Goal: Task Accomplishment & Management: Manage account settings

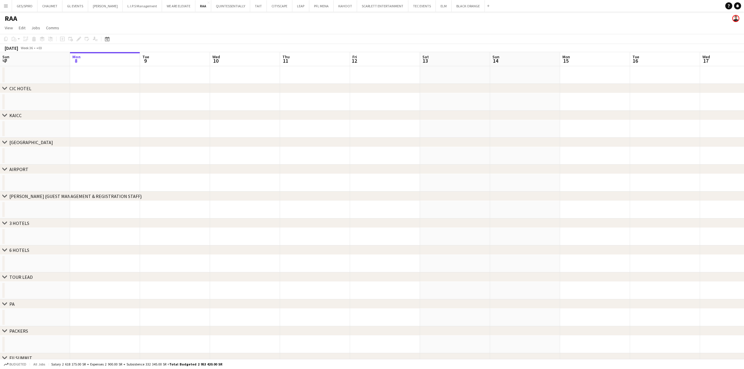
click at [9, 5] on button "Menu" at bounding box center [6, 6] width 12 height 12
click at [87, 32] on link "My Workforce" at bounding box center [88, 32] width 59 height 12
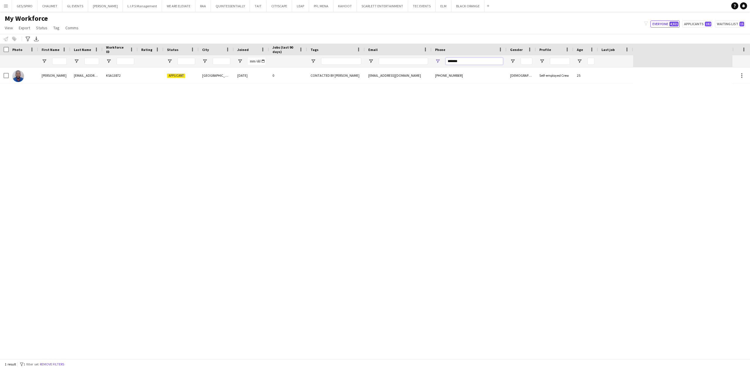
drag, startPoint x: 465, startPoint y: 59, endPoint x: 315, endPoint y: 68, distance: 150.9
click at [315, 68] on div "Workforce Details Photo First Name" at bounding box center [375, 201] width 750 height 315
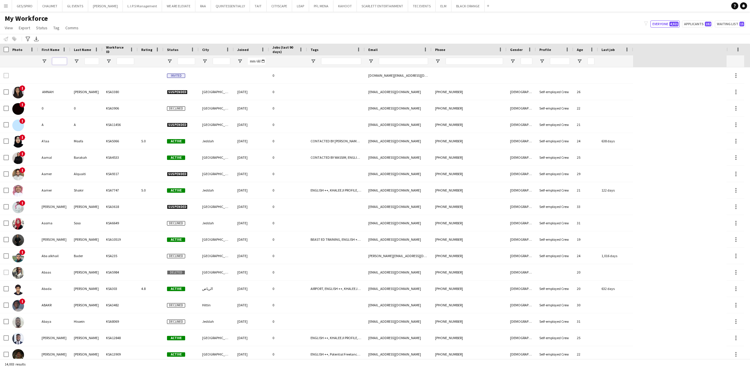
click at [62, 63] on input "First Name Filter Input" at bounding box center [59, 61] width 15 height 7
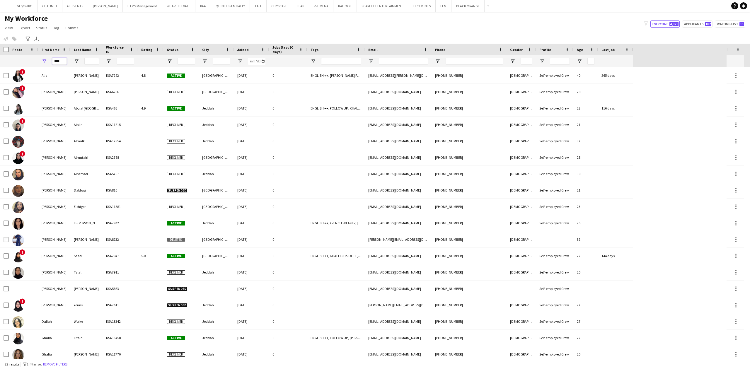
type input "****"
click at [87, 60] on input "Last Name Filter Input" at bounding box center [91, 61] width 15 height 7
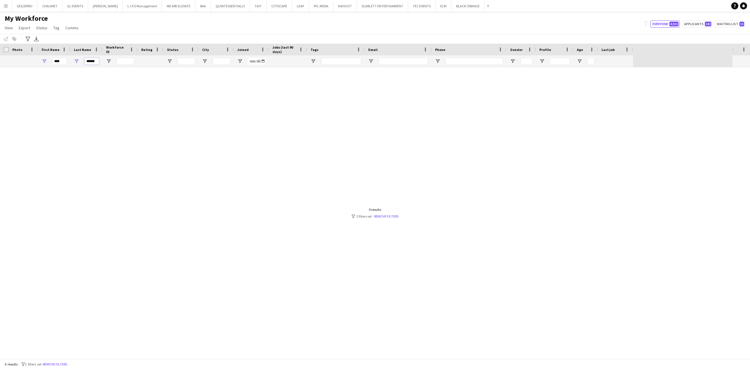
click at [89, 61] on input "******" at bounding box center [91, 61] width 15 height 7
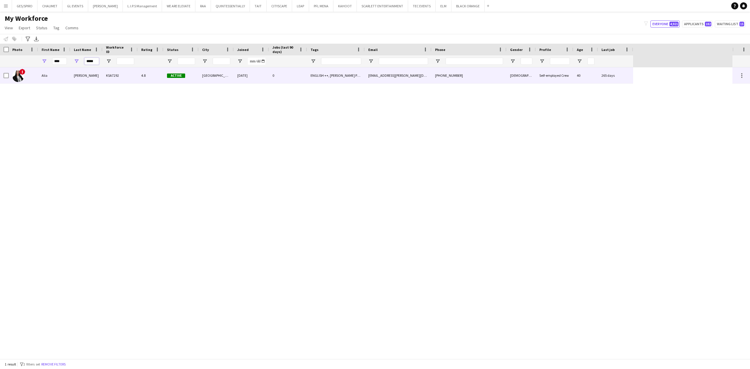
type input "*****"
click at [127, 75] on div "KSA7292" at bounding box center [120, 75] width 35 height 16
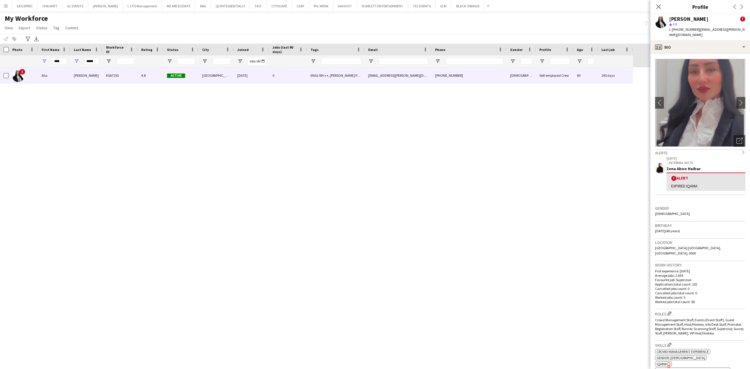
click at [687, 29] on span "t. +966507142483" at bounding box center [684, 29] width 30 height 4
copy span "966507142483"
click at [658, 11] on div "Close pop-in" at bounding box center [659, 6] width 16 height 13
click at [657, 10] on app-icon "Close pop-in" at bounding box center [659, 7] width 8 height 8
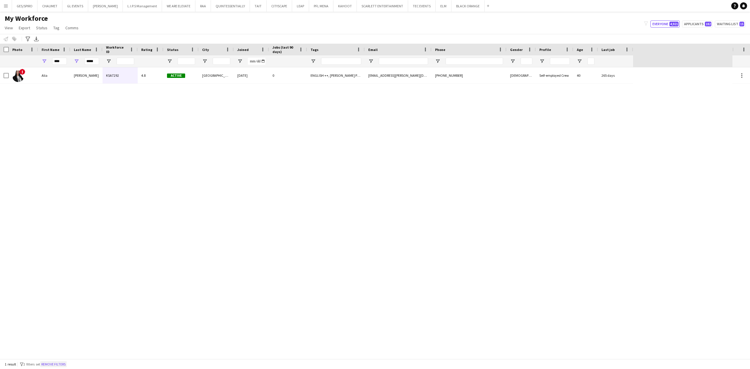
click at [59, 365] on button "Remove filters" at bounding box center [53, 364] width 27 height 6
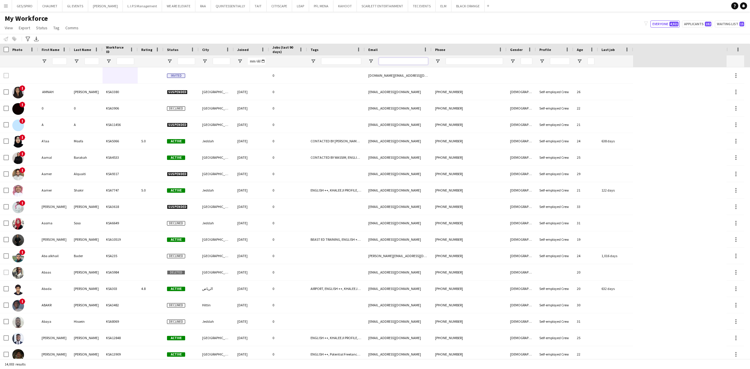
click at [407, 60] on input "Email Filter Input" at bounding box center [403, 61] width 49 height 7
paste input "**********"
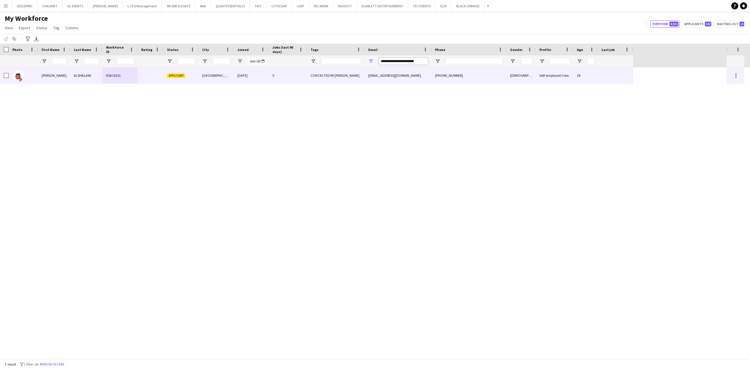
type input "**********"
click at [334, 81] on div "CONTACTED BY [PERSON_NAME]" at bounding box center [336, 75] width 58 height 16
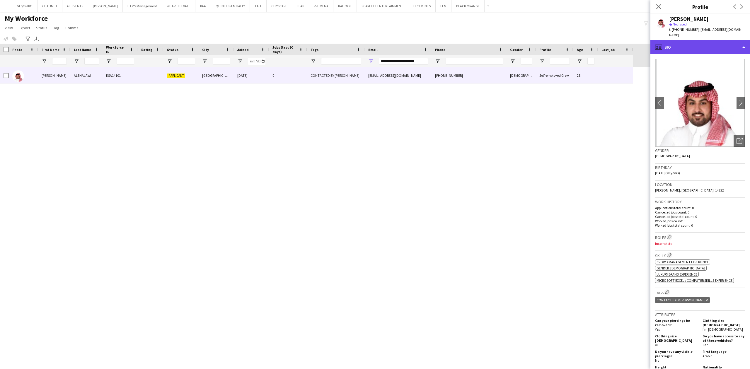
click at [694, 42] on div "profile Bio" at bounding box center [701, 47] width 100 height 14
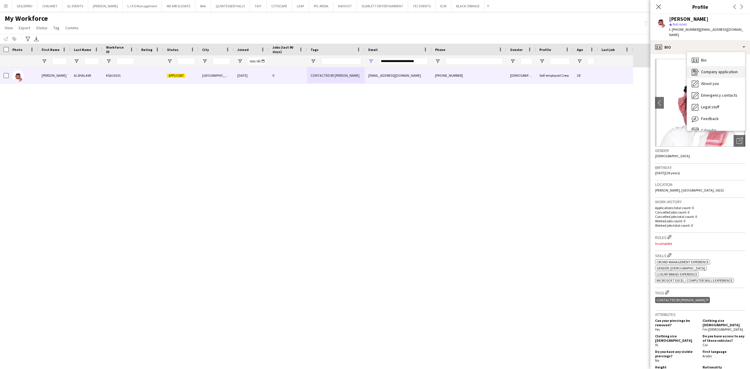
click at [720, 69] on span "Company application" at bounding box center [719, 71] width 37 height 5
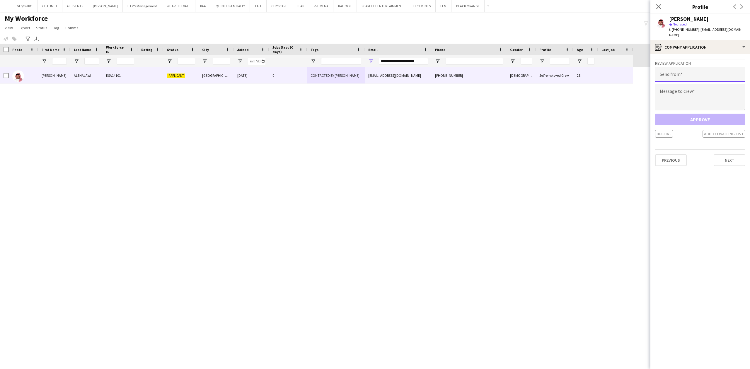
click at [701, 70] on input "email" at bounding box center [700, 74] width 90 height 15
paste input "**********"
type input "**********"
click at [710, 92] on textarea at bounding box center [700, 97] width 90 height 26
drag, startPoint x: 721, startPoint y: 67, endPoint x: 622, endPoint y: 71, distance: 99.7
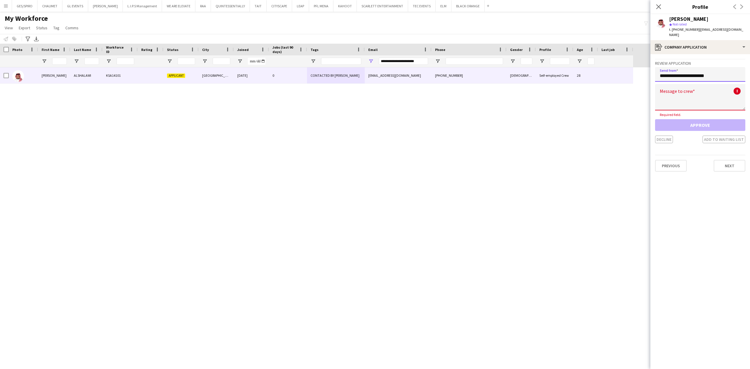
click at [622, 71] on body "Menu Boards Boards Boards All jobs Status Workforce Workforce My Workforce Recr…" at bounding box center [375, 184] width 750 height 369
click at [688, 84] on textarea at bounding box center [700, 97] width 90 height 26
paste textarea "**********"
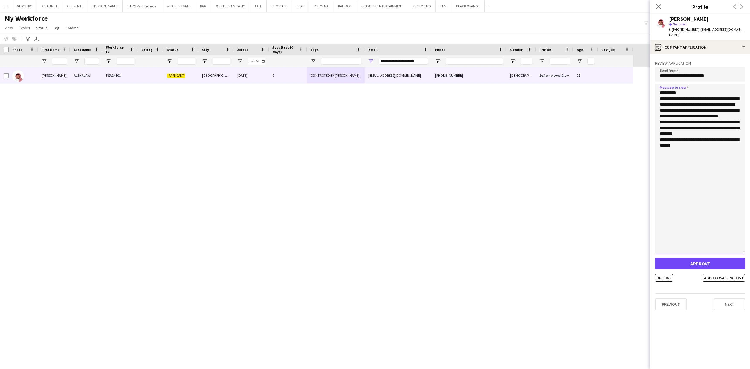
drag, startPoint x: 744, startPoint y: 102, endPoint x: 744, endPoint y: 247, distance: 144.5
click at [744, 247] on textarea "**********" at bounding box center [700, 169] width 90 height 171
click at [693, 100] on textarea "**********" at bounding box center [700, 169] width 90 height 171
click at [698, 99] on textarea "**********" at bounding box center [700, 169] width 90 height 171
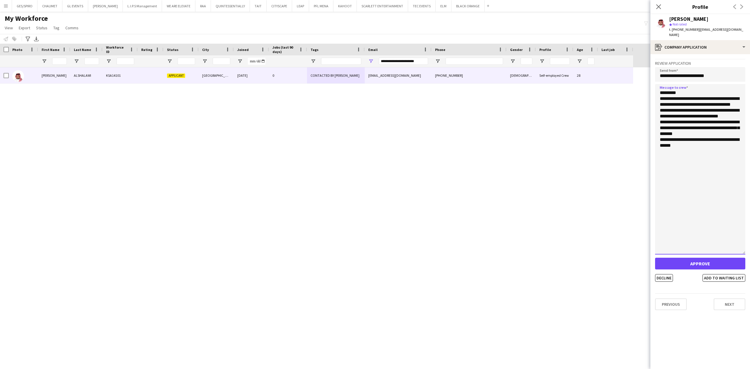
click at [698, 99] on textarea "**********" at bounding box center [700, 169] width 90 height 171
click at [714, 100] on textarea "**********" at bounding box center [700, 169] width 90 height 171
click at [689, 144] on textarea "**********" at bounding box center [700, 169] width 90 height 171
click at [696, 121] on textarea "**********" at bounding box center [700, 169] width 90 height 171
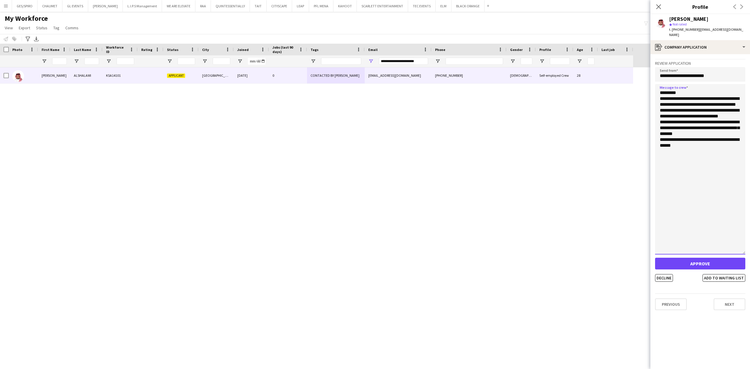
drag, startPoint x: 736, startPoint y: 115, endPoint x: 651, endPoint y: 113, distance: 85.0
click at [651, 113] on app-crew-profile-application "**********" at bounding box center [701, 211] width 100 height 315
click at [724, 115] on textarea "**********" at bounding box center [700, 169] width 90 height 171
drag, startPoint x: 716, startPoint y: 109, endPoint x: 737, endPoint y: 115, distance: 21.3
click at [737, 115] on textarea "**********" at bounding box center [700, 169] width 90 height 171
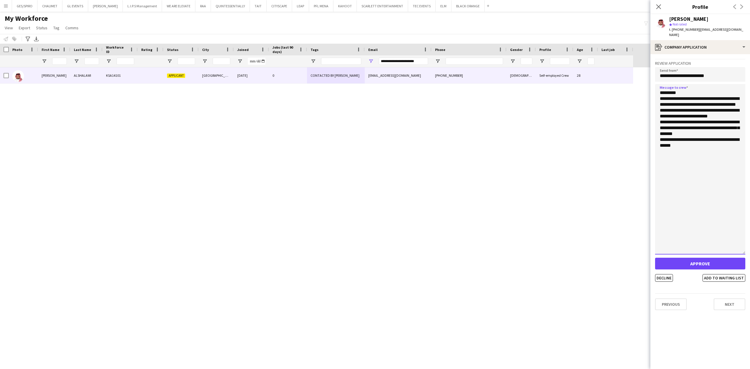
click at [706, 134] on textarea "**********" at bounding box center [700, 169] width 90 height 171
click at [696, 139] on textarea "**********" at bounding box center [700, 169] width 90 height 171
type textarea "**********"
click at [717, 274] on button "Add to waiting list" at bounding box center [724, 278] width 43 height 8
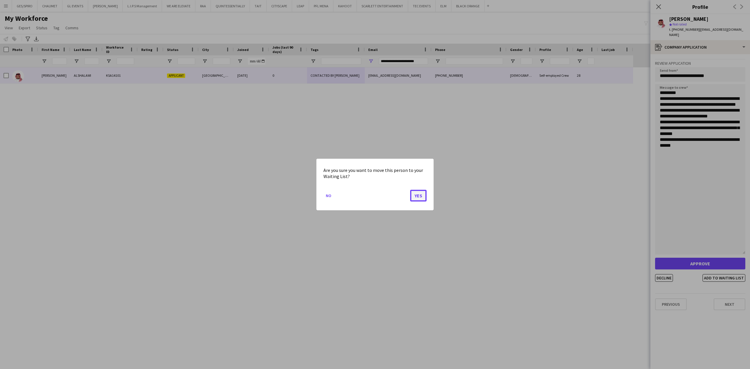
click at [422, 196] on button "Yes" at bounding box center [418, 196] width 16 height 12
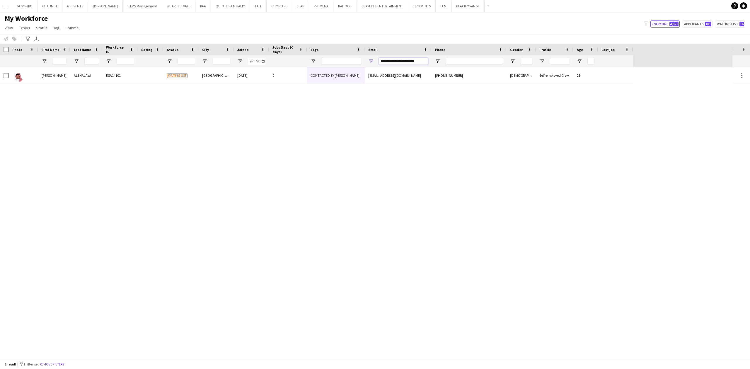
drag, startPoint x: 427, startPoint y: 61, endPoint x: 247, endPoint y: 61, distance: 179.3
click at [258, 61] on div at bounding box center [316, 61] width 633 height 12
paste input "Email Filter Input"
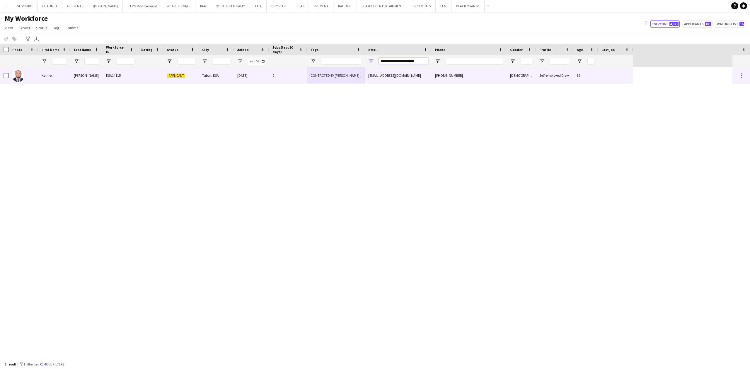
type input "**********"
click at [396, 76] on div "[EMAIL_ADDRESS][DOMAIN_NAME]" at bounding box center [398, 75] width 67 height 16
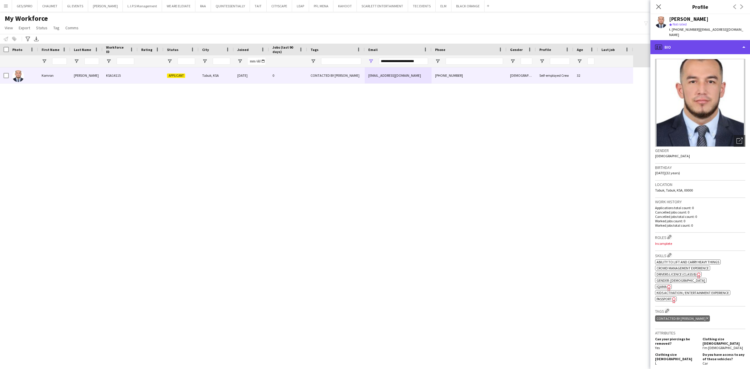
click at [719, 40] on div "profile Bio" at bounding box center [701, 47] width 100 height 14
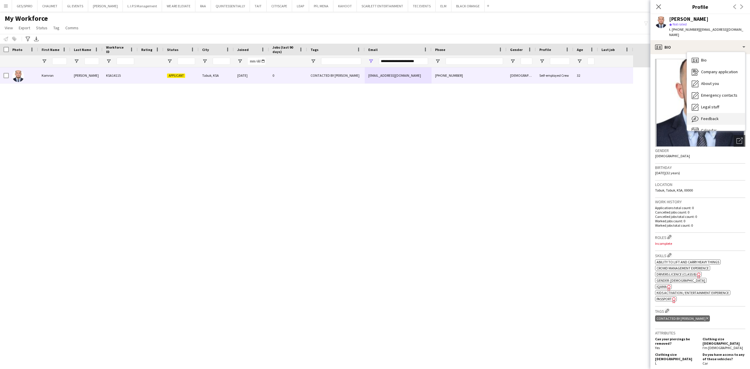
click at [728, 113] on div "Feedback Feedback" at bounding box center [716, 119] width 58 height 12
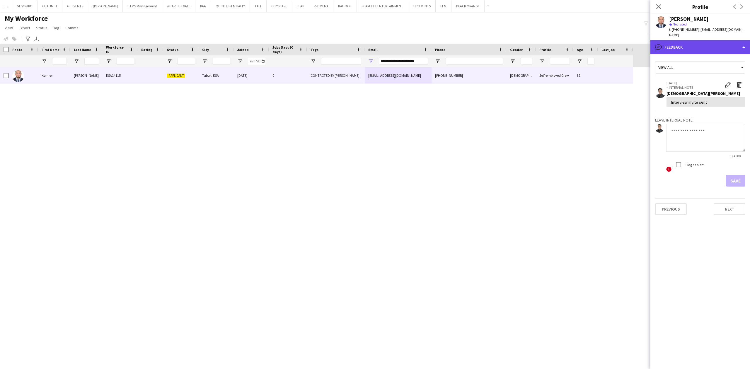
click at [696, 42] on div "bubble-pencil Feedback" at bounding box center [701, 47] width 100 height 14
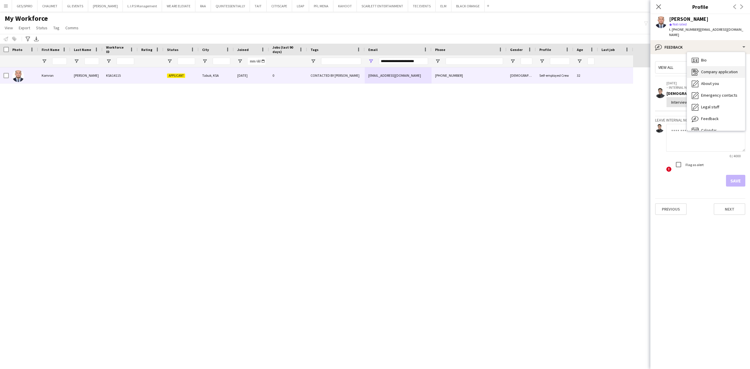
click at [718, 69] on span "Company application" at bounding box center [719, 71] width 37 height 5
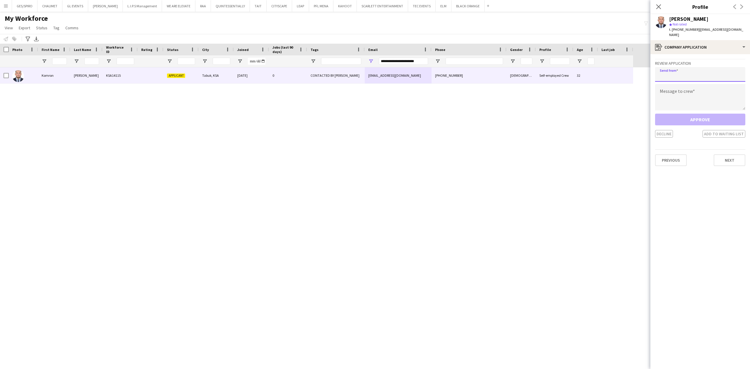
click at [710, 67] on input "email" at bounding box center [700, 74] width 90 height 15
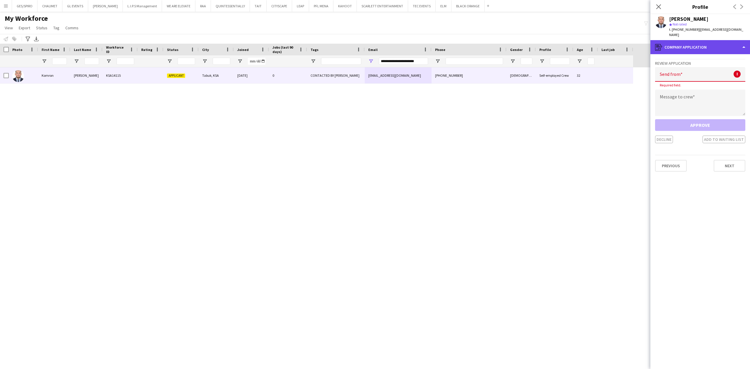
click at [711, 42] on div "register Company application" at bounding box center [701, 47] width 100 height 14
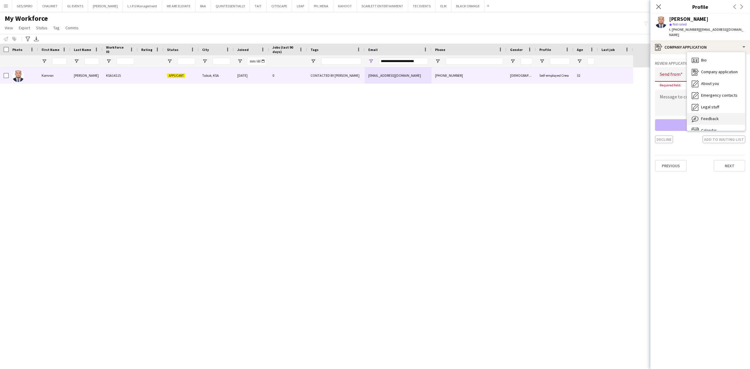
click at [714, 116] on span "Feedback" at bounding box center [710, 118] width 18 height 5
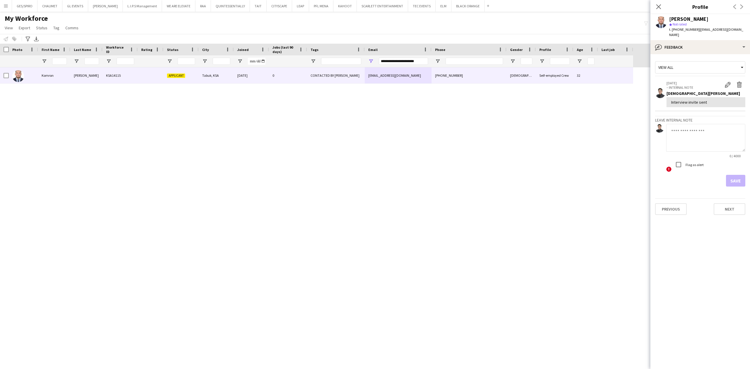
click at [706, 135] on textarea at bounding box center [705, 138] width 79 height 28
type textarea "*"
click at [719, 125] on textarea "**********" at bounding box center [705, 138] width 79 height 28
drag, startPoint x: 719, startPoint y: 125, endPoint x: 710, endPoint y: 126, distance: 9.4
click at [710, 126] on textarea "**********" at bounding box center [705, 138] width 79 height 28
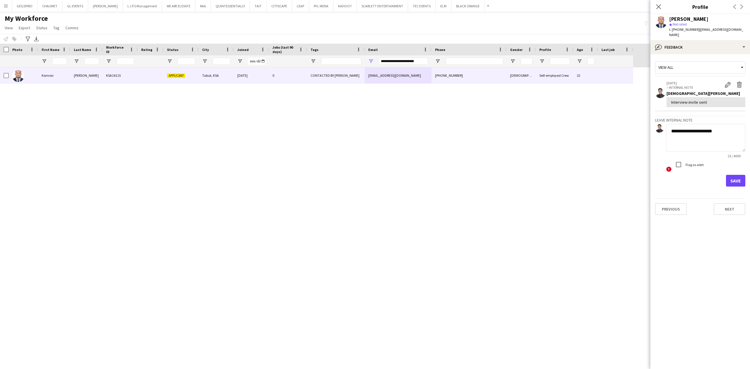
type textarea "**********"
click at [737, 176] on button "Save" at bounding box center [735, 181] width 19 height 12
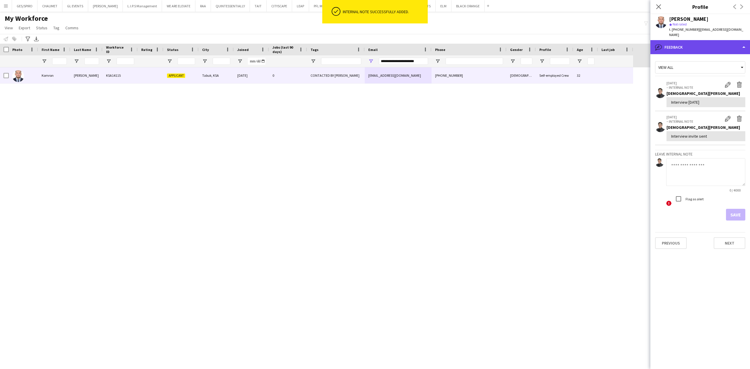
click at [712, 40] on div "bubble-pencil Feedback" at bounding box center [701, 47] width 100 height 14
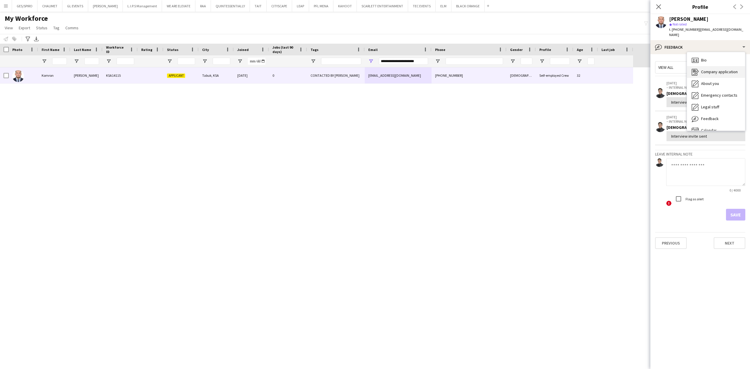
click at [721, 69] on span "Company application" at bounding box center [719, 71] width 37 height 5
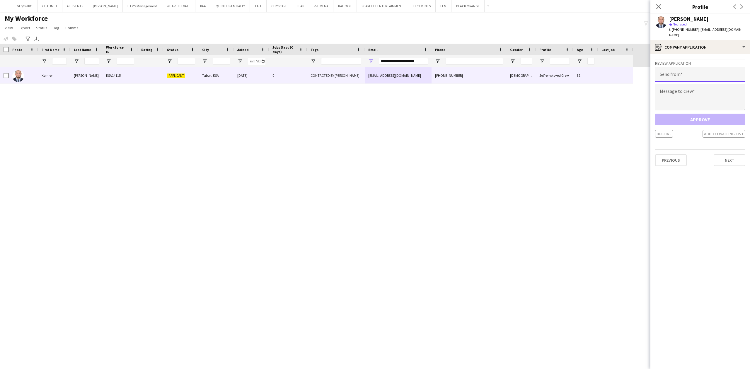
click at [707, 67] on input "email" at bounding box center [700, 74] width 90 height 15
paste input "**********"
type input "**********"
click at [694, 94] on textarea at bounding box center [700, 97] width 90 height 26
paste textarea "**********"
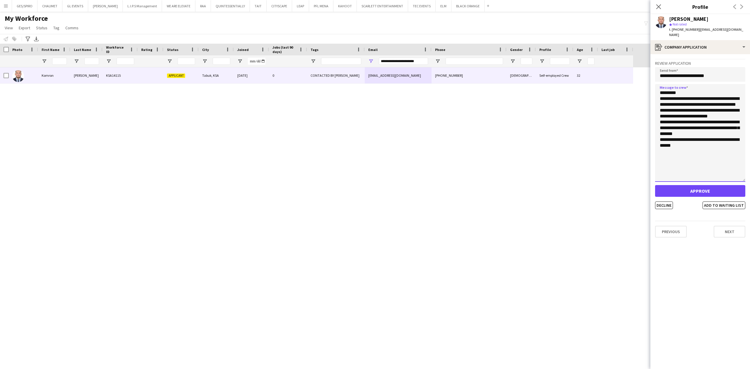
drag, startPoint x: 743, startPoint y: 103, endPoint x: 746, endPoint y: 175, distance: 72.1
click at [746, 175] on app-crew-profile-application "**********" at bounding box center [701, 211] width 100 height 315
type textarea "**********"
click at [723, 202] on button "Add to waiting list" at bounding box center [724, 206] width 43 height 8
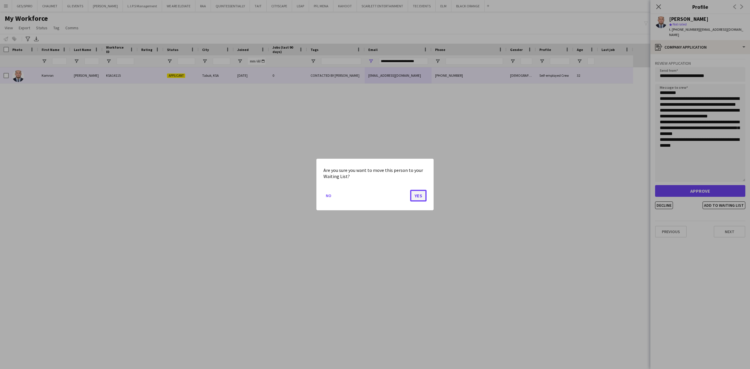
click at [420, 197] on button "Yes" at bounding box center [418, 196] width 16 height 12
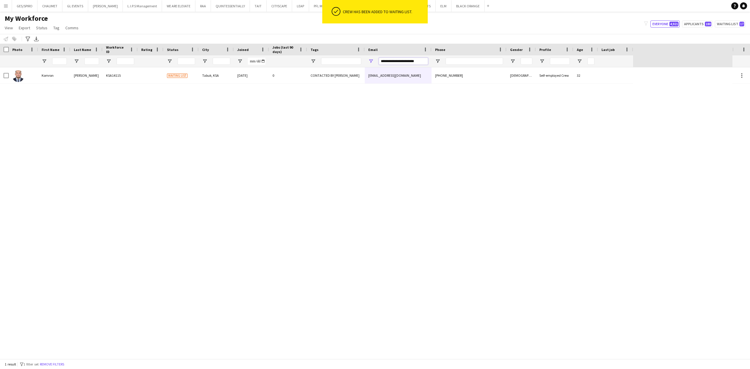
drag, startPoint x: 424, startPoint y: 62, endPoint x: 352, endPoint y: 67, distance: 71.7
click at [352, 67] on div at bounding box center [316, 61] width 633 height 12
paste input "Email Filter Input"
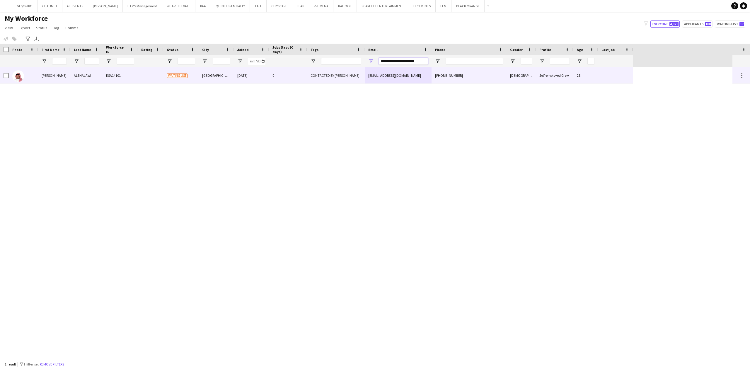
type input "**********"
click at [473, 77] on div "[PHONE_NUMBER]" at bounding box center [469, 75] width 75 height 16
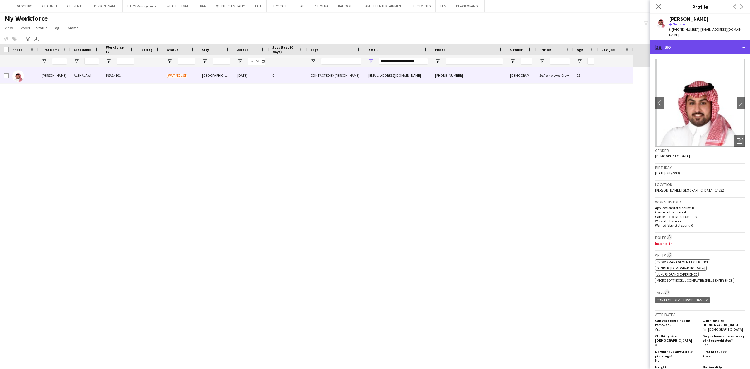
click at [713, 42] on div "profile Bio" at bounding box center [701, 47] width 100 height 14
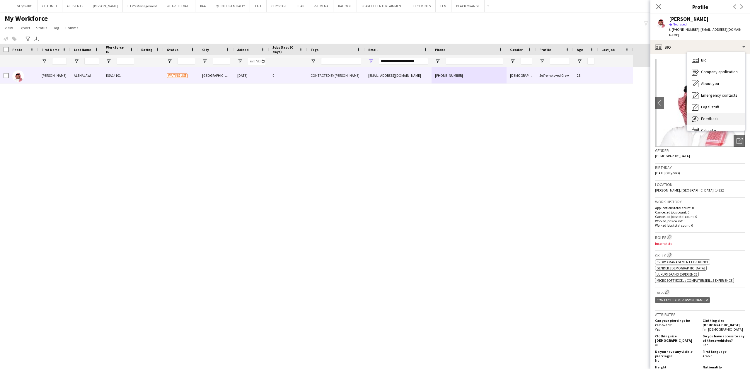
click at [719, 114] on div "Feedback Feedback" at bounding box center [716, 119] width 58 height 12
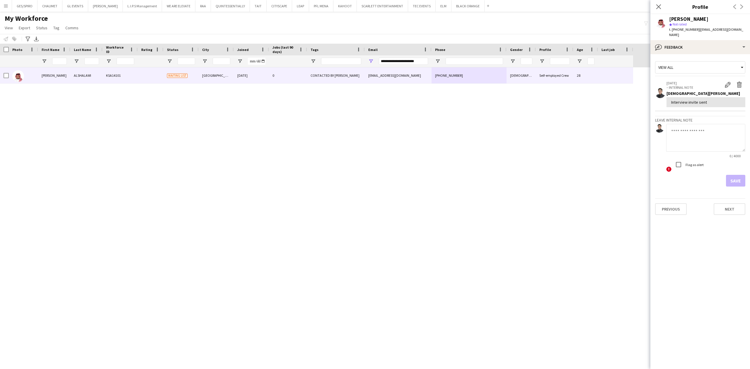
click at [694, 135] on textarea at bounding box center [705, 138] width 79 height 28
paste textarea "**********"
type textarea "**********"
click at [740, 175] on button "Save" at bounding box center [735, 181] width 19 height 12
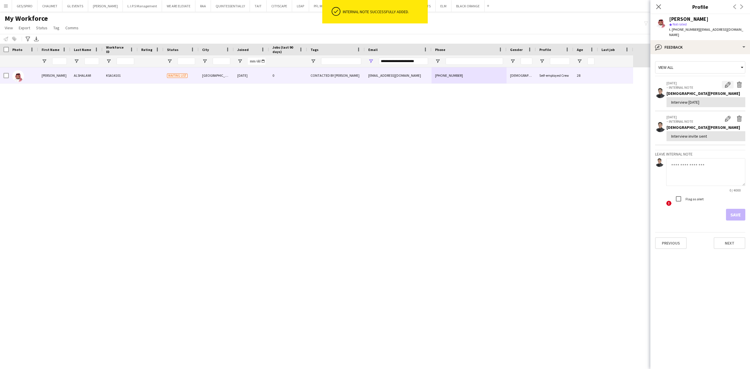
click at [727, 82] on app-icon "Edit internal note" at bounding box center [728, 85] width 6 height 6
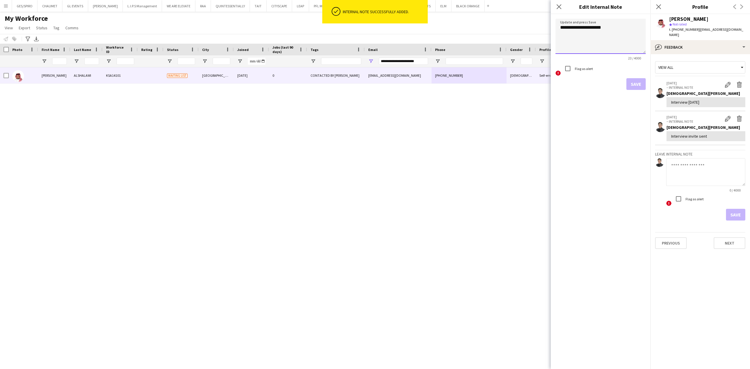
click at [622, 30] on textarea "**********" at bounding box center [601, 36] width 90 height 35
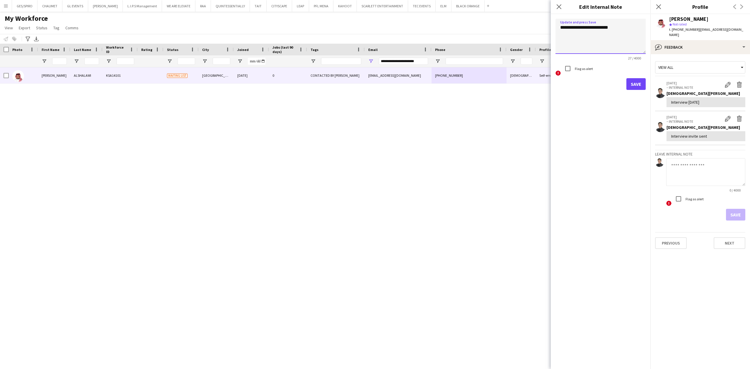
type textarea "**********"
click at [637, 87] on button "Save" at bounding box center [635, 84] width 19 height 12
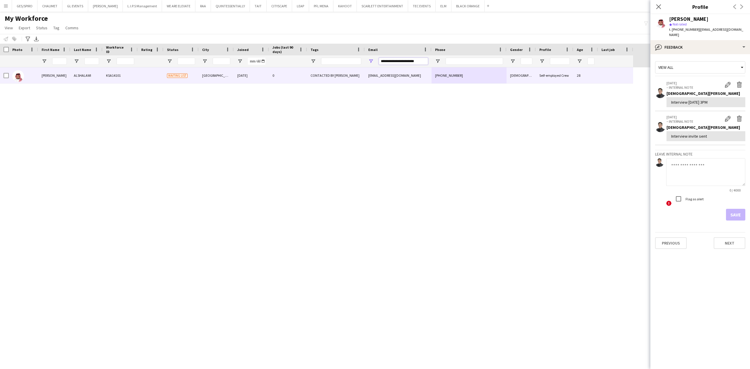
drag, startPoint x: 423, startPoint y: 60, endPoint x: 247, endPoint y: 59, distance: 175.8
click at [262, 60] on div at bounding box center [316, 61] width 633 height 12
paste input "Email Filter Input"
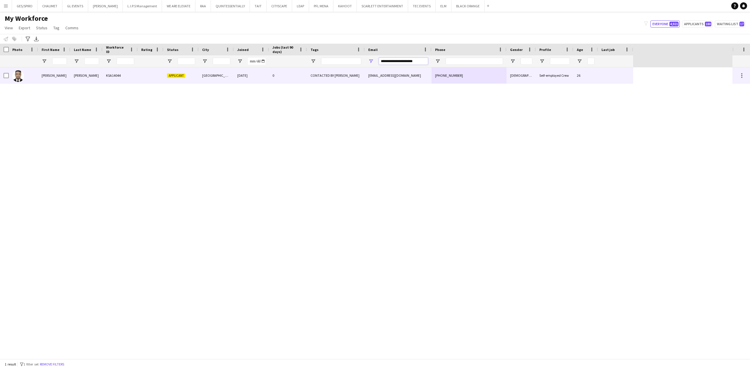
type input "**********"
click at [381, 79] on div "[EMAIL_ADDRESS][DOMAIN_NAME]" at bounding box center [398, 75] width 67 height 16
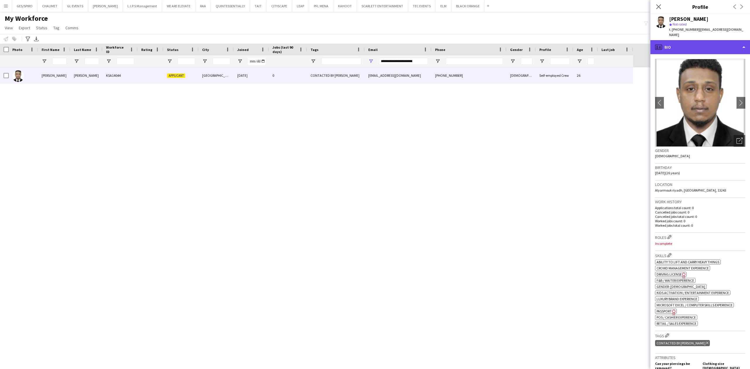
click at [713, 40] on div "profile Bio" at bounding box center [701, 47] width 100 height 14
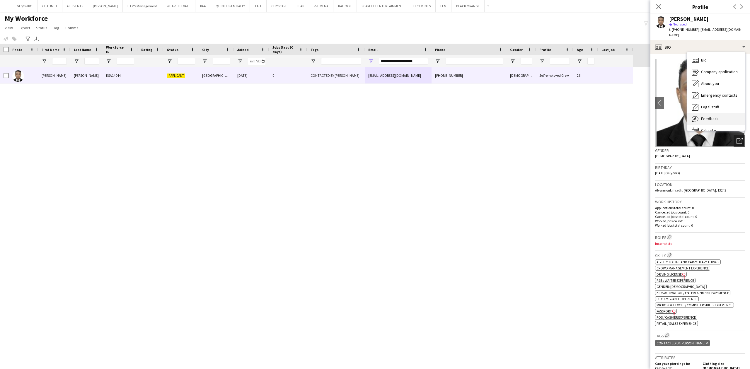
click at [714, 116] on span "Feedback" at bounding box center [710, 118] width 18 height 5
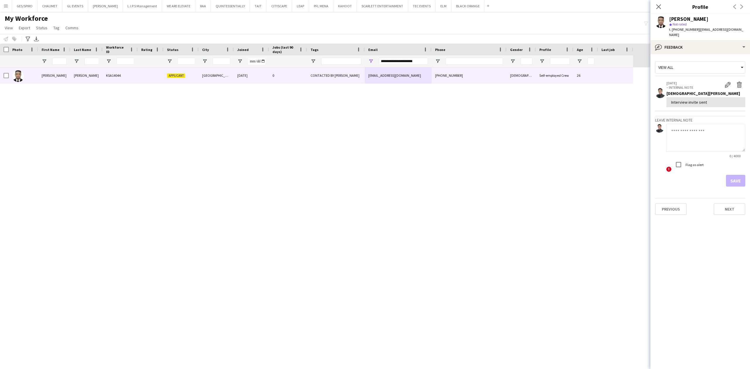
click at [702, 128] on textarea at bounding box center [705, 138] width 79 height 28
paste textarea "**********"
type textarea "**********"
click at [740, 175] on button "Save" at bounding box center [735, 181] width 19 height 12
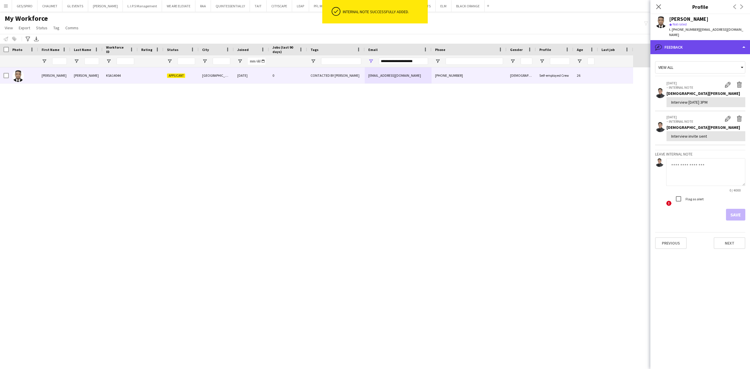
click at [704, 43] on div "bubble-pencil Feedback" at bounding box center [701, 47] width 100 height 14
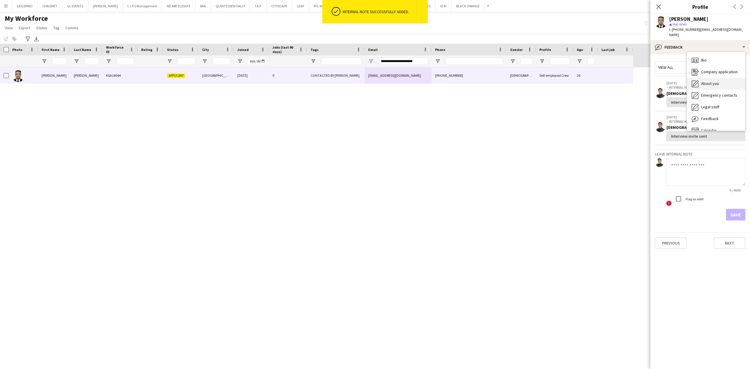
click at [711, 78] on div "About you About you" at bounding box center [716, 84] width 58 height 12
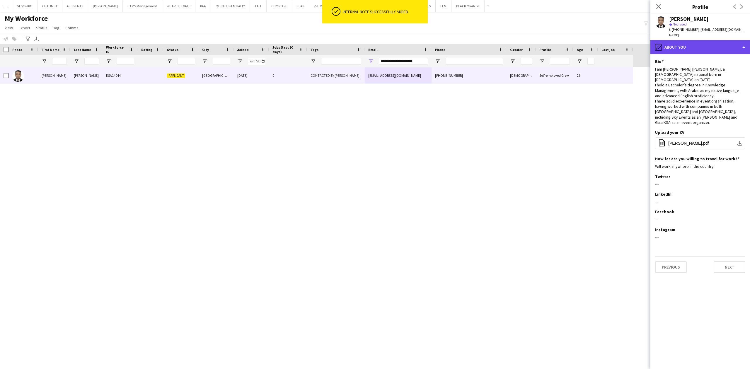
click at [704, 40] on div "pencil4 About you" at bounding box center [701, 47] width 100 height 14
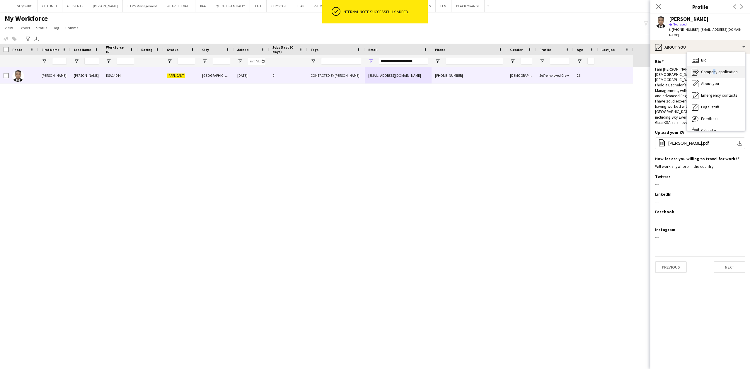
click at [713, 69] on span "Company application" at bounding box center [719, 71] width 37 height 5
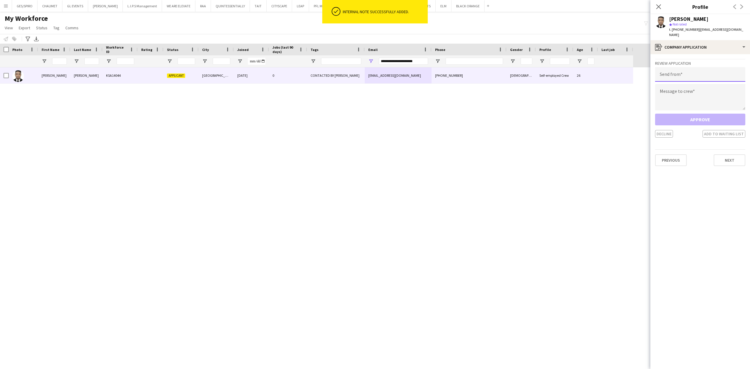
click at [709, 67] on input "email" at bounding box center [700, 74] width 90 height 15
paste input "**********"
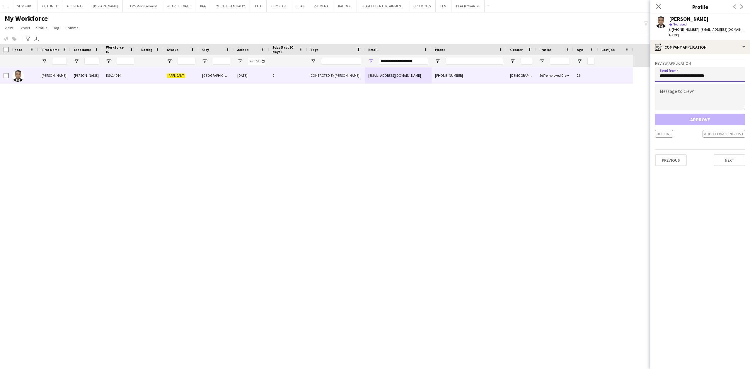
type input "**********"
click at [717, 90] on textarea at bounding box center [700, 97] width 90 height 26
paste textarea "**********"
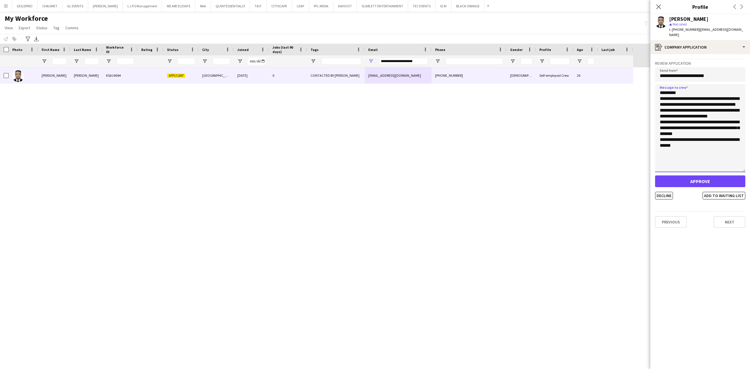
drag, startPoint x: 743, startPoint y: 103, endPoint x: 717, endPoint y: 195, distance: 95.7
click at [750, 175] on app-crew-profile-application "**********" at bounding box center [701, 211] width 100 height 315
type textarea "**********"
click at [714, 202] on button "Add to waiting list" at bounding box center [724, 206] width 43 height 8
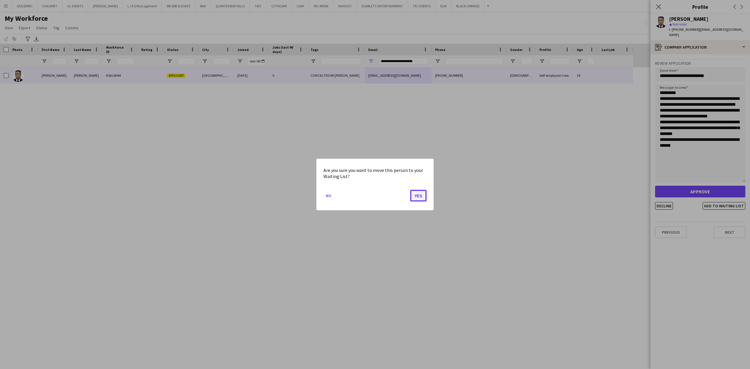
click at [420, 197] on button "Yes" at bounding box center [418, 196] width 16 height 12
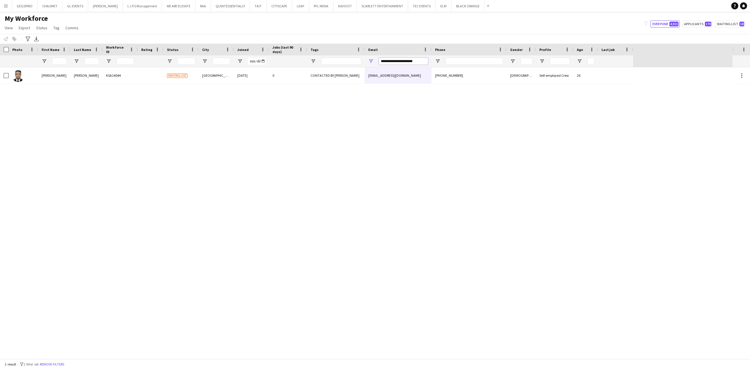
drag, startPoint x: 421, startPoint y: 59, endPoint x: 319, endPoint y: 59, distance: 102.6
click at [319, 60] on div at bounding box center [316, 61] width 633 height 12
paste input "Email Filter Input"
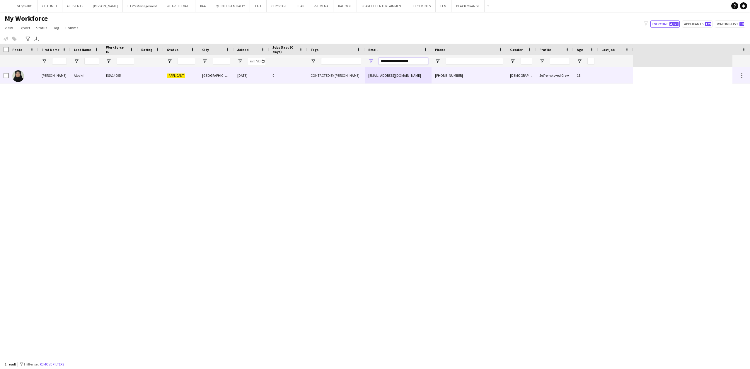
type input "**********"
click at [436, 76] on div "[PHONE_NUMBER]" at bounding box center [469, 75] width 75 height 16
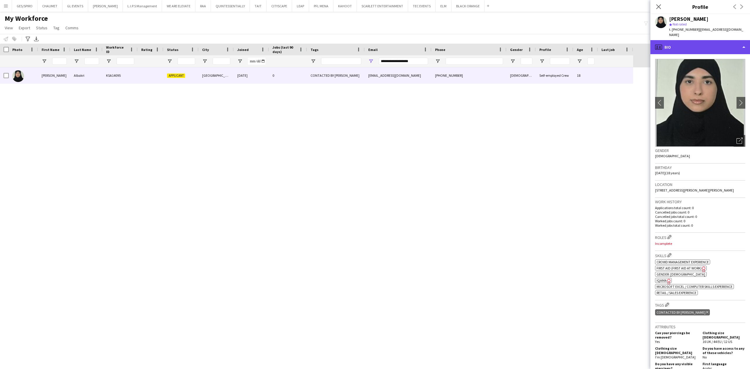
click at [714, 40] on div "profile Bio" at bounding box center [701, 47] width 100 height 14
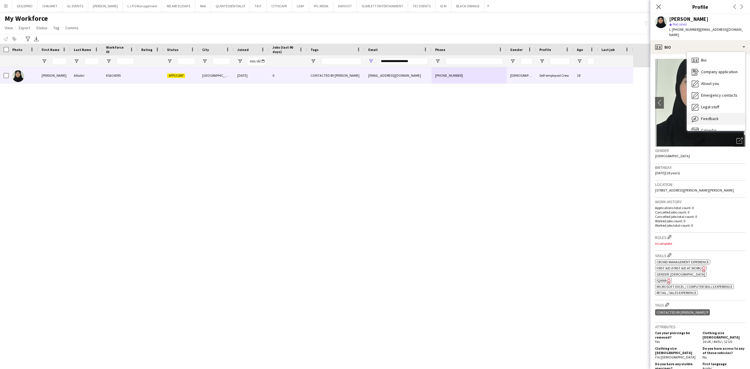
click at [717, 116] on span "Feedback" at bounding box center [710, 118] width 18 height 5
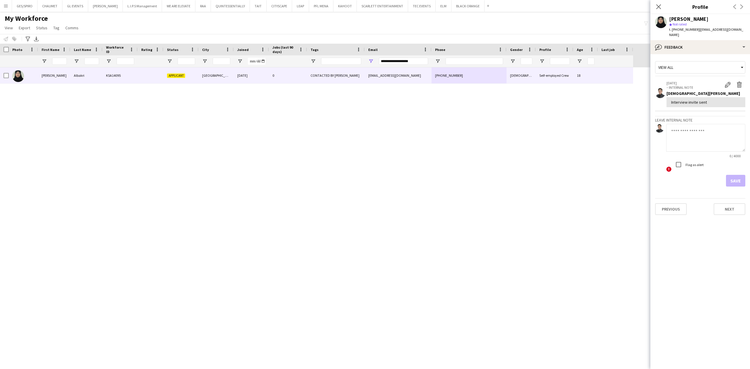
click at [717, 137] on textarea at bounding box center [705, 138] width 79 height 28
paste textarea "**********"
type textarea "**********"
click at [739, 175] on button "Save" at bounding box center [735, 181] width 19 height 12
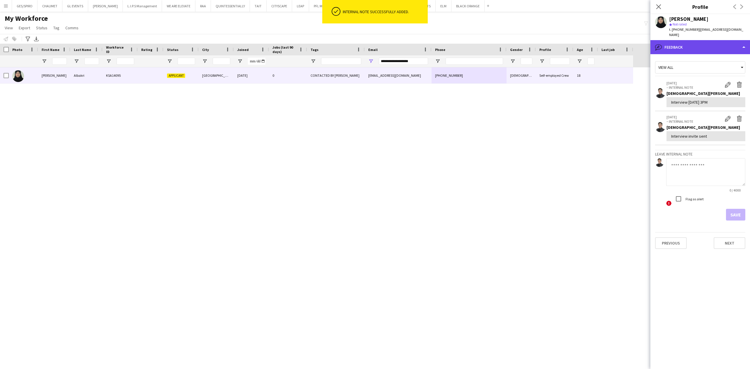
click at [715, 40] on div "bubble-pencil Feedback" at bounding box center [701, 47] width 100 height 14
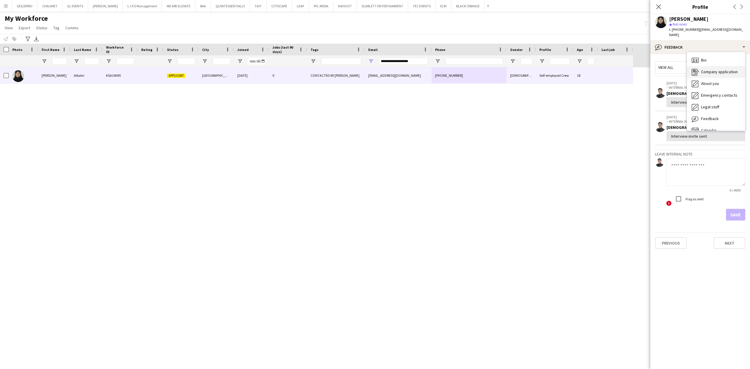
click at [723, 69] on span "Company application" at bounding box center [719, 71] width 37 height 5
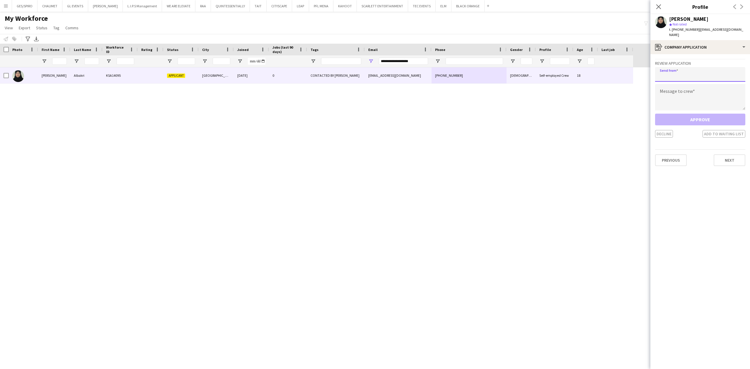
click at [700, 67] on input "email" at bounding box center [700, 74] width 90 height 15
paste input "**********"
type input "**********"
click at [698, 90] on textarea at bounding box center [700, 97] width 90 height 26
paste textarea "**********"
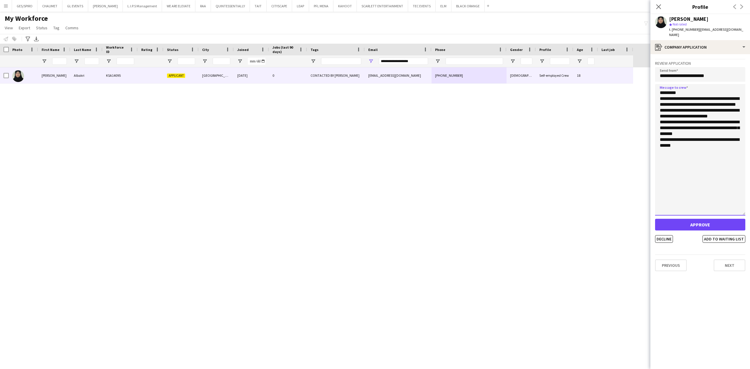
drag, startPoint x: 741, startPoint y: 103, endPoint x: 750, endPoint y: 186, distance: 83.4
click at [750, 186] on app-crew-profile-application "**********" at bounding box center [701, 211] width 100 height 315
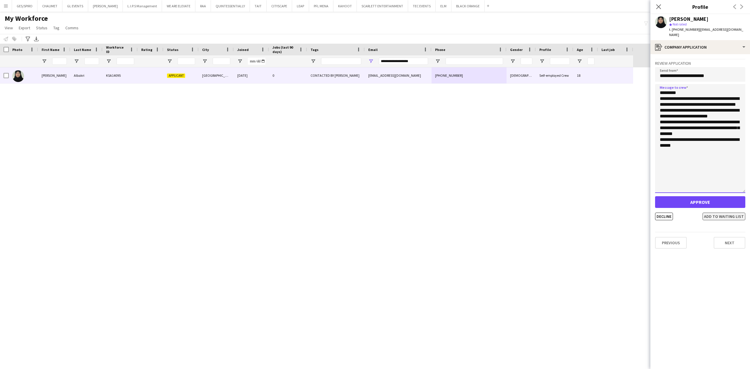
type textarea "**********"
click at [720, 213] on button "Add to waiting list" at bounding box center [724, 217] width 43 height 8
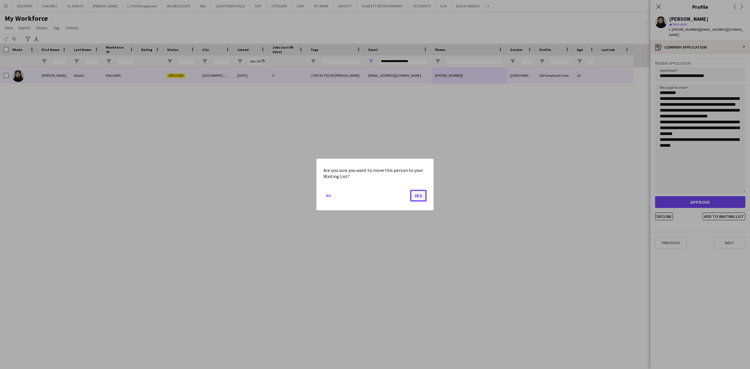
click at [419, 196] on button "Yes" at bounding box center [418, 196] width 16 height 12
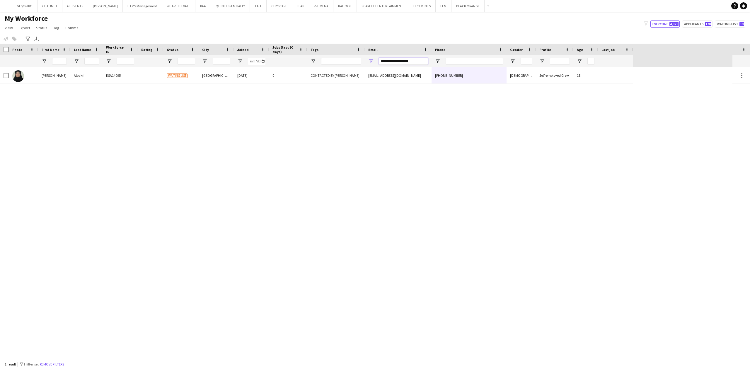
drag, startPoint x: 414, startPoint y: 61, endPoint x: 267, endPoint y: 62, distance: 147.1
click at [271, 62] on div at bounding box center [316, 61] width 633 height 12
paste input "*****"
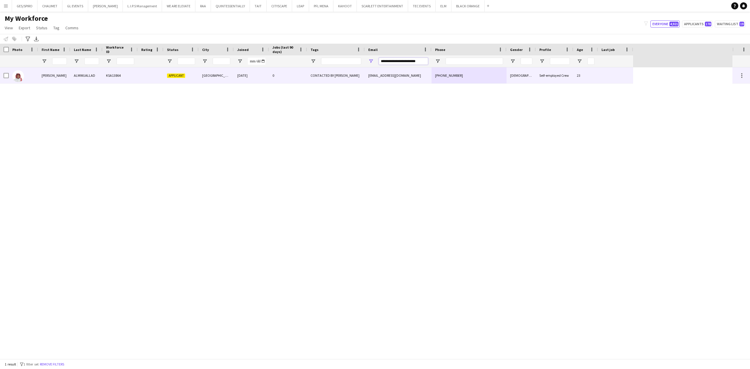
type input "**********"
click at [475, 76] on div "[PHONE_NUMBER]" at bounding box center [469, 75] width 75 height 16
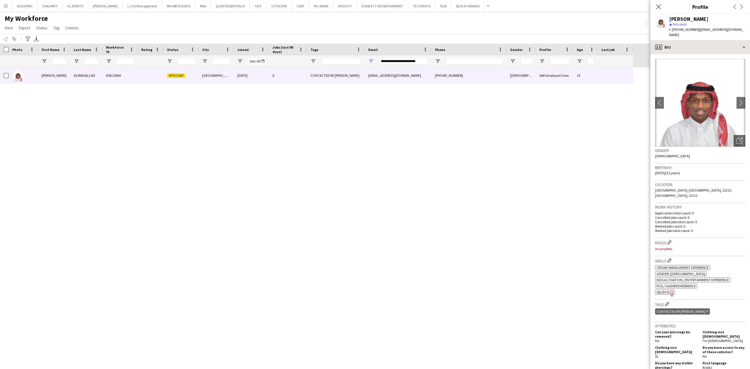
drag, startPoint x: 704, startPoint y: 31, endPoint x: 707, endPoint y: 35, distance: 5.5
click at [706, 34] on app-crew-profile "Close pop-in Profile Previous Next KHALID ALMWUALLAD star Not rated t. +9665817…" at bounding box center [701, 184] width 100 height 369
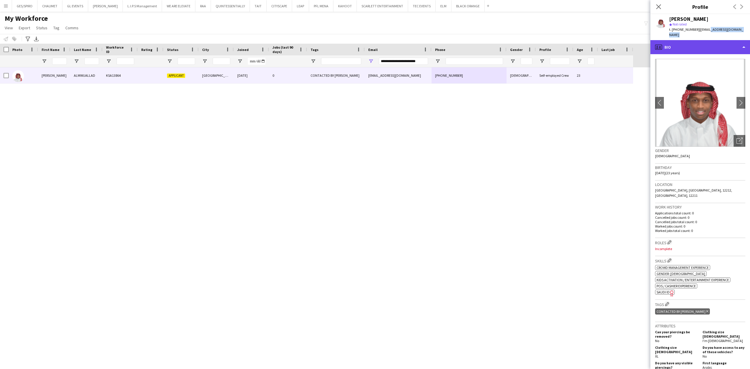
drag, startPoint x: 708, startPoint y: 35, endPoint x: 710, endPoint y: 38, distance: 3.2
click at [708, 40] on div "profile Bio" at bounding box center [701, 47] width 100 height 14
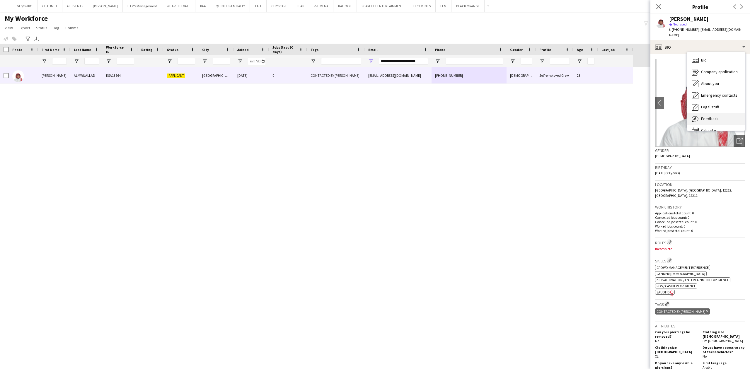
click at [721, 113] on div "Feedback Feedback" at bounding box center [716, 119] width 58 height 12
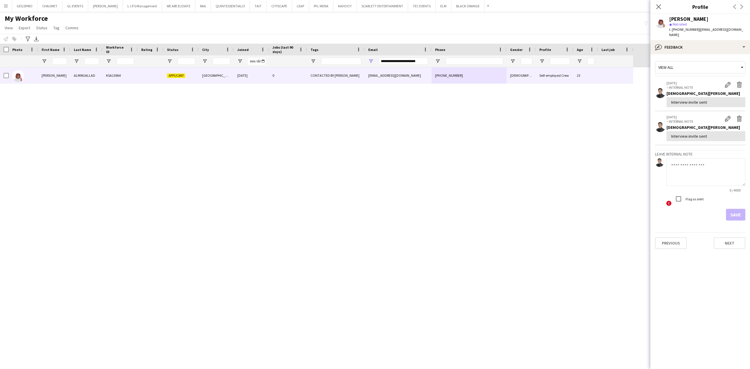
click at [707, 164] on textarea at bounding box center [705, 172] width 79 height 28
paste textarea "**********"
type textarea "**********"
click at [738, 209] on button "Save" at bounding box center [735, 215] width 19 height 12
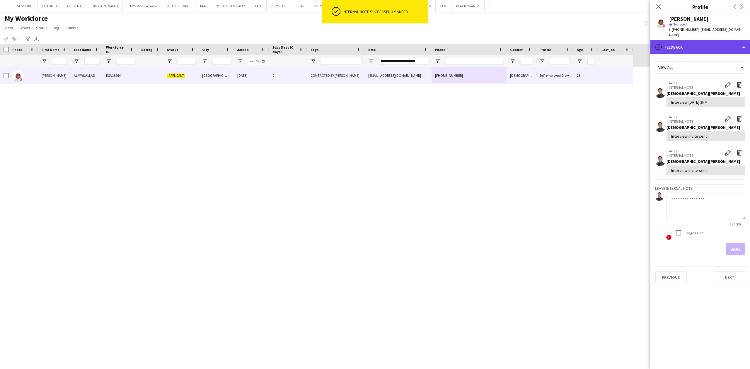
click at [711, 44] on div "bubble-pencil Feedback" at bounding box center [701, 47] width 100 height 14
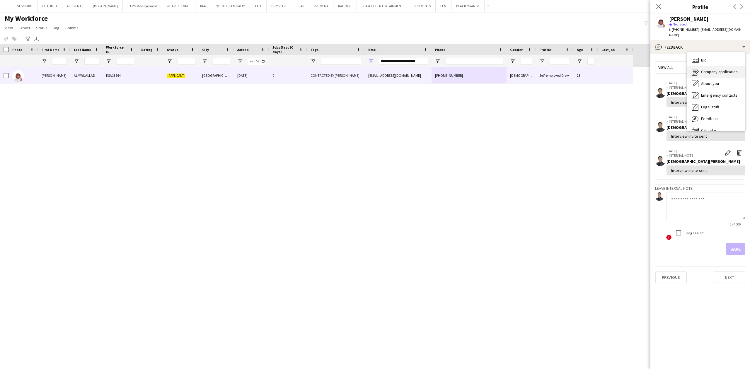
click at [730, 70] on div "Company application Company application" at bounding box center [716, 72] width 58 height 12
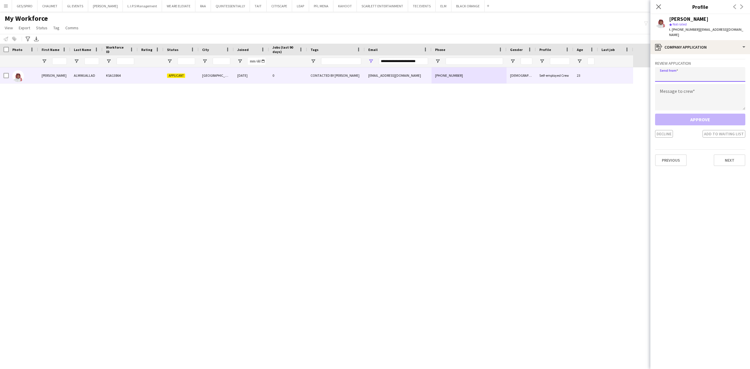
click at [716, 76] on input "email" at bounding box center [700, 74] width 90 height 15
paste input "**********"
type input "**********"
click at [704, 102] on textarea at bounding box center [700, 97] width 90 height 26
paste textarea "**********"
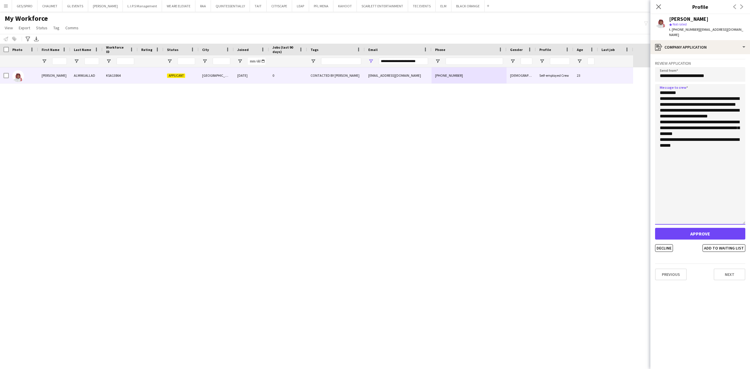
drag, startPoint x: 744, startPoint y: 100, endPoint x: 737, endPoint y: 206, distance: 106.3
click at [738, 215] on textarea "**********" at bounding box center [700, 154] width 90 height 141
drag, startPoint x: 660, startPoint y: 93, endPoint x: 652, endPoint y: 84, distance: 12.1
click at [653, 83] on app-crew-profile-application "**********" at bounding box center [701, 211] width 100 height 315
click at [694, 141] on textarea "**********" at bounding box center [700, 154] width 90 height 141
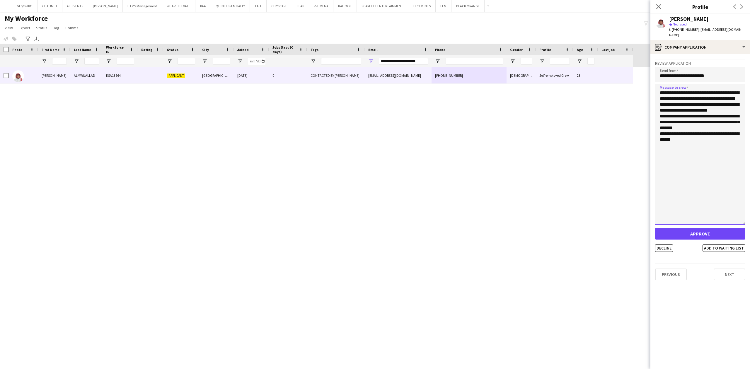
click at [686, 86] on textarea "**********" at bounding box center [700, 154] width 90 height 141
click at [700, 86] on textarea "**********" at bounding box center [700, 154] width 90 height 141
click at [714, 86] on textarea "**********" at bounding box center [700, 154] width 90 height 141
click at [720, 86] on textarea "**********" at bounding box center [700, 154] width 90 height 141
click at [721, 97] on textarea "**********" at bounding box center [700, 154] width 90 height 141
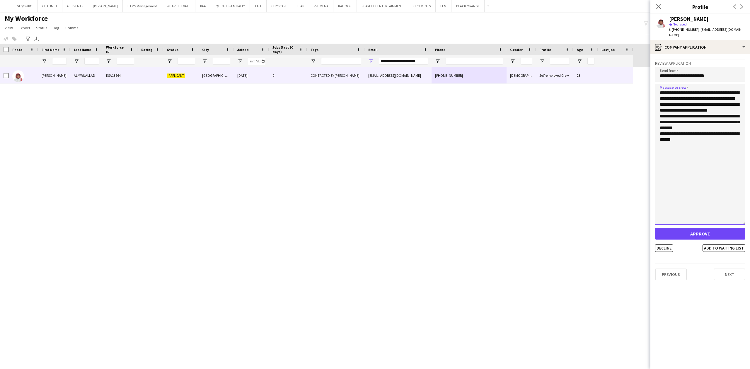
click at [741, 105] on textarea "**********" at bounding box center [700, 154] width 90 height 141
click at [728, 109] on textarea "**********" at bounding box center [700, 154] width 90 height 141
click at [727, 114] on textarea "**********" at bounding box center [700, 154] width 90 height 141
click at [734, 121] on textarea "**********" at bounding box center [700, 154] width 90 height 141
click at [730, 128] on textarea "**********" at bounding box center [700, 154] width 90 height 141
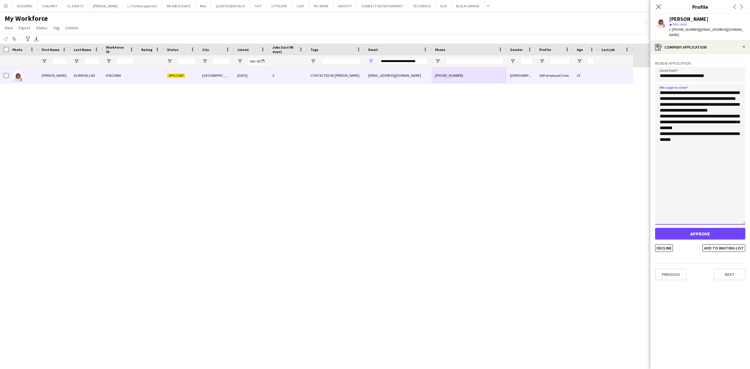
click at [741, 135] on textarea "**********" at bounding box center [700, 154] width 90 height 141
click at [731, 138] on textarea "**********" at bounding box center [700, 154] width 90 height 141
type textarea "**********"
click at [733, 244] on button "Add to waiting list" at bounding box center [724, 248] width 43 height 8
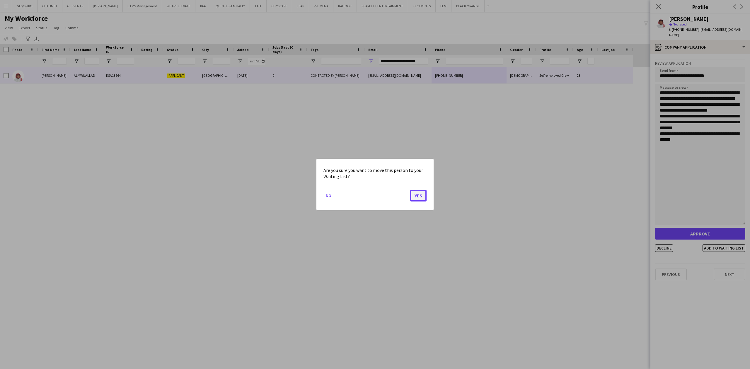
click at [415, 197] on button "Yes" at bounding box center [418, 196] width 16 height 12
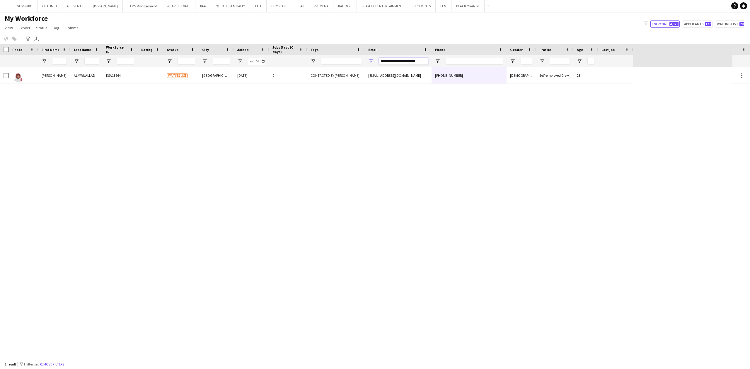
drag, startPoint x: 425, startPoint y: 60, endPoint x: 250, endPoint y: 62, distance: 174.7
click at [251, 62] on div at bounding box center [316, 61] width 633 height 12
paste input "*"
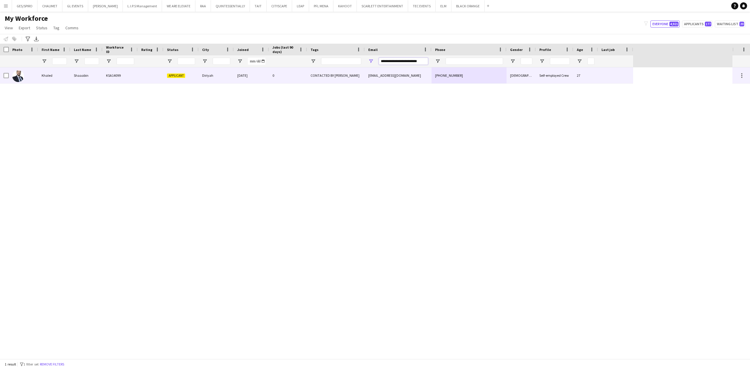
type input "**********"
click at [260, 73] on div "[DATE]" at bounding box center [251, 75] width 35 height 16
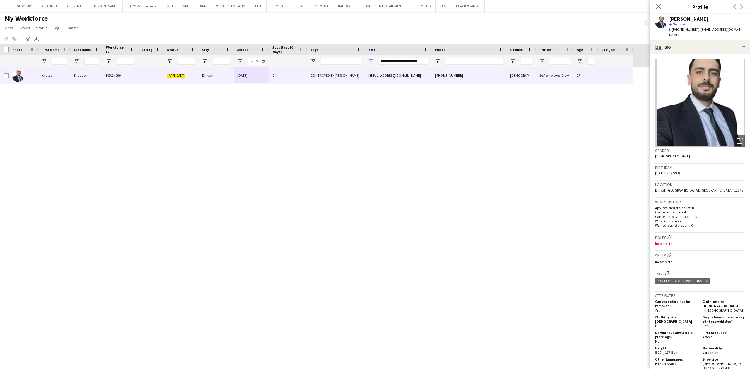
click at [715, 54] on app-crew-profile-bio "Open photos pop-in Gender [DEMOGRAPHIC_DATA] Birthday [DEMOGRAPHIC_DATA] (27 ye…" at bounding box center [701, 211] width 100 height 315
click at [716, 41] on div "profile Bio" at bounding box center [701, 47] width 100 height 14
click at [719, 113] on div "Feedback Feedback" at bounding box center [716, 119] width 58 height 12
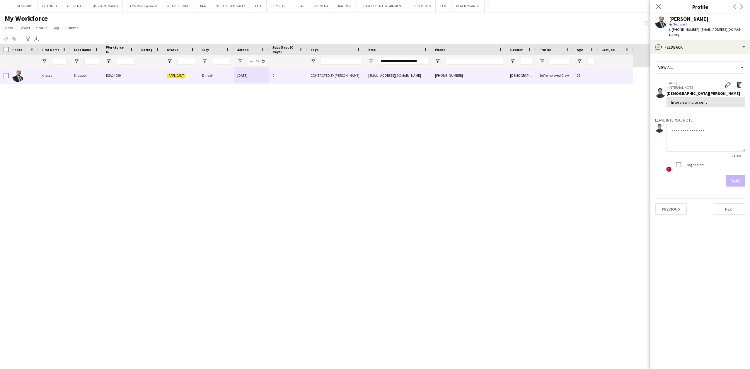
click at [711, 135] on textarea at bounding box center [705, 138] width 79 height 28
paste textarea "**********"
drag, startPoint x: 726, startPoint y: 124, endPoint x: 528, endPoint y: 126, distance: 198.1
click at [528, 126] on body "Menu Boards Boards Boards All jobs Status Workforce Workforce My Workforce Recr…" at bounding box center [375, 184] width 750 height 369
paste textarea
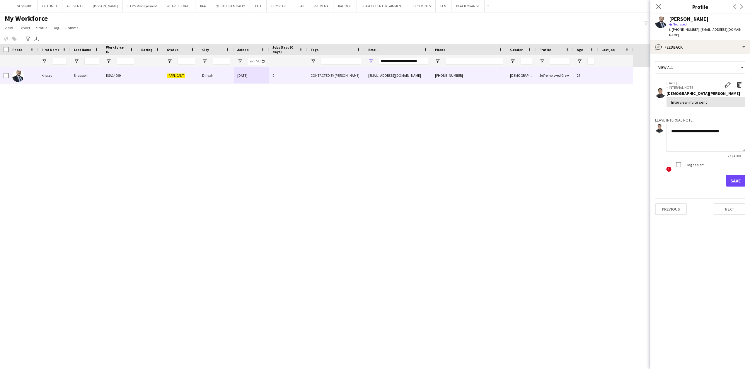
type textarea "**********"
click at [738, 175] on button "Save" at bounding box center [735, 181] width 19 height 12
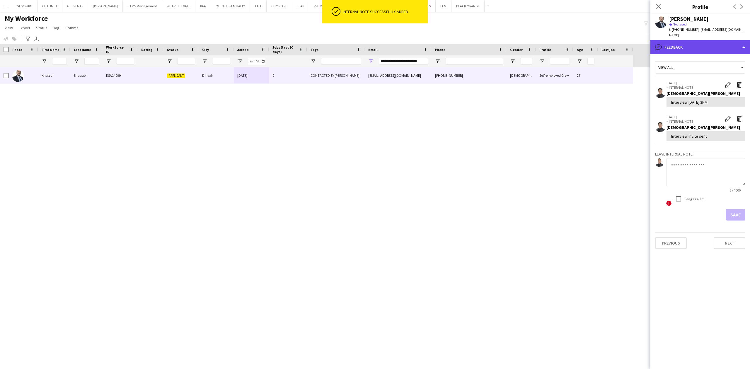
click at [694, 40] on div "bubble-pencil Feedback" at bounding box center [701, 47] width 100 height 14
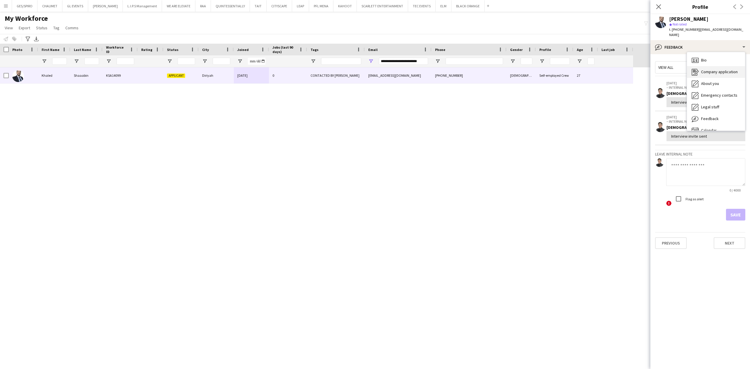
click at [717, 69] on span "Company application" at bounding box center [719, 71] width 37 height 5
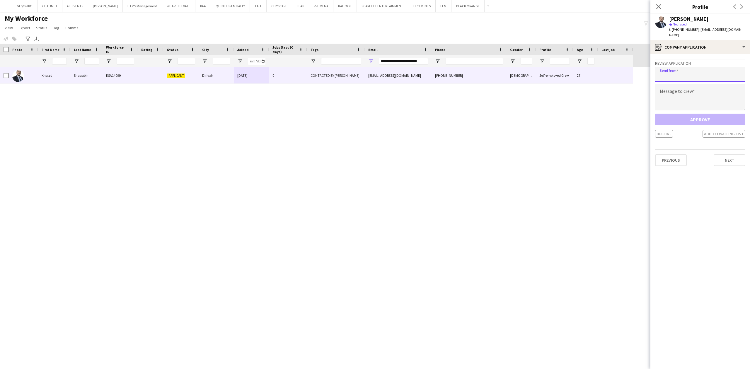
click at [693, 70] on input "email" at bounding box center [700, 74] width 90 height 15
paste input "**********"
type input "**********"
click at [697, 94] on textarea at bounding box center [700, 97] width 90 height 26
paste textarea "**********"
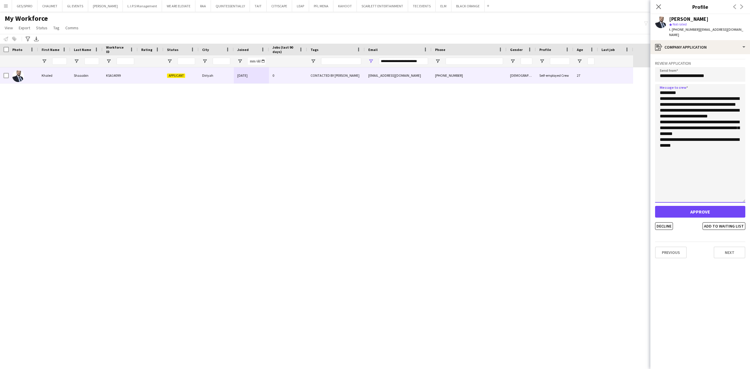
drag, startPoint x: 743, startPoint y: 103, endPoint x: 734, endPoint y: 195, distance: 91.6
click at [744, 203] on textarea "**********" at bounding box center [700, 143] width 90 height 119
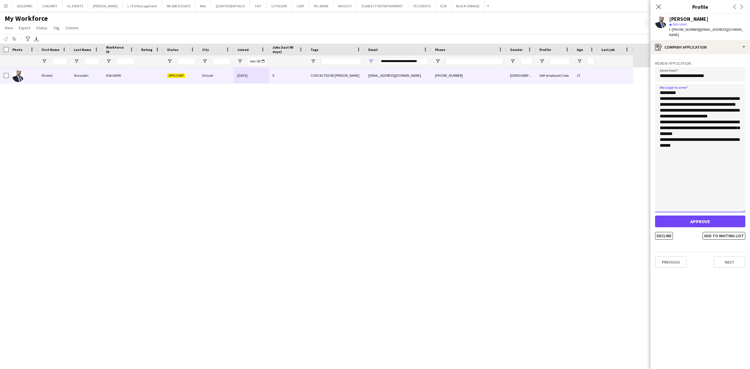
drag, startPoint x: 660, startPoint y: 93, endPoint x: 646, endPoint y: 75, distance: 23.1
click at [646, 76] on body "Menu Boards Boards Boards All jobs Status Workforce Workforce My Workforce Recr…" at bounding box center [375, 184] width 750 height 369
type textarea "**********"
click at [734, 232] on button "Add to waiting list" at bounding box center [724, 236] width 43 height 8
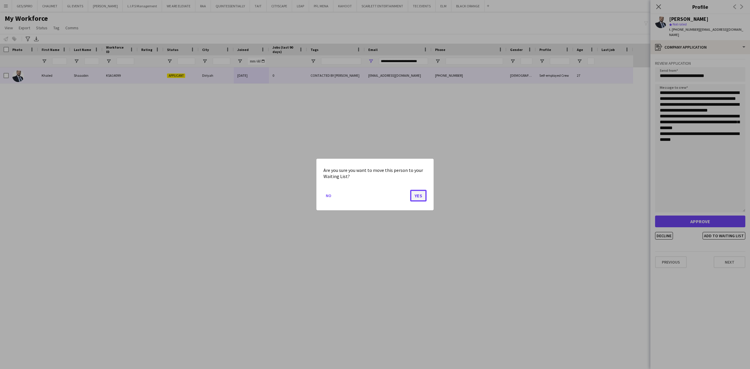
click at [416, 195] on button "Yes" at bounding box center [418, 196] width 16 height 12
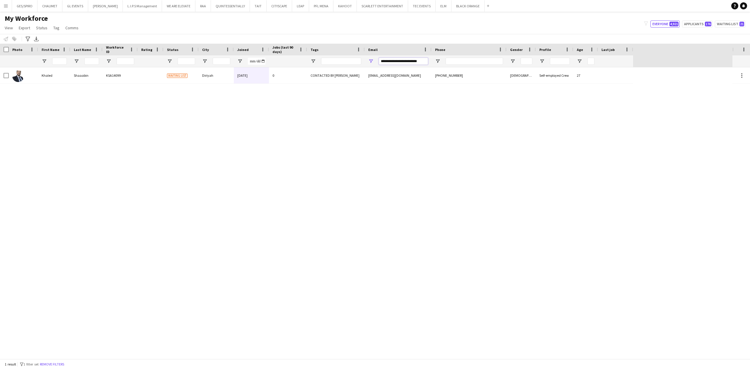
drag, startPoint x: 396, startPoint y: 62, endPoint x: 214, endPoint y: 60, distance: 182.3
click at [232, 66] on div at bounding box center [316, 61] width 633 height 12
paste input "*"
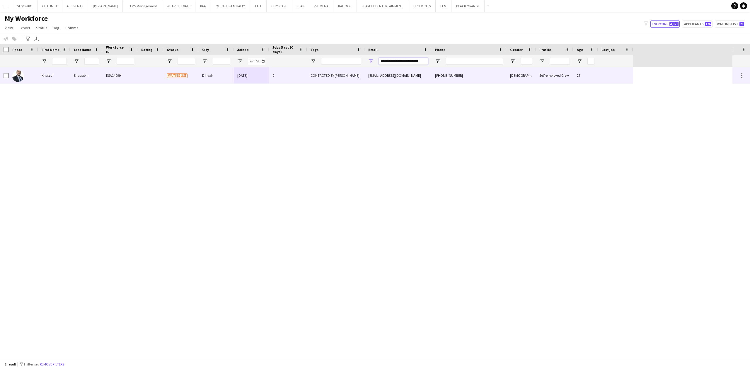
type input "**********"
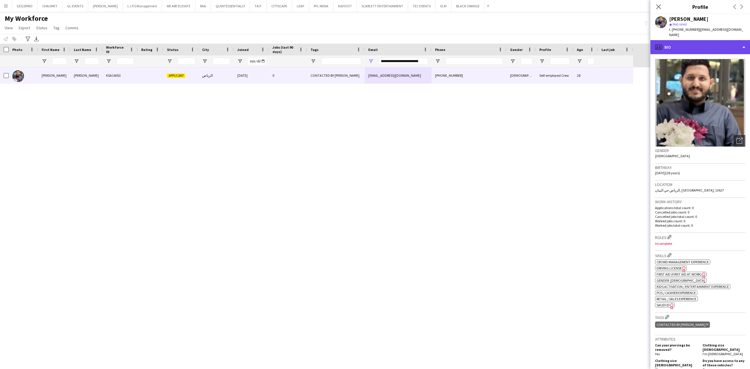
click at [700, 40] on div "profile Bio" at bounding box center [701, 47] width 100 height 14
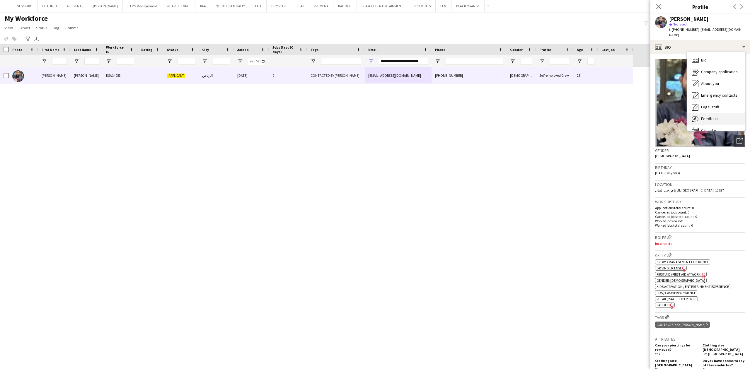
click at [732, 115] on div "Feedback Feedback" at bounding box center [716, 119] width 58 height 12
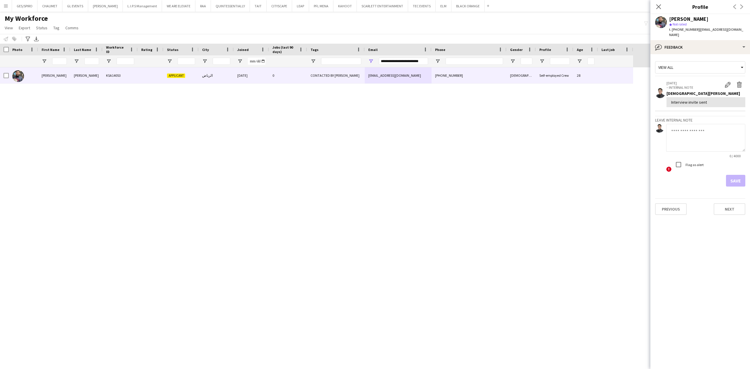
click at [715, 148] on app-form-group "0 / 4000" at bounding box center [705, 141] width 79 height 34
click at [710, 127] on textarea at bounding box center [705, 138] width 79 height 28
paste textarea "**********"
type textarea "**********"
click at [732, 175] on button "Save" at bounding box center [735, 181] width 19 height 12
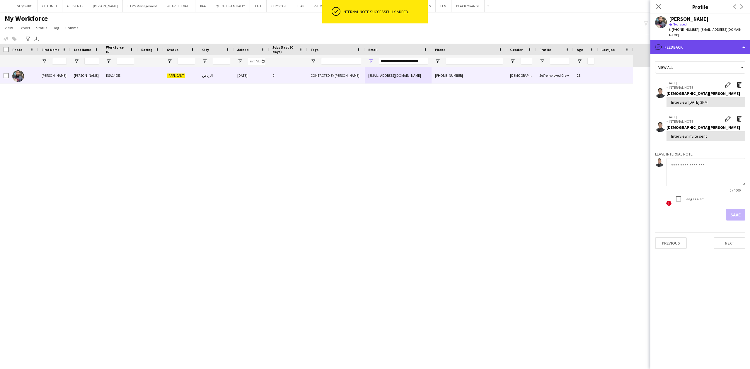
click at [728, 40] on div "bubble-pencil Feedback" at bounding box center [701, 47] width 100 height 14
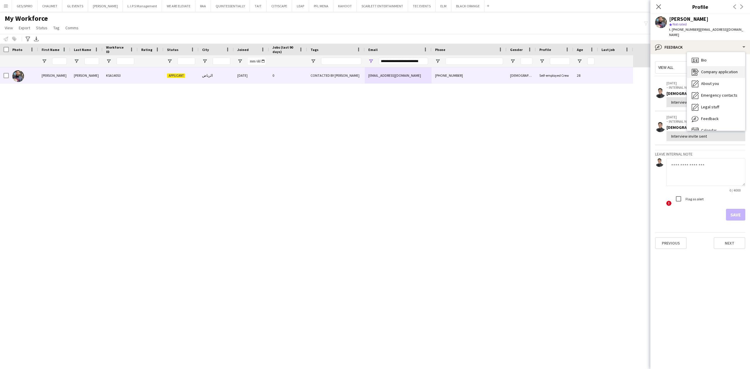
click at [733, 69] on span "Company application" at bounding box center [719, 71] width 37 height 5
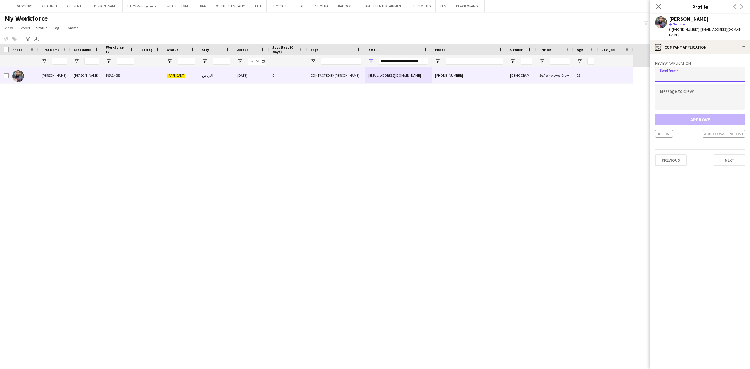
drag, startPoint x: 678, startPoint y: 70, endPoint x: 675, endPoint y: 71, distance: 3.2
click at [676, 71] on input "email" at bounding box center [700, 74] width 90 height 15
paste input "**********"
type input "**********"
click at [712, 87] on textarea at bounding box center [700, 97] width 90 height 26
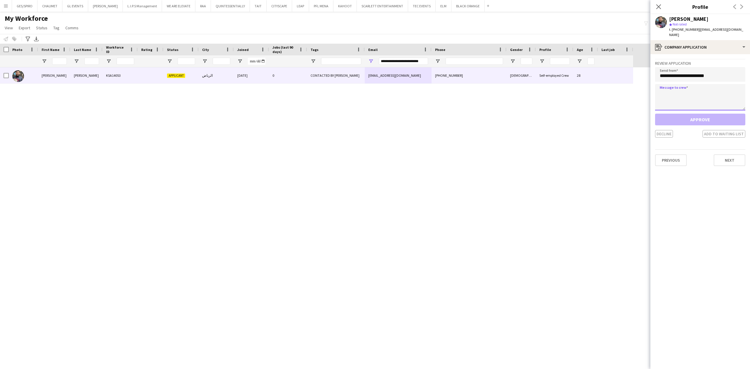
paste textarea "**********"
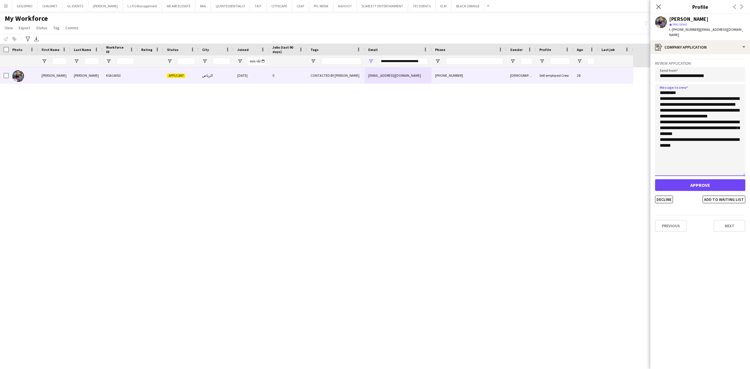
drag, startPoint x: 742, startPoint y: 101, endPoint x: 711, endPoint y: 169, distance: 74.9
click at [729, 176] on textarea "**********" at bounding box center [700, 130] width 90 height 92
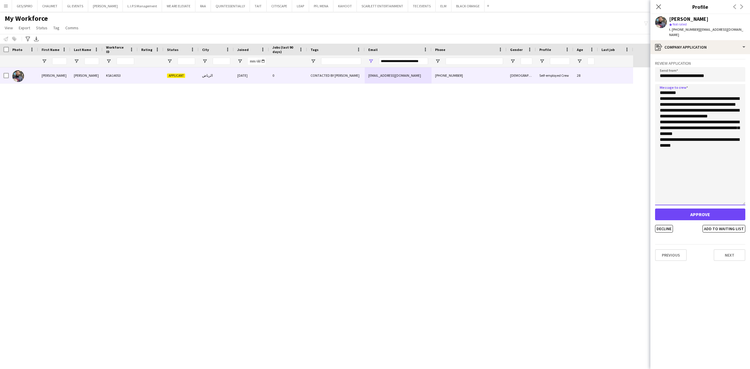
drag, startPoint x: 660, startPoint y: 91, endPoint x: 639, endPoint y: 79, distance: 24.4
click at [642, 79] on body "Menu Boards Boards Boards All jobs Status Workforce Workforce My Workforce Recr…" at bounding box center [375, 184] width 750 height 369
type textarea "**********"
click at [711, 225] on button "Add to waiting list" at bounding box center [724, 229] width 43 height 8
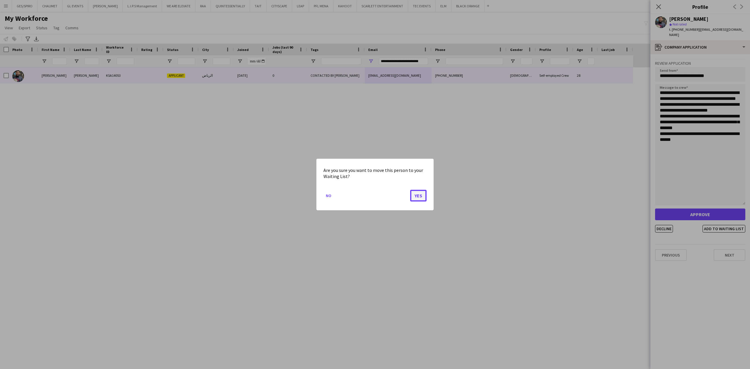
click at [417, 193] on button "Yes" at bounding box center [418, 196] width 16 height 12
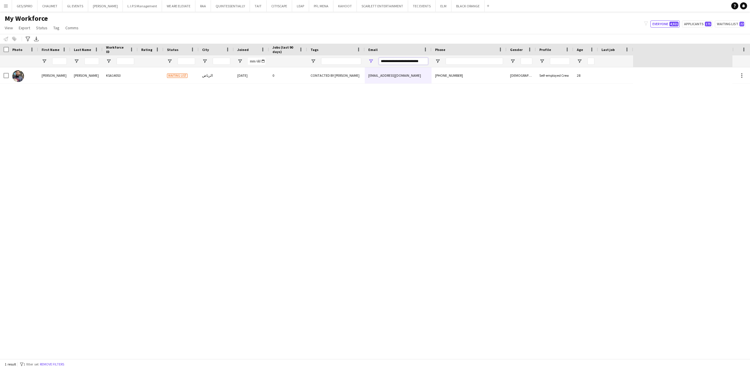
click at [405, 62] on input "**********" at bounding box center [403, 61] width 49 height 7
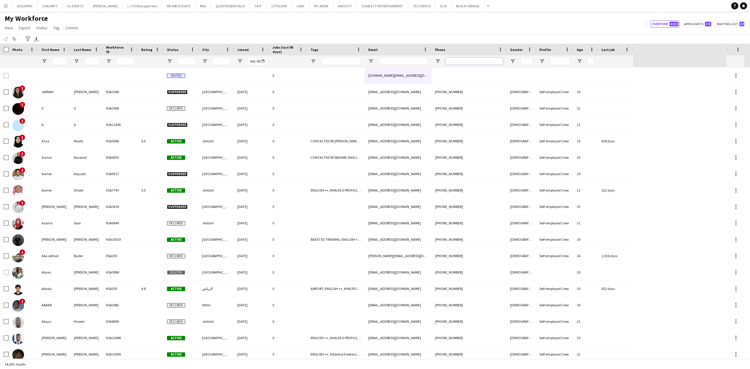
click at [480, 63] on input "Phone Filter Input" at bounding box center [474, 61] width 57 height 7
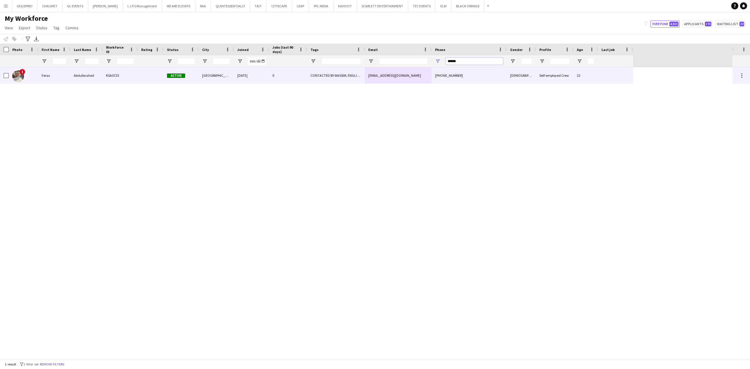
type input "******"
click at [250, 80] on div "20-11-2023" at bounding box center [251, 75] width 35 height 16
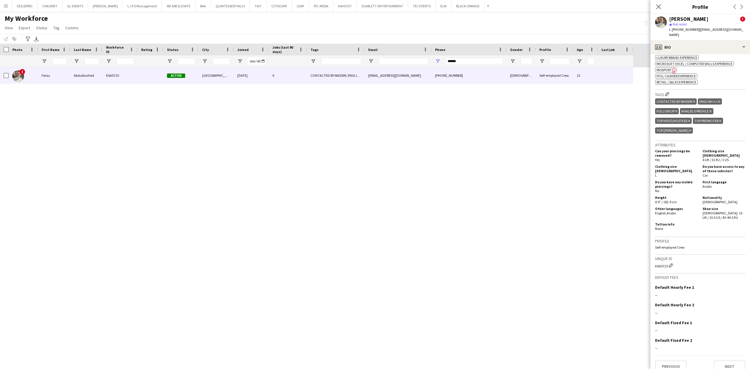
scroll to position [322, 0]
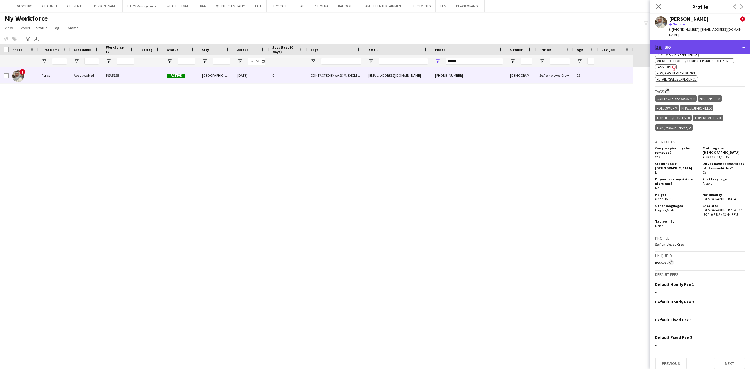
click at [700, 42] on div "profile Bio" at bounding box center [701, 47] width 100 height 14
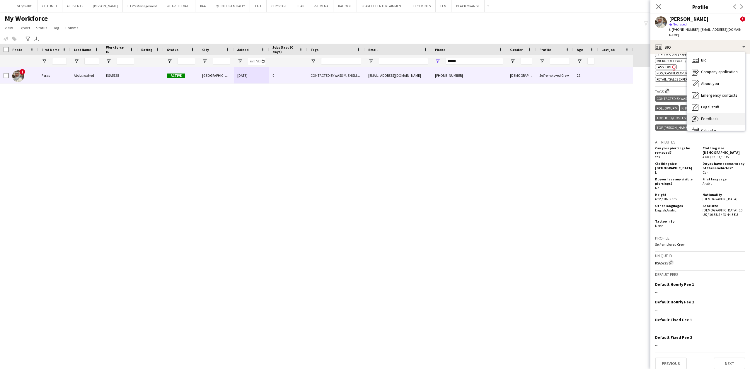
click at [712, 116] on span "Feedback" at bounding box center [710, 118] width 18 height 5
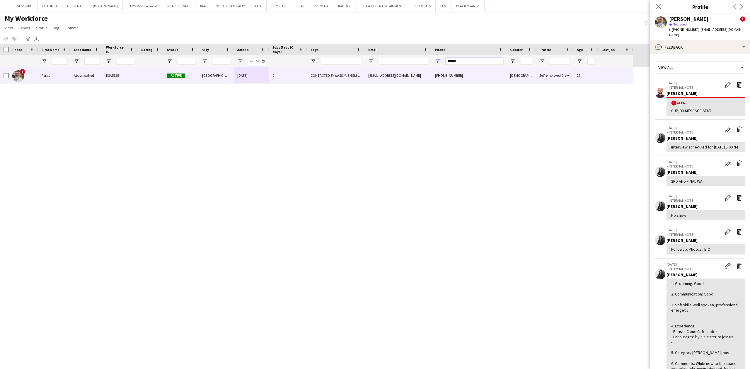
drag, startPoint x: 379, startPoint y: 65, endPoint x: 317, endPoint y: 66, distance: 62.1
click at [318, 66] on div at bounding box center [316, 61] width 633 height 12
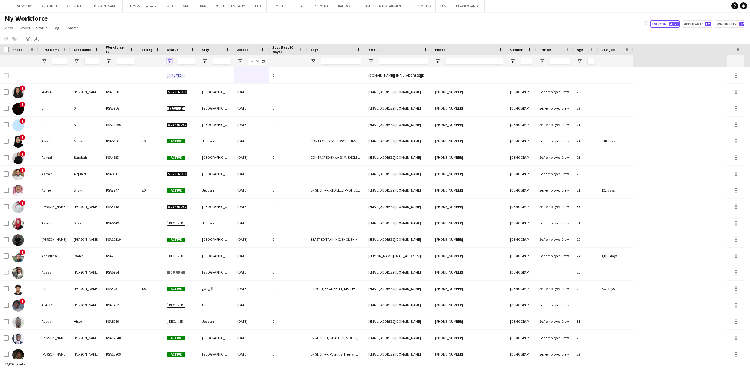
click at [170, 61] on span "Open Filter Menu" at bounding box center [169, 61] width 5 height 5
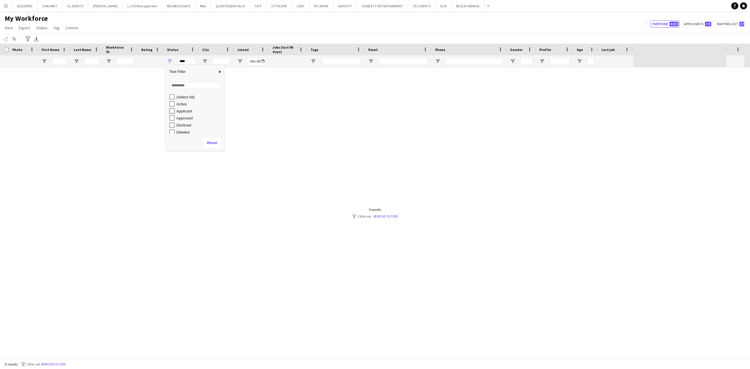
type input "**********"
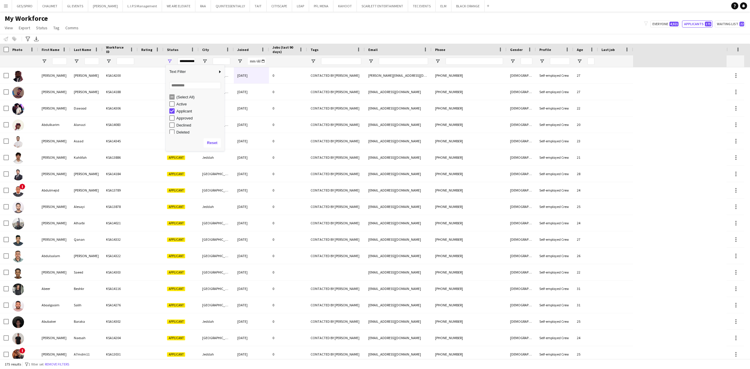
click at [193, 32] on div "My Workforce View Views Default view Basic Export View Full Name TAGS Test New …" at bounding box center [375, 24] width 750 height 20
click at [313, 59] on span "Open Filter Menu" at bounding box center [313, 61] width 5 height 5
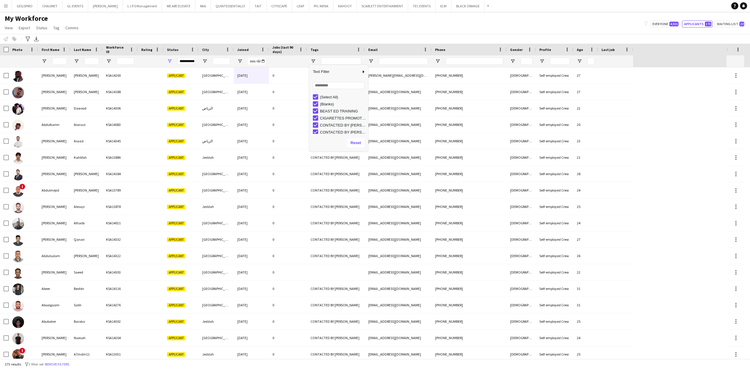
click at [316, 94] on div "(Select All)" at bounding box center [340, 96] width 55 height 7
type input "***"
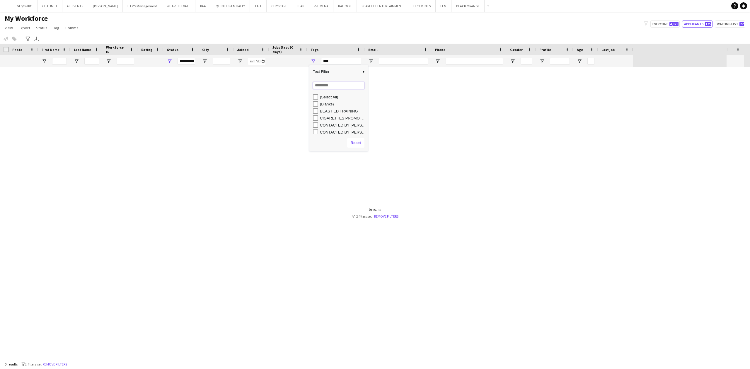
click at [328, 86] on input "Search filter values" at bounding box center [339, 85] width 52 height 7
type input "****"
type input "**********"
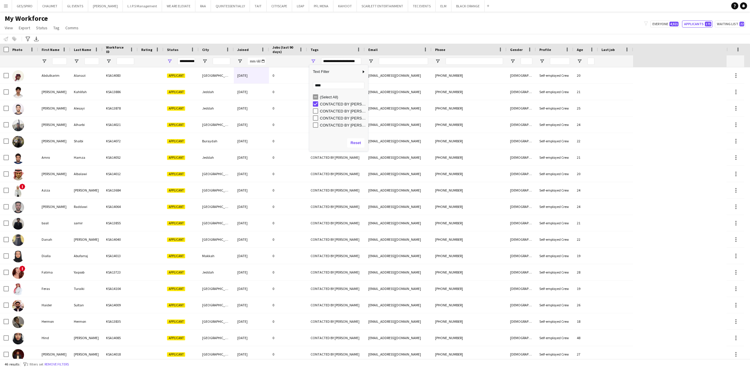
click at [306, 35] on div "Notify workforce Add to tag Select at least one crew to tag him or her. Advance…" at bounding box center [375, 39] width 750 height 10
click at [458, 61] on input "Phone Filter Input" at bounding box center [474, 61] width 57 height 7
click at [395, 56] on div at bounding box center [403, 61] width 49 height 12
click at [396, 61] on input "Email Filter Input" at bounding box center [403, 61] width 49 height 7
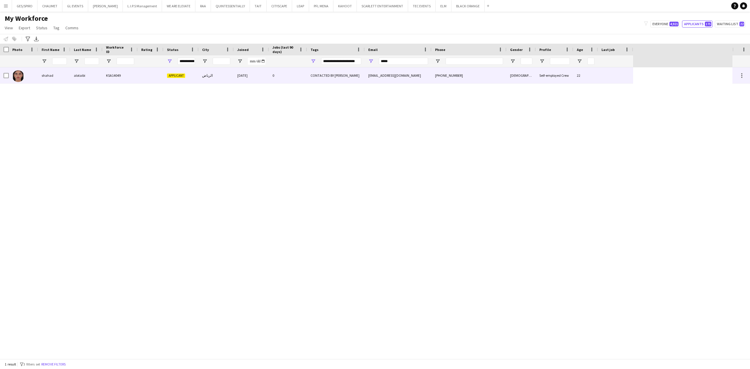
click at [366, 80] on div "shahaadmoha@gmail.com" at bounding box center [398, 75] width 67 height 16
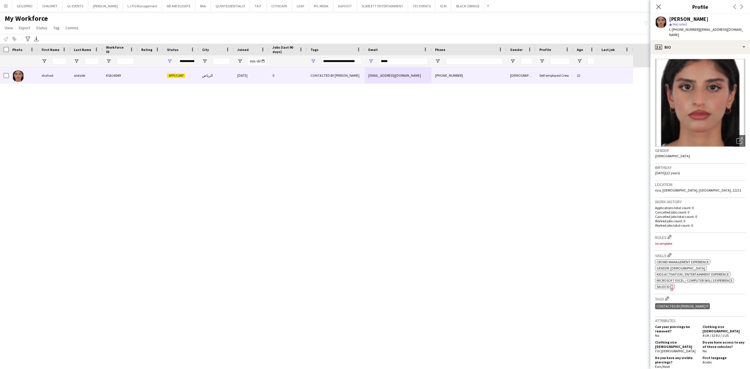
drag, startPoint x: 669, startPoint y: 18, endPoint x: 723, endPoint y: 15, distance: 54.0
click at [723, 15] on div "shahad alotaibi star Not rated t. +966557336069 | shahaadmoha@gmail.com" at bounding box center [701, 27] width 100 height 26
copy div "shahad alotaibi"
drag, startPoint x: 697, startPoint y: 28, endPoint x: 746, endPoint y: 31, distance: 49.3
click at [746, 31] on app-profile-header "shahad alotaibi star Not rated t. +966557336069 | shahaadmoha@gmail.com" at bounding box center [701, 27] width 100 height 26
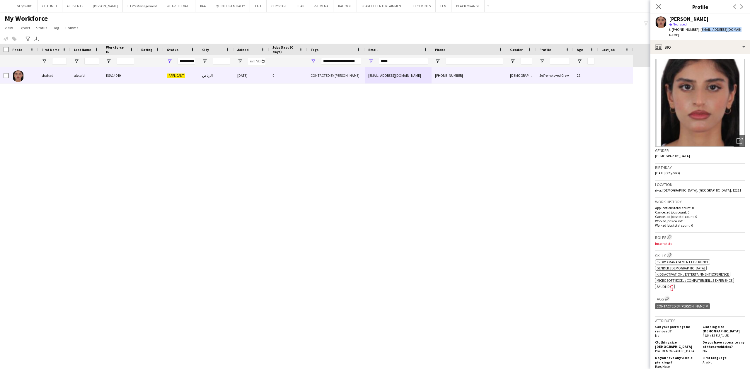
drag, startPoint x: 670, startPoint y: 16, endPoint x: 739, endPoint y: 16, distance: 68.9
click at [739, 16] on div "shahad alotaibi star Not rated t. +966557336069 | shahaadmoha@gmail.com" at bounding box center [701, 27] width 100 height 26
copy div "shahad alotaibi"
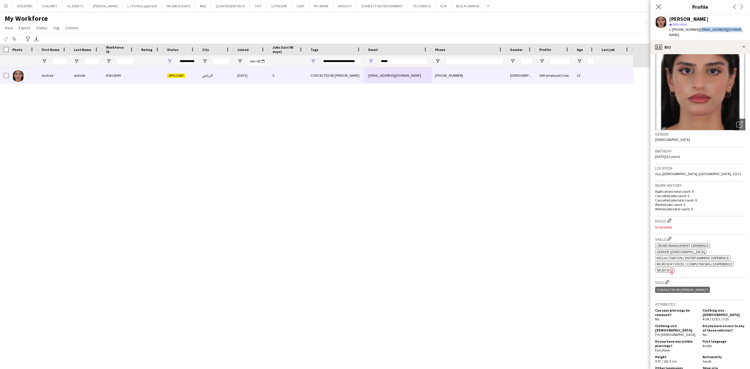
scroll to position [0, 0]
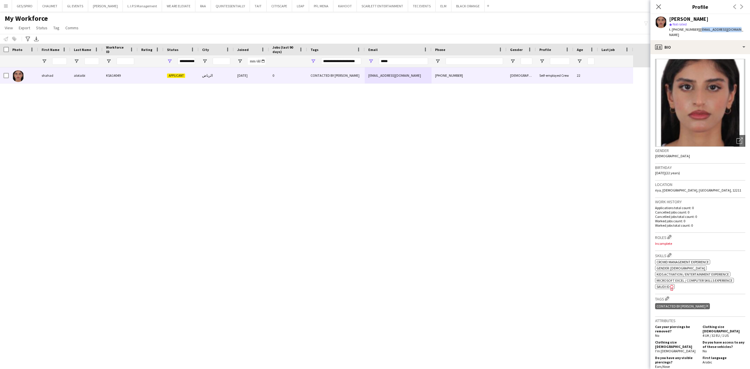
drag, startPoint x: 489, startPoint y: 183, endPoint x: 436, endPoint y: 206, distance: 57.6
click at [487, 183] on div "shahad alotaibi KSA14049 Applicant الرياض 24-08-2025 0 CONTACTED BY JESUS shaha…" at bounding box center [366, 213] width 733 height 292
drag, startPoint x: 395, startPoint y: 62, endPoint x: 340, endPoint y: 60, distance: 55.1
click at [341, 60] on div "**********" at bounding box center [316, 61] width 633 height 12
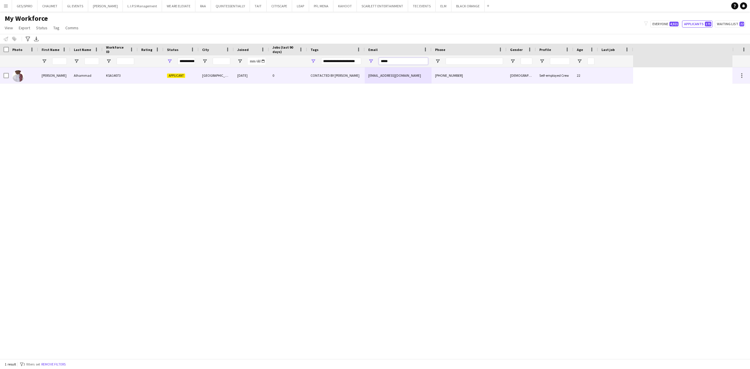
type input "*****"
click at [332, 75] on div "CONTACTED BY [PERSON_NAME]" at bounding box center [336, 75] width 58 height 16
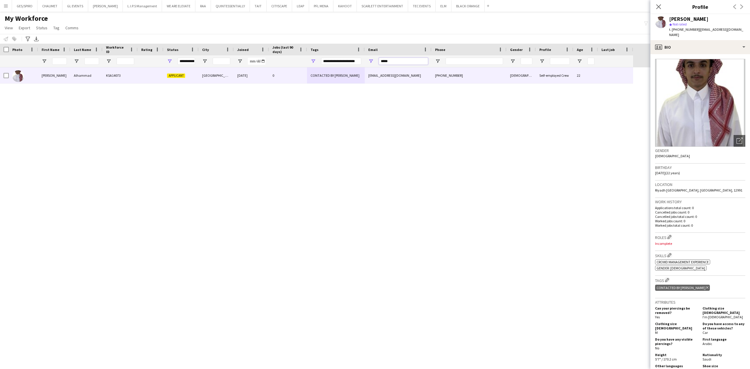
drag, startPoint x: 413, startPoint y: 62, endPoint x: 299, endPoint y: 61, distance: 113.4
click at [301, 61] on div "**********" at bounding box center [316, 61] width 633 height 12
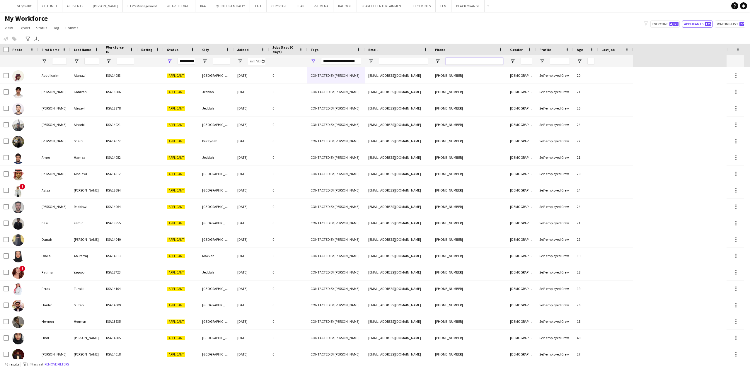
click at [479, 58] on input "Phone Filter Input" at bounding box center [474, 61] width 57 height 7
click at [481, 58] on div at bounding box center [474, 61] width 57 height 12
click at [492, 60] on input "Phone Filter Input" at bounding box center [474, 61] width 57 height 7
type input "*******"
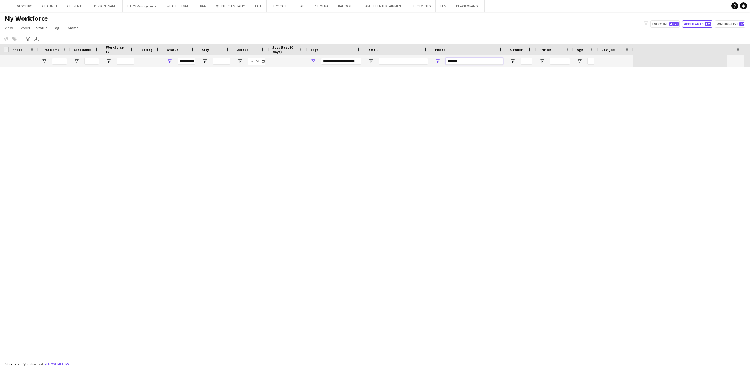
type input "***"
type input "*******"
click at [60, 362] on button "Remove filters" at bounding box center [55, 364] width 27 height 6
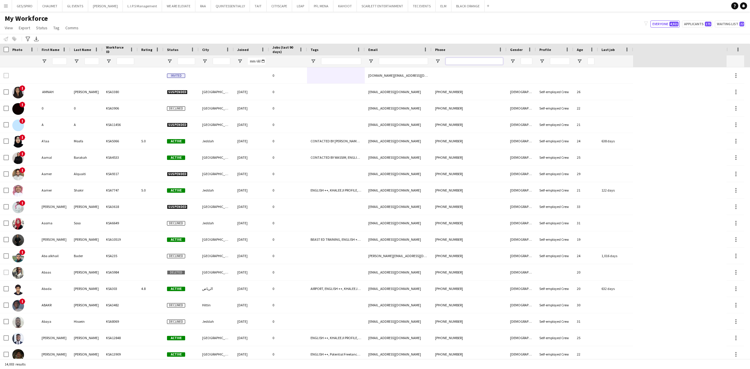
click at [467, 63] on input "Phone Filter Input" at bounding box center [474, 61] width 57 height 7
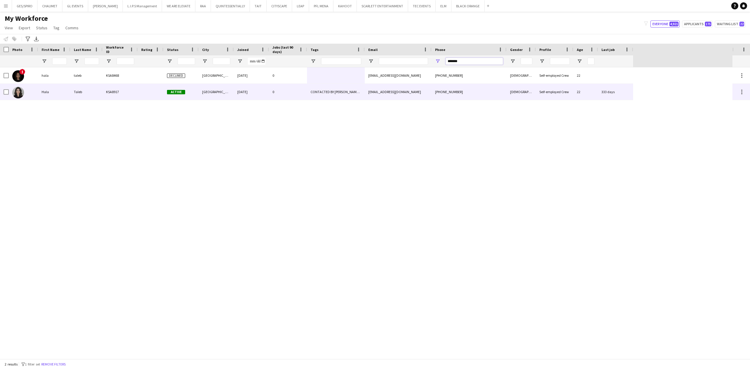
type input "*******"
click at [243, 92] on div "10-06-2024" at bounding box center [251, 92] width 35 height 16
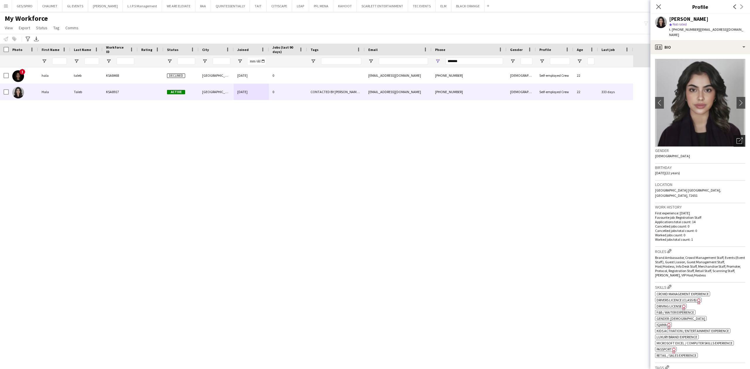
click at [737, 138] on icon "Open photos pop-in" at bounding box center [740, 141] width 6 height 6
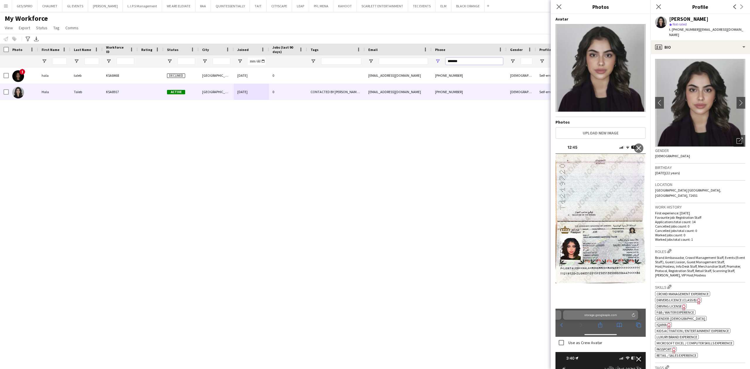
drag, startPoint x: 485, startPoint y: 63, endPoint x: 309, endPoint y: 64, distance: 175.8
click at [316, 63] on div at bounding box center [316, 61] width 633 height 12
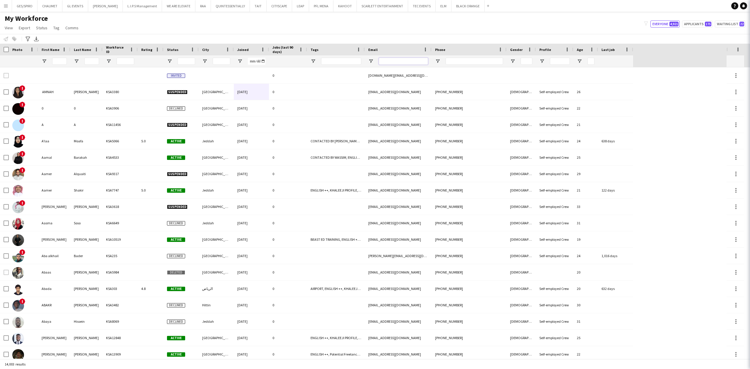
click at [410, 61] on input "Email Filter Input" at bounding box center [403, 61] width 49 height 7
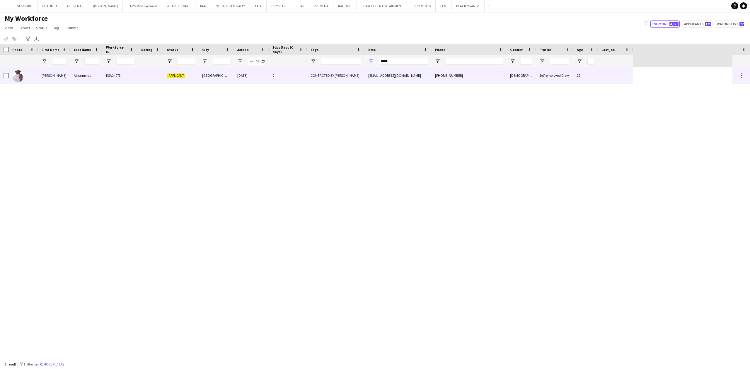
click at [259, 76] on div "[DATE]" at bounding box center [251, 75] width 35 height 16
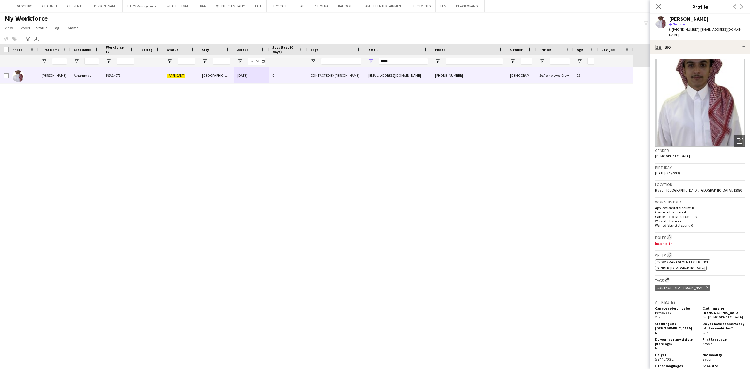
drag, startPoint x: 670, startPoint y: 17, endPoint x: 740, endPoint y: 18, distance: 70.3
click at [740, 18] on app-profile-header "Mohammed Alhammad star Not rated t. +966559331947 | mnhrs@windowslive.com" at bounding box center [701, 27] width 100 height 26
copy div "Mohammed Alhammad"
drag, startPoint x: 697, startPoint y: 29, endPoint x: 744, endPoint y: 28, distance: 46.9
click at [744, 28] on app-profile-header "Mohammed Alhammad star Not rated t. +966559331947 | mnhrs@windowslive.com" at bounding box center [701, 27] width 100 height 26
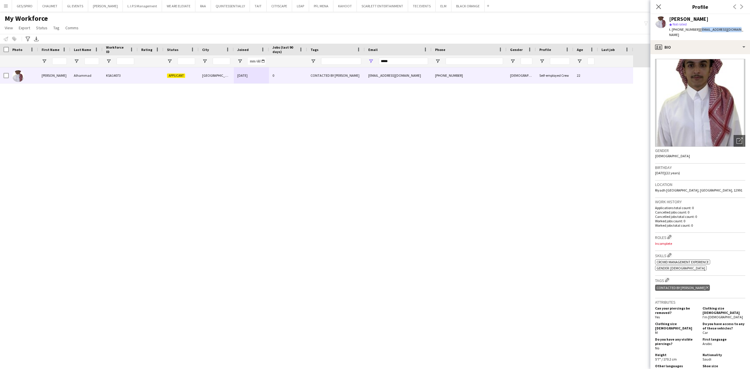
copy span "mnhrs@windowslive.com"
drag, startPoint x: 408, startPoint y: 62, endPoint x: 320, endPoint y: 69, distance: 88.5
click at [321, 69] on div "Workforce Details Photo First Name" at bounding box center [375, 201] width 750 height 315
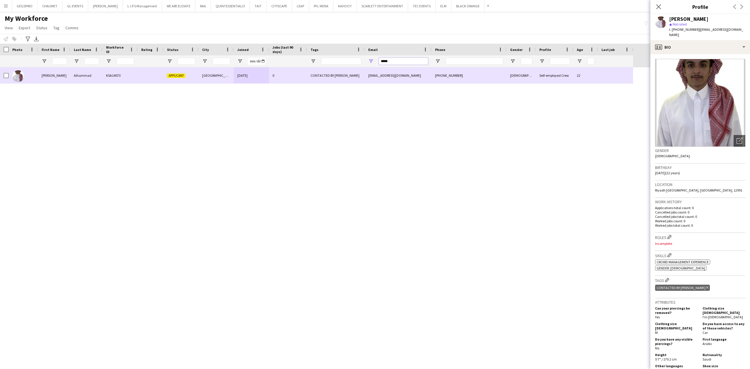
paste input "**********"
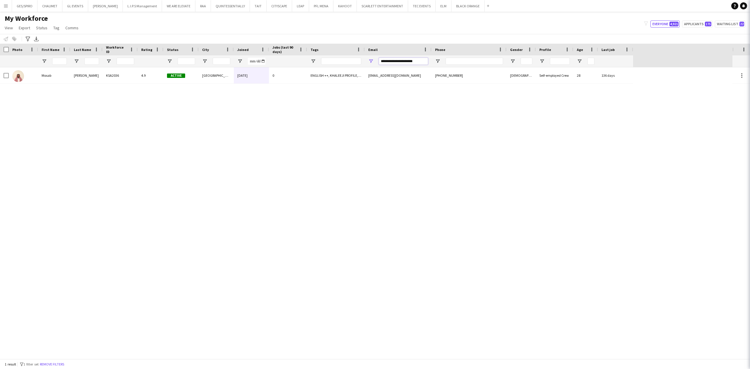
type input "**********"
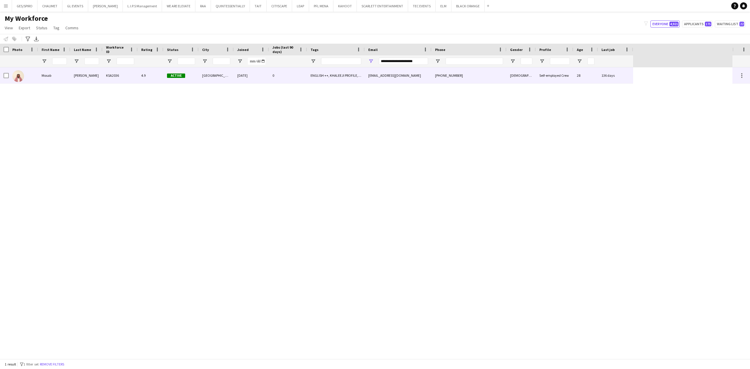
click at [372, 74] on div "mosabilo.188@gmail.com" at bounding box center [398, 75] width 67 height 16
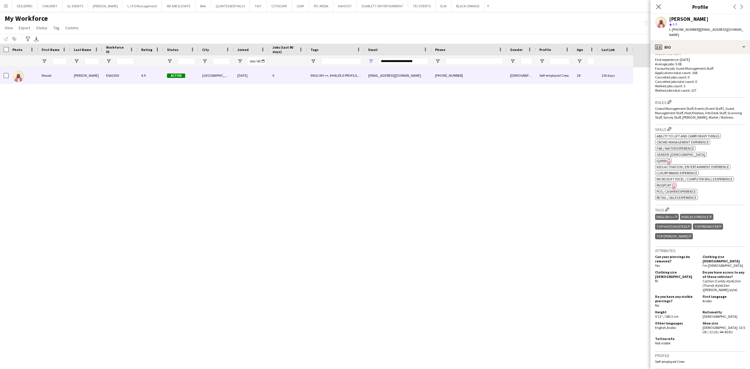
scroll to position [156, 0]
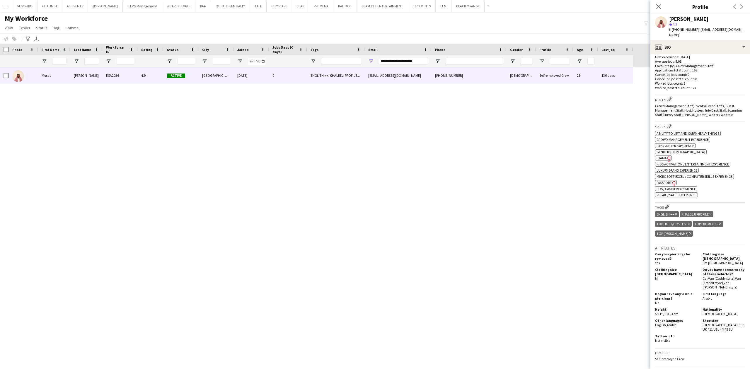
click at [666, 181] on span "Passport" at bounding box center [664, 183] width 15 height 4
drag, startPoint x: 423, startPoint y: 62, endPoint x: 248, endPoint y: 65, distance: 175.9
click at [253, 63] on div at bounding box center [316, 61] width 633 height 12
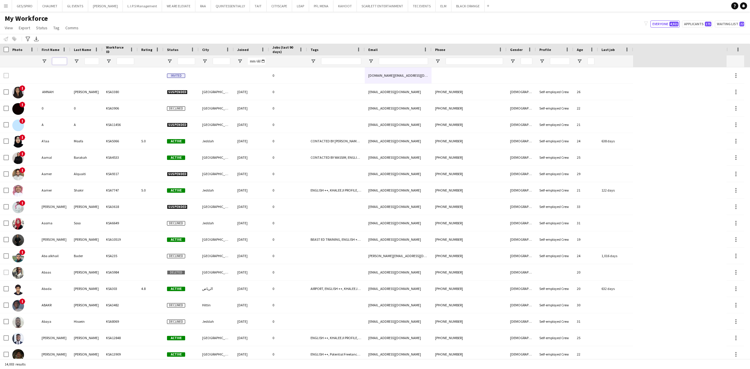
click at [59, 61] on input "First Name Filter Input" at bounding box center [59, 61] width 15 height 7
click at [91, 62] on input "Last Name Filter Input" at bounding box center [91, 61] width 15 height 7
paste input "********"
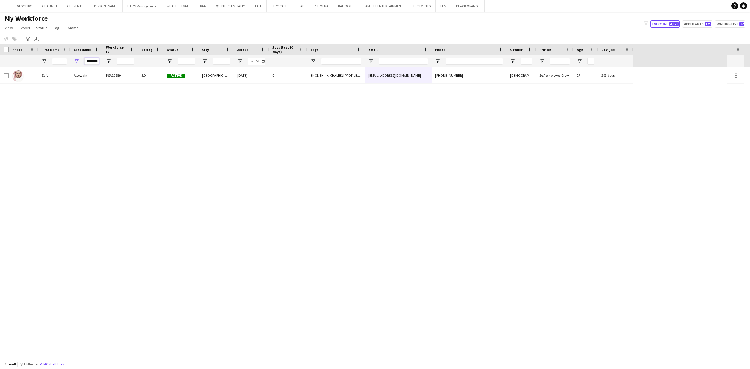
type input "********"
click at [65, 61] on input "First Name Filter Input" at bounding box center [59, 61] width 15 height 7
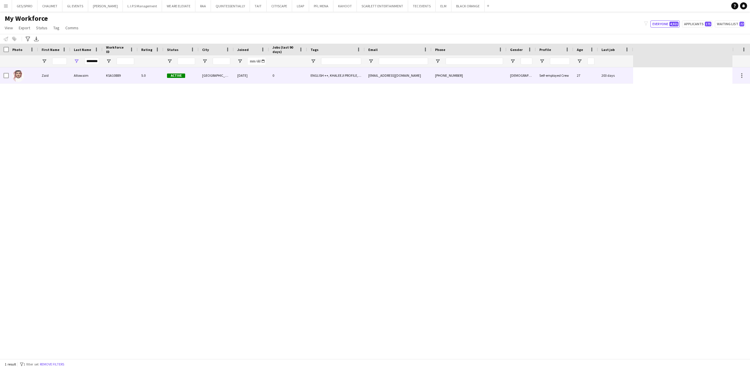
click at [182, 77] on span "Active" at bounding box center [176, 76] width 18 height 4
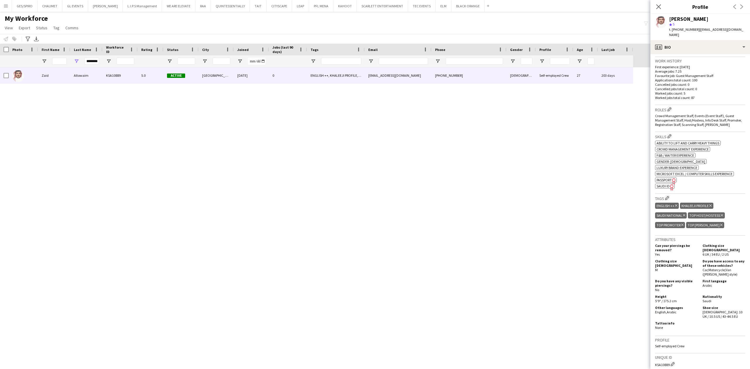
scroll to position [156, 0]
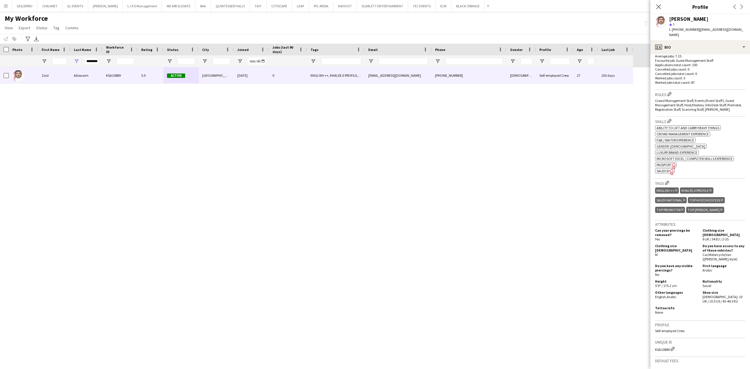
click at [661, 169] on span "SAUDI ID" at bounding box center [663, 171] width 13 height 4
click at [90, 59] on input "********" at bounding box center [91, 61] width 15 height 7
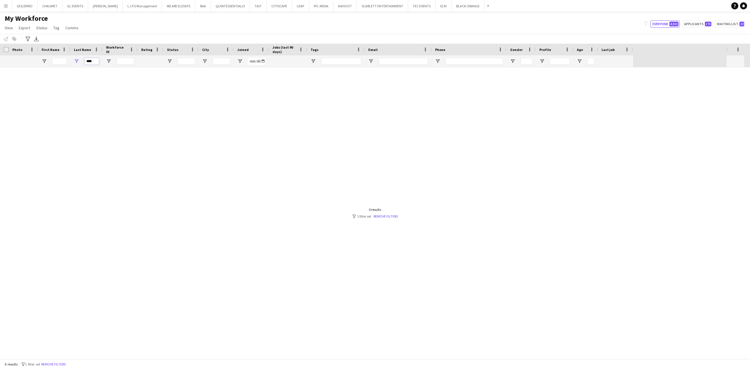
type input "*****"
drag, startPoint x: 98, startPoint y: 62, endPoint x: 44, endPoint y: 59, distance: 53.7
click at [45, 60] on div "*****" at bounding box center [316, 61] width 633 height 12
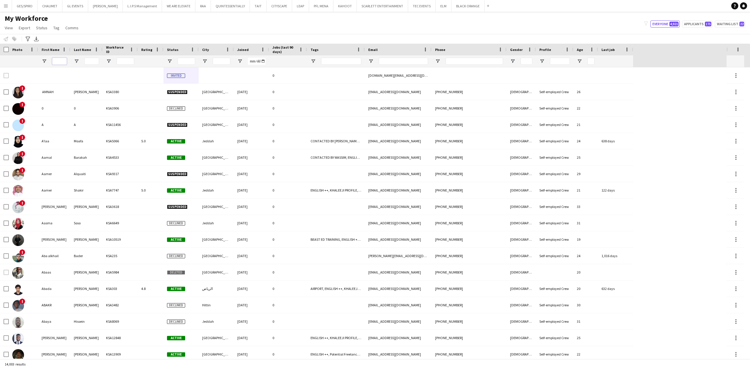
click at [64, 62] on input "First Name Filter Input" at bounding box center [59, 61] width 15 height 7
click at [396, 62] on input "Email Filter Input" at bounding box center [403, 61] width 49 height 7
paste input "**********"
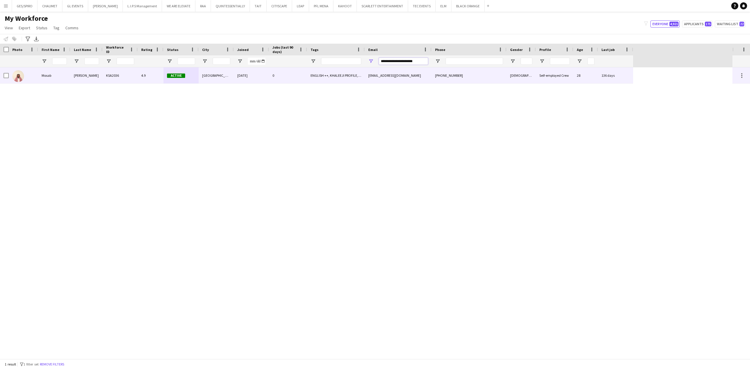
type input "**********"
click at [257, 83] on div "11-07-2023" at bounding box center [251, 75] width 35 height 16
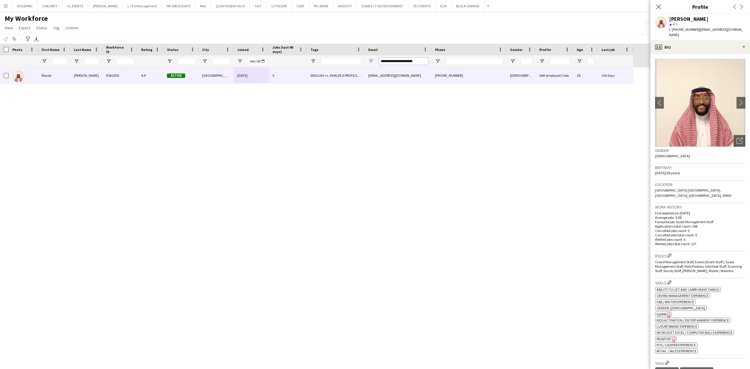
drag, startPoint x: 423, startPoint y: 61, endPoint x: 335, endPoint y: 62, distance: 87.9
click at [335, 62] on div at bounding box center [316, 61] width 633 height 12
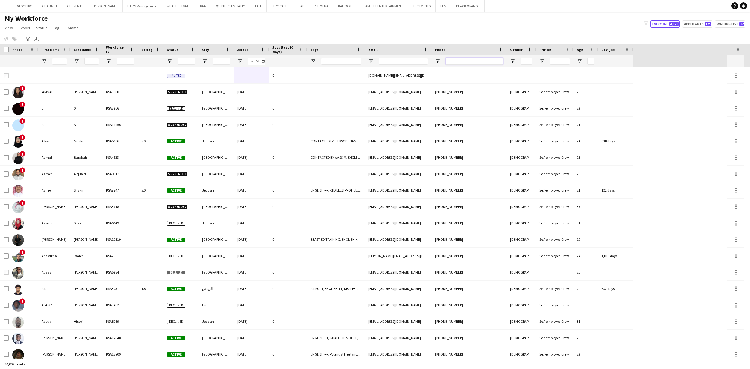
click at [451, 61] on input "Phone Filter Input" at bounding box center [474, 61] width 57 height 7
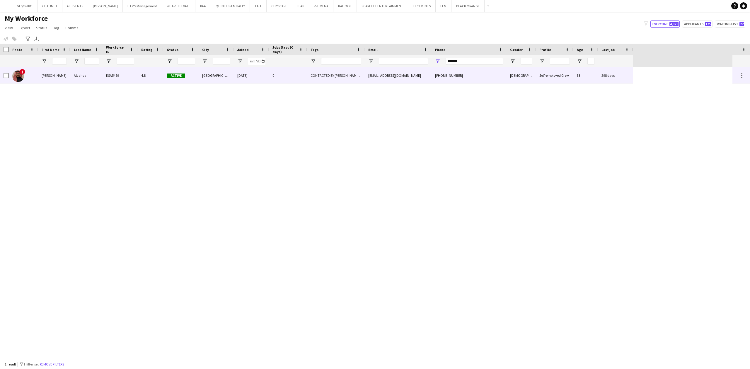
click at [257, 81] on div "15-11-2023" at bounding box center [251, 75] width 35 height 16
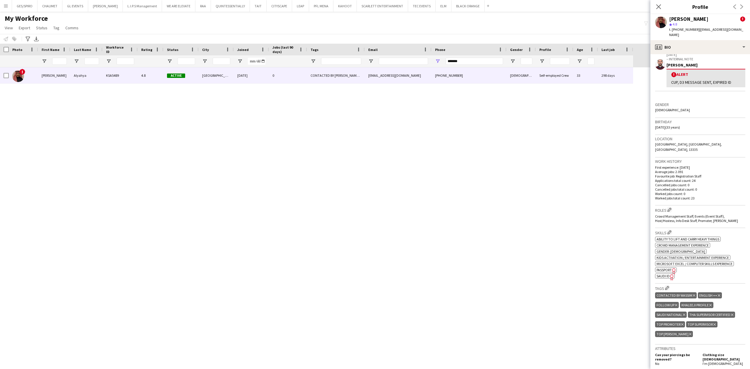
scroll to position [0, 0]
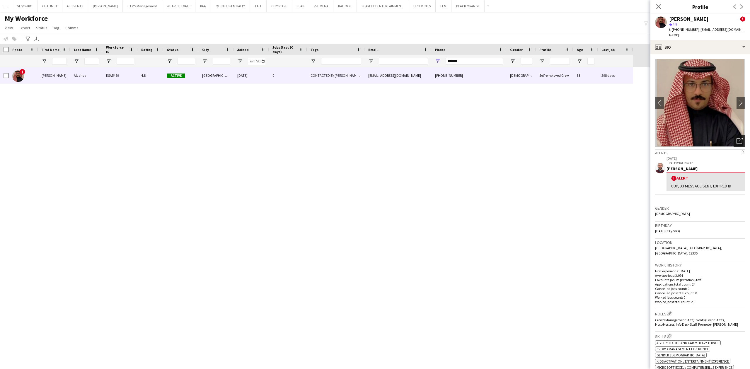
click at [737, 138] on icon at bounding box center [740, 141] width 6 height 6
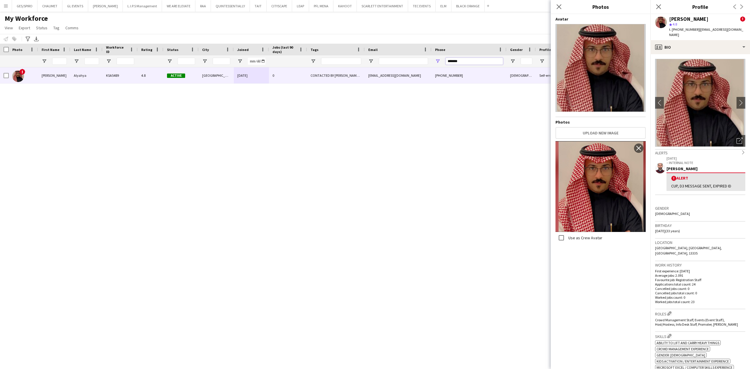
drag, startPoint x: 479, startPoint y: 62, endPoint x: 295, endPoint y: 51, distance: 183.5
click at [295, 51] on div "Workforce Details Photo First Name Age" at bounding box center [316, 56] width 633 height 24
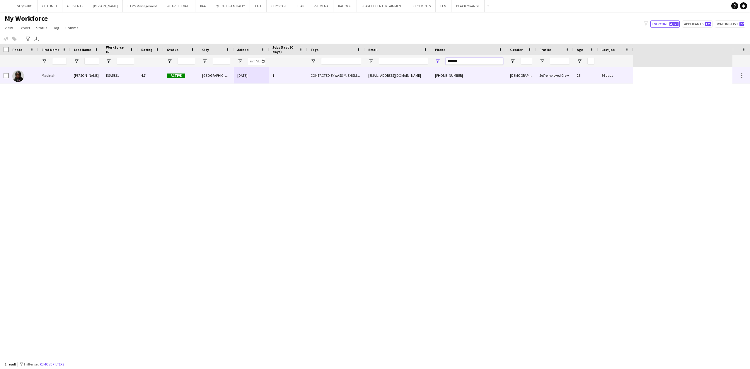
type input "*******"
click at [294, 69] on div "1" at bounding box center [288, 75] width 38 height 16
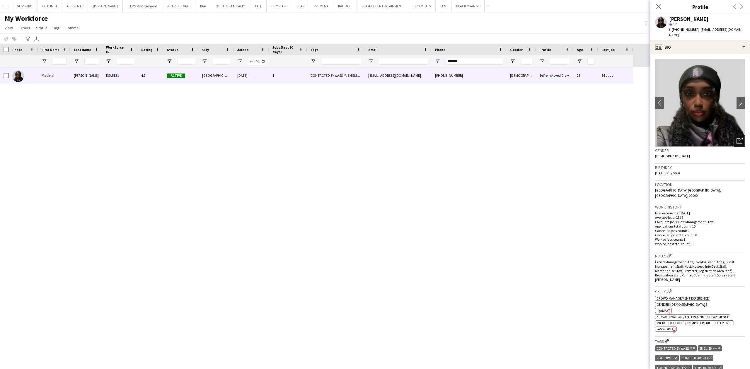
click at [737, 138] on icon "Open photos pop-in" at bounding box center [740, 141] width 6 height 6
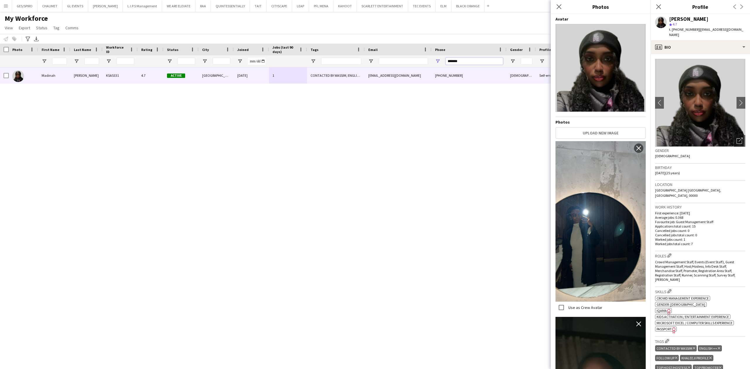
drag, startPoint x: 477, startPoint y: 61, endPoint x: 399, endPoint y: 67, distance: 78.8
click at [399, 67] on div "Workforce Details Photo First Name" at bounding box center [375, 201] width 750 height 315
drag, startPoint x: 235, startPoint y: 156, endPoint x: 237, endPoint y: 152, distance: 4.2
click at [236, 156] on div "Madinah Ibrahim KSA5331 4.7 Active Riyadh 11-11-2023 1 CONTACTED BY WASSIM, ENG…" at bounding box center [366, 213] width 733 height 292
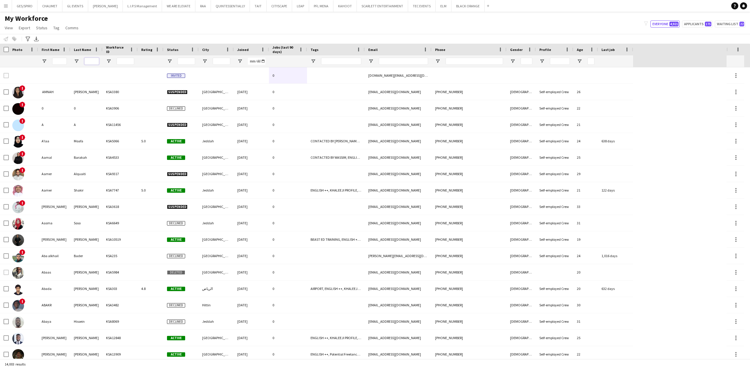
click at [96, 62] on input "Last Name Filter Input" at bounding box center [91, 61] width 15 height 7
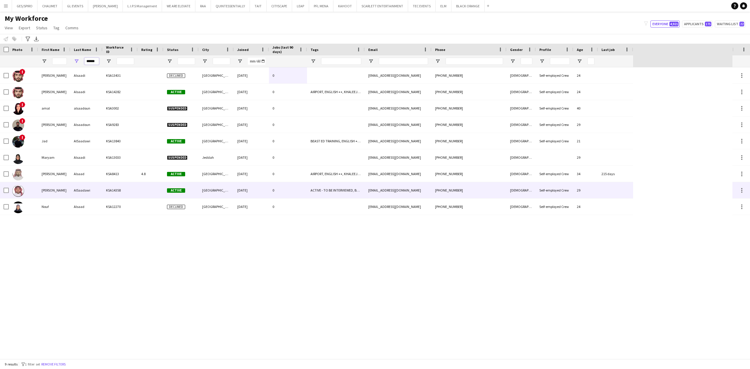
type input "******"
click at [115, 184] on div "KSA14358" at bounding box center [120, 190] width 35 height 16
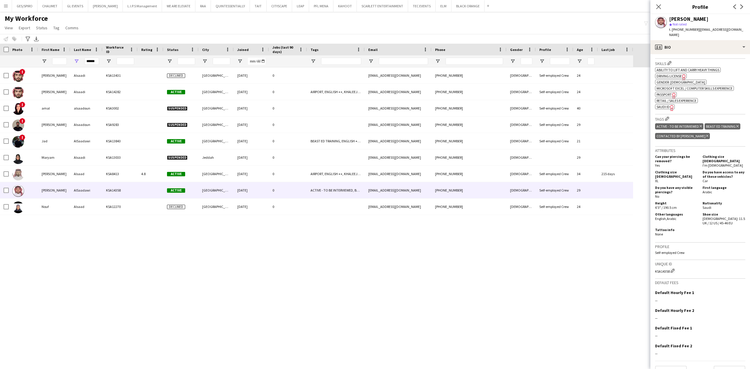
scroll to position [200, 0]
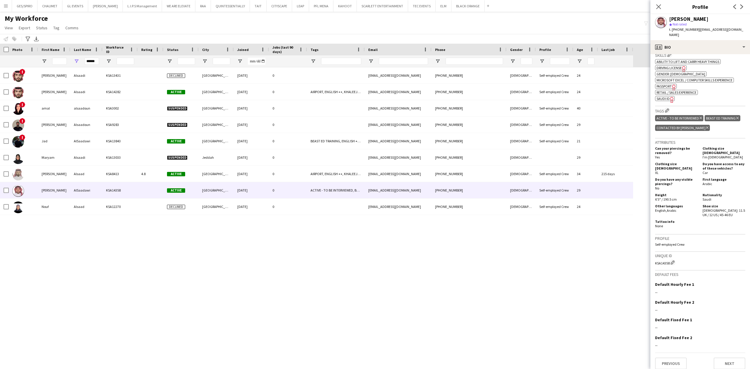
click at [5, 4] on app-icon "Menu" at bounding box center [6, 6] width 5 height 5
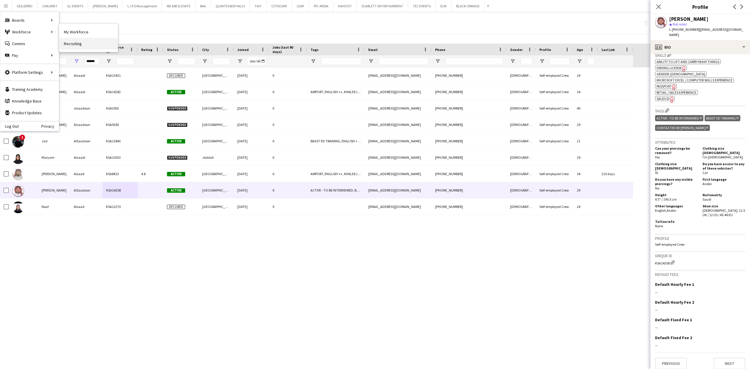
click at [79, 41] on link "Recruiting" at bounding box center [88, 44] width 59 height 12
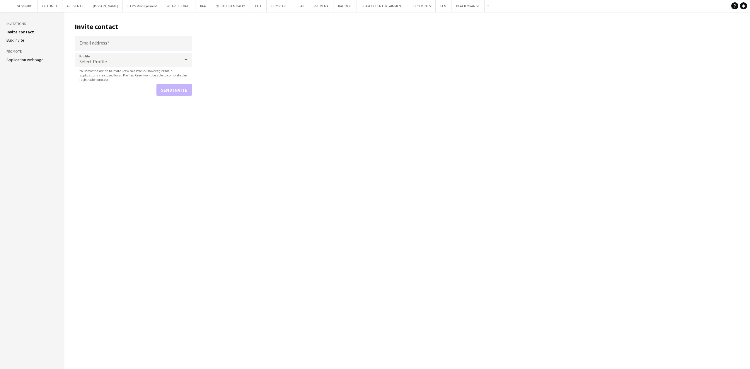
click at [128, 39] on input "Email address" at bounding box center [133, 43] width 117 height 15
type input "**********"
click at [133, 60] on div "Select Profile" at bounding box center [127, 60] width 105 height 14
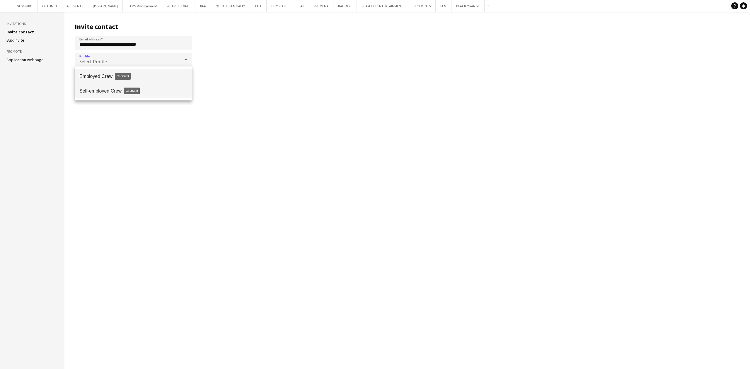
click at [136, 93] on span "Closed" at bounding box center [132, 91] width 16 height 6
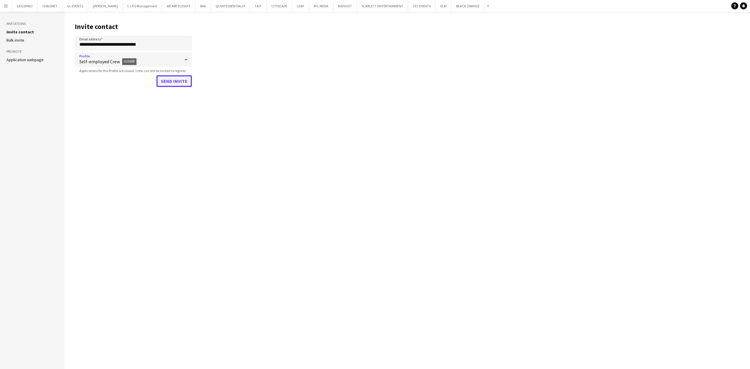
click at [174, 82] on button "Send invite" at bounding box center [173, 81] width 35 height 12
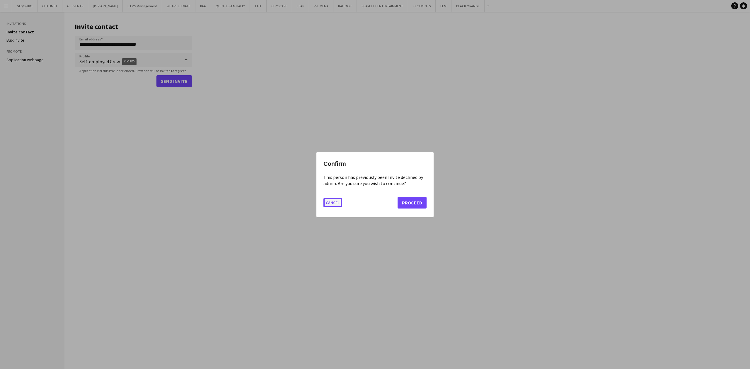
click at [328, 202] on button "Cancel" at bounding box center [333, 202] width 18 height 9
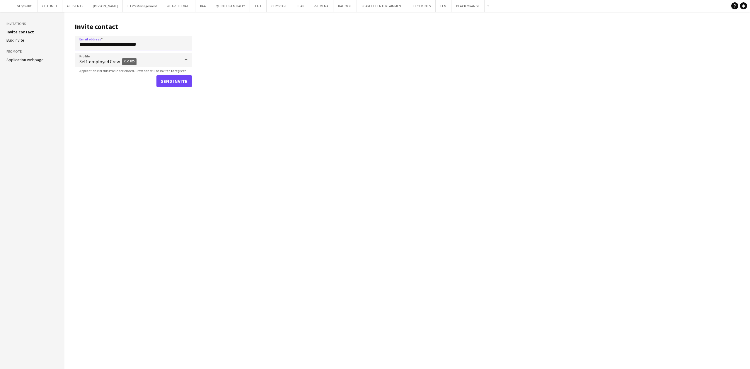
drag, startPoint x: 165, startPoint y: 41, endPoint x: 37, endPoint y: 45, distance: 128.1
click at [38, 45] on div "**********" at bounding box center [375, 190] width 750 height 357
click at [1, 5] on button "Menu" at bounding box center [6, 6] width 12 height 12
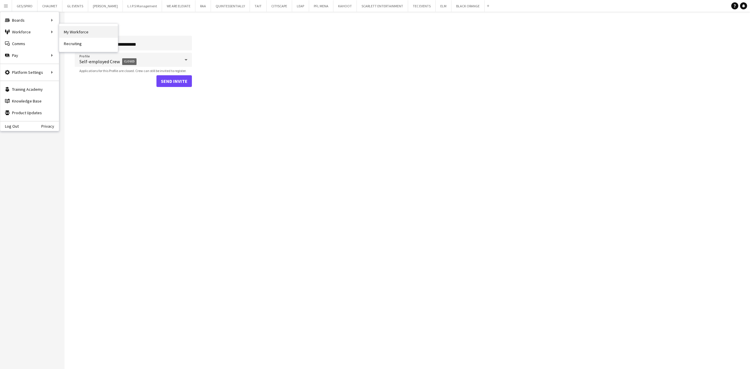
click at [71, 35] on link "My Workforce" at bounding box center [88, 32] width 59 height 12
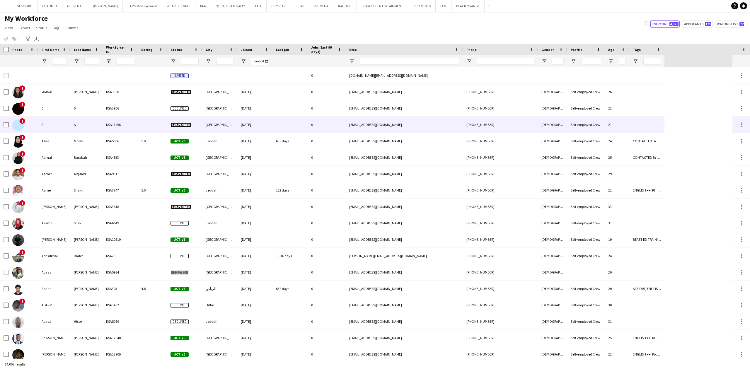
type input "******"
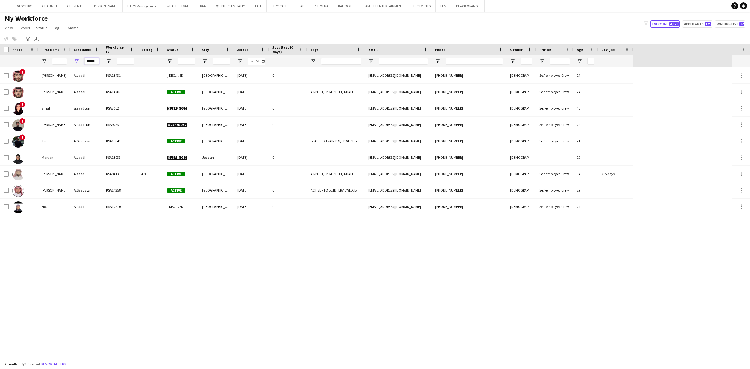
click at [92, 58] on input "******" at bounding box center [91, 61] width 15 height 7
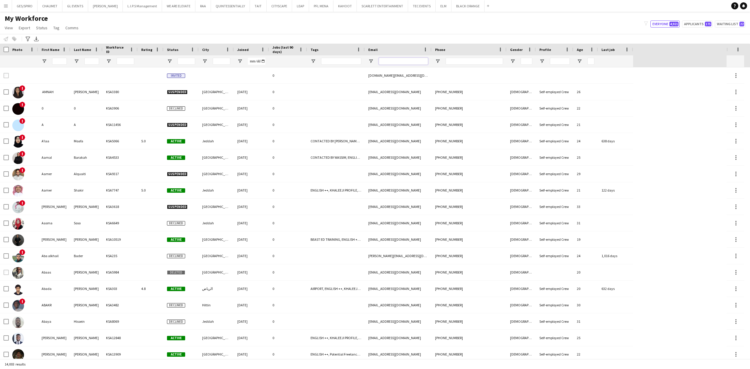
click at [396, 59] on input "Email Filter Input" at bounding box center [403, 61] width 49 height 7
paste input "**********"
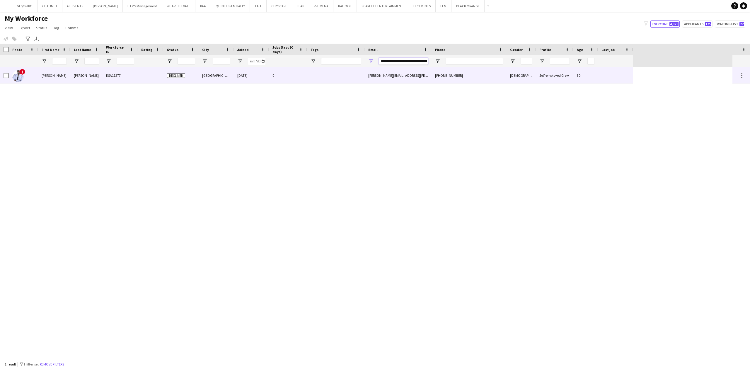
type input "**********"
click at [240, 76] on div "29-10-2024" at bounding box center [251, 75] width 35 height 16
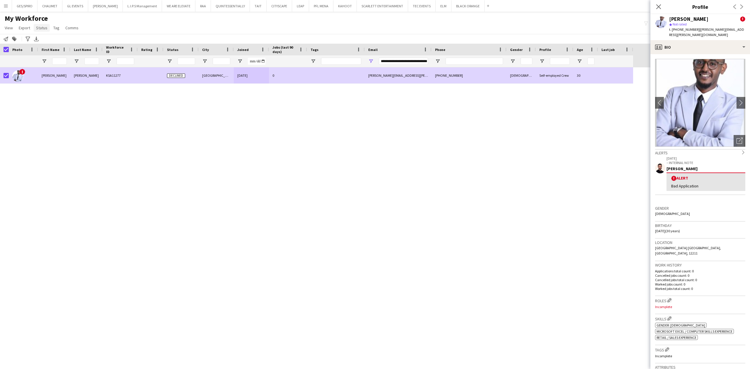
click at [45, 27] on span "Status" at bounding box center [41, 27] width 11 height 5
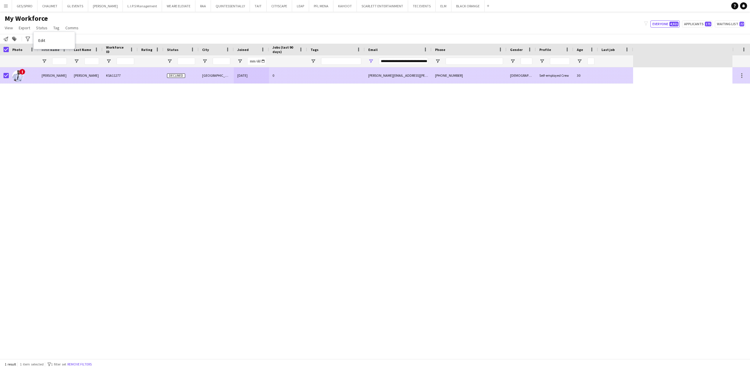
click at [369, 76] on div "ahmed.merghani.mohamed@gmail.com" at bounding box center [398, 75] width 67 height 16
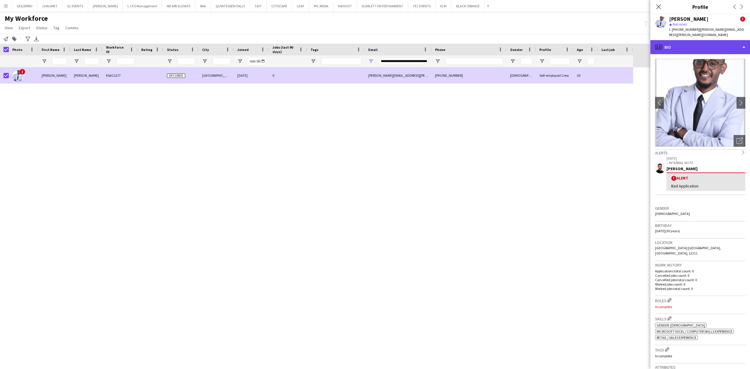
click at [706, 47] on div "profile Bio" at bounding box center [701, 47] width 100 height 14
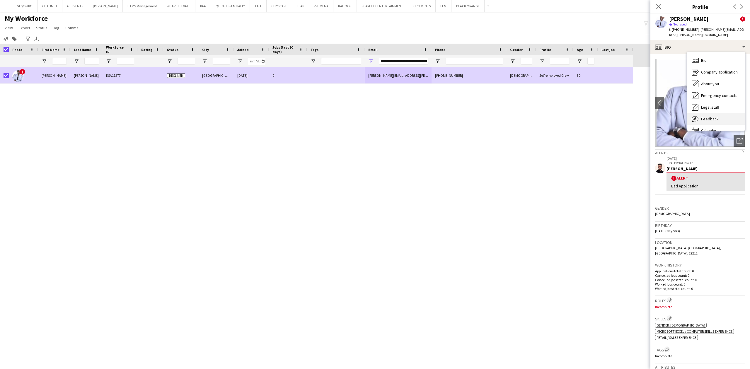
click at [719, 118] on div "Feedback Feedback" at bounding box center [716, 119] width 58 height 12
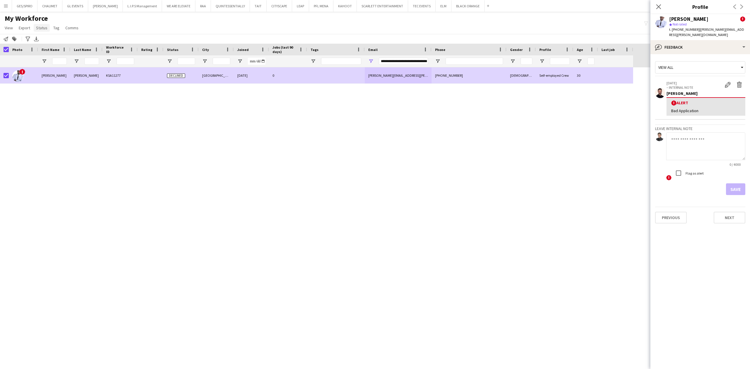
click at [39, 28] on span "Status" at bounding box center [41, 27] width 11 height 5
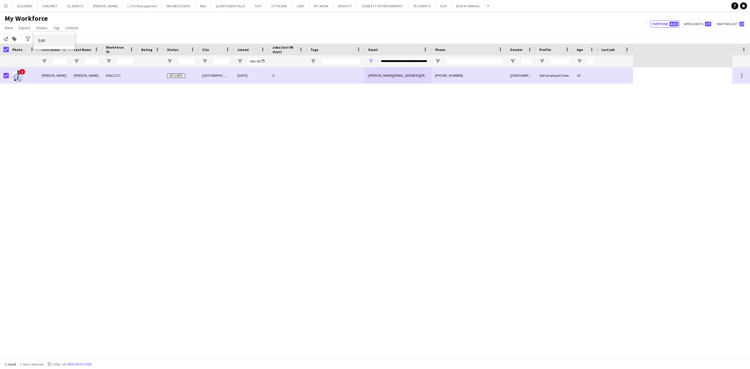
click at [58, 42] on link "Edit" at bounding box center [54, 40] width 41 height 12
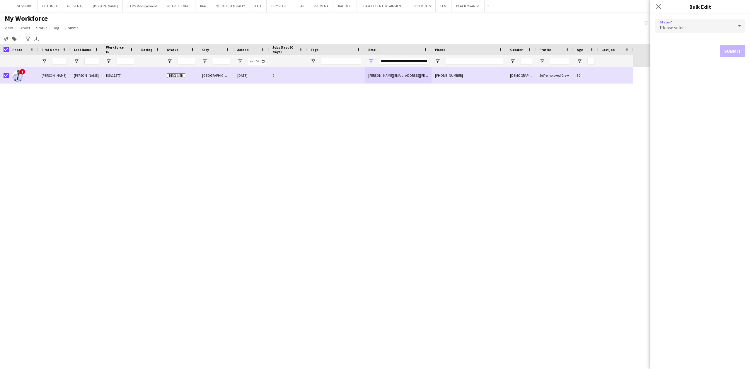
click at [717, 28] on div "Please select" at bounding box center [694, 26] width 79 height 14
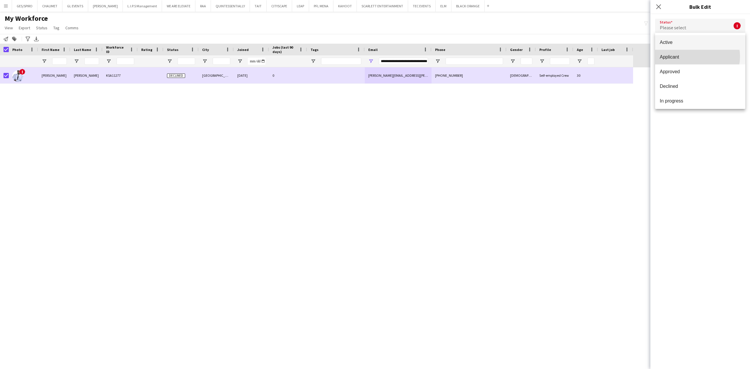
click at [696, 57] on span "Applicant" at bounding box center [700, 57] width 81 height 6
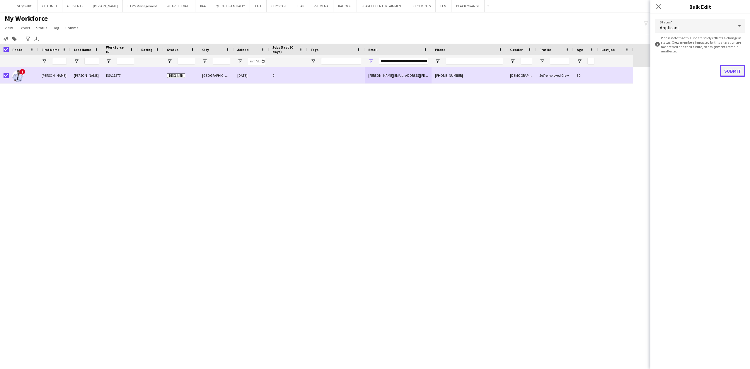
click at [731, 72] on button "Submit" at bounding box center [732, 71] width 25 height 12
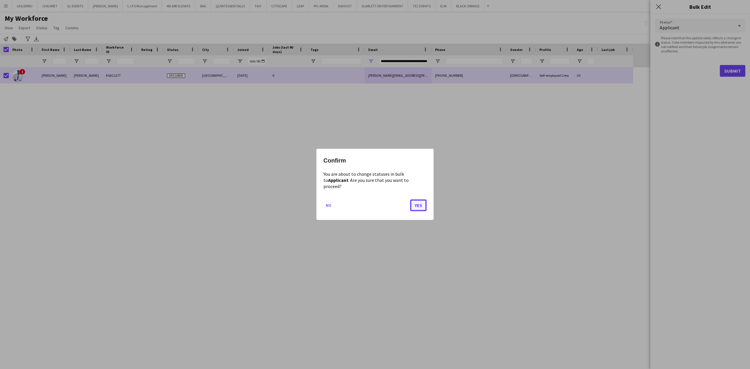
click at [416, 201] on button "Yes" at bounding box center [418, 206] width 16 height 12
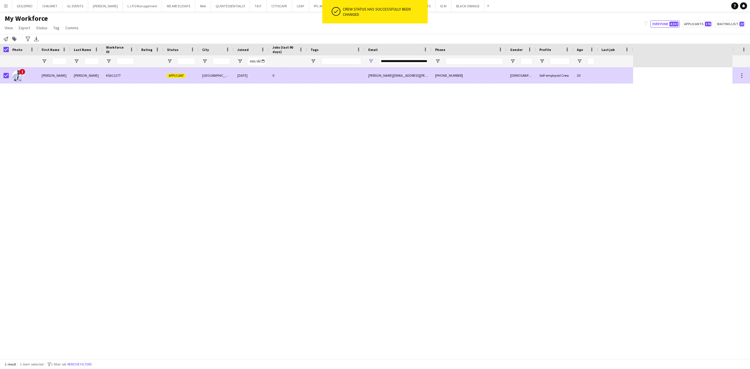
click at [325, 73] on div at bounding box center [336, 75] width 58 height 16
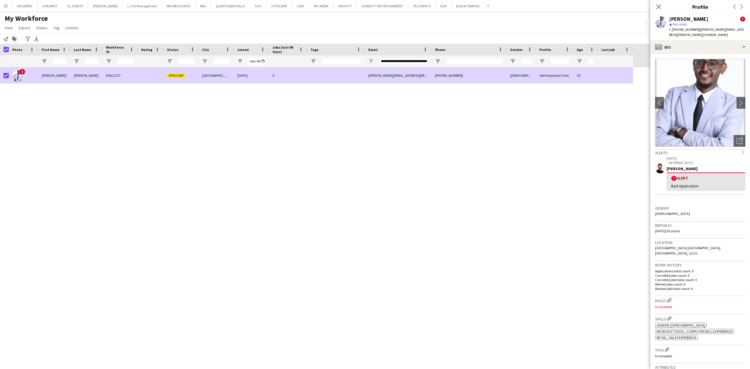
click at [14, 40] on icon at bounding box center [14, 39] width 4 height 4
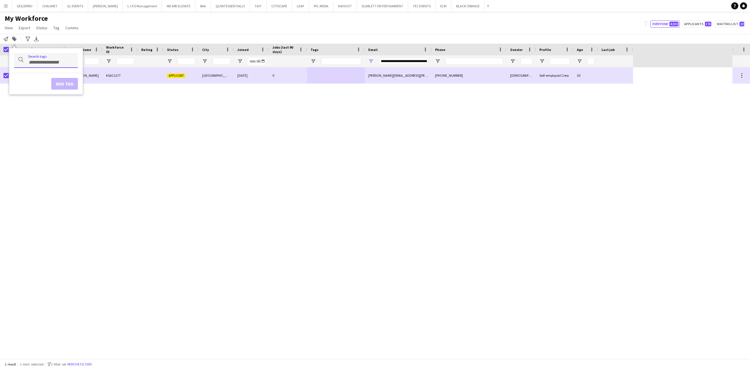
click at [62, 63] on input "Type to search..." at bounding box center [50, 62] width 45 height 5
type input "*******"
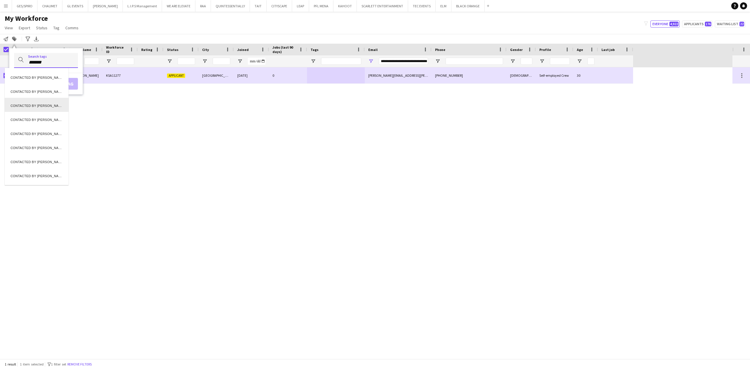
click at [36, 99] on div "CONTACTED BY [PERSON_NAME]" at bounding box center [37, 105] width 64 height 14
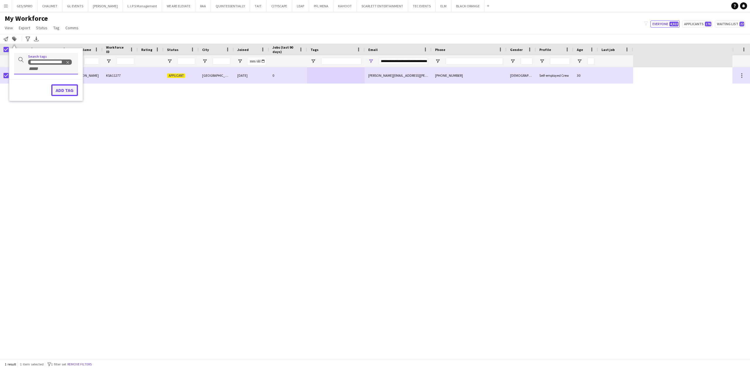
click at [63, 88] on button "Add tag" at bounding box center [64, 90] width 27 height 12
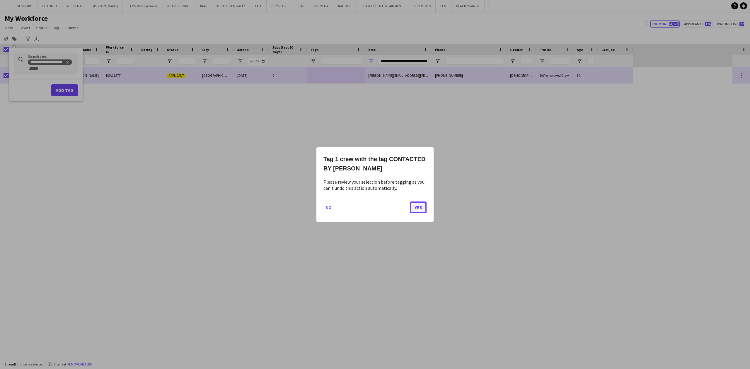
click at [412, 209] on button "Yes" at bounding box center [418, 207] width 16 height 12
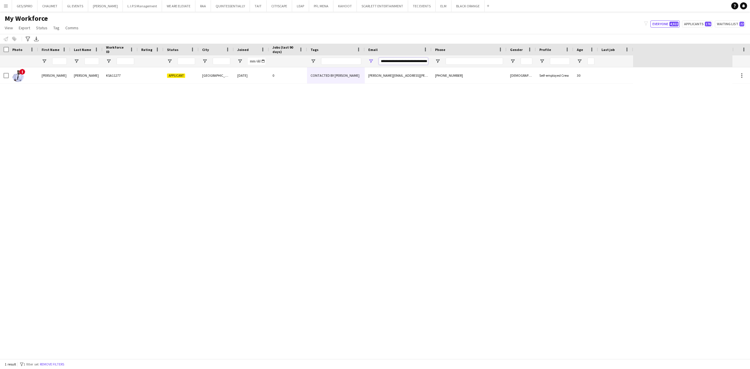
click at [403, 60] on input "**********" at bounding box center [403, 61] width 49 height 7
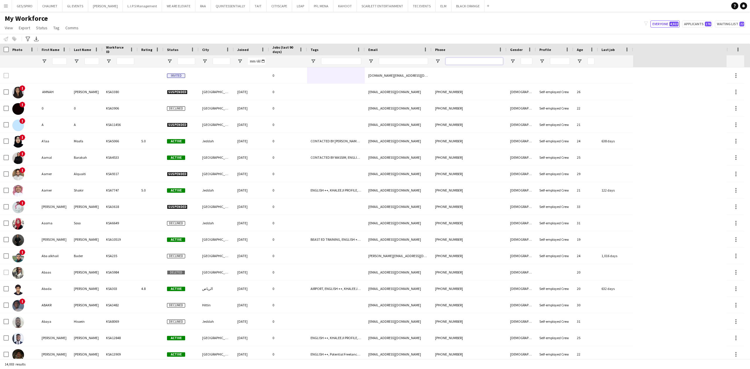
click at [464, 59] on input "Phone Filter Input" at bounding box center [474, 61] width 57 height 7
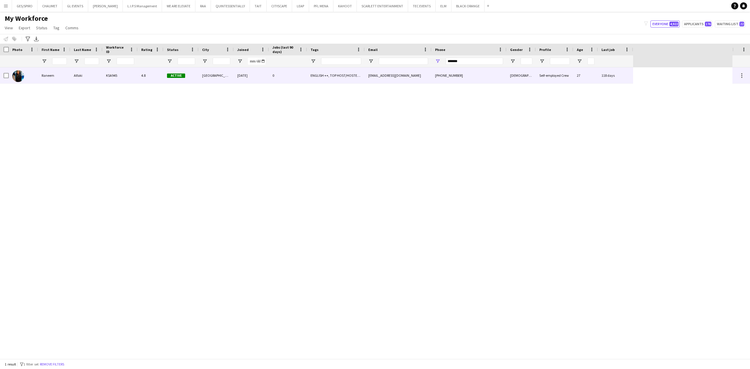
click at [324, 68] on div "ENGLISH ++, TOP HOST/HOSTESS, TOP PROMOTER, TOP [PERSON_NAME]" at bounding box center [336, 75] width 58 height 16
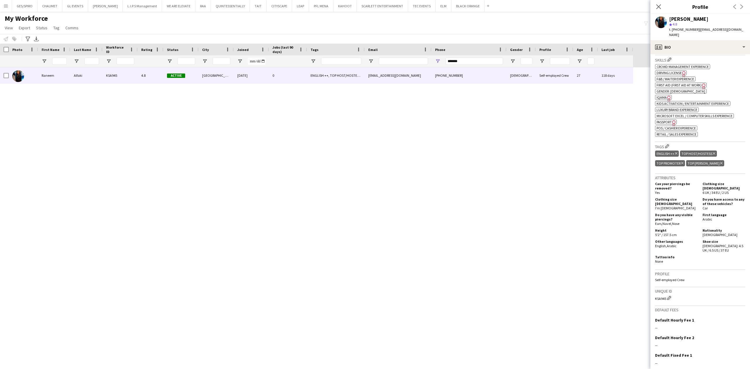
scroll to position [234, 0]
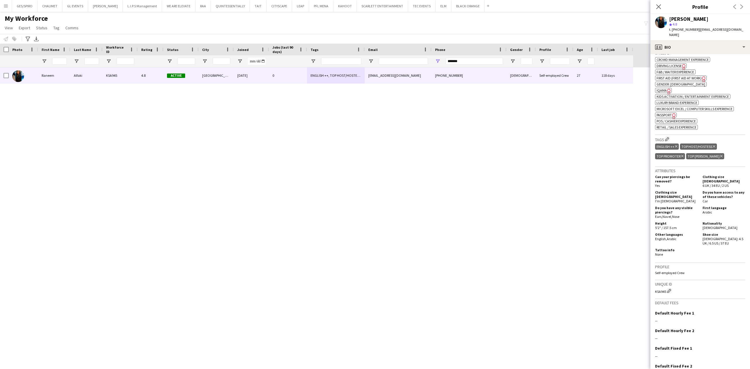
click at [666, 88] on icon "Freelancer has uploaded a photo validation of skill. Click to see" at bounding box center [669, 91] width 6 height 6
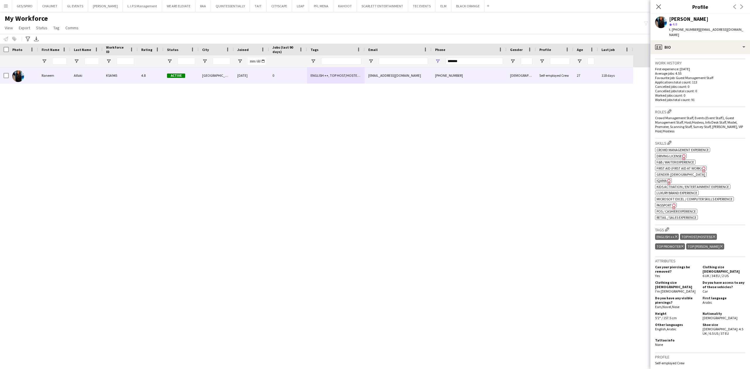
scroll to position [0, 0]
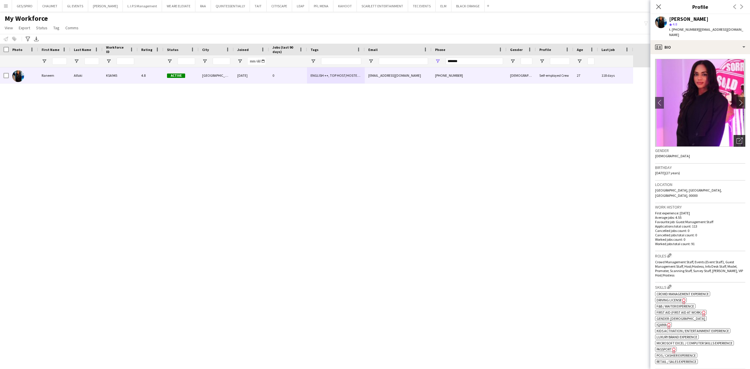
click at [737, 138] on icon "Open photos pop-in" at bounding box center [740, 141] width 6 height 6
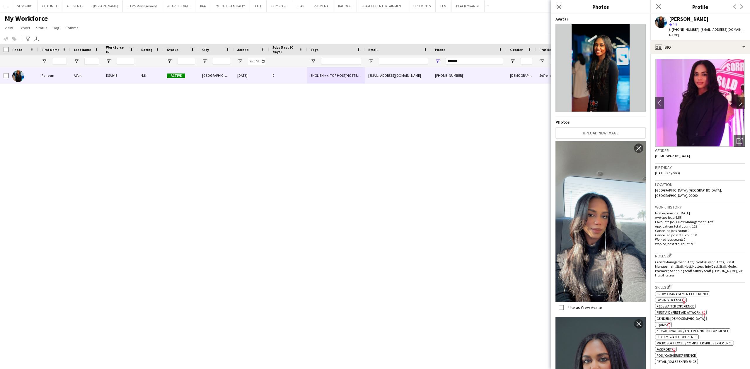
click at [668, 323] on icon "Freelancer has uploaded a photo validation of skill. Click to see" at bounding box center [669, 326] width 6 height 6
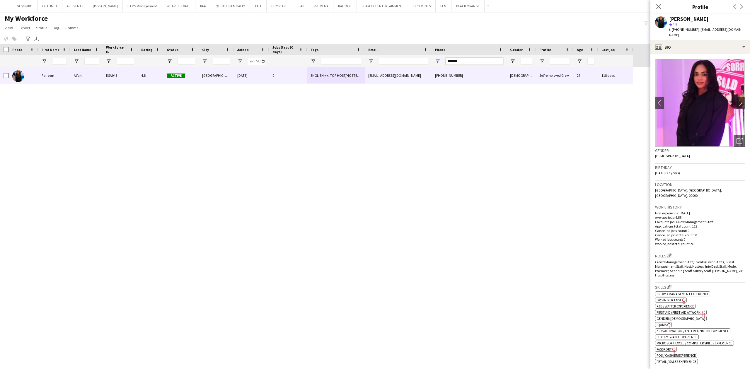
drag, startPoint x: 465, startPoint y: 62, endPoint x: 264, endPoint y: 62, distance: 201.6
click at [265, 61] on div at bounding box center [316, 61] width 633 height 12
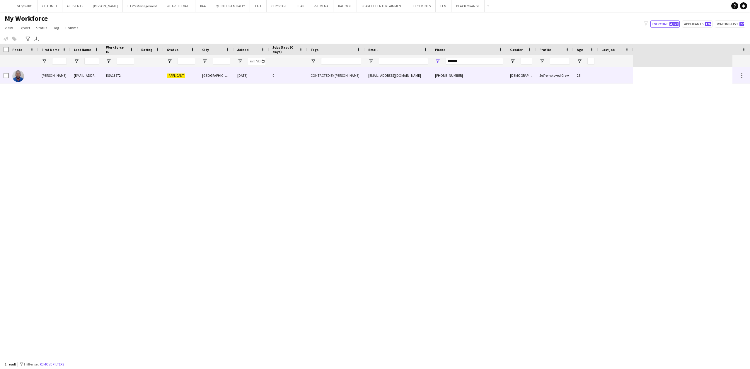
click at [281, 77] on div "0" at bounding box center [288, 75] width 38 height 16
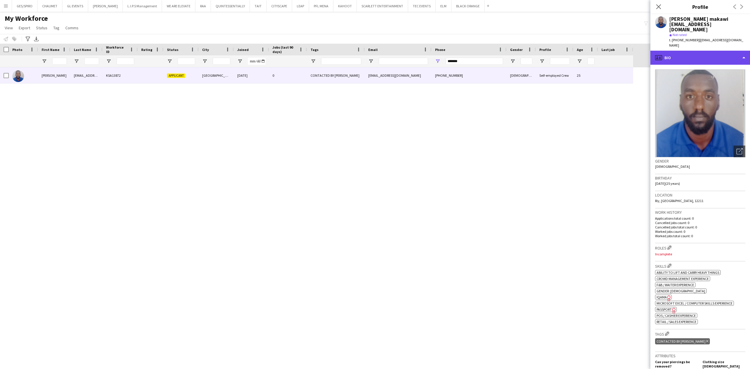
click at [710, 51] on div "profile Bio" at bounding box center [701, 58] width 100 height 14
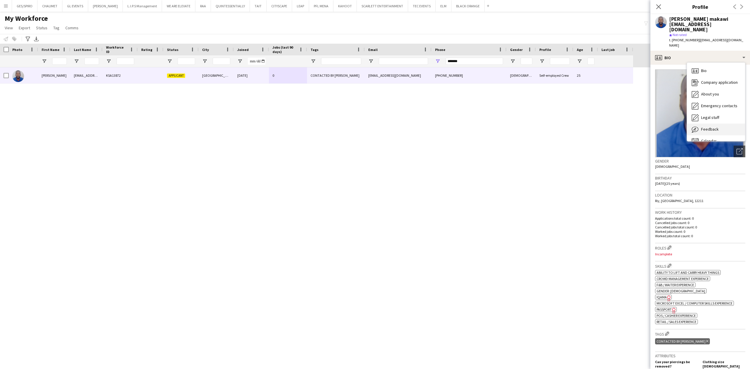
click at [711, 124] on div "Feedback Feedback" at bounding box center [716, 130] width 58 height 12
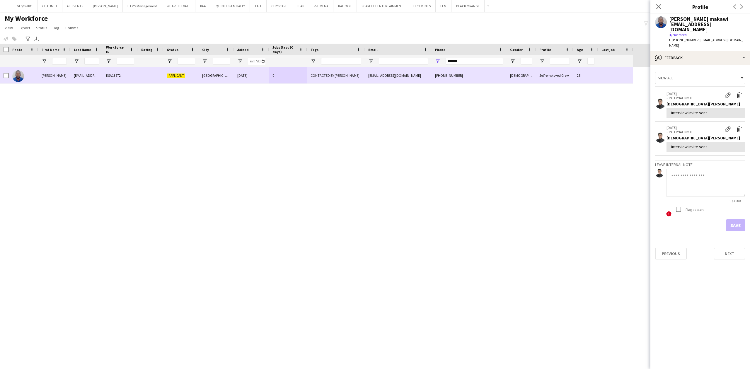
drag, startPoint x: 485, startPoint y: 67, endPoint x: 485, endPoint y: 64, distance: 3.3
click at [485, 66] on div "Workforce Details Photo First Name" at bounding box center [375, 201] width 750 height 315
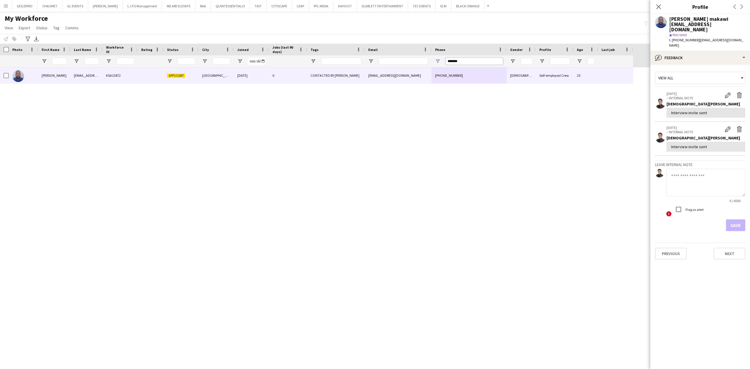
drag, startPoint x: 483, startPoint y: 63, endPoint x: 405, endPoint y: 65, distance: 78.3
click at [405, 65] on div at bounding box center [316, 61] width 633 height 12
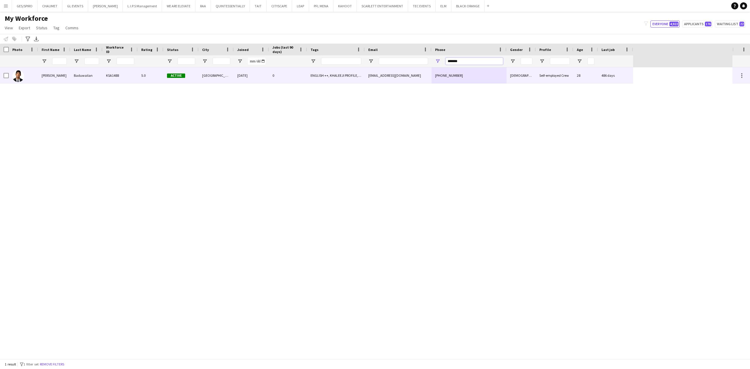
type input "*******"
click at [336, 74] on div "ENGLISH ++, KHALEEJI PROFILE, TOP HOST/HOSTESS, TOP PROMOTER, TOP USHER" at bounding box center [336, 75] width 58 height 16
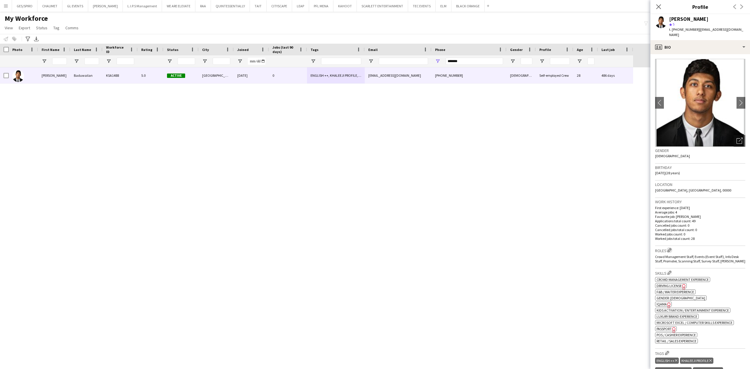
click at [672, 247] on button "Edit crew company roles" at bounding box center [670, 250] width 6 height 6
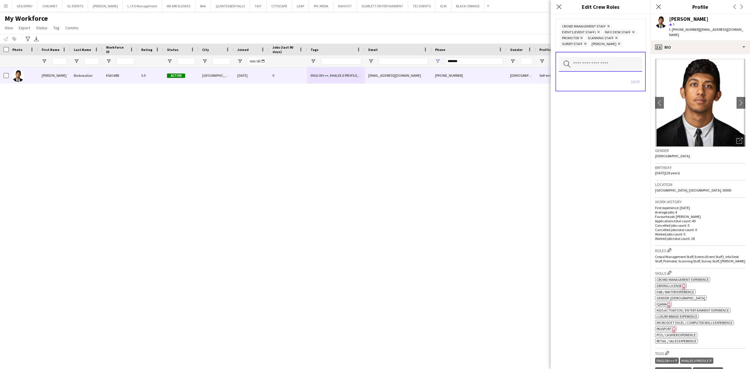
click at [607, 62] on input "text" at bounding box center [600, 64] width 83 height 15
click at [598, 135] on mat-option "Guest Management Staff" at bounding box center [601, 141] width 84 height 14
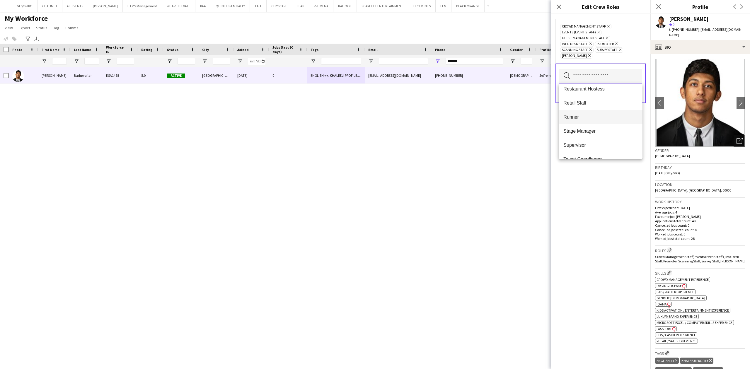
scroll to position [273, 0]
click at [597, 112] on mat-option "Runner" at bounding box center [601, 115] width 84 height 14
click at [596, 137] on span "Welcome Desk" at bounding box center [600, 135] width 74 height 6
drag, startPoint x: 625, startPoint y: 208, endPoint x: 622, endPoint y: 149, distance: 58.7
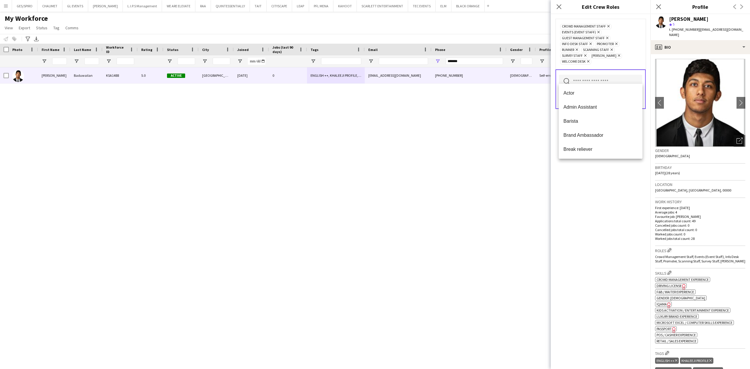
click at [627, 203] on div "Crowd Management Staff Remove Events (Event Staff) Remove Guest Management Staf…" at bounding box center [601, 191] width 100 height 355
click at [636, 95] on button "Save" at bounding box center [636, 99] width 14 height 9
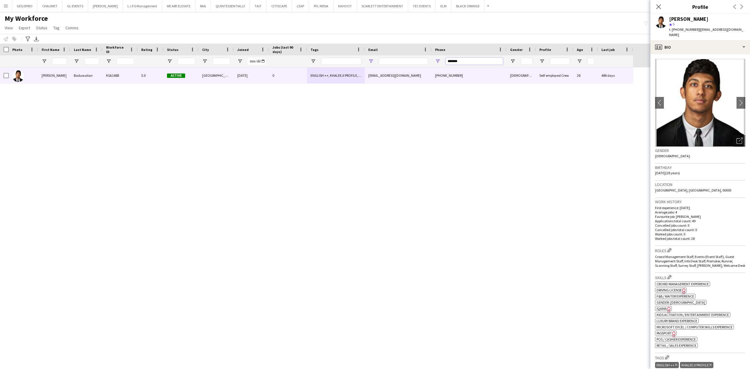
drag, startPoint x: 488, startPoint y: 61, endPoint x: 373, endPoint y: 60, distance: 114.3
click at [373, 60] on div at bounding box center [316, 61] width 633 height 12
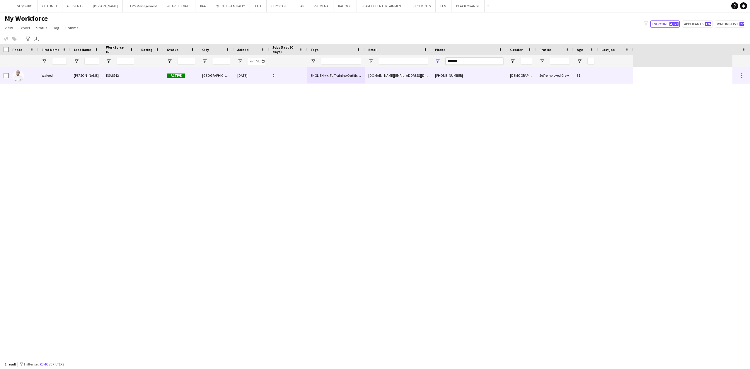
type input "*******"
click at [223, 71] on div "[GEOGRAPHIC_DATA]" at bounding box center [216, 75] width 35 height 16
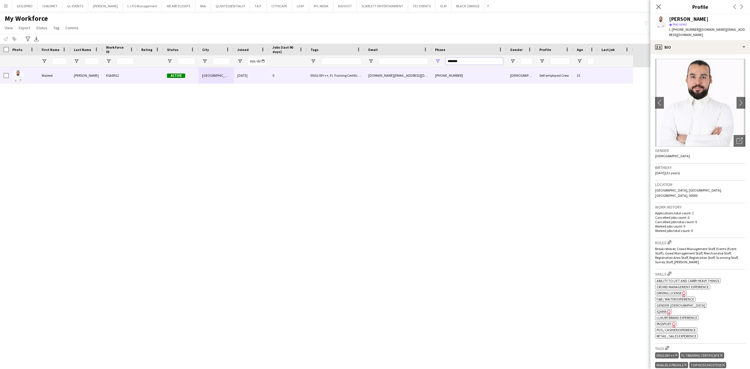
drag, startPoint x: 474, startPoint y: 60, endPoint x: 349, endPoint y: 58, distance: 124.3
click at [352, 58] on div at bounding box center [316, 61] width 633 height 12
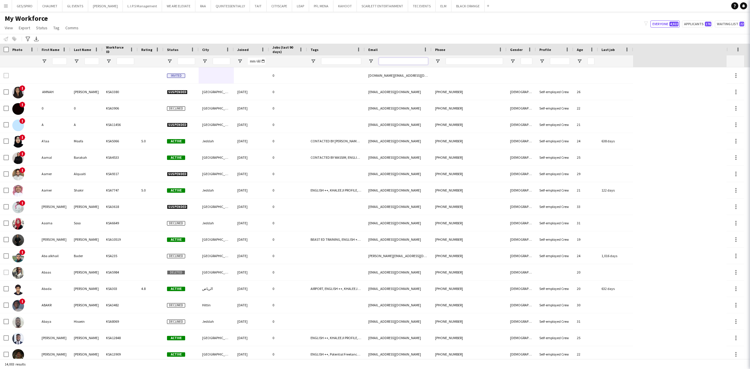
click at [384, 60] on input "Email Filter Input" at bounding box center [403, 61] width 49 height 7
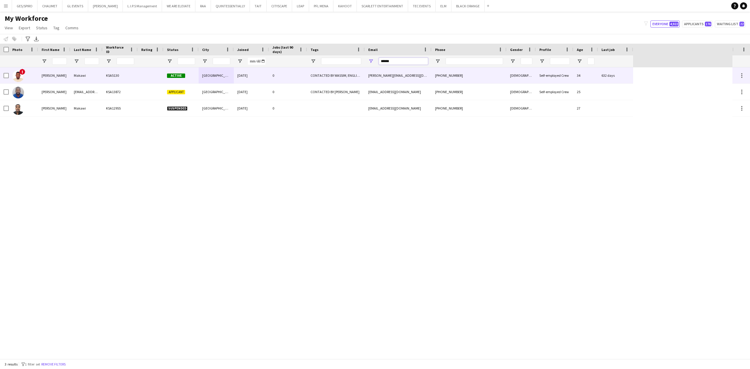
type input "******"
click at [315, 75] on div "CONTACTED BY WASSIM, ENGLISH ++, FOLLOW UP , [PERSON_NAME] PROFILE, TOP [PERSON…" at bounding box center [336, 75] width 58 height 16
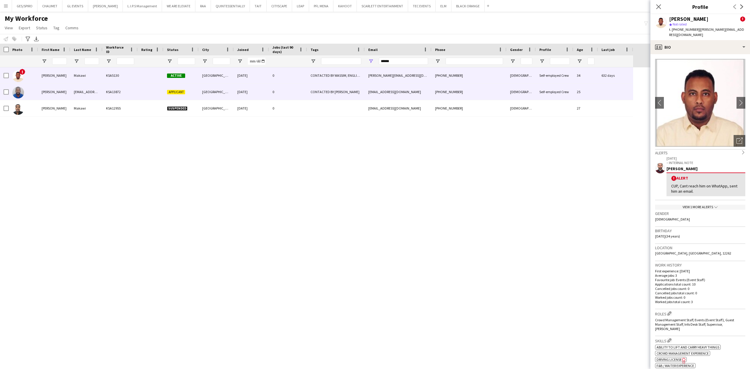
click at [324, 95] on div "CONTACTED BY [PERSON_NAME]" at bounding box center [336, 92] width 58 height 16
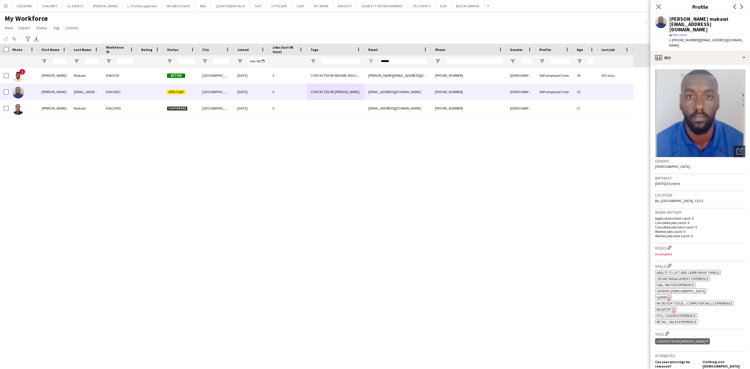
drag, startPoint x: 697, startPoint y: 35, endPoint x: 734, endPoint y: 33, distance: 37.3
click at [734, 38] on div "t. +966504369040 | makawi094@gmail.com" at bounding box center [707, 43] width 76 height 11
copy span "[EMAIL_ADDRESS][DOMAIN_NAME]"
drag, startPoint x: 669, startPoint y: 18, endPoint x: 749, endPoint y: 17, distance: 79.7
click at [749, 17] on div "Mohamed abdalmonam makawi Makawi094@gmail.com star Not rated t. +966504369040 |…" at bounding box center [701, 32] width 100 height 37
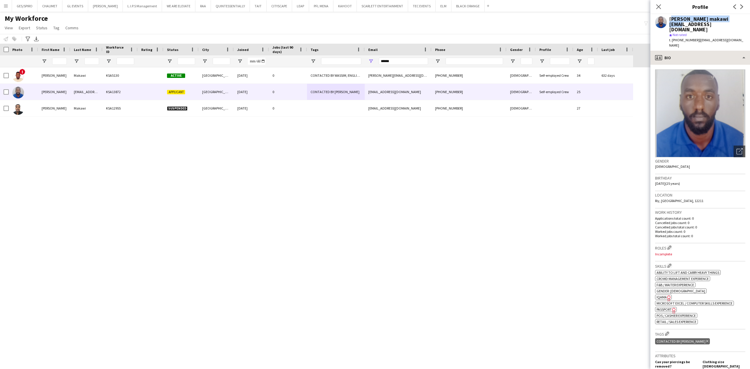
copy div "[PERSON_NAME]"
click at [682, 38] on span "t. +966504369040" at bounding box center [684, 40] width 30 height 4
copy span "966504369040"
click at [413, 7] on button "TEC EVENTS Close" at bounding box center [422, 5] width 28 height 11
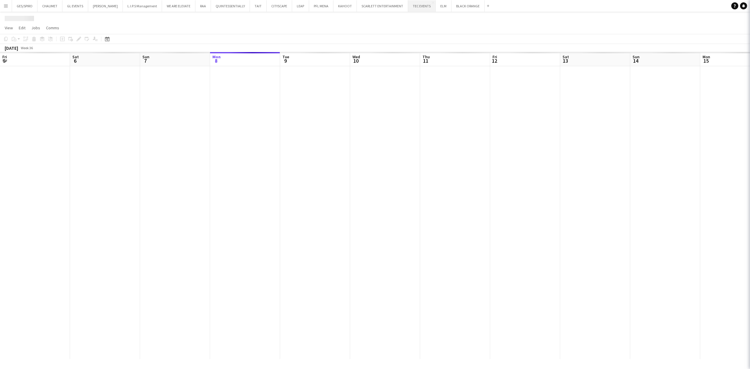
scroll to position [0, 140]
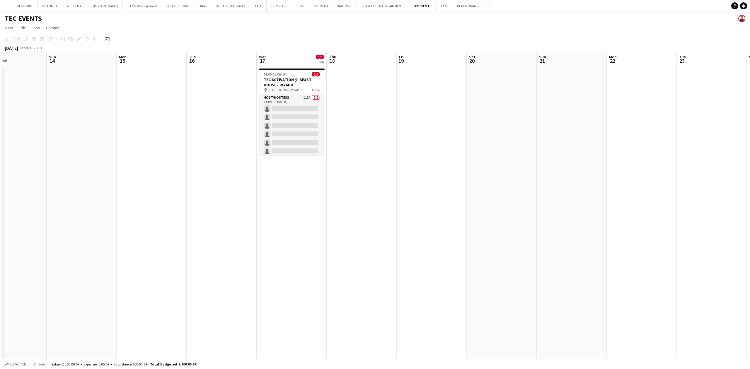
drag, startPoint x: 571, startPoint y: 159, endPoint x: 240, endPoint y: 176, distance: 331.0
click at [125, 197] on app-calendar-viewport "Thu 11 Fri 12 Sat 13 Sun 14 Mon 15 Tue 16 Wed 17 0/6 1 Job Thu 18 Fri 19 Sat 20…" at bounding box center [375, 205] width 750 height 307
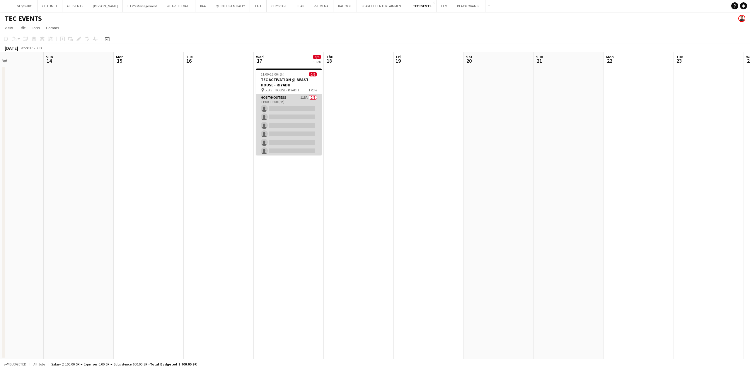
click at [294, 129] on app-card-role "Host/Hostess 118A 0/6 11:00-16:00 (5h) single-neutral-actions single-neutral-ac…" at bounding box center [289, 125] width 66 height 62
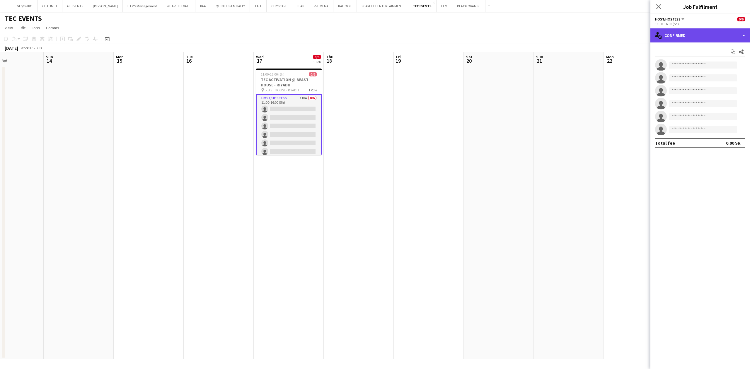
click at [705, 29] on div "single-neutral-actions-check-2 Confirmed" at bounding box center [701, 35] width 100 height 14
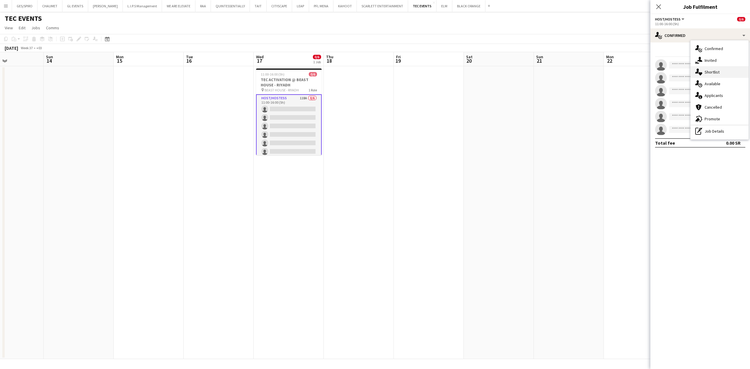
click at [725, 76] on div "single-neutral-actions-heart Shortlist" at bounding box center [720, 72] width 58 height 12
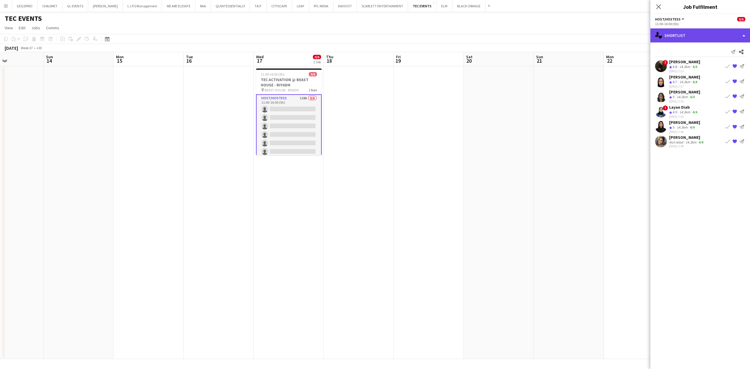
click at [717, 35] on div "single-neutral-actions-heart Shortlist" at bounding box center [701, 35] width 100 height 14
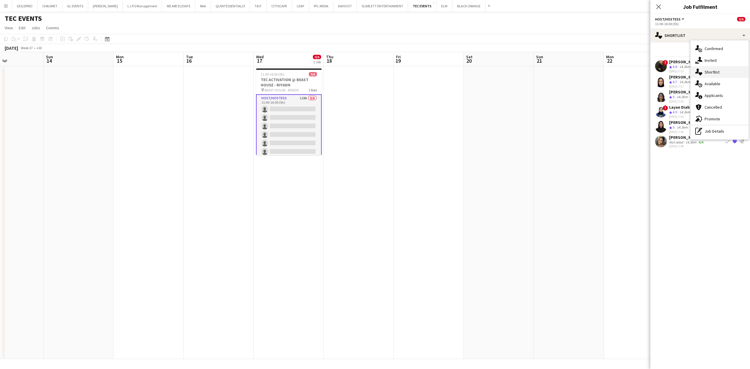
click at [732, 73] on div "single-neutral-actions-heart Shortlist" at bounding box center [720, 72] width 58 height 12
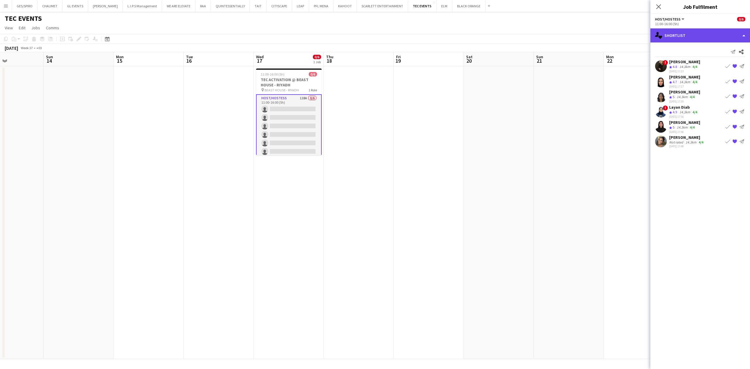
click at [709, 32] on div "single-neutral-actions-heart Shortlist" at bounding box center [701, 35] width 100 height 14
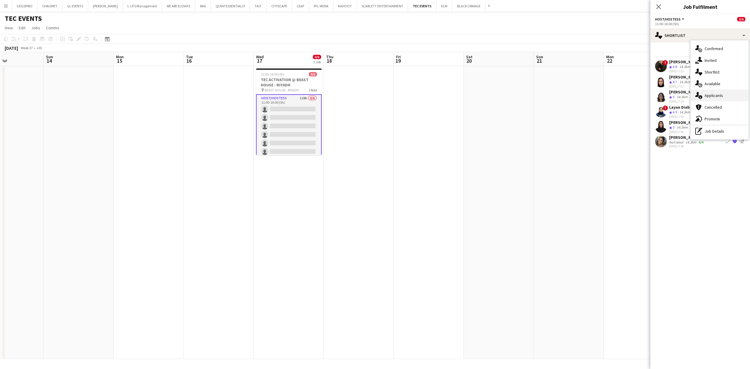
click at [729, 95] on div "single-neutral-actions-information Applicants" at bounding box center [720, 96] width 58 height 12
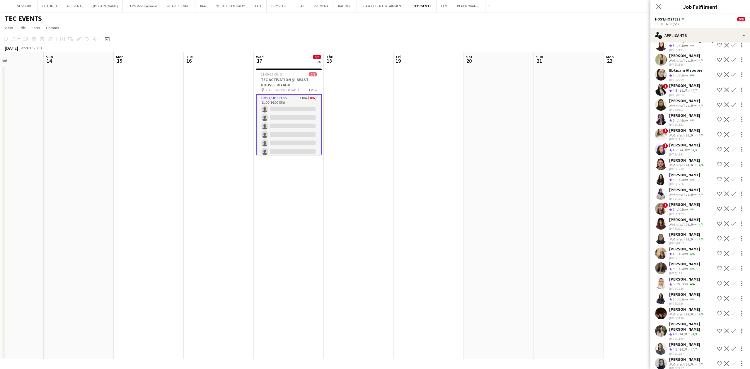
scroll to position [1425, 0]
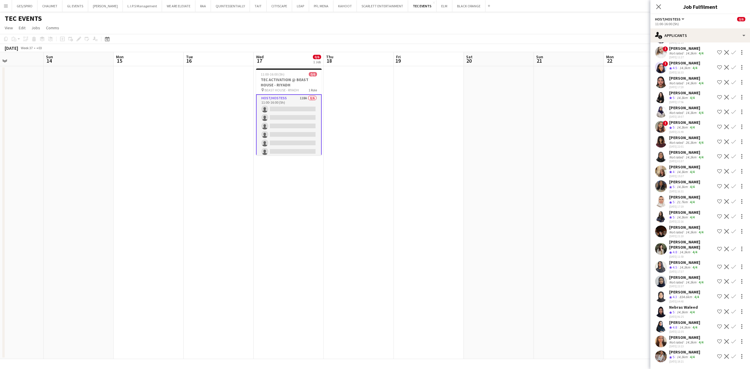
click at [676, 358] on div "14.3km" at bounding box center [682, 357] width 13 height 5
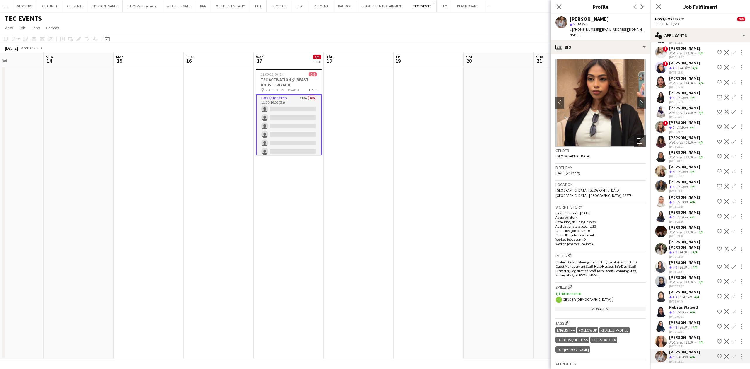
click at [684, 339] on div "[PERSON_NAME]" at bounding box center [686, 337] width 35 height 5
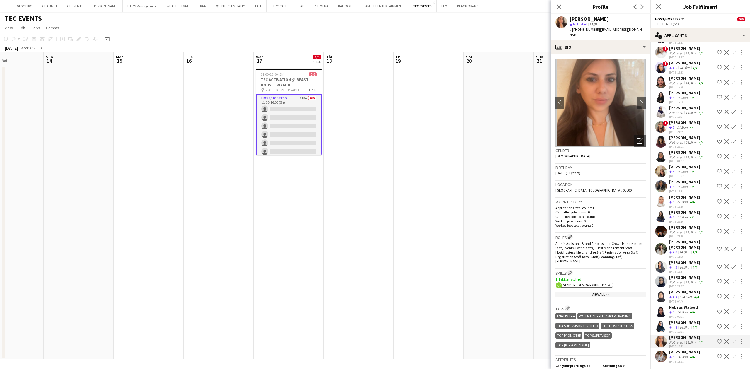
click at [690, 326] on div "14.3km" at bounding box center [684, 327] width 13 height 5
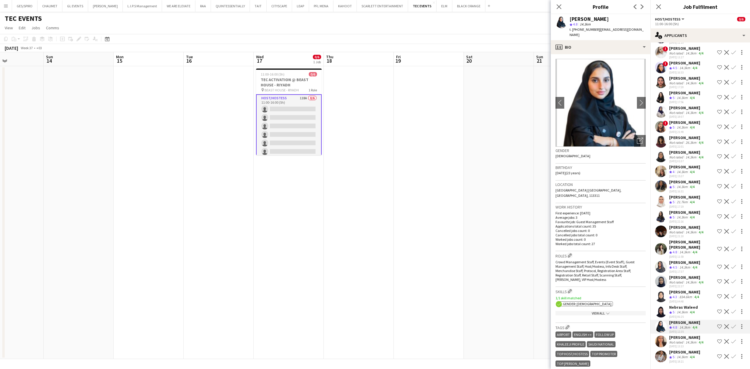
click at [676, 130] on div "Crew rating 5" at bounding box center [672, 127] width 6 height 5
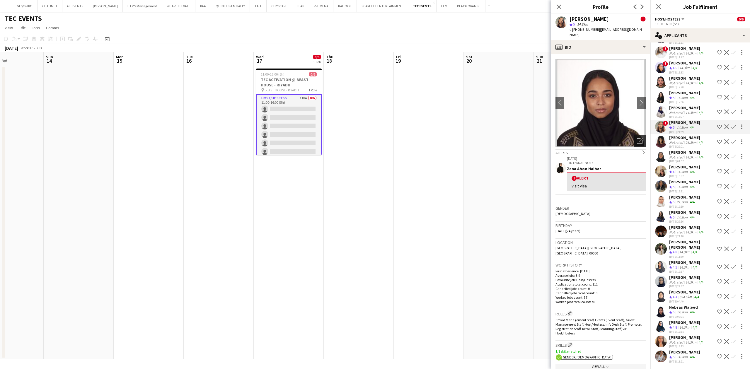
click at [637, 136] on div "Open photos pop-in" at bounding box center [640, 141] width 12 height 12
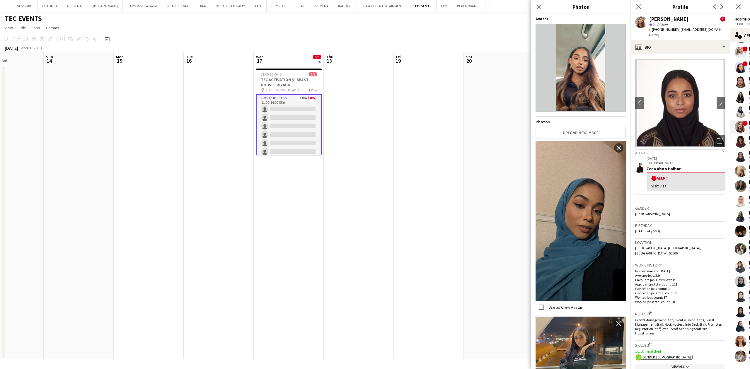
scroll to position [0, 0]
drag, startPoint x: 559, startPoint y: 8, endPoint x: 549, endPoint y: 6, distance: 9.7
click at [559, 8] on h3 "Photos" at bounding box center [581, 7] width 100 height 8
click at [537, 9] on icon "Close pop-in" at bounding box center [539, 7] width 6 height 6
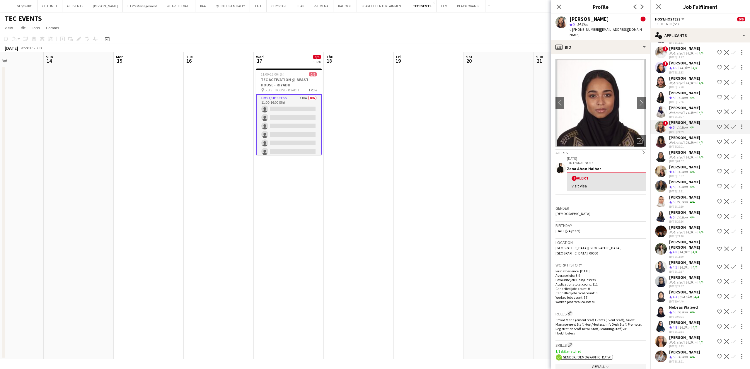
click at [717, 129] on app-icon "Shortlist crew" at bounding box center [719, 127] width 5 height 5
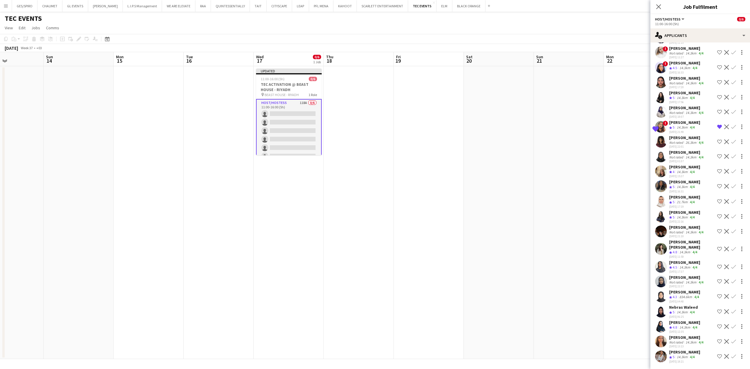
click at [681, 340] on div "Not rated" at bounding box center [676, 342] width 15 height 4
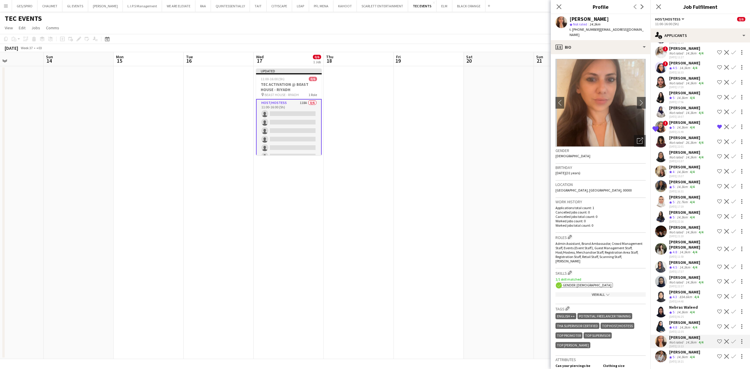
click at [682, 325] on div "14.3km" at bounding box center [684, 327] width 13 height 5
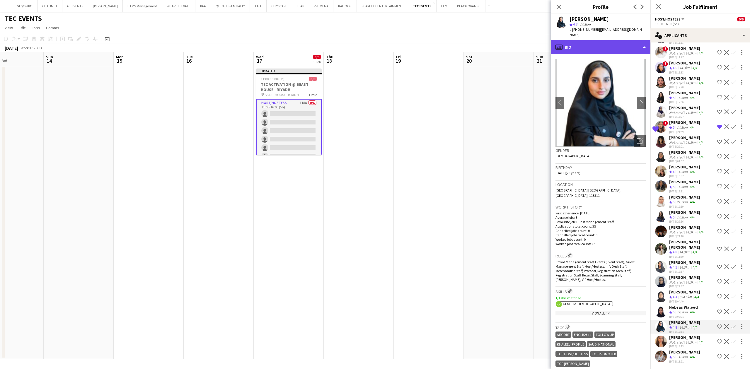
click at [591, 47] on div "profile Bio" at bounding box center [601, 47] width 100 height 14
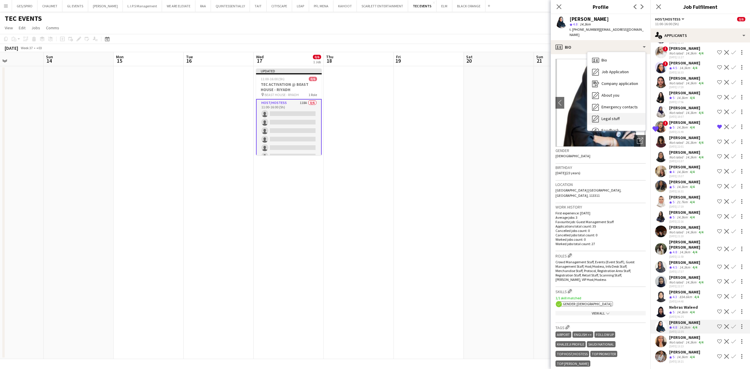
click at [619, 116] on span "Legal stuff" at bounding box center [611, 118] width 18 height 5
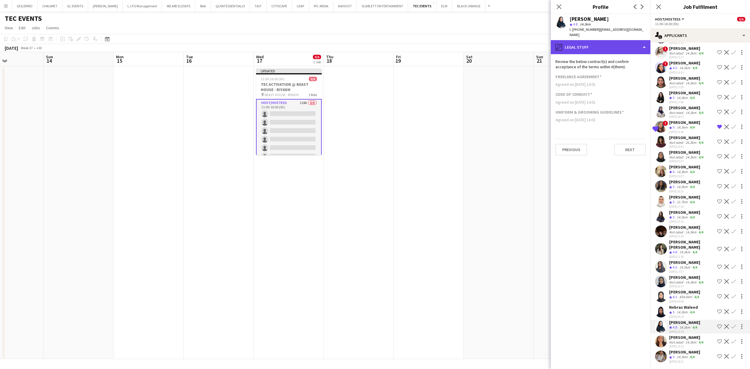
click at [615, 40] on div "pencil4 Legal stuff" at bounding box center [601, 47] width 100 height 14
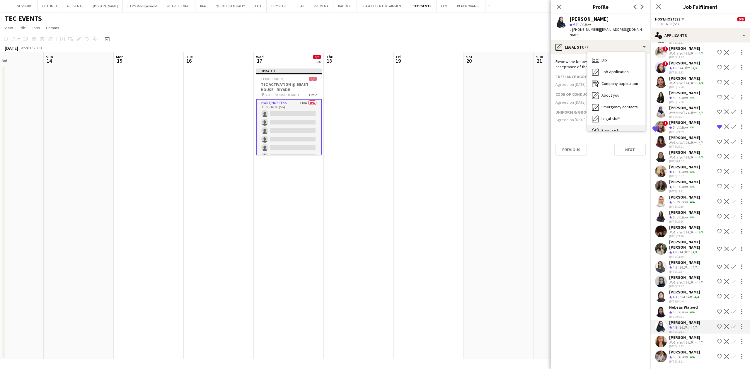
click at [616, 125] on div "Feedback Feedback" at bounding box center [617, 131] width 58 height 12
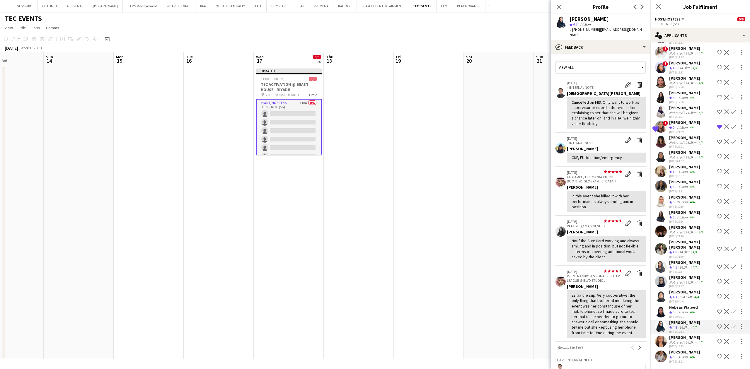
click at [689, 309] on div "Nebras Waleed" at bounding box center [683, 307] width 29 height 5
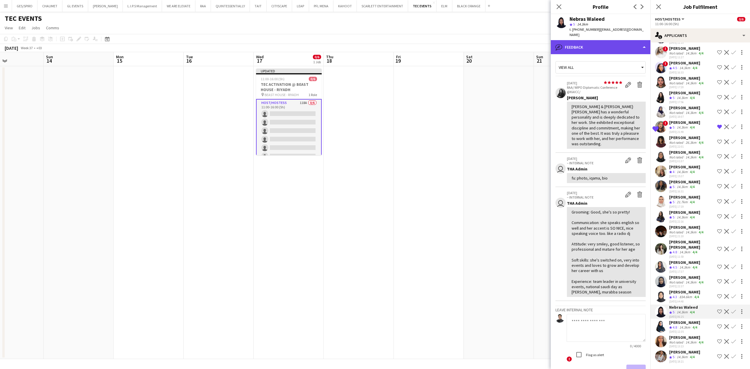
click at [614, 43] on div "bubble-pencil Feedback" at bounding box center [601, 47] width 100 height 14
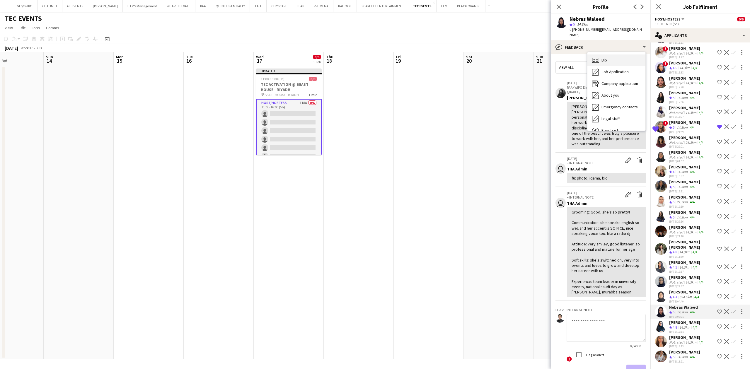
click at [615, 57] on div "Bio Bio" at bounding box center [617, 61] width 58 height 12
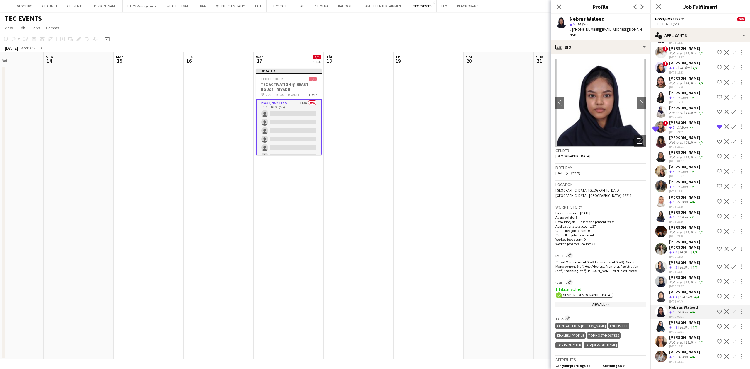
click at [685, 290] on div "[PERSON_NAME]" at bounding box center [684, 292] width 31 height 5
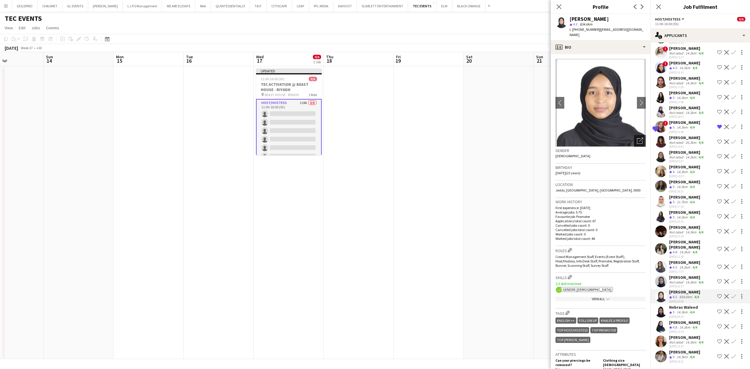
click at [638, 136] on div "Open photos pop-in" at bounding box center [640, 141] width 12 height 12
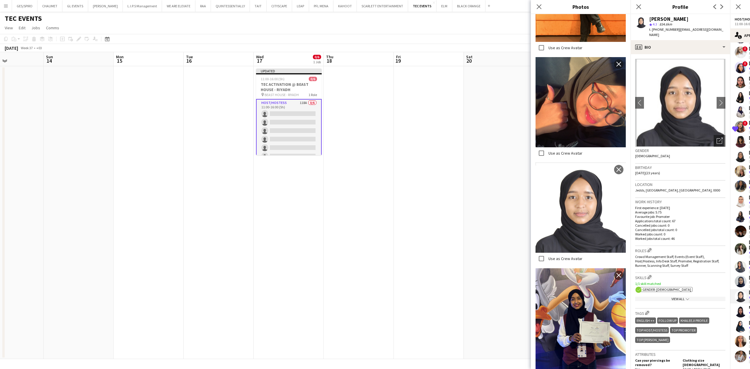
scroll to position [222, 0]
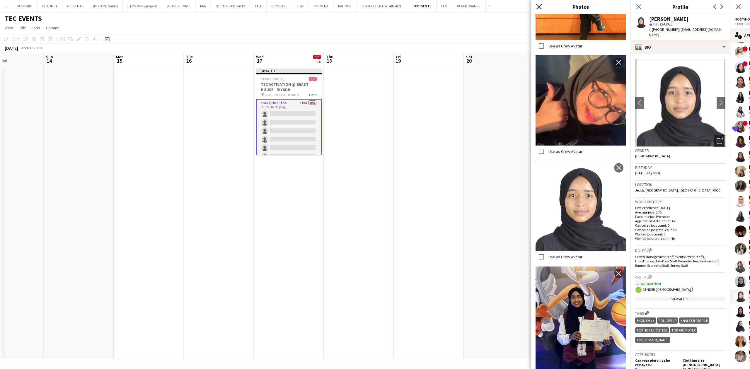
click at [538, 6] on icon at bounding box center [539, 7] width 6 height 6
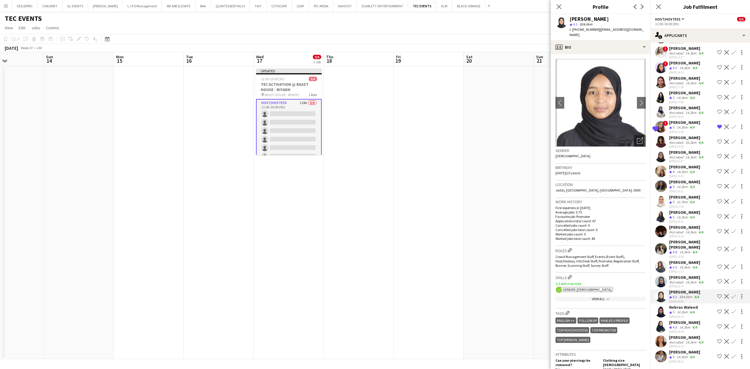
click at [685, 280] on div "14.3km" at bounding box center [691, 282] width 13 height 4
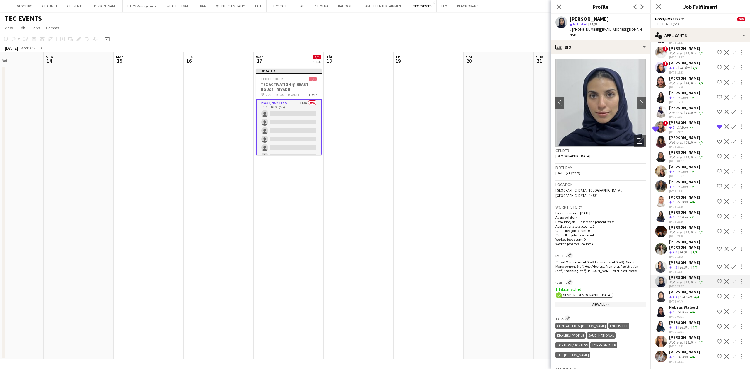
click at [682, 264] on div "[PERSON_NAME]" at bounding box center [684, 262] width 31 height 5
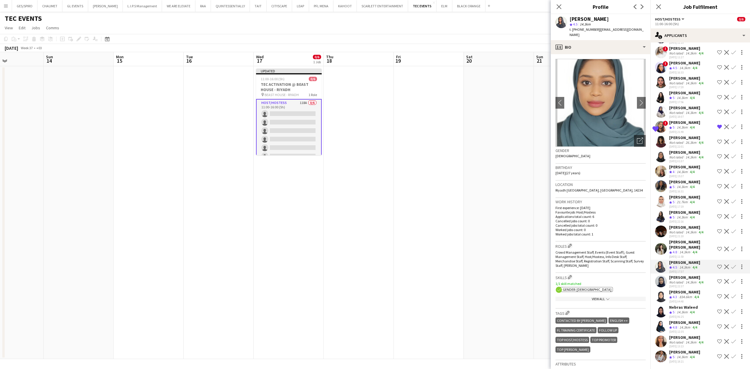
click at [689, 238] on div "[DATE] 21:10" at bounding box center [686, 236] width 35 height 4
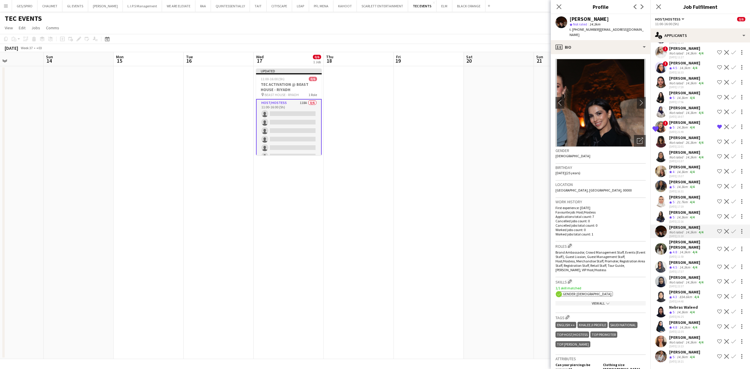
click at [689, 251] on div "14.3km" at bounding box center [684, 252] width 13 height 5
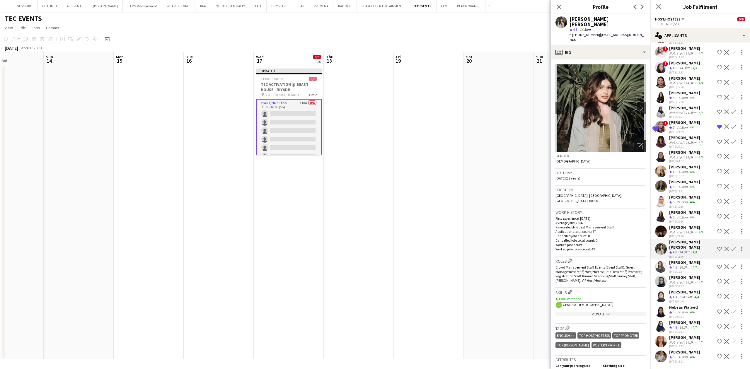
click at [637, 143] on icon "Open photos pop-in" at bounding box center [640, 146] width 6 height 6
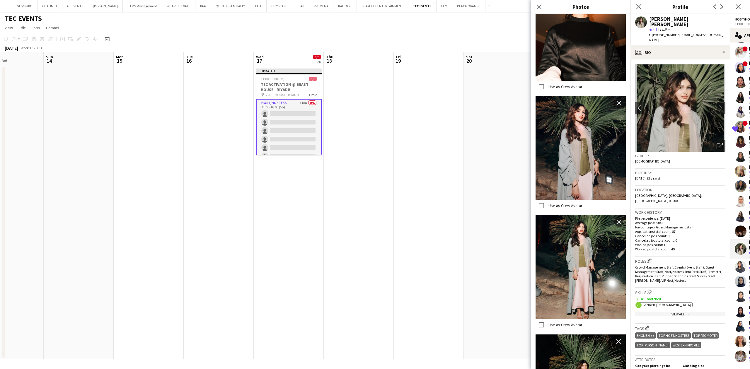
scroll to position [1230, 0]
click at [537, 7] on icon "Close pop-in" at bounding box center [539, 7] width 6 height 6
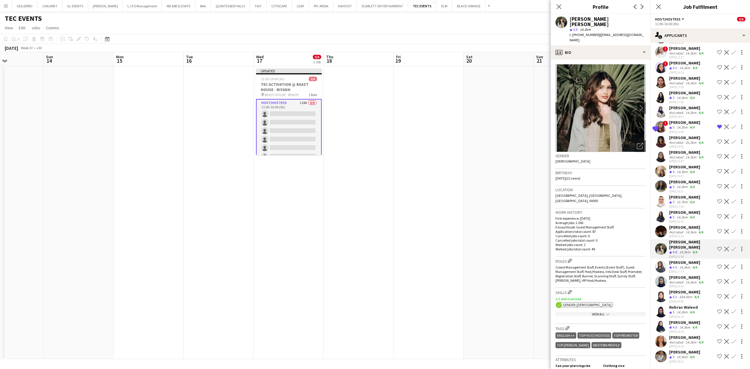
click at [680, 234] on div "Not rated" at bounding box center [676, 232] width 15 height 4
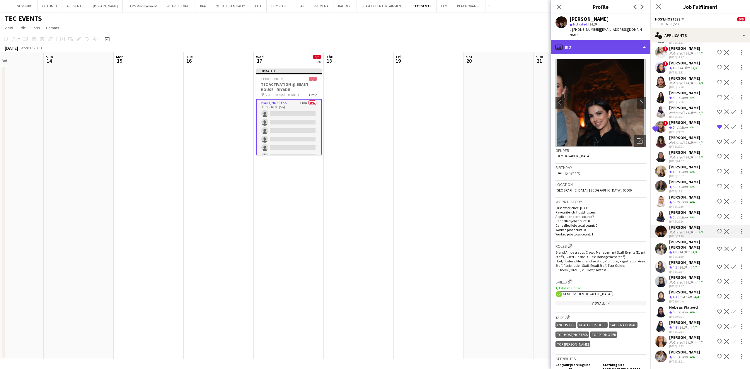
click at [634, 42] on div "profile Bio" at bounding box center [601, 47] width 100 height 14
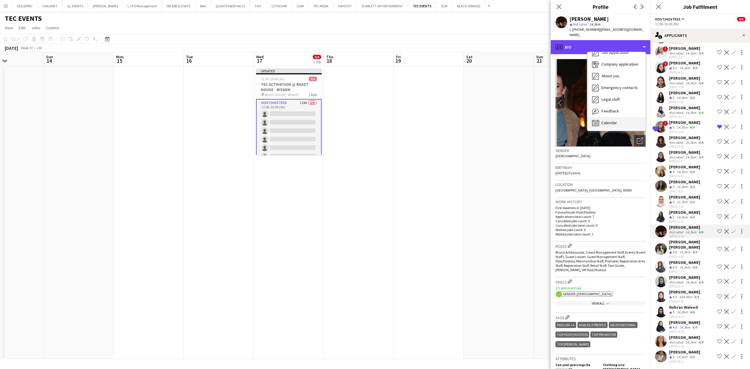
scroll to position [20, 0]
click at [618, 108] on span "Feedback" at bounding box center [611, 110] width 18 height 5
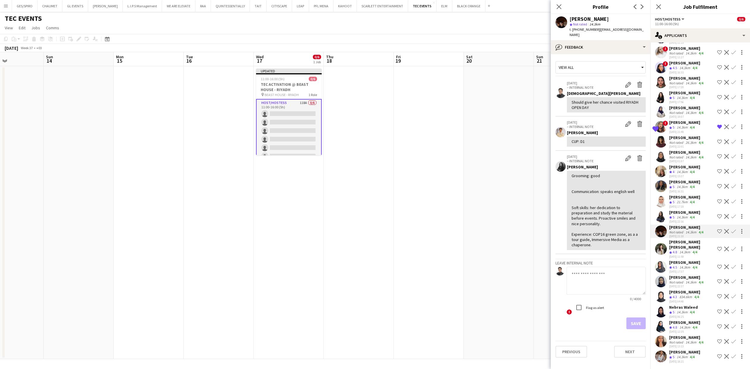
click at [677, 220] on div "14.3km" at bounding box center [682, 217] width 13 height 5
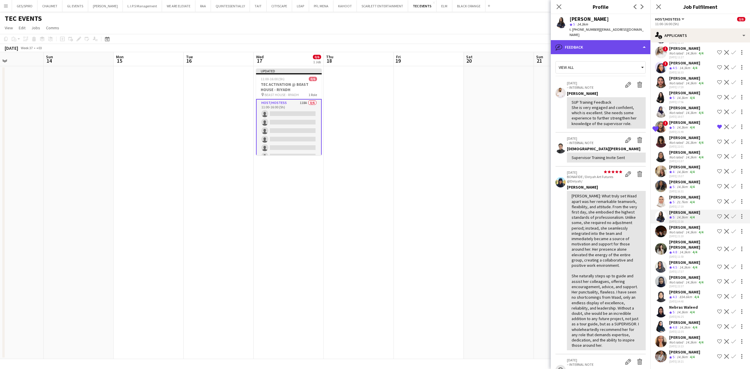
click at [609, 40] on div "bubble-pencil Feedback" at bounding box center [601, 47] width 100 height 14
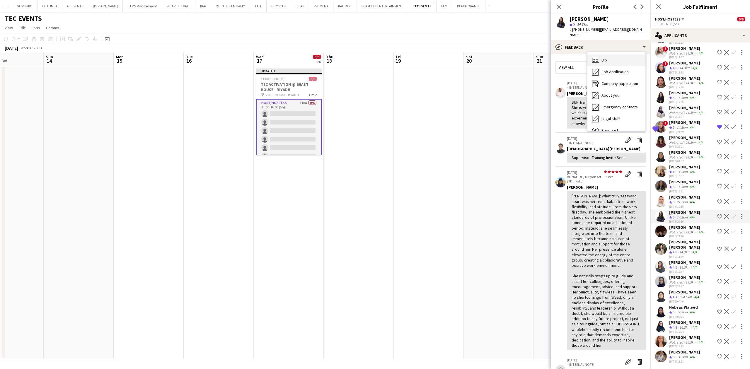
click at [613, 57] on div "Bio Bio" at bounding box center [617, 61] width 58 height 12
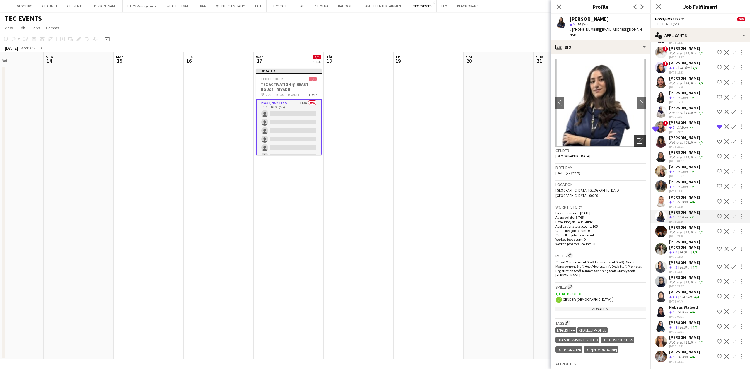
click at [634, 139] on div "Open photos pop-in" at bounding box center [640, 141] width 12 height 12
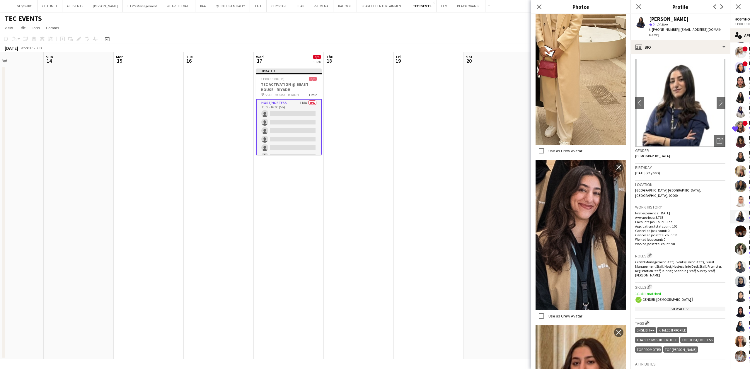
scroll to position [613, 0]
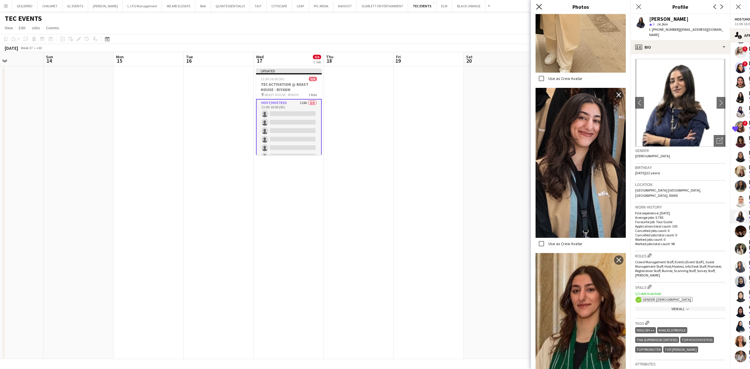
click at [541, 6] on icon "Close pop-in" at bounding box center [539, 7] width 6 height 6
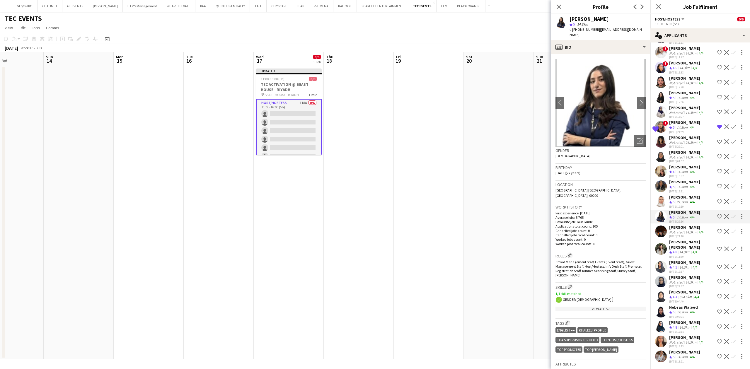
click at [717, 219] on app-icon "Shortlist crew" at bounding box center [719, 216] width 5 height 5
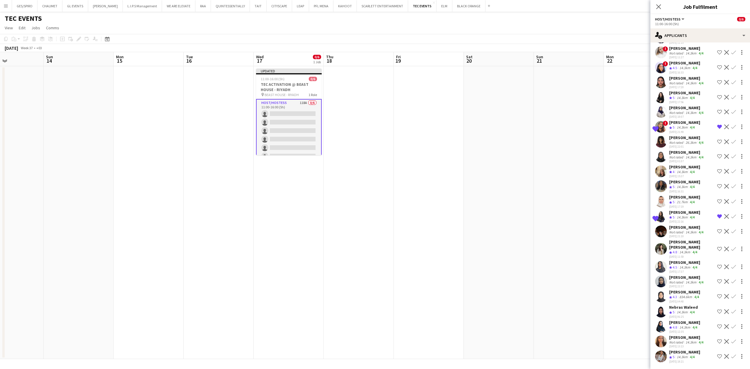
click at [692, 189] on app-skills-label "4/4" at bounding box center [692, 187] width 5 height 4
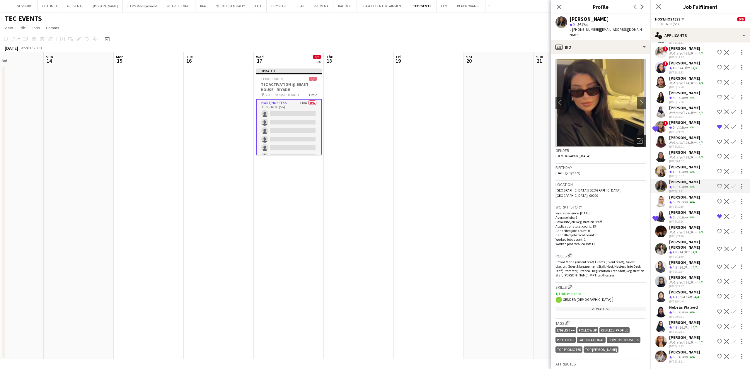
click at [637, 138] on icon "Open photos pop-in" at bounding box center [640, 141] width 6 height 6
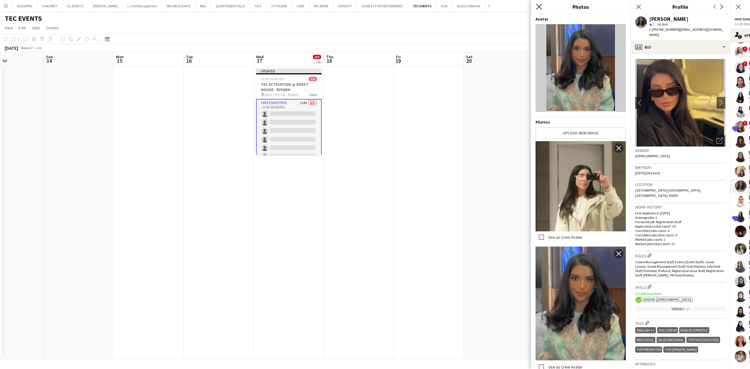
click at [539, 7] on icon at bounding box center [539, 7] width 6 height 6
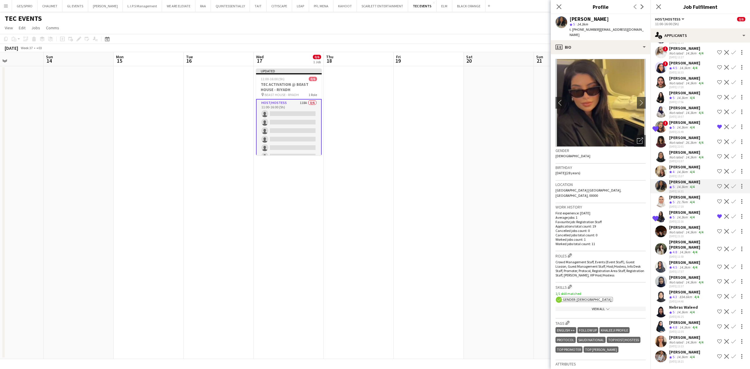
click at [689, 170] on div "[PERSON_NAME]" at bounding box center [684, 166] width 31 height 5
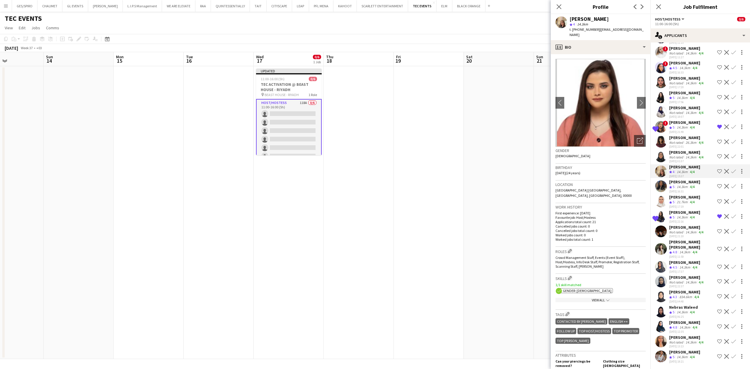
click at [692, 155] on div "[PERSON_NAME]" at bounding box center [686, 152] width 35 height 5
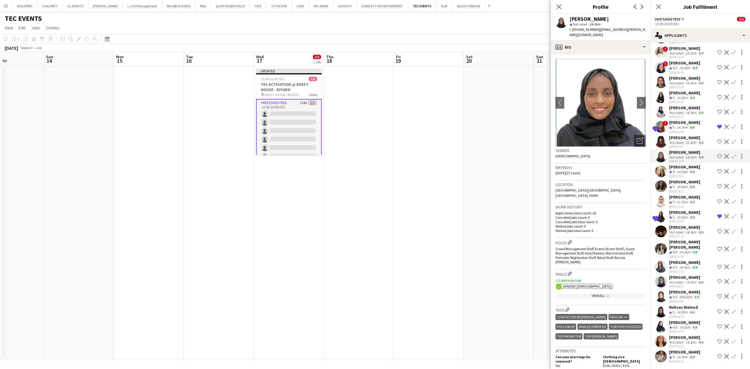
click at [690, 140] on div "[PERSON_NAME]" at bounding box center [686, 137] width 35 height 5
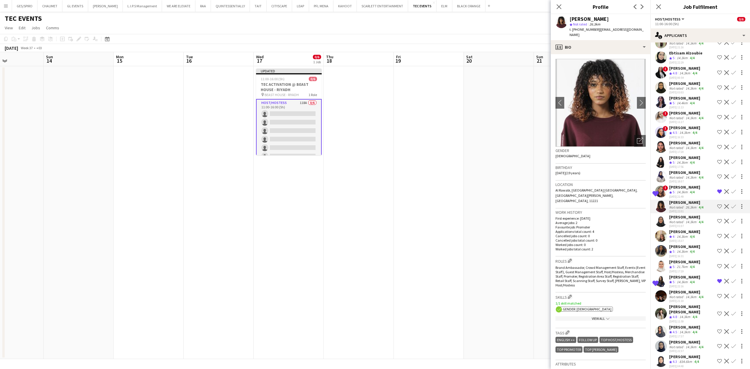
scroll to position [1347, 0]
click at [693, 178] on div "[PERSON_NAME]" at bounding box center [686, 174] width 35 height 5
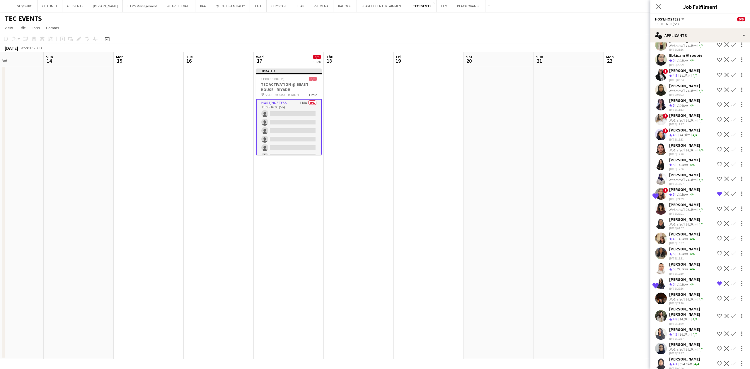
click at [693, 167] on app-skills-label "4/4" at bounding box center [692, 165] width 5 height 4
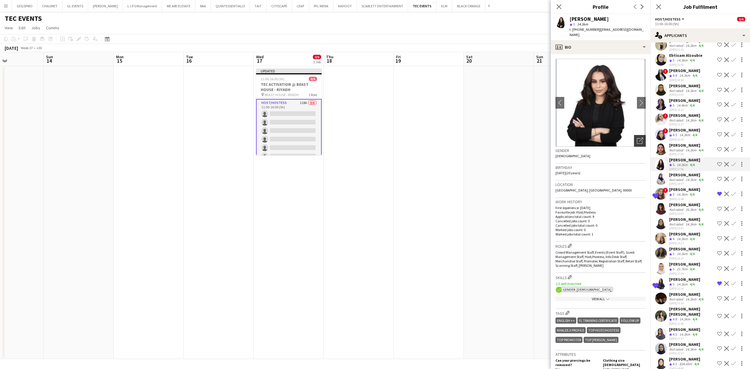
click at [637, 138] on icon "Open photos pop-in" at bounding box center [640, 141] width 6 height 6
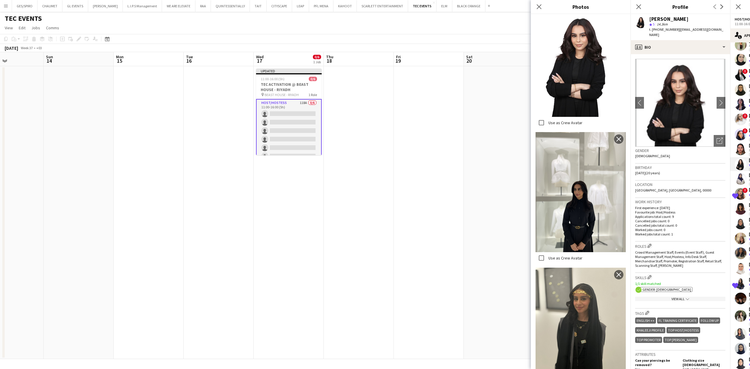
scroll to position [367, 0]
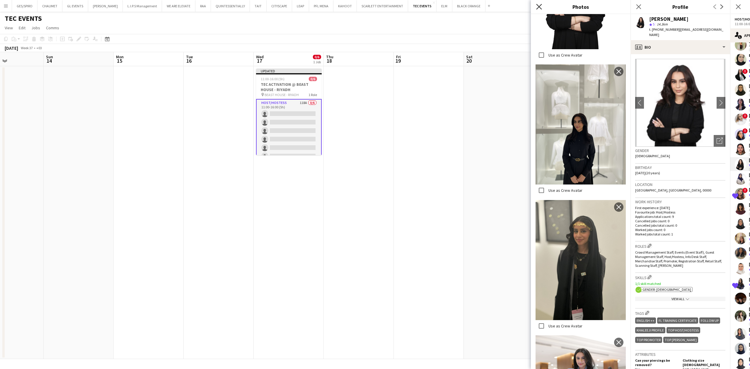
click at [541, 6] on icon "Close pop-in" at bounding box center [539, 7] width 6 height 6
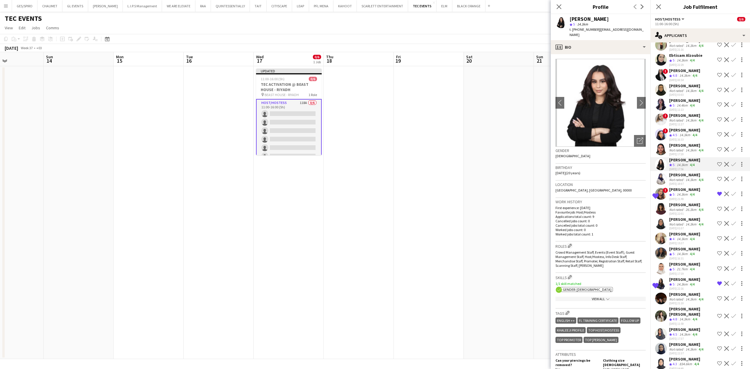
click at [717, 167] on app-icon "Shortlist crew" at bounding box center [719, 164] width 5 height 5
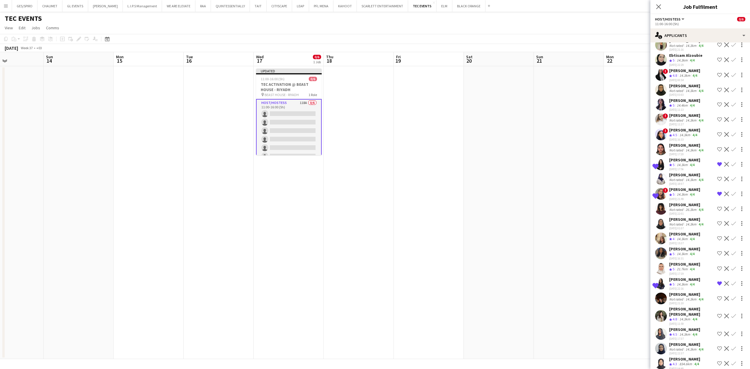
click at [694, 148] on div "[PERSON_NAME]" at bounding box center [686, 145] width 35 height 5
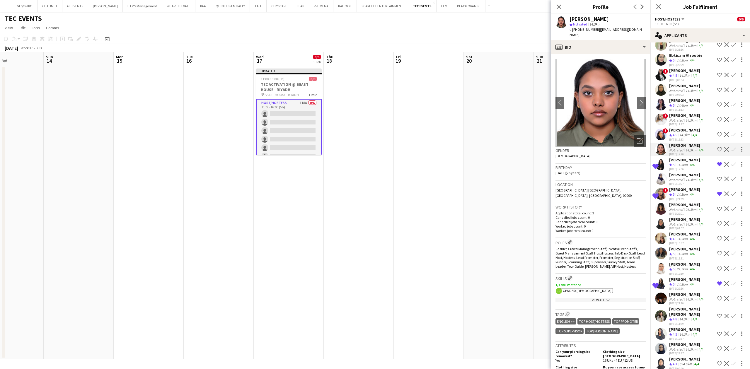
click at [690, 133] on div "[PERSON_NAME]" at bounding box center [684, 129] width 31 height 5
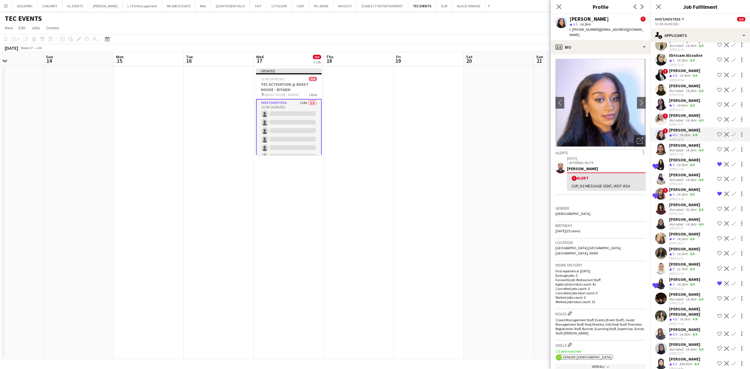
click at [689, 108] on div "4/4" at bounding box center [692, 105] width 7 height 5
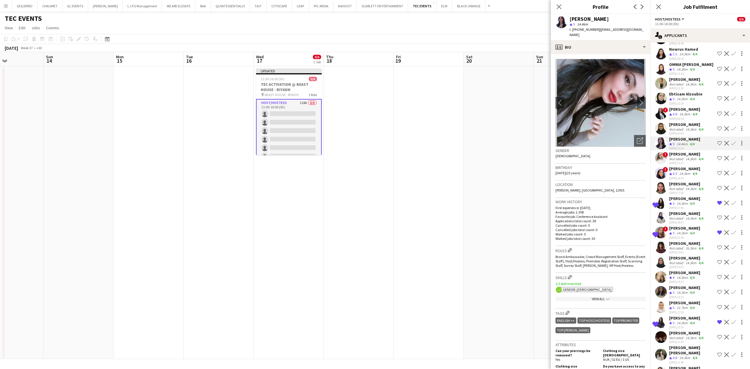
scroll to position [1307, 0]
click at [717, 146] on app-icon "Shortlist crew" at bounding box center [719, 144] width 5 height 5
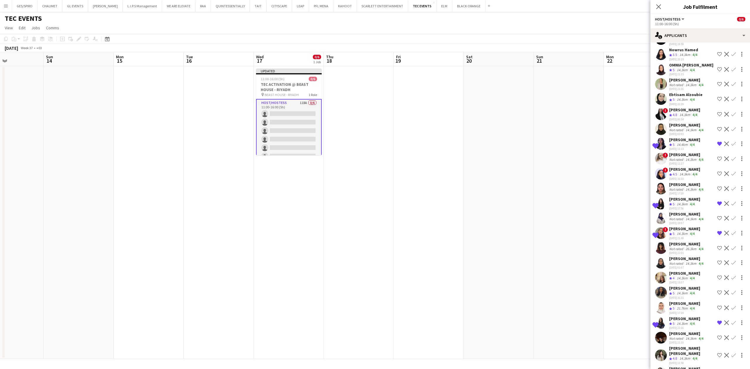
click at [694, 128] on div "[PERSON_NAME]" at bounding box center [686, 124] width 35 height 5
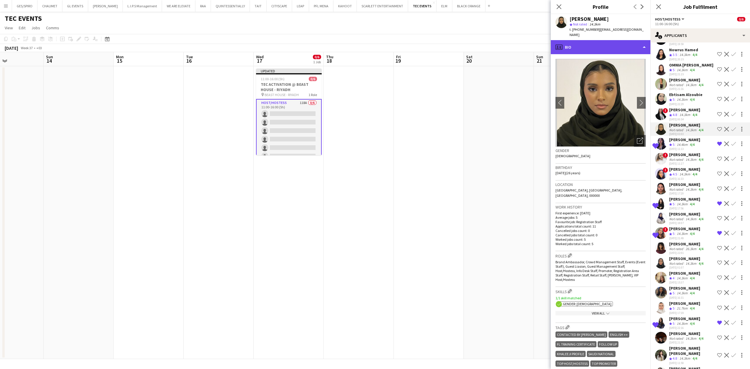
click at [602, 45] on div "profile Bio" at bounding box center [601, 47] width 100 height 14
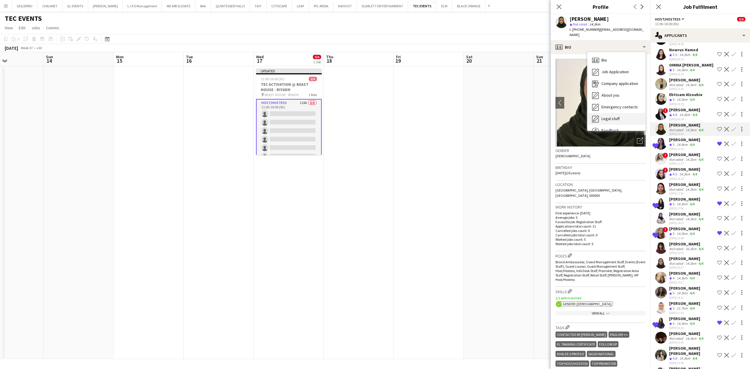
click at [619, 114] on div "Legal stuff Legal stuff" at bounding box center [617, 119] width 58 height 12
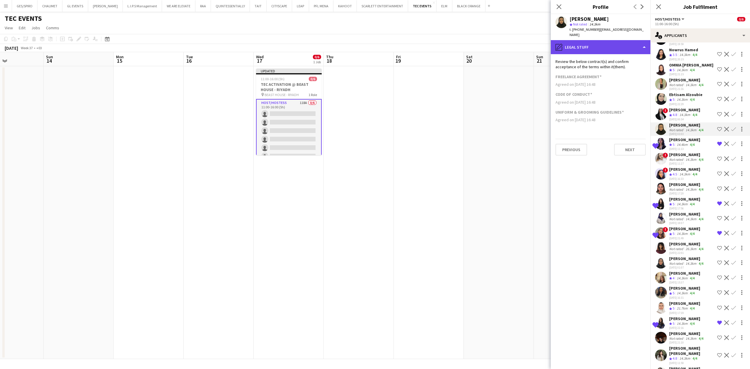
click at [617, 40] on div "pencil4 Legal stuff" at bounding box center [601, 47] width 100 height 14
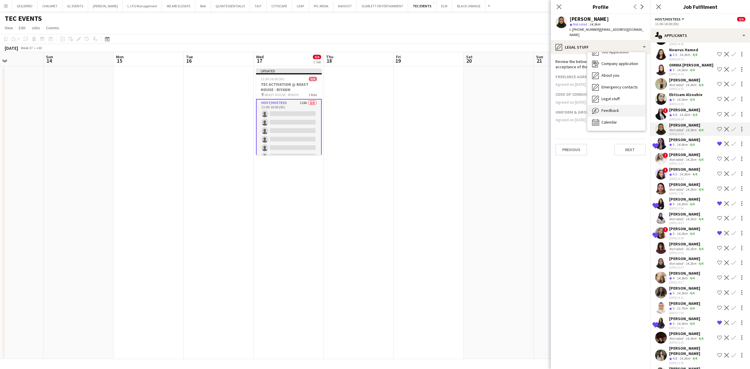
click at [617, 108] on span "Feedback" at bounding box center [611, 110] width 18 height 5
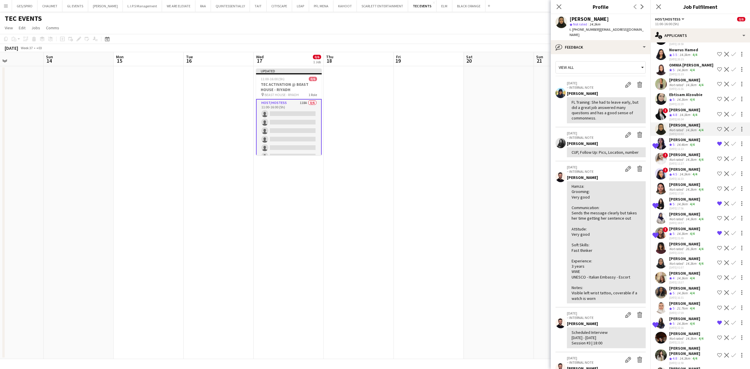
click at [717, 132] on app-icon "Shortlist crew" at bounding box center [719, 129] width 5 height 5
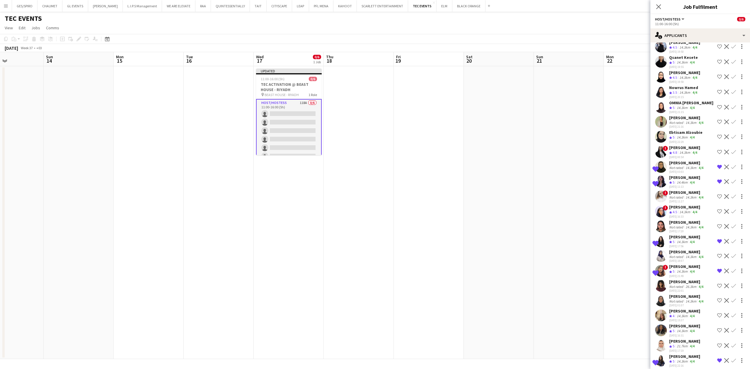
scroll to position [1269, 0]
click at [685, 107] on div "OMNIA [PERSON_NAME]" at bounding box center [691, 103] width 44 height 5
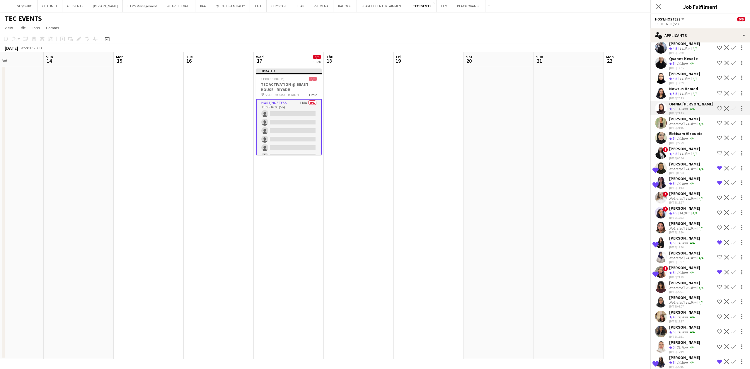
click at [685, 96] on div "14.3km" at bounding box center [684, 93] width 13 height 5
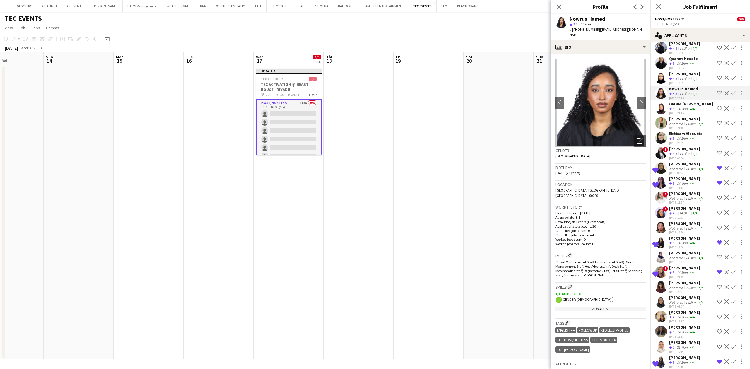
click at [687, 81] on div "14.3km" at bounding box center [684, 78] width 13 height 5
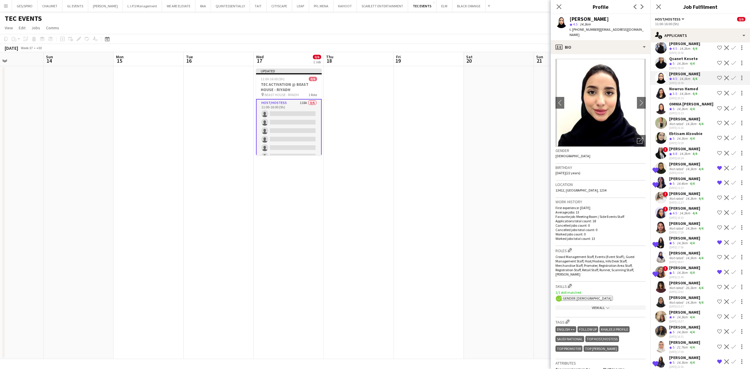
click at [687, 70] on div "[DATE] 19:55" at bounding box center [683, 68] width 29 height 4
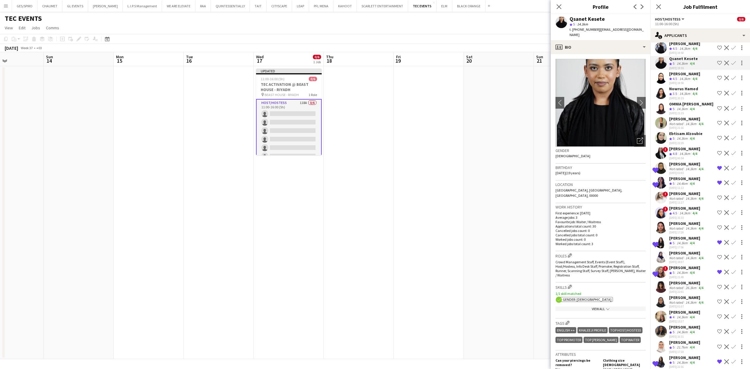
click at [688, 61] on div "Qsanet Kesete" at bounding box center [683, 58] width 29 height 5
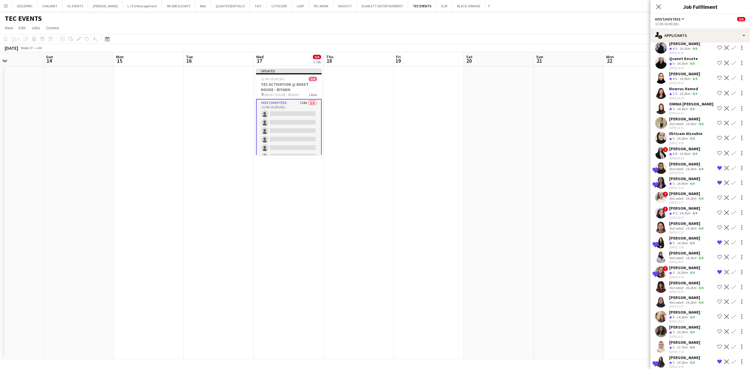
click at [689, 51] on div "14.3km" at bounding box center [684, 48] width 13 height 5
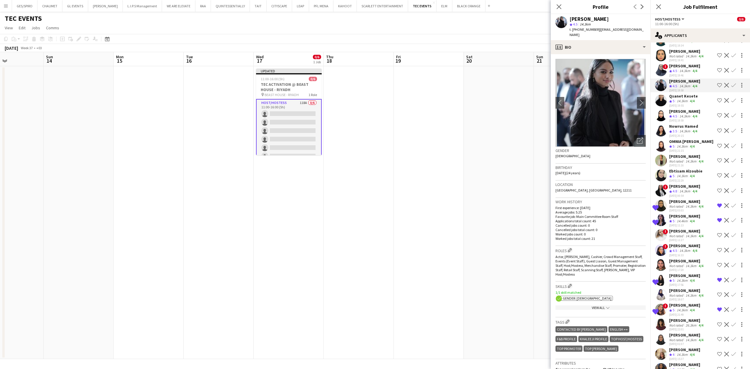
scroll to position [1230, 0]
click at [690, 70] on div "[PERSON_NAME]" at bounding box center [684, 67] width 31 height 5
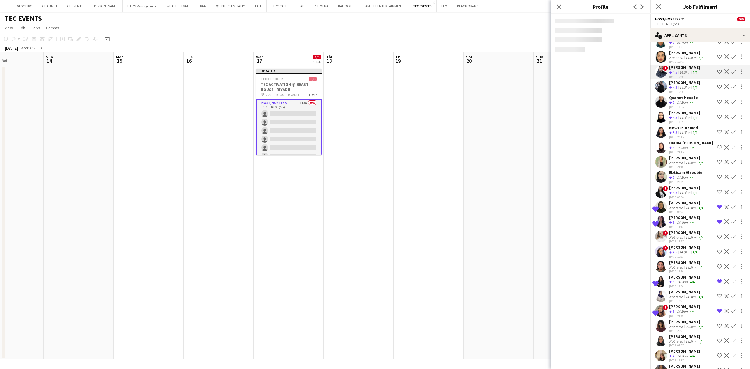
click at [690, 60] on div "14.3km" at bounding box center [691, 57] width 13 height 4
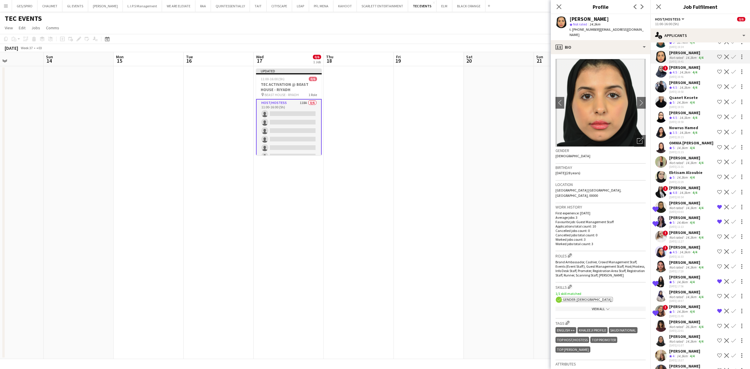
click at [691, 45] on app-skills-label "4/4" at bounding box center [692, 42] width 5 height 4
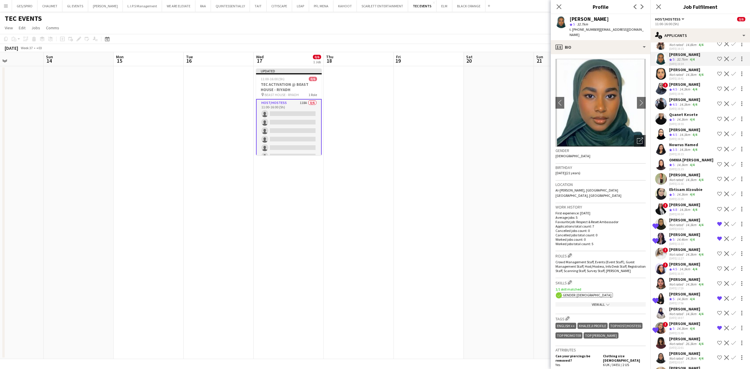
scroll to position [1151, 0]
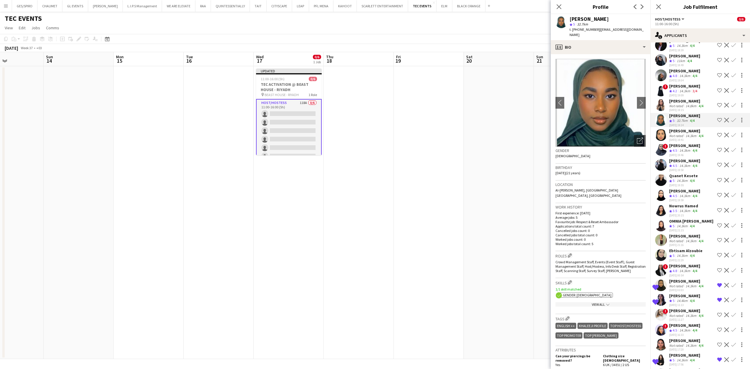
click at [684, 112] on div "[DATE] 19:15" at bounding box center [686, 110] width 35 height 4
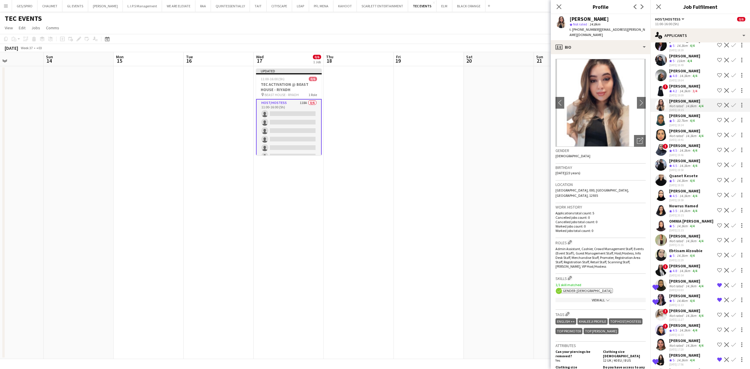
click at [687, 89] on div "[PERSON_NAME]" at bounding box center [684, 86] width 31 height 5
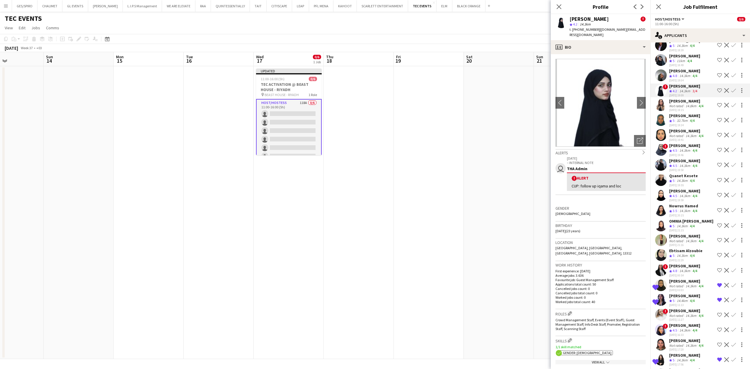
click at [688, 74] on div "[PERSON_NAME]" at bounding box center [684, 70] width 31 height 5
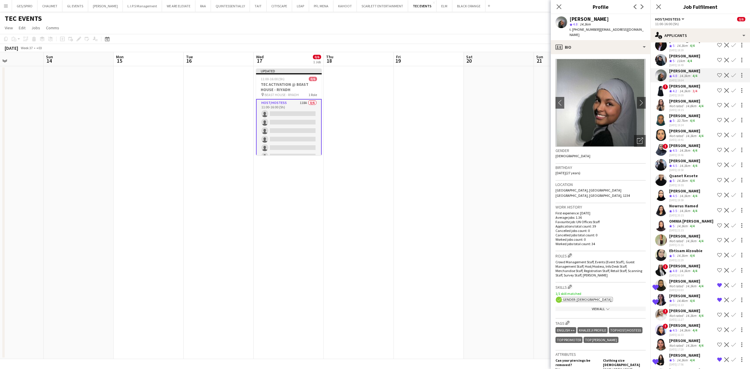
click at [688, 63] on app-skills-label "4/4" at bounding box center [689, 61] width 5 height 4
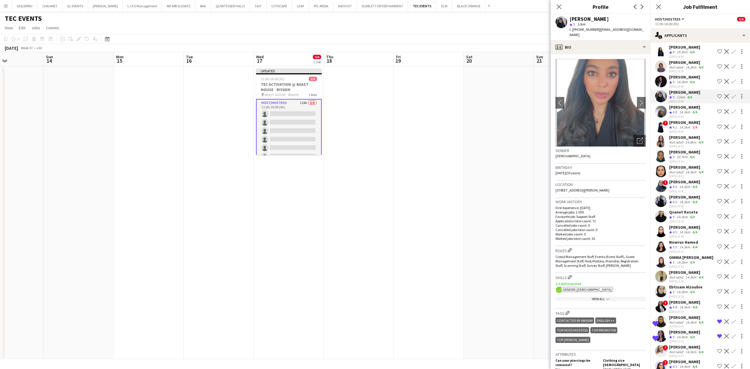
scroll to position [1112, 0]
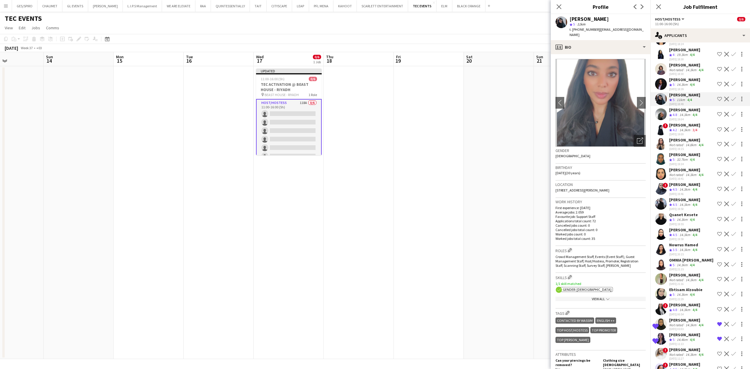
click at [685, 82] on div "[PERSON_NAME]" at bounding box center [684, 79] width 31 height 5
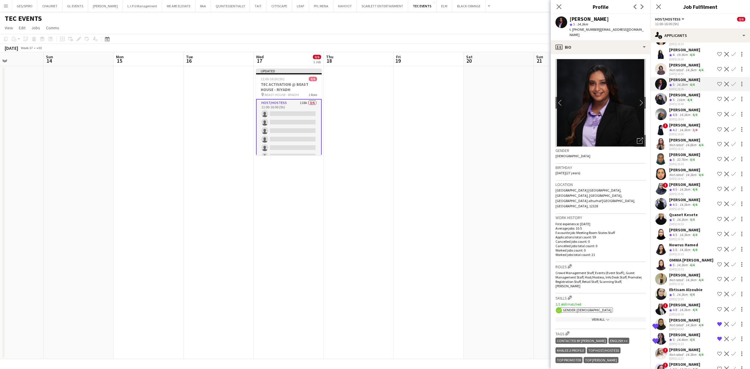
click at [684, 68] on div "[PERSON_NAME]" at bounding box center [686, 64] width 35 height 5
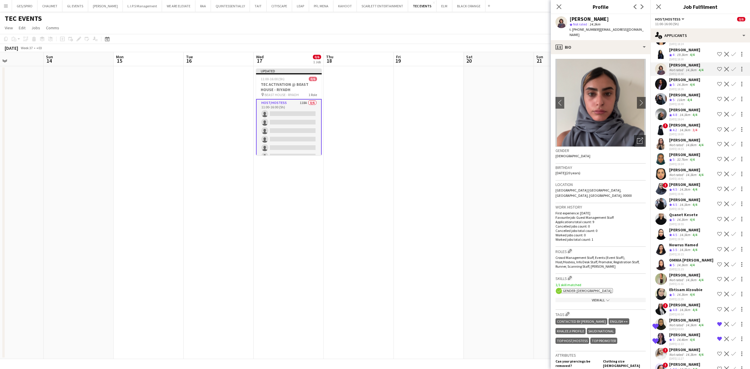
click at [685, 61] on div "Zubeyda Shafi Crew rating 4 19.3km 4/4 26-08-2025 18:30" at bounding box center [684, 54] width 31 height 14
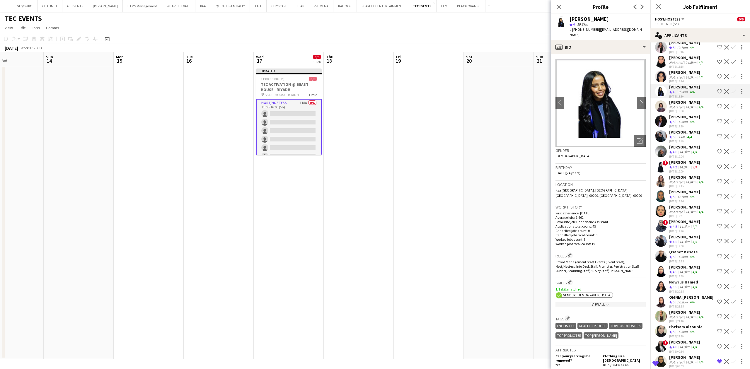
scroll to position [1073, 0]
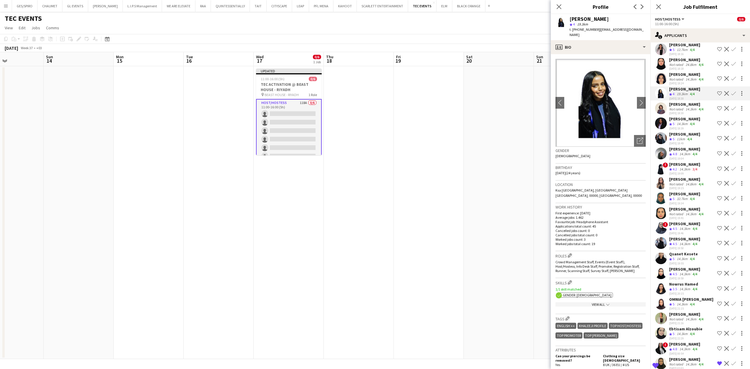
click at [685, 85] on div "[DATE] 18:24" at bounding box center [686, 83] width 35 height 4
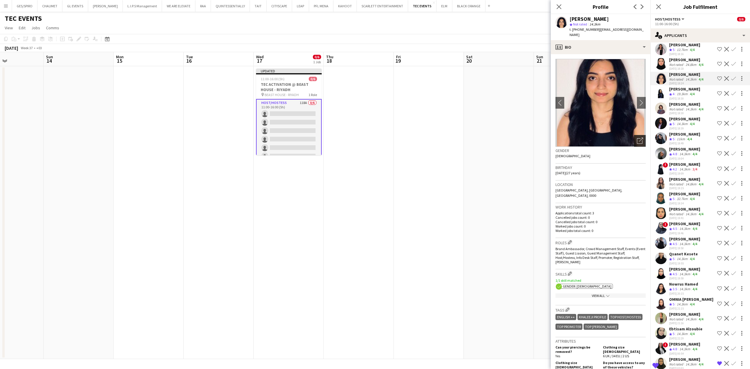
click at [634, 135] on div "Open photos pop-in" at bounding box center [640, 141] width 12 height 12
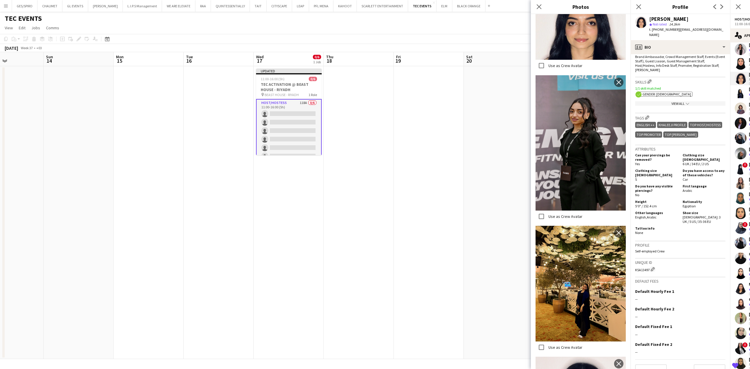
scroll to position [0, 0]
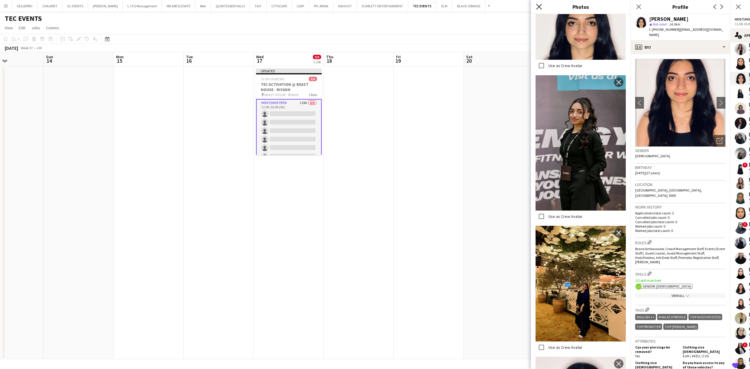
click at [536, 6] on icon "Close pop-in" at bounding box center [539, 7] width 6 height 6
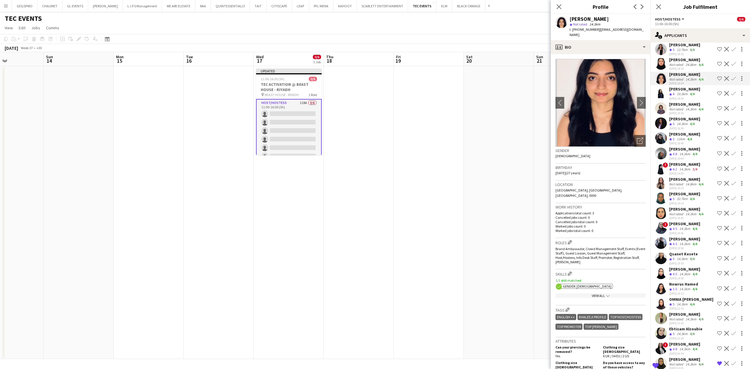
click at [717, 81] on app-icon "Shortlist crew" at bounding box center [719, 78] width 5 height 5
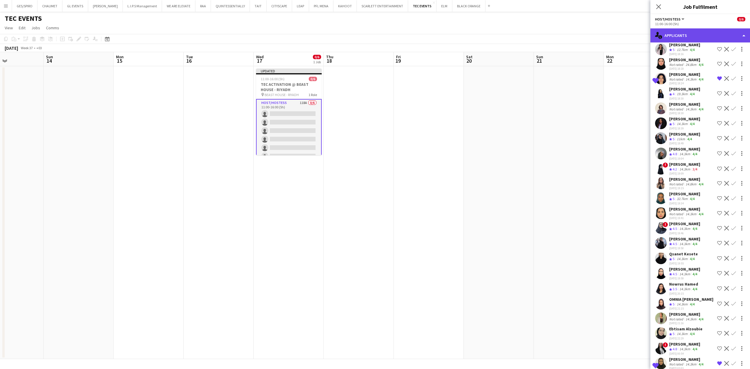
click at [686, 33] on div "single-neutral-actions-information Applicants" at bounding box center [701, 35] width 100 height 14
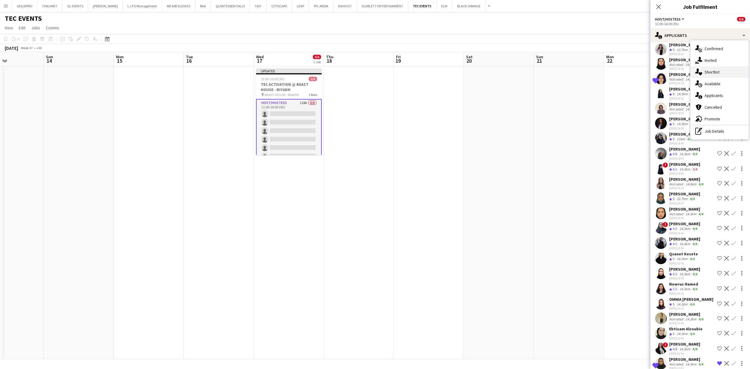
click at [719, 70] on span "Shortlist" at bounding box center [712, 71] width 15 height 5
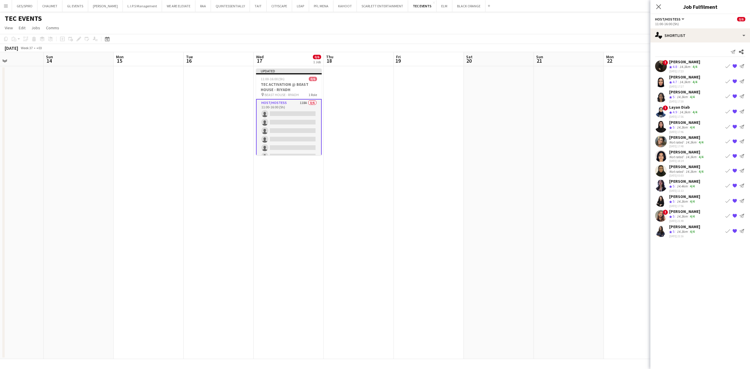
click at [734, 202] on app-icon "{{ spriteTitle }}" at bounding box center [735, 200] width 5 height 5
click at [684, 28] on app-options-switcher "Host/Hostess All roles Host/Hostess 0/6 11:00-16:00 (5h)" at bounding box center [701, 21] width 100 height 14
click at [684, 34] on div "single-neutral-actions-heart Shortlist" at bounding box center [701, 35] width 100 height 14
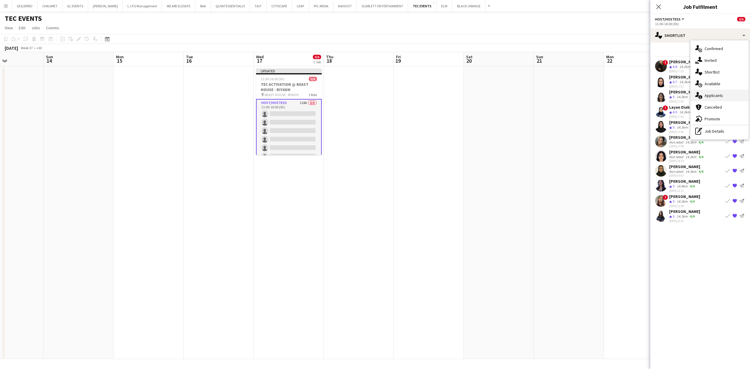
click at [709, 91] on div "single-neutral-actions-information Applicants" at bounding box center [720, 96] width 58 height 12
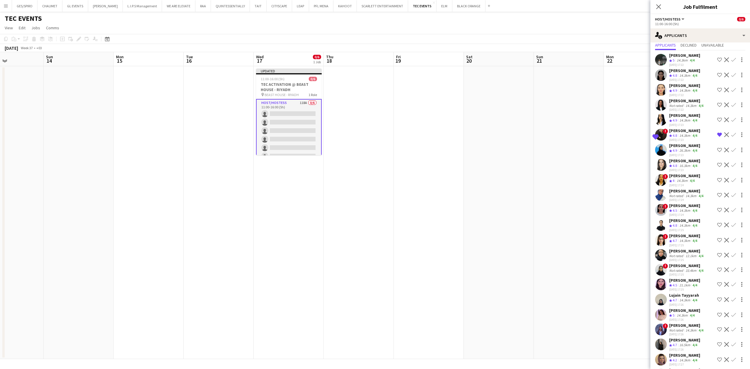
scroll to position [39, 0]
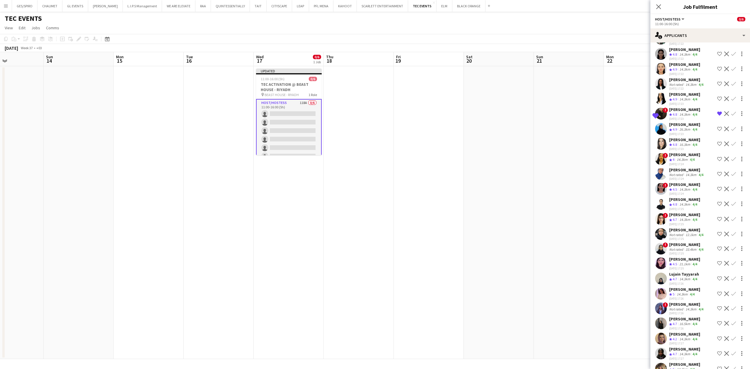
click at [717, 146] on app-icon "Shortlist crew" at bounding box center [719, 144] width 5 height 5
click at [717, 146] on app-icon "Remove crew from shortlist" at bounding box center [719, 144] width 5 height 5
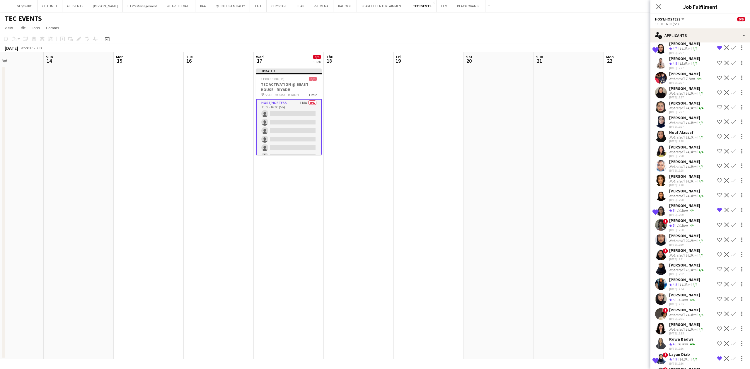
scroll to position [391, 0]
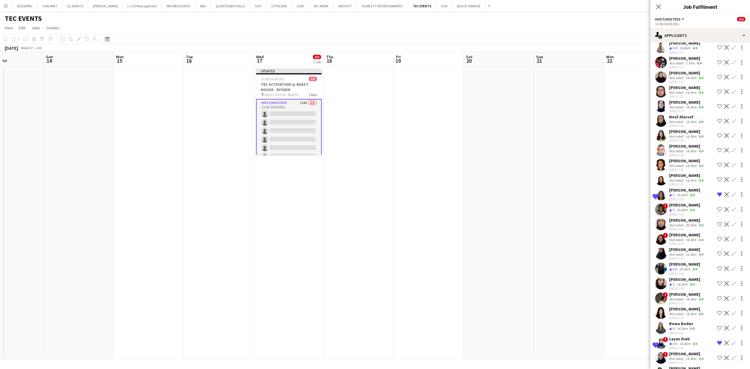
click at [717, 271] on app-icon "Shortlist crew" at bounding box center [719, 268] width 5 height 5
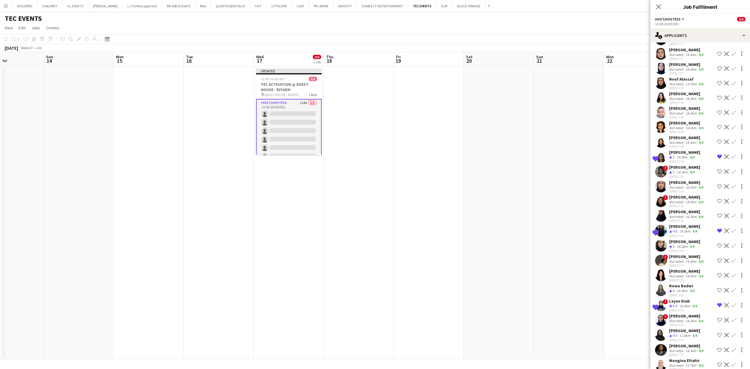
scroll to position [430, 0]
drag, startPoint x: 713, startPoint y: 241, endPoint x: 700, endPoint y: 241, distance: 13.2
click at [700, 237] on div "Shortlisted Raneem Alfaki Crew rating 4.8 14.3km 4/4 26-08-2025 17:34 Remove cr…" at bounding box center [701, 230] width 100 height 14
click at [699, 237] on div "Shortlisted Raneem Alfaki Crew rating 4.8 14.3km 4/4 26-08-2025 17:34 Remove cr…" at bounding box center [701, 230] width 100 height 14
click at [689, 233] on div "14.3km" at bounding box center [684, 230] width 13 height 5
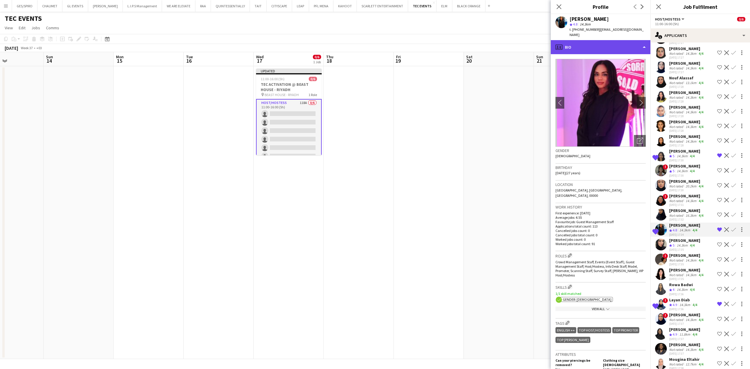
click at [619, 45] on div "profile Bio" at bounding box center [601, 47] width 100 height 14
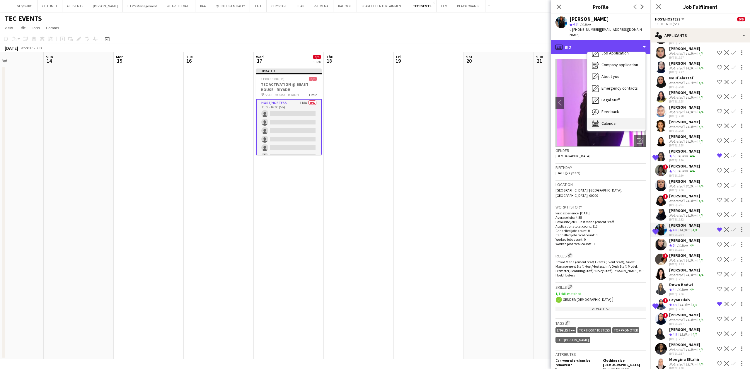
scroll to position [20, 0]
click at [612, 121] on div "Calendar Calendar" at bounding box center [617, 123] width 58 height 12
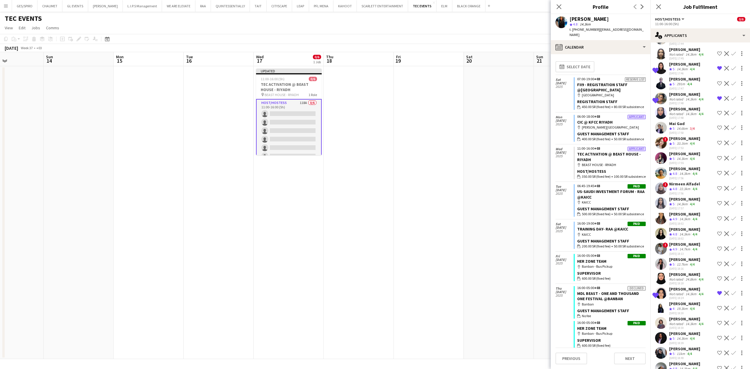
scroll to position [859, 0]
click at [689, 295] on div "14.3km" at bounding box center [691, 293] width 13 height 4
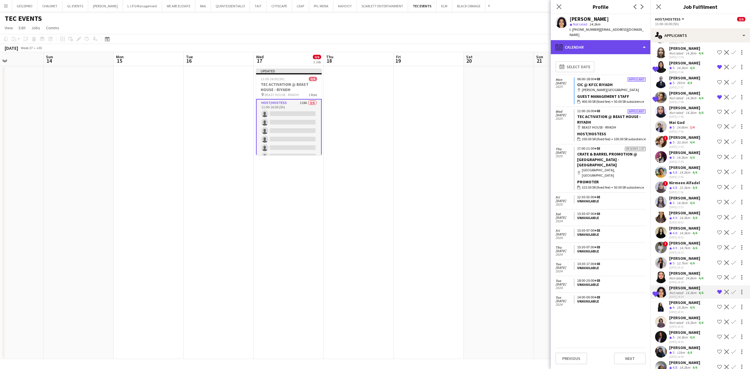
click at [620, 44] on div "calendar-full Calendar" at bounding box center [601, 47] width 100 height 14
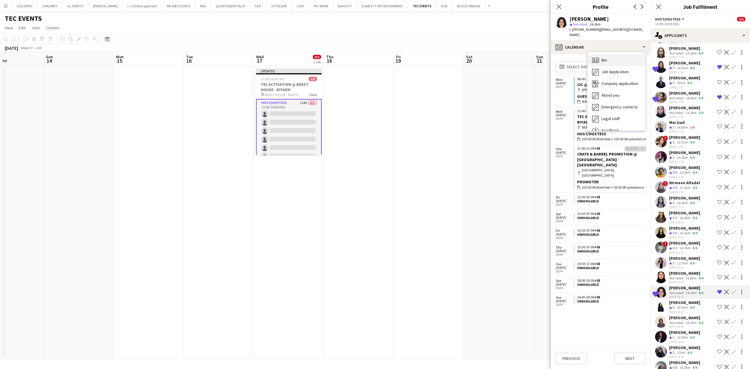
drag, startPoint x: 619, startPoint y: 50, endPoint x: 622, endPoint y: 52, distance: 4.0
click at [622, 55] on div "Bio Bio" at bounding box center [617, 61] width 58 height 12
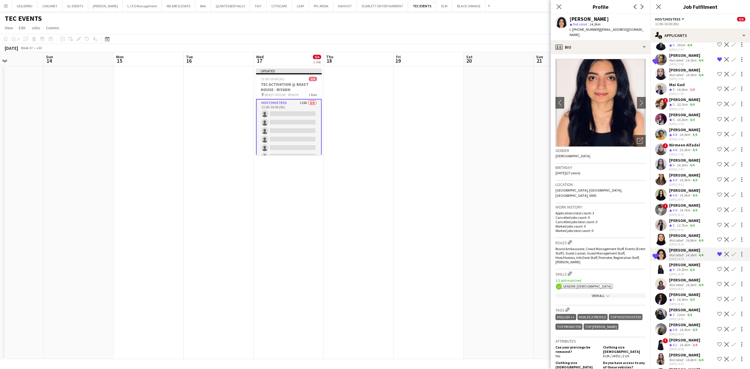
scroll to position [898, 0]
click at [687, 282] on div "[PERSON_NAME]" at bounding box center [686, 278] width 35 height 5
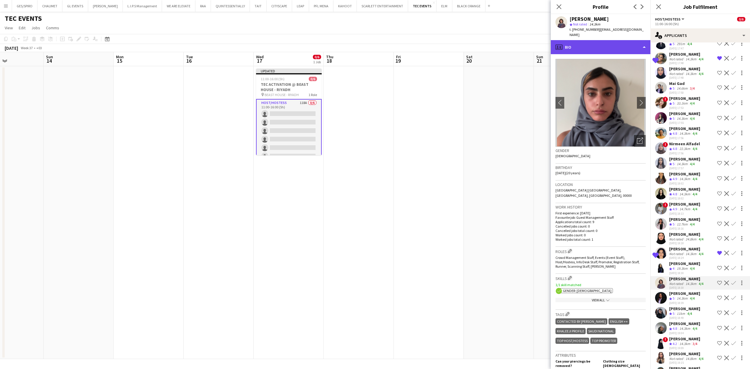
click at [630, 42] on div "profile Bio" at bounding box center [601, 47] width 100 height 14
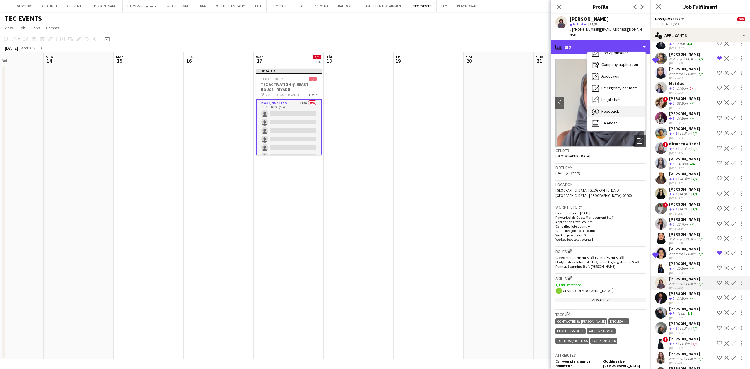
scroll to position [20, 0]
click at [619, 105] on div "Feedback Feedback" at bounding box center [617, 111] width 58 height 12
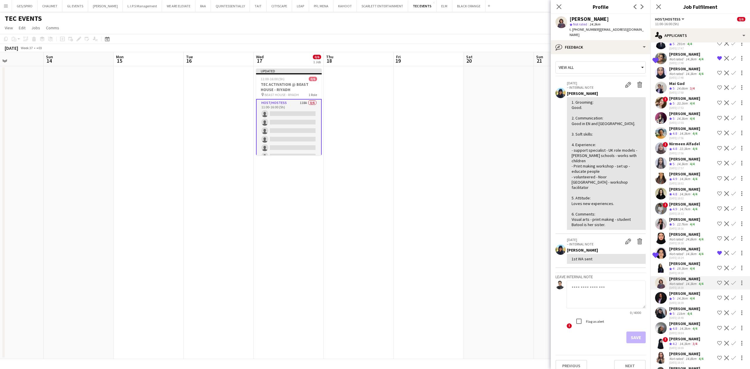
click at [685, 266] on div "[PERSON_NAME]" at bounding box center [684, 263] width 31 height 5
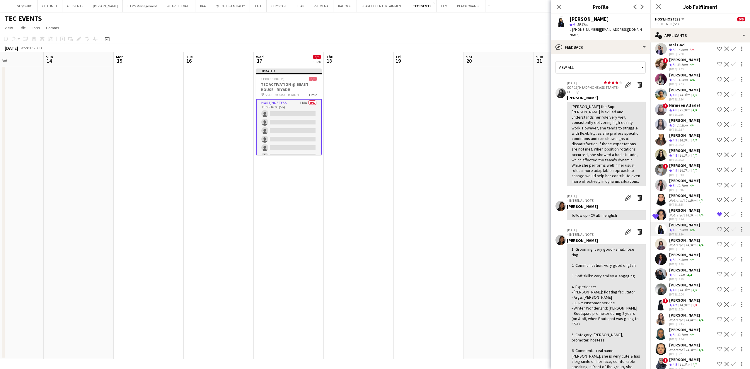
scroll to position [938, 0]
click at [693, 261] on app-skills-label "4/4" at bounding box center [692, 259] width 5 height 4
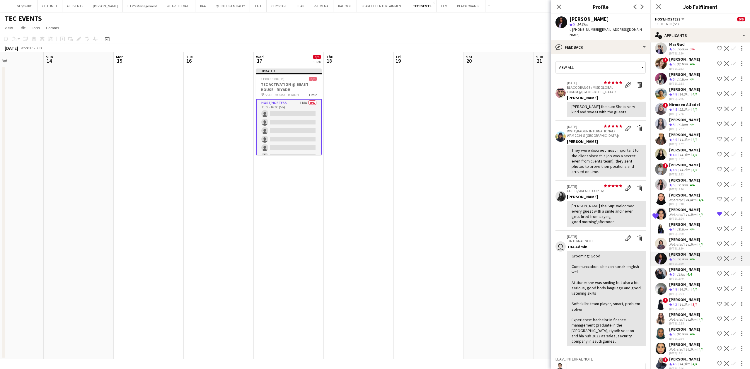
click at [688, 272] on div "[PERSON_NAME]" at bounding box center [684, 269] width 31 height 5
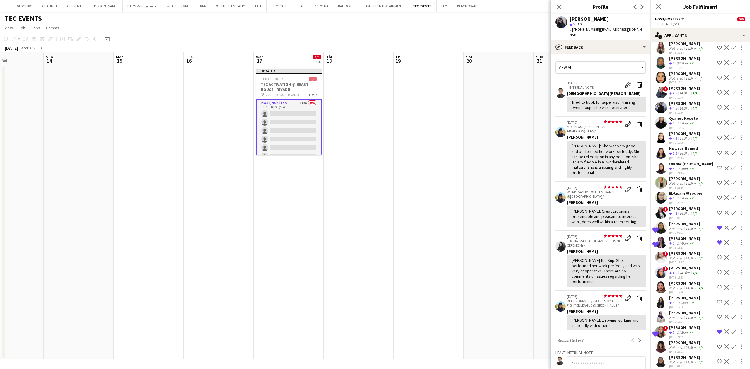
scroll to position [1211, 0]
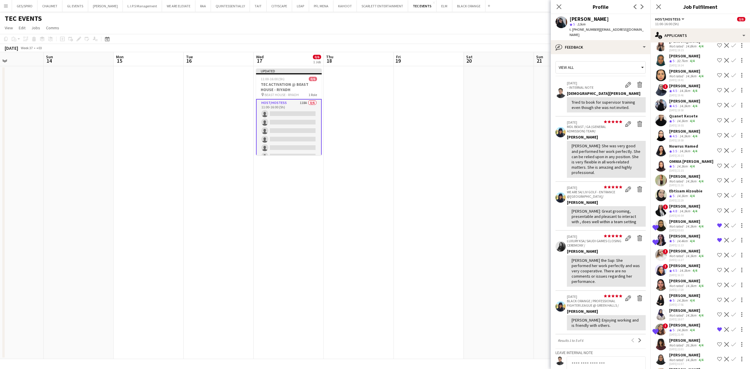
click at [694, 258] on div "14.3km" at bounding box center [691, 256] width 13 height 4
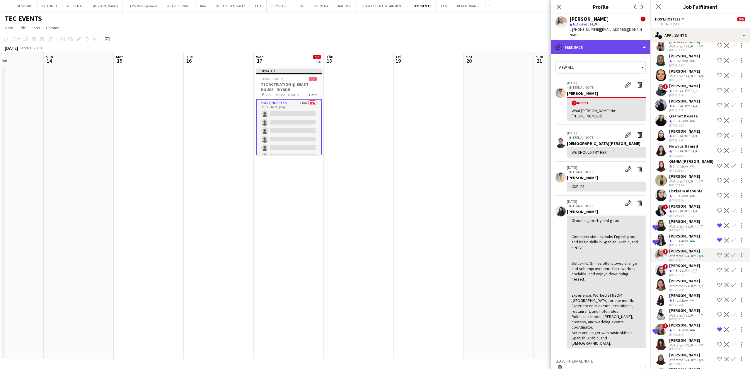
click at [624, 44] on div "bubble-pencil Feedback" at bounding box center [601, 47] width 100 height 14
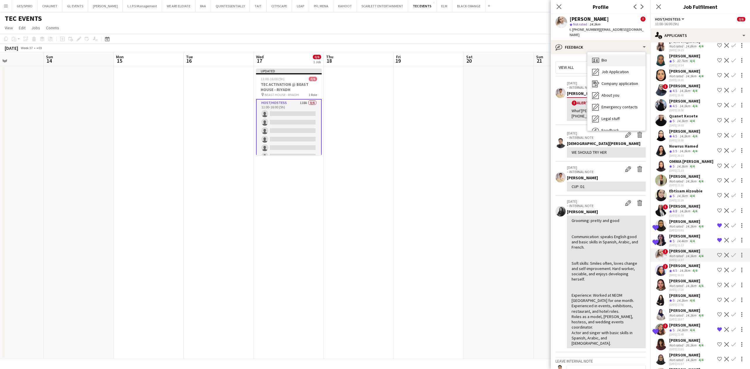
click at [622, 55] on div "Bio Bio" at bounding box center [617, 61] width 58 height 12
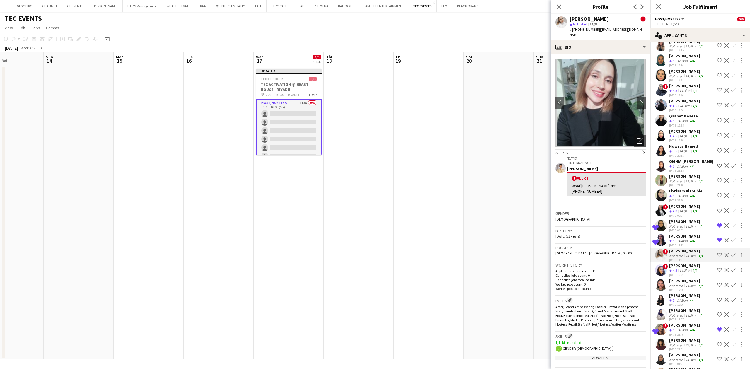
click at [717, 258] on app-icon "Shortlist crew" at bounding box center [719, 255] width 5 height 5
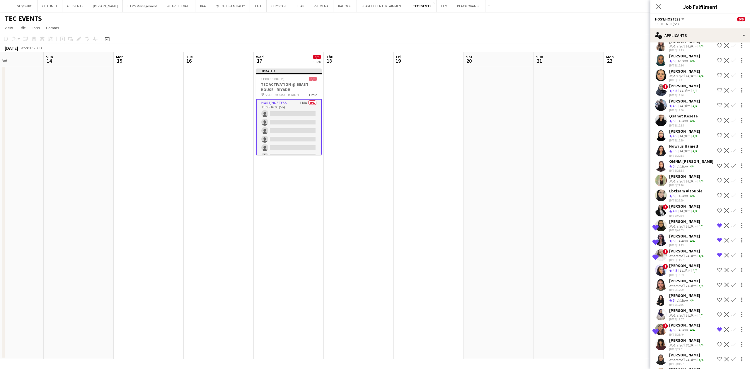
click at [694, 298] on div "[PERSON_NAME]" at bounding box center [684, 295] width 31 height 5
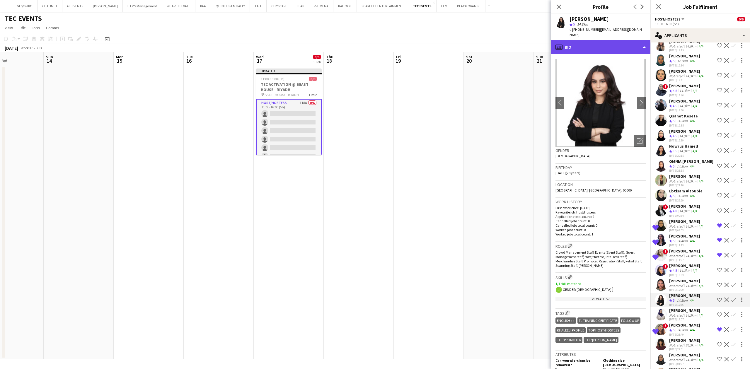
click at [608, 44] on div "profile Bio" at bounding box center [601, 47] width 100 height 14
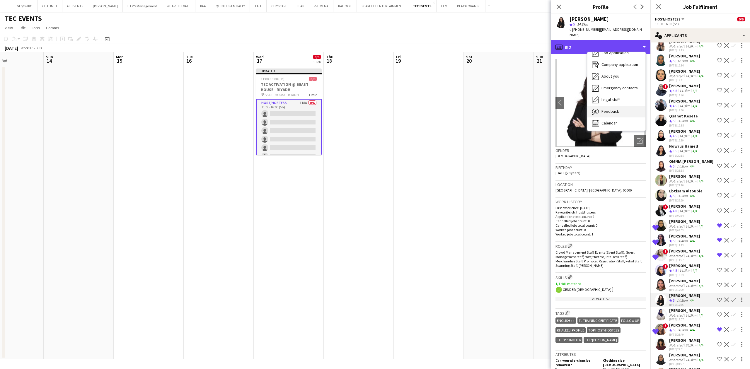
scroll to position [20, 0]
click at [608, 108] on span "Feedback" at bounding box center [611, 110] width 18 height 5
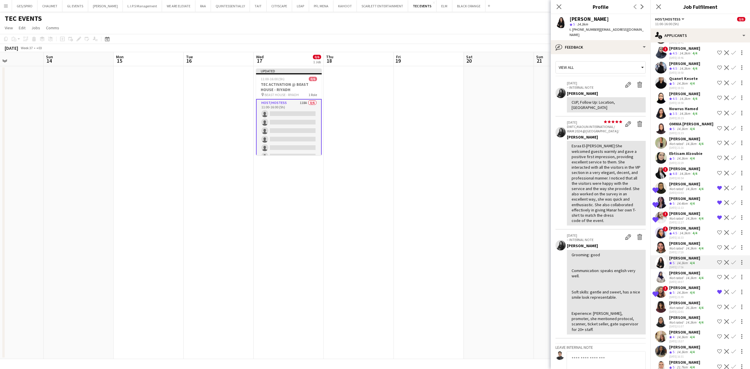
scroll to position [1250, 0]
click at [686, 309] on div "26.3km" at bounding box center [691, 306] width 13 height 4
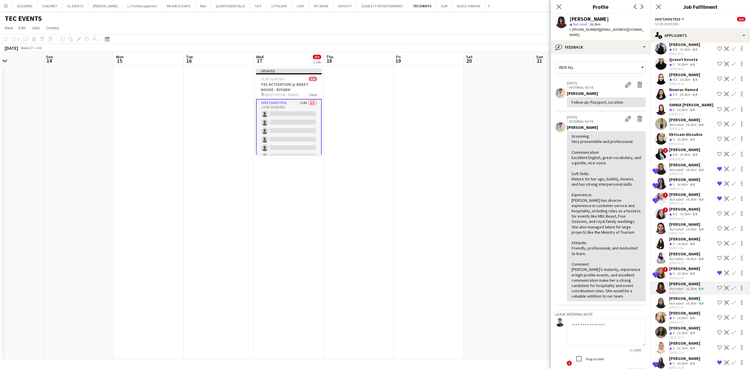
scroll to position [1289, 0]
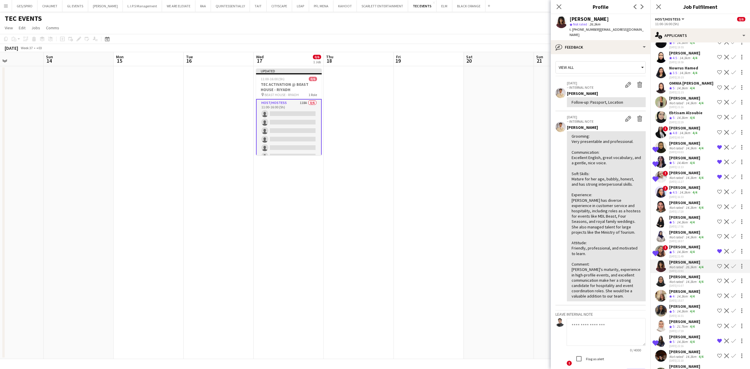
click at [689, 299] on div "14.3km" at bounding box center [682, 296] width 13 height 5
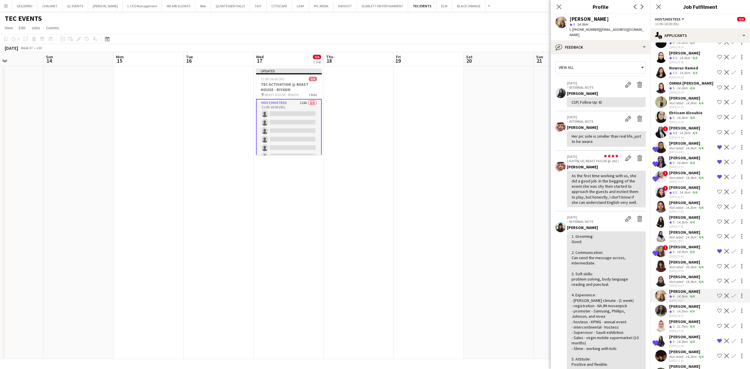
click at [689, 284] on div "14.3km" at bounding box center [691, 282] width 13 height 4
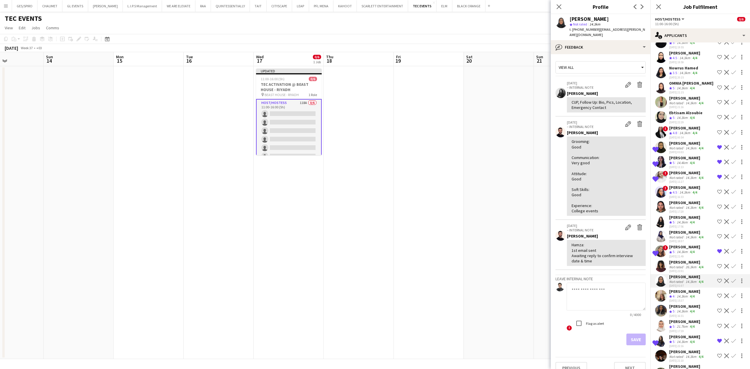
click at [577, 181] on div "Grooming: Good Communication: Very good Attitude: Good Soft Skills: Good Experi…" at bounding box center [606, 176] width 69 height 75
click at [683, 309] on div "[PERSON_NAME]" at bounding box center [684, 306] width 31 height 5
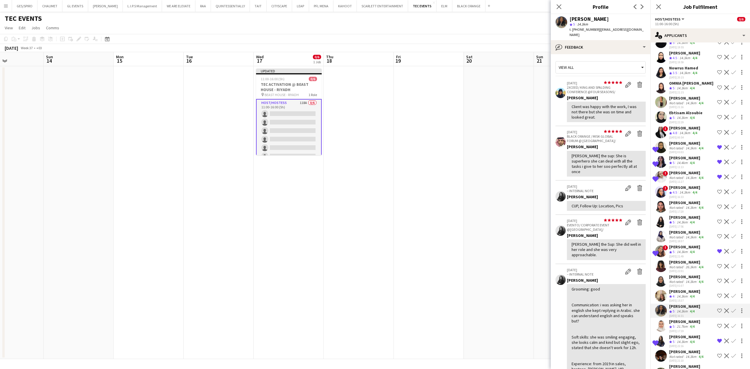
click at [684, 324] on div "[PERSON_NAME]" at bounding box center [684, 321] width 31 height 5
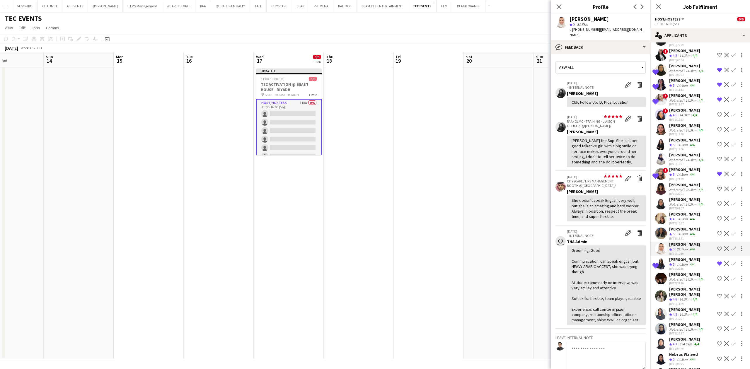
scroll to position [1367, 0]
click at [687, 267] on div "14.3km" at bounding box center [682, 264] width 13 height 5
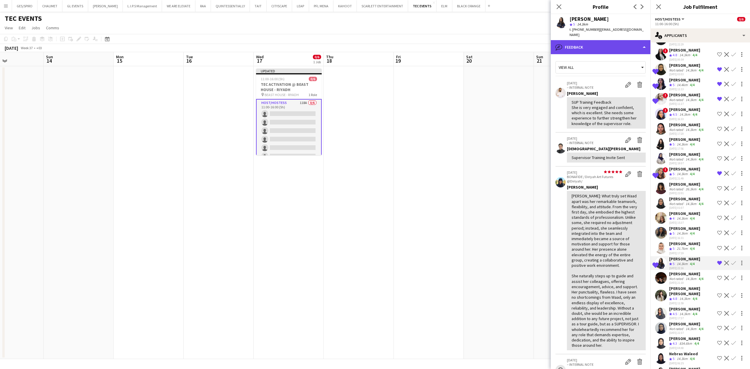
click at [625, 43] on div "bubble-pencil Feedback" at bounding box center [601, 47] width 100 height 14
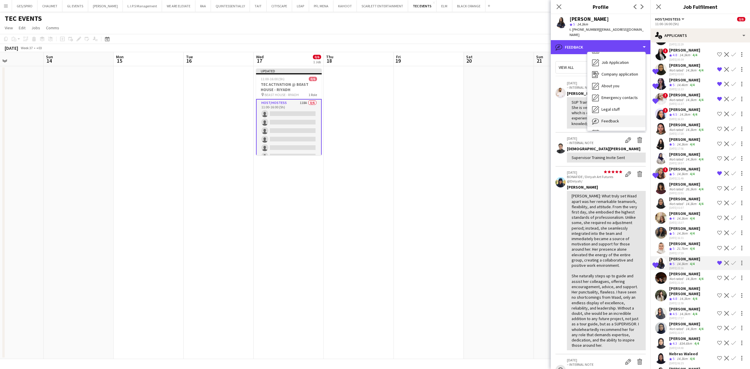
scroll to position [20, 0]
click at [618, 117] on div "Calendar Calendar" at bounding box center [617, 123] width 58 height 12
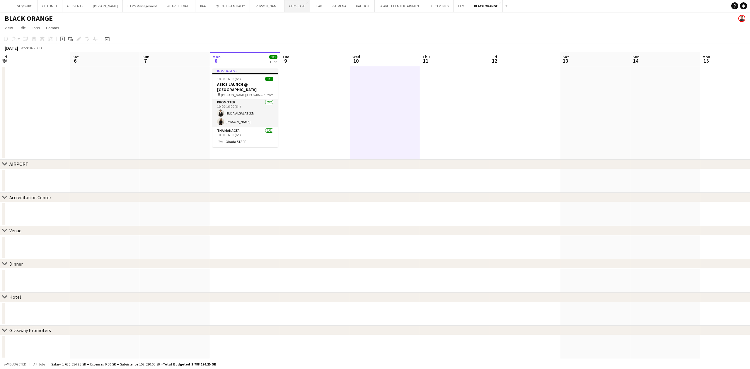
scroll to position [0, 140]
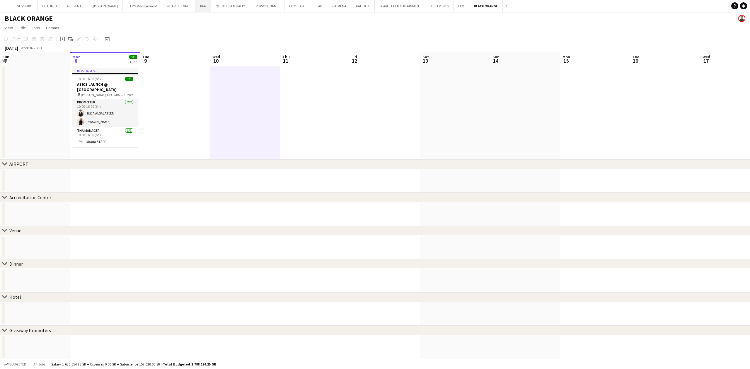
click at [199, 6] on button "RAA Close" at bounding box center [203, 5] width 16 height 11
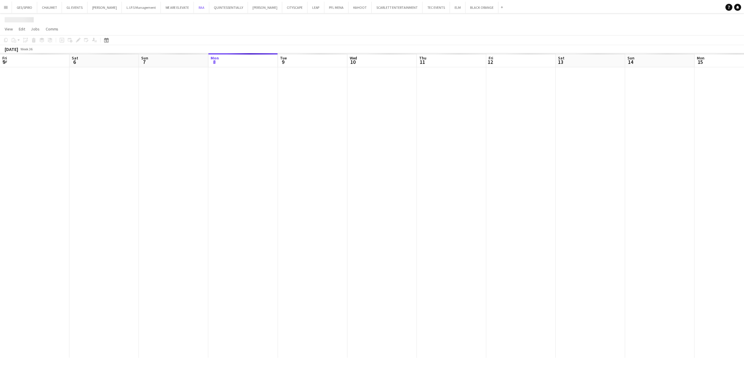
scroll to position [0, 140]
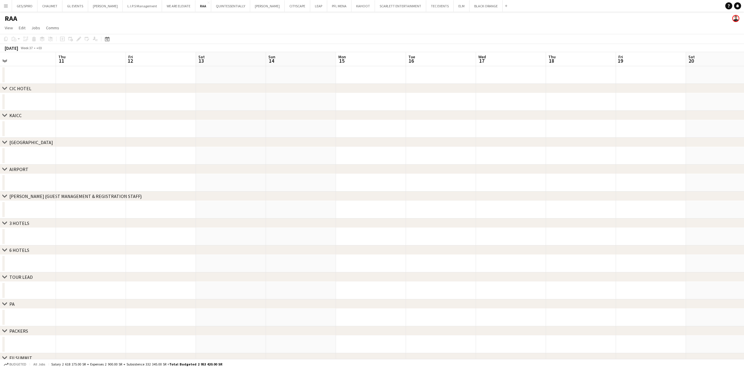
drag, startPoint x: 632, startPoint y: 127, endPoint x: 54, endPoint y: 181, distance: 580.7
click at [55, 181] on app-calendar-viewport "Sun 7 Mon 8 Tue 9 Wed 10 Thu 11 Fri 12 Sat 13 Sun 14 Mon 15 Tue 16 Wed 17 Thu 1…" at bounding box center [372, 229] width 744 height 355
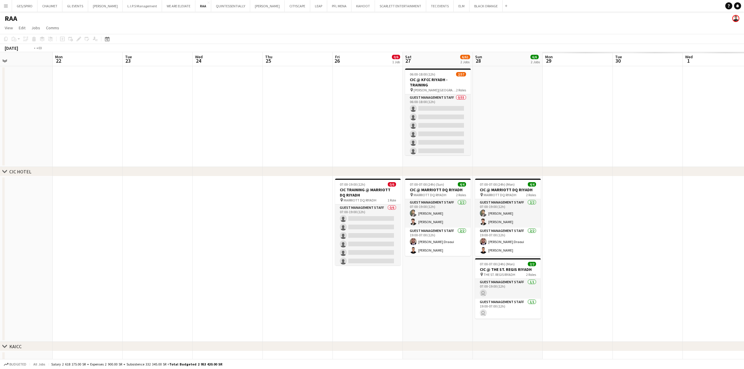
drag, startPoint x: 517, startPoint y: 134, endPoint x: 58, endPoint y: 150, distance: 459.4
click at [60, 149] on app-calendar-viewport "Thu 18 Fri 19 Sat 20 Sun 21 Mon 22 Tue 23 Wed 24 Thu 25 Fri 26 0/6 1 Job Sat 27…" at bounding box center [372, 345] width 744 height 586
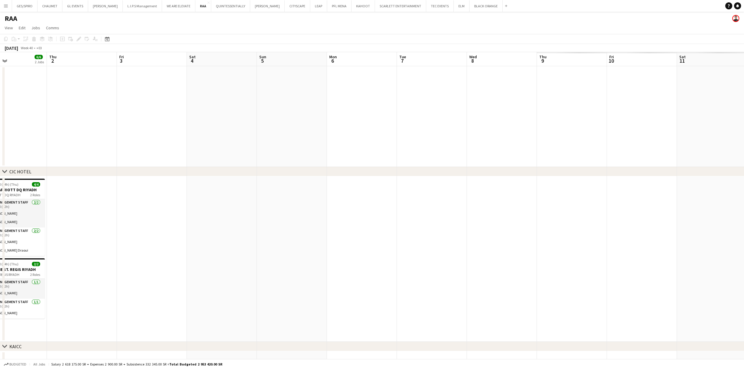
drag, startPoint x: 643, startPoint y: 108, endPoint x: 30, endPoint y: 162, distance: 615.9
click at [30, 162] on app-calendar-viewport "Sun 28 6/6 2 Jobs Mon 29 8/63 3 Jobs Tue 30 8/63 3 Jobs Wed 1 6/6 2 Jobs Thu 2 …" at bounding box center [372, 345] width 744 height 586
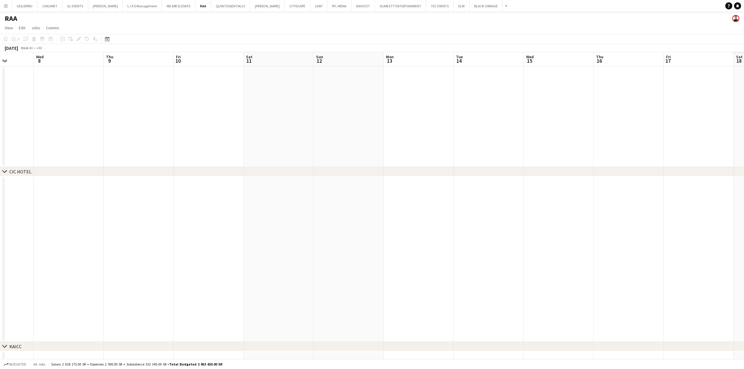
drag, startPoint x: 443, startPoint y: 151, endPoint x: -159, endPoint y: 186, distance: 603.4
click at [0, 186] on html "Menu Boards Boards Boards All jobs Status Workforce Workforce My Workforce Recr…" at bounding box center [372, 324] width 744 height 648
drag, startPoint x: 436, startPoint y: 137, endPoint x: -180, endPoint y: 172, distance: 617.2
click at [0, 172] on html "Menu Boards Boards Boards All jobs Status Workforce Workforce My Workforce Recr…" at bounding box center [372, 324] width 744 height 648
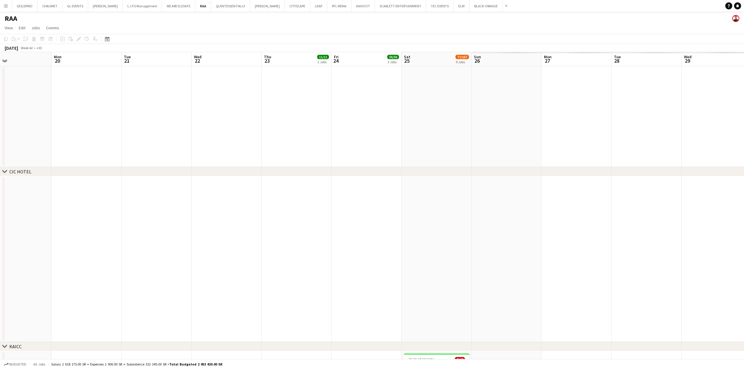
drag, startPoint x: 453, startPoint y: 130, endPoint x: 139, endPoint y: 166, distance: 316.2
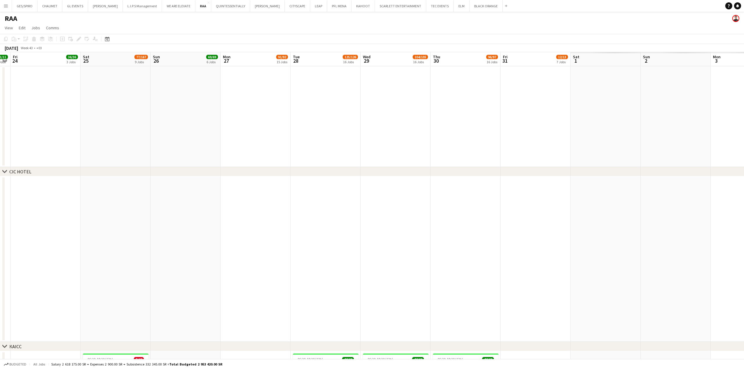
scroll to position [0, 208]
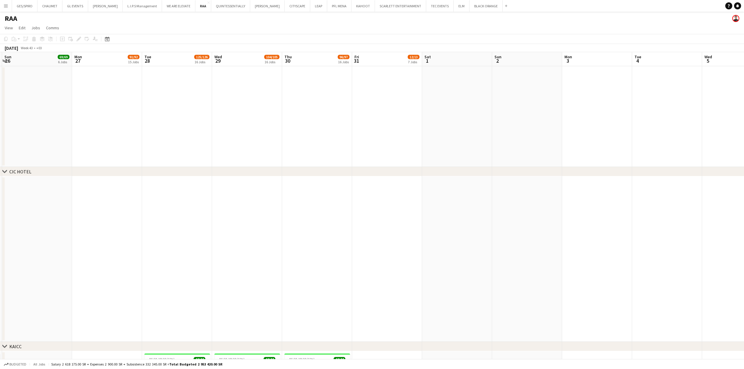
drag, startPoint x: 475, startPoint y: 128, endPoint x: 4, endPoint y: 147, distance: 471.6
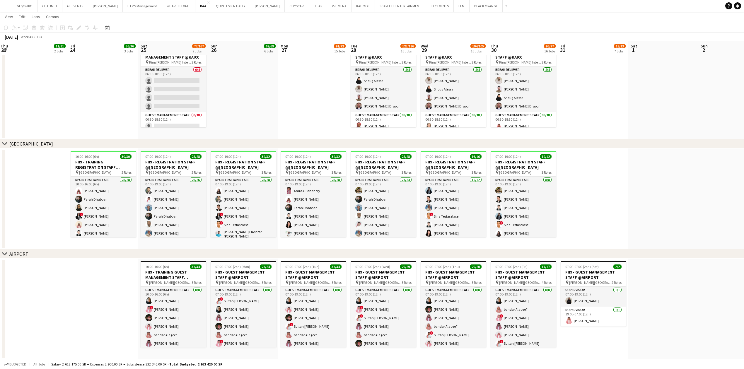
scroll to position [0, 136]
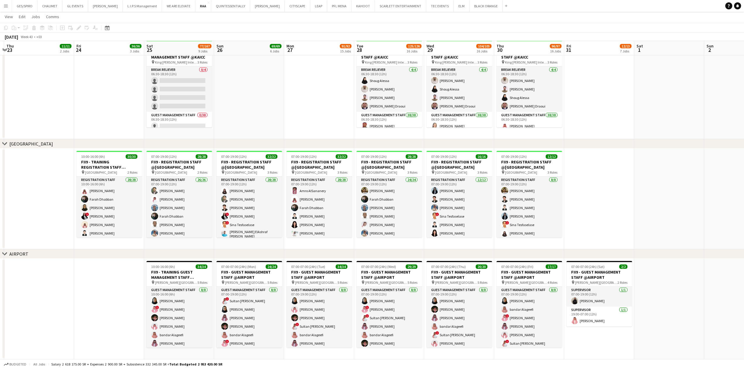
drag, startPoint x: 499, startPoint y: 168, endPoint x: 638, endPoint y: 165, distance: 138.9
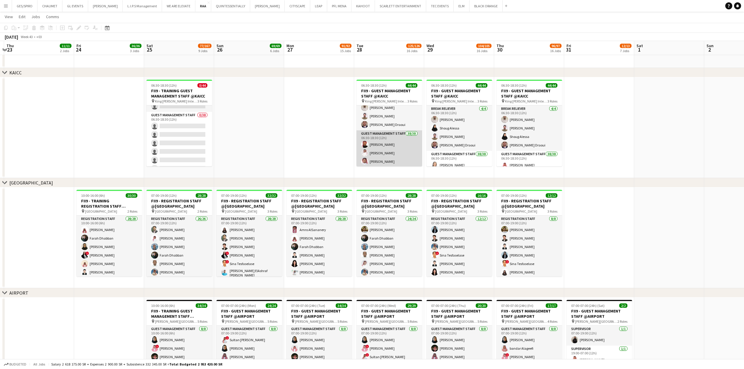
scroll to position [39, 0]
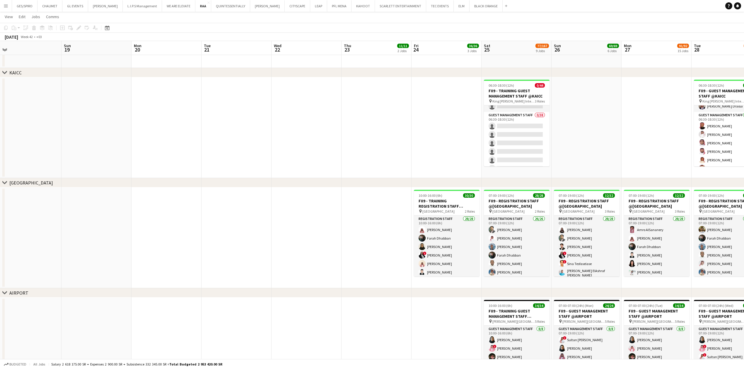
drag, startPoint x: 259, startPoint y: 117, endPoint x: 652, endPoint y: 125, distance: 392.4
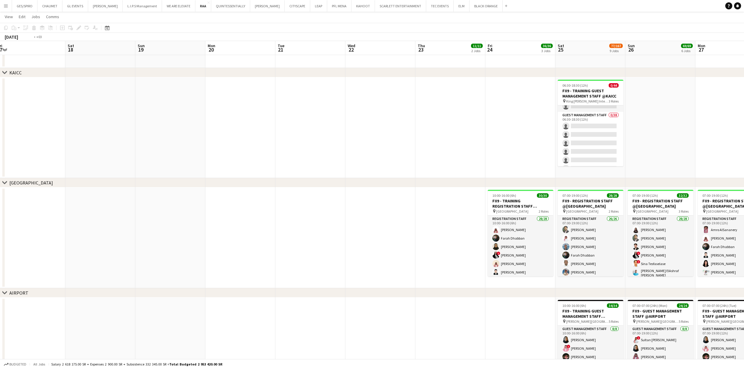
drag, startPoint x: 227, startPoint y: 135, endPoint x: 717, endPoint y: 146, distance: 490.0
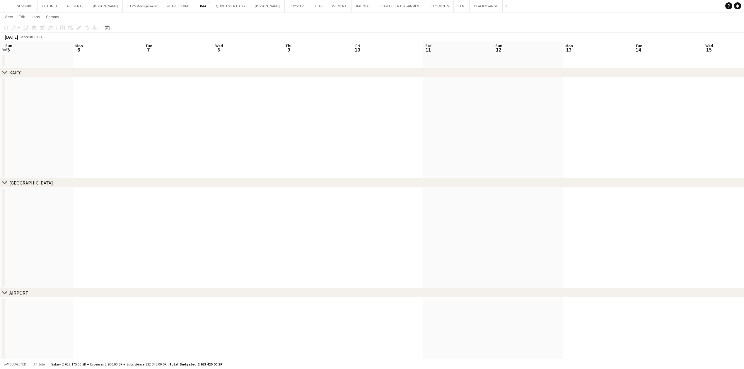
drag, startPoint x: 189, startPoint y: 146, endPoint x: 683, endPoint y: 156, distance: 494.2
drag, startPoint x: 207, startPoint y: 146, endPoint x: 625, endPoint y: 149, distance: 418.5
drag, startPoint x: 186, startPoint y: 140, endPoint x: 391, endPoint y: 151, distance: 204.5
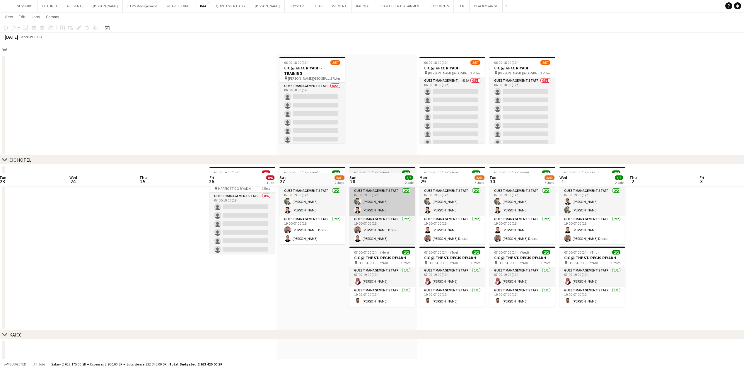
scroll to position [0, 0]
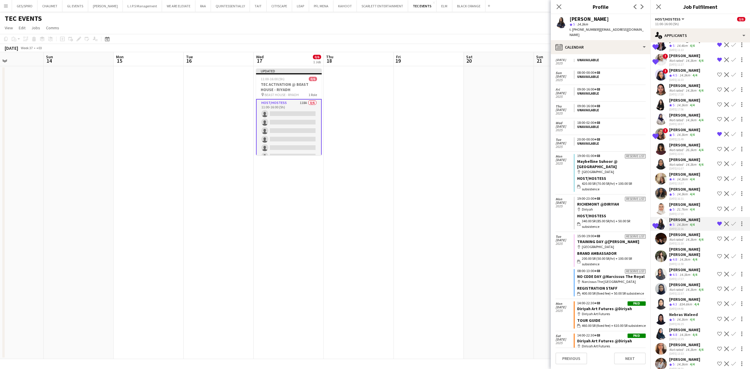
scroll to position [1425, 0]
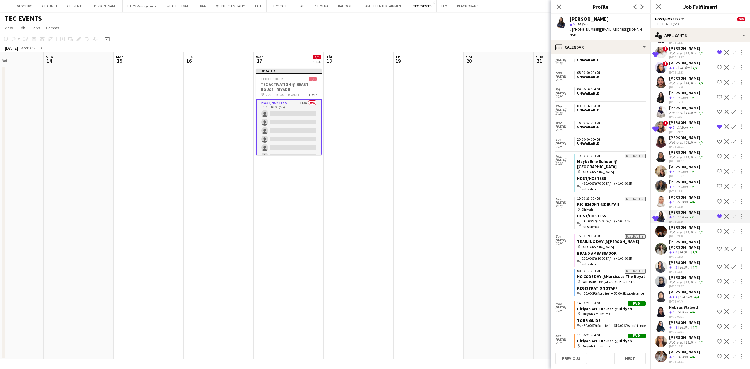
click at [692, 267] on div "4/4" at bounding box center [695, 267] width 7 height 5
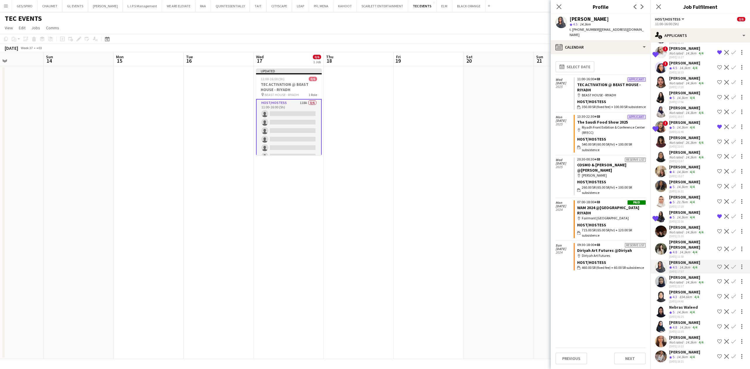
click at [691, 311] on app-skills-label "4/4" at bounding box center [692, 312] width 5 height 4
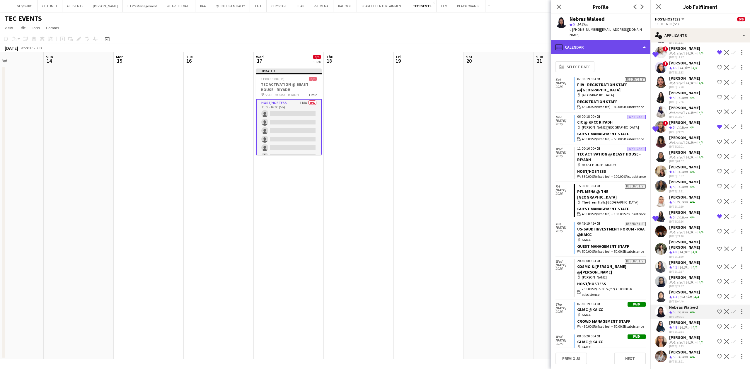
click at [647, 42] on div "calendar-full Calendar" at bounding box center [601, 47] width 100 height 14
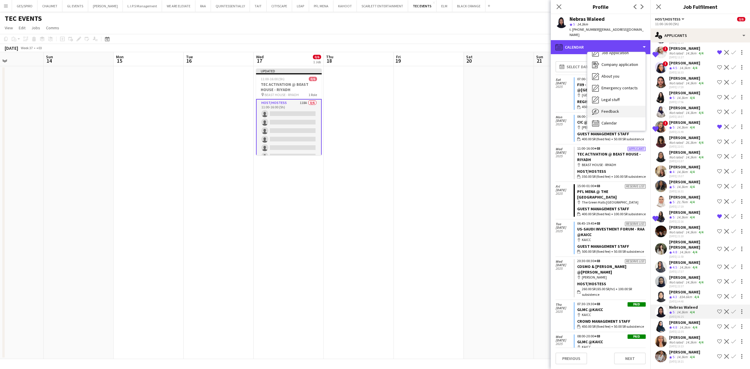
scroll to position [20, 0]
click at [629, 105] on div "Feedback Feedback" at bounding box center [617, 111] width 58 height 12
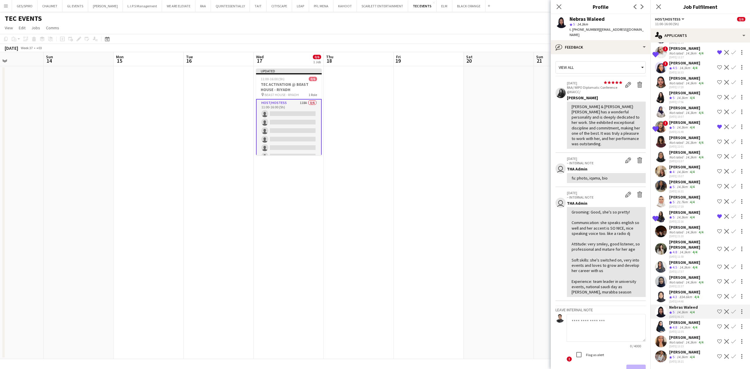
click at [717, 311] on app-icon "Shortlist crew" at bounding box center [719, 311] width 5 height 5
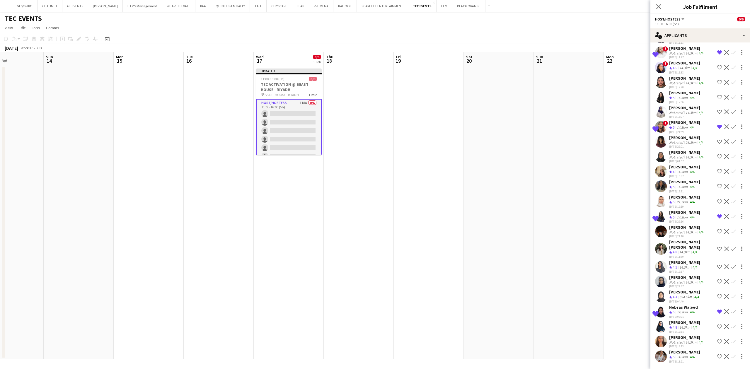
click at [700, 338] on div "[PERSON_NAME]" at bounding box center [686, 337] width 35 height 5
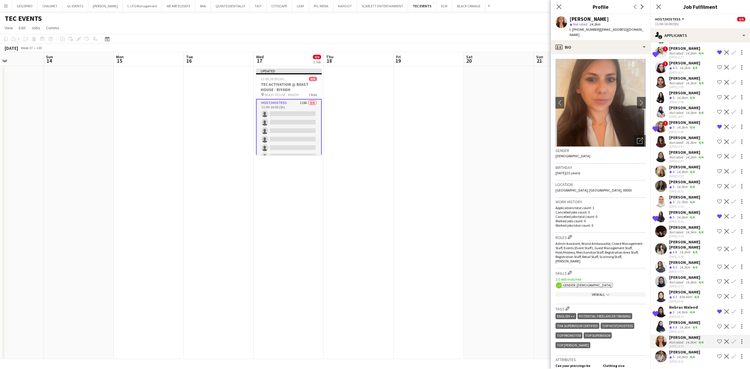
click at [717, 341] on app-icon "Shortlist crew" at bounding box center [719, 341] width 5 height 5
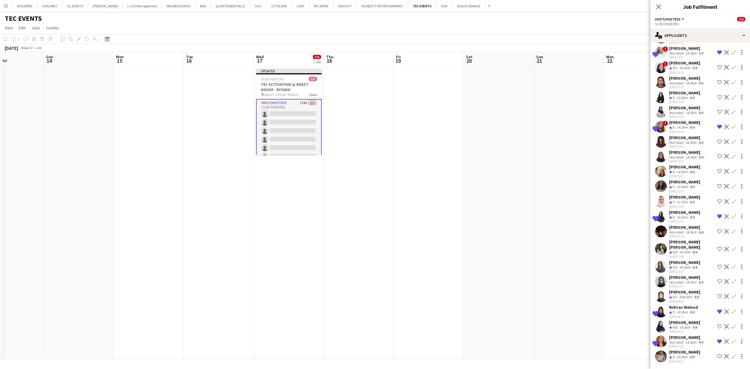
click at [568, 113] on app-date-cell at bounding box center [569, 212] width 70 height 293
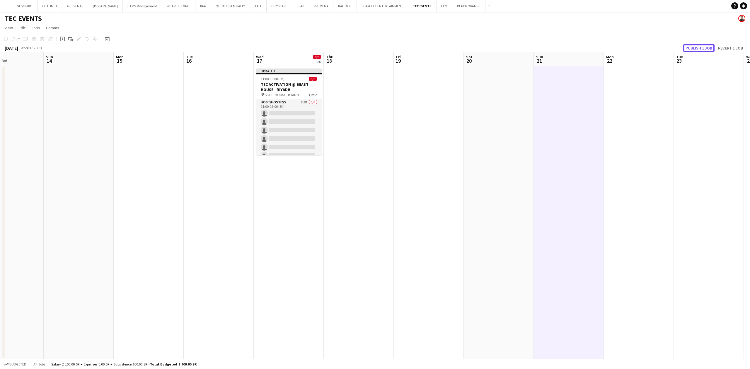
drag, startPoint x: 688, startPoint y: 49, endPoint x: 686, endPoint y: 52, distance: 3.9
drag, startPoint x: 686, startPoint y: 52, endPoint x: 540, endPoint y: 148, distance: 175.2
click at [540, 148] on app-date-cell at bounding box center [569, 212] width 70 height 293
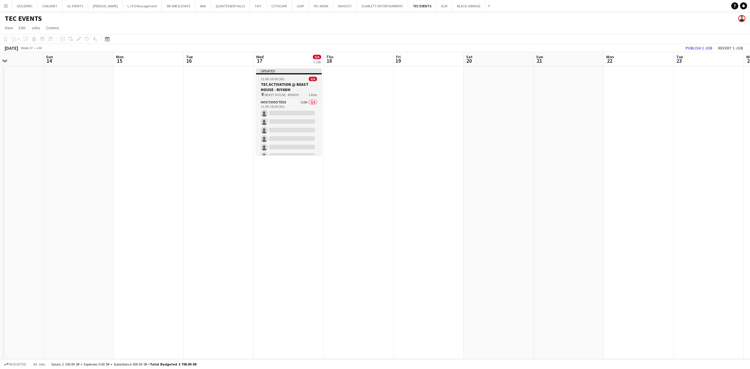
click at [278, 77] on span "11:00-16:00 (5h)" at bounding box center [273, 79] width 24 height 4
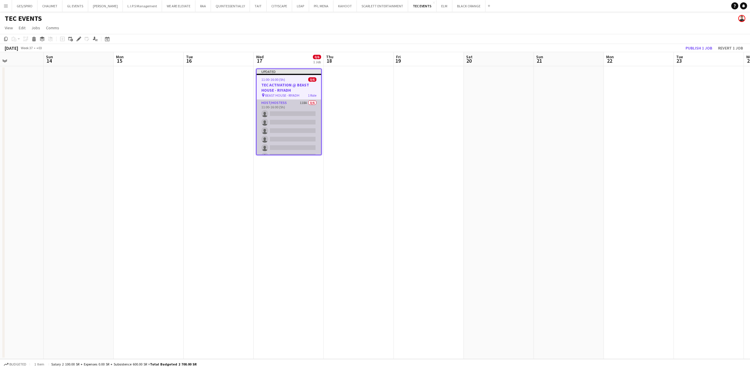
click at [301, 129] on app-card-role "Host/Hostess 118A 0/6 11:00-16:00 (5h) single-neutral-actions single-neutral-ac…" at bounding box center [289, 131] width 64 height 62
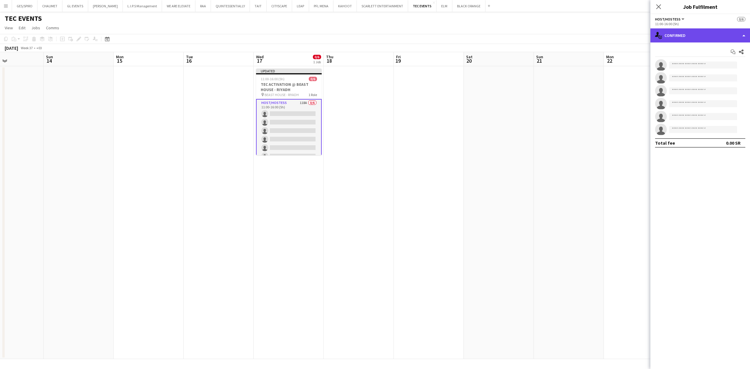
click at [719, 36] on div "single-neutral-actions-check-2 Confirmed" at bounding box center [701, 35] width 100 height 14
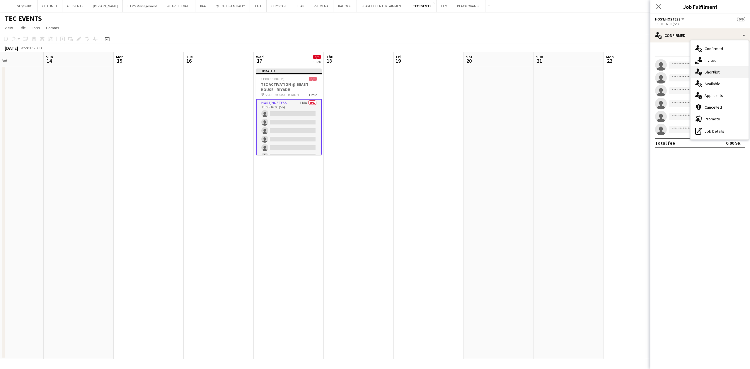
click at [729, 71] on div "single-neutral-actions-heart Shortlist" at bounding box center [720, 72] width 58 height 12
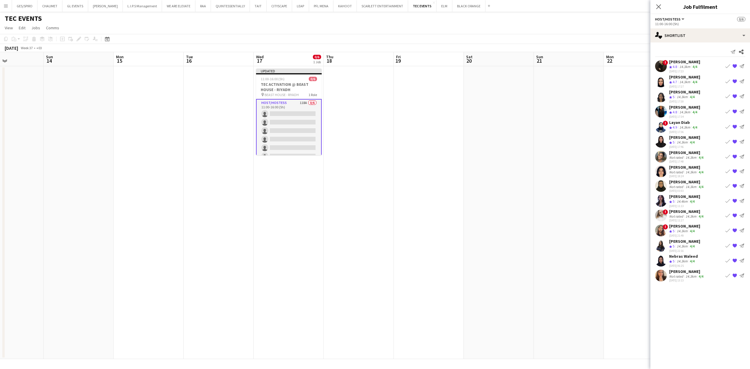
click at [735, 112] on app-icon "{{ spriteTitle }}" at bounding box center [735, 111] width 5 height 5
click at [735, 245] on app-icon "{{ spriteTitle }}" at bounding box center [735, 246] width 5 height 5
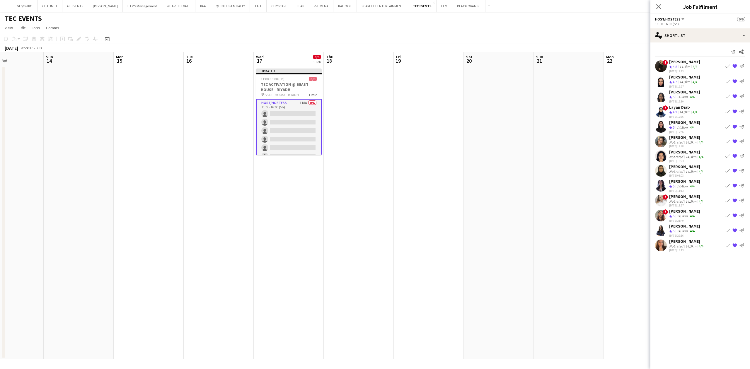
click at [698, 211] on div "! [PERSON_NAME] Crew rating 5 14.3km 4/4 [DATE] 21:49 Book crew {{ spriteTitle …" at bounding box center [701, 216] width 100 height 14
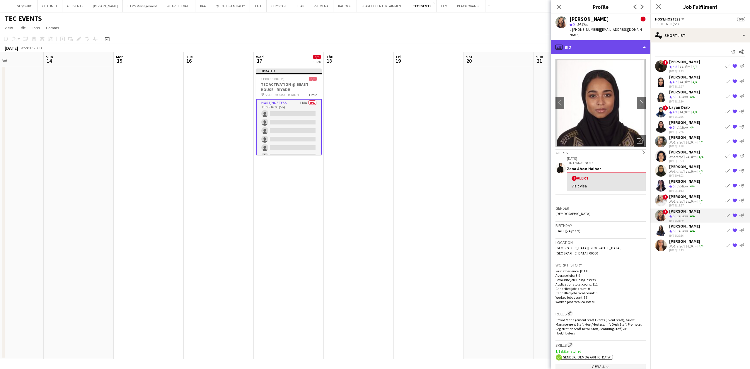
click at [608, 40] on div "profile Bio" at bounding box center [601, 47] width 100 height 14
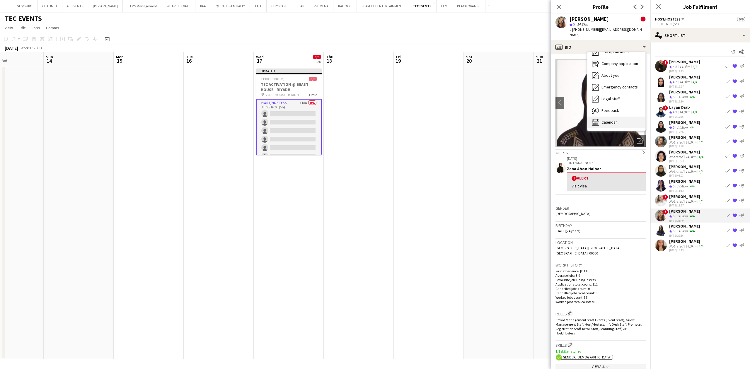
click at [618, 117] on div "Calendar Calendar" at bounding box center [617, 123] width 58 height 12
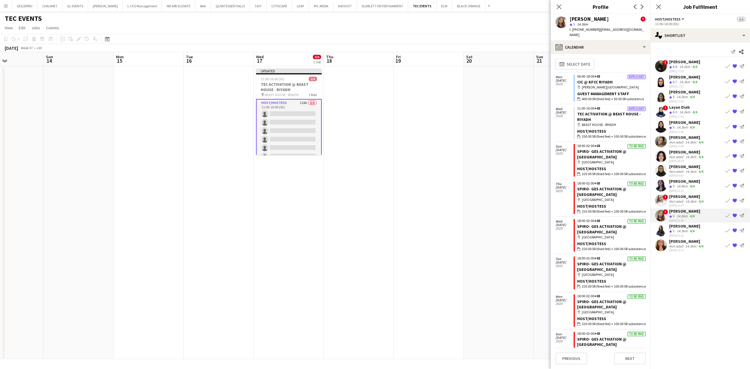
scroll to position [0, 0]
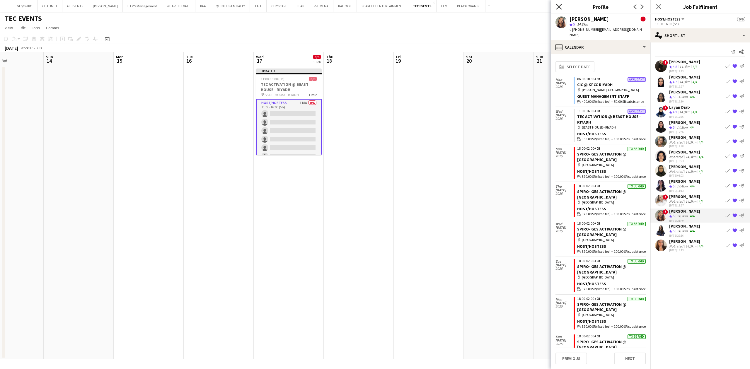
click at [558, 5] on icon "Close pop-in" at bounding box center [559, 7] width 6 height 6
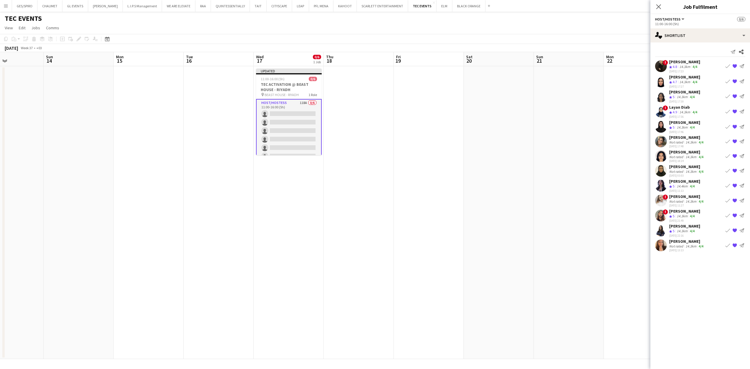
click at [735, 215] on app-icon "{{ spriteTitle }}" at bounding box center [735, 215] width 5 height 5
click at [695, 185] on app-skills-label "4/4" at bounding box center [692, 186] width 5 height 4
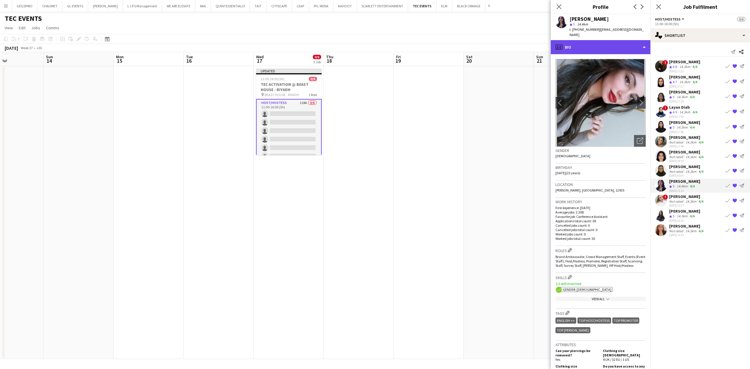
click at [606, 45] on div "profile Bio" at bounding box center [601, 47] width 100 height 14
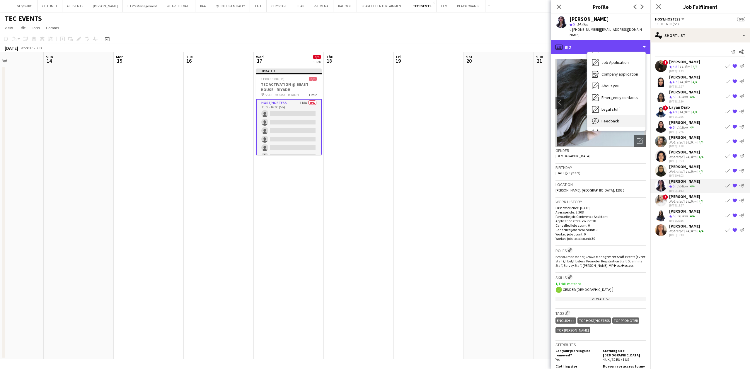
scroll to position [20, 0]
click at [612, 124] on span "Calendar" at bounding box center [610, 122] width 16 height 5
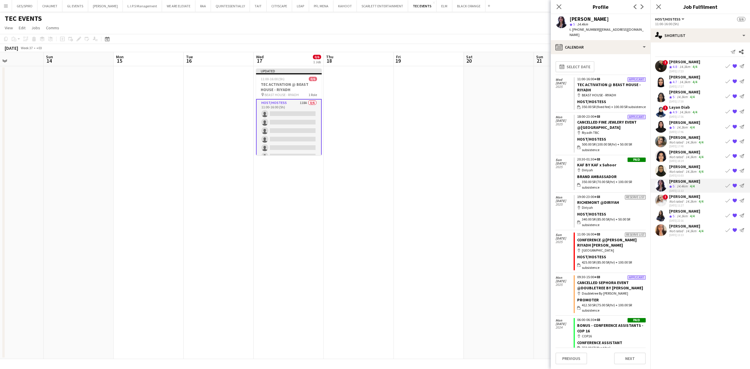
click at [697, 167] on div "[PERSON_NAME]" at bounding box center [686, 166] width 35 height 5
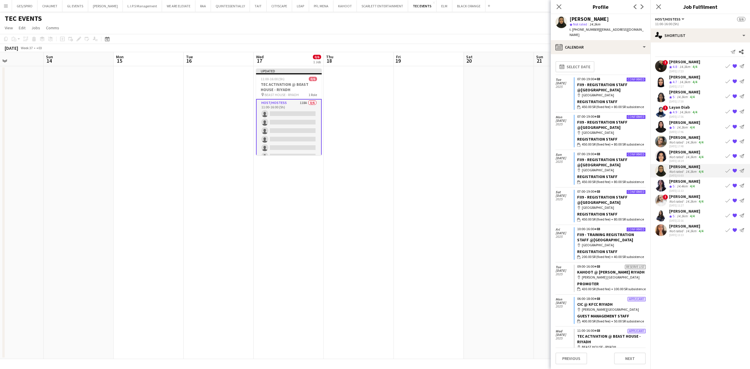
click at [734, 169] on app-icon "{{ spriteTitle }}" at bounding box center [735, 170] width 5 height 5
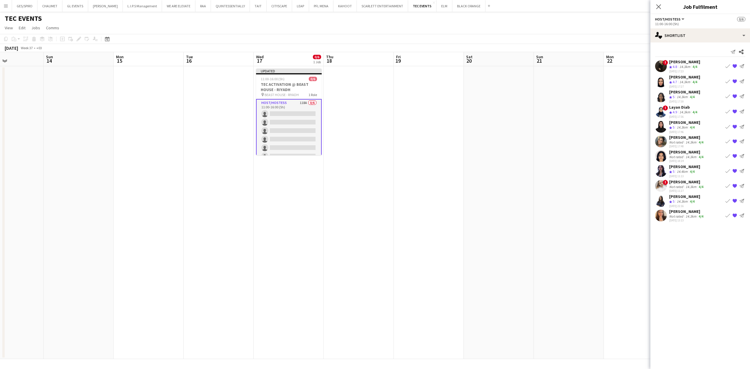
click at [688, 173] on div "14.4km" at bounding box center [682, 171] width 13 height 5
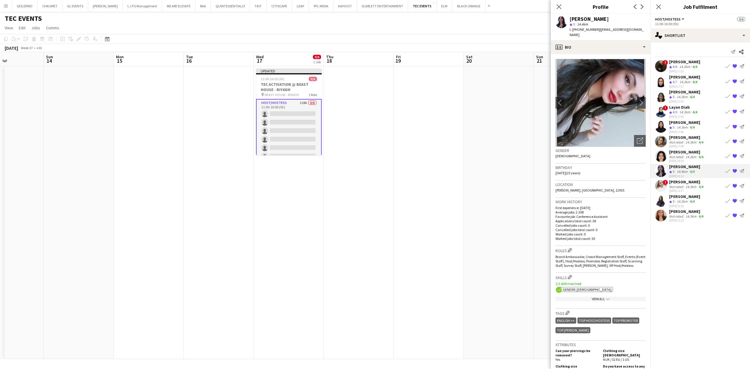
click at [736, 201] on app-icon "{{ spriteTitle }}" at bounding box center [735, 200] width 5 height 5
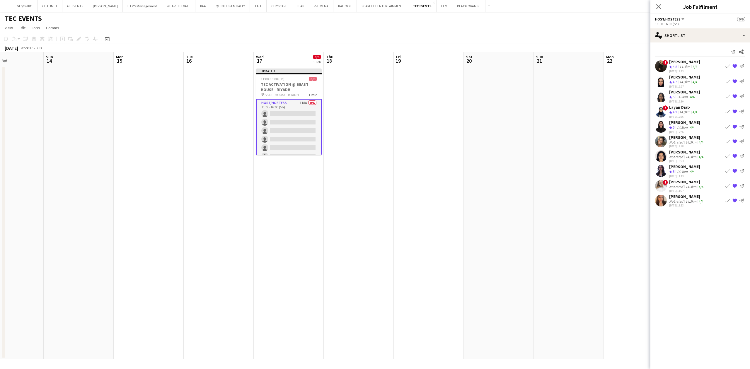
click at [708, 251] on mat-expansion-panel "heart Shortlist Send notification Share ! [PERSON_NAME] Crew rating 4.8 14.3km …" at bounding box center [701, 205] width 100 height 327
click at [660, 6] on icon "Close pop-in" at bounding box center [659, 7] width 6 height 6
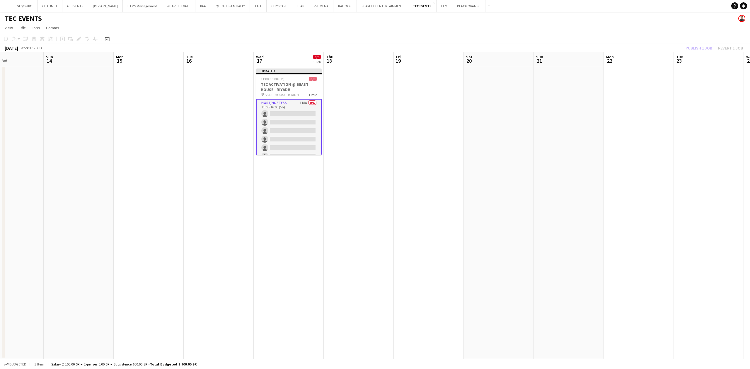
drag, startPoint x: 614, startPoint y: 163, endPoint x: 690, endPoint y: 91, distance: 104.7
click at [616, 163] on app-date-cell at bounding box center [639, 212] width 70 height 293
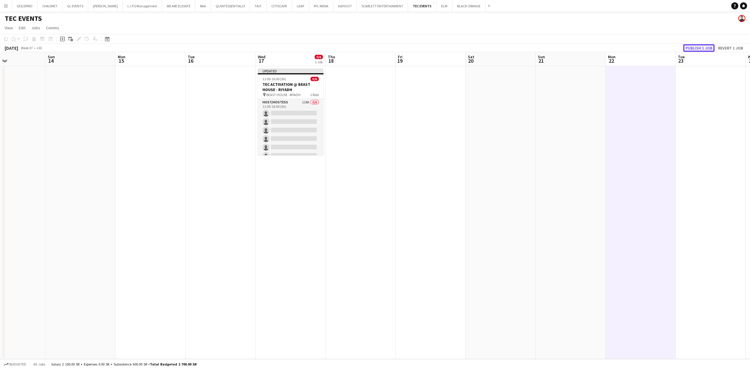
click at [704, 45] on button "Publish 1 job" at bounding box center [698, 48] width 31 height 8
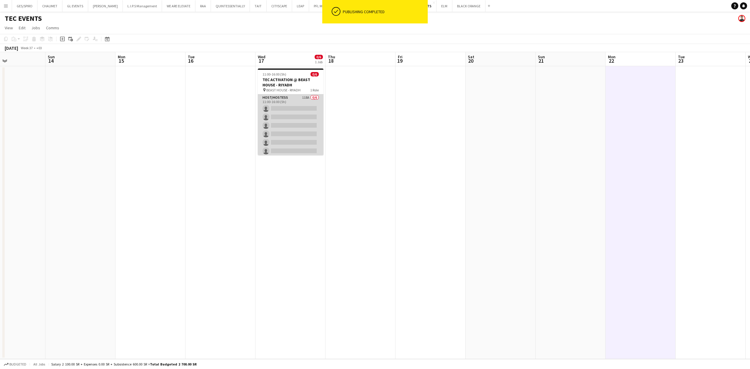
click at [303, 128] on app-card-role "Host/Hostess 118A 0/6 11:00-16:00 (5h) single-neutral-actions single-neutral-ac…" at bounding box center [291, 125] width 66 height 62
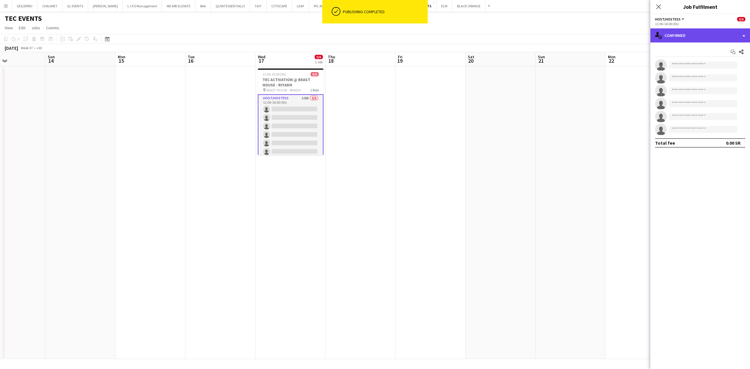
click at [714, 35] on div "single-neutral-actions-check-2 Confirmed" at bounding box center [701, 35] width 100 height 14
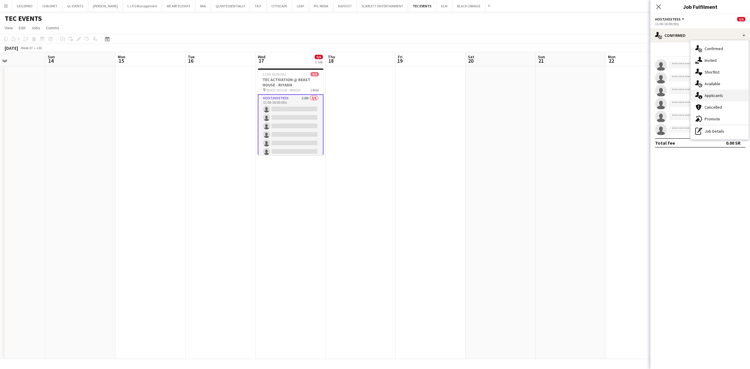
click at [721, 96] on span "Applicants" at bounding box center [714, 95] width 18 height 5
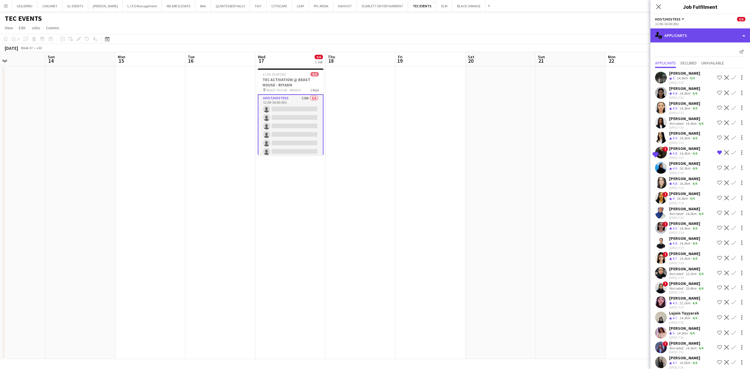
click at [707, 32] on div "single-neutral-actions-information Applicants" at bounding box center [701, 35] width 100 height 14
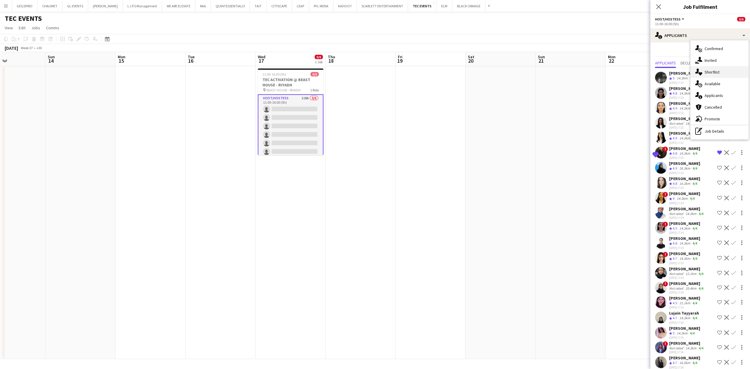
click at [725, 73] on div "single-neutral-actions-heart Shortlist" at bounding box center [720, 72] width 58 height 12
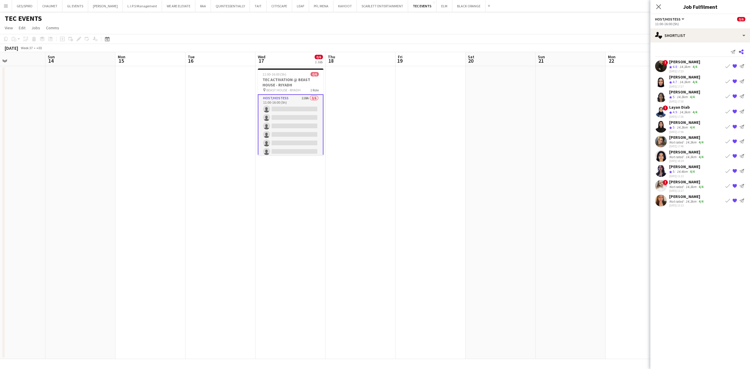
click at [742, 53] on icon at bounding box center [741, 52] width 5 height 5
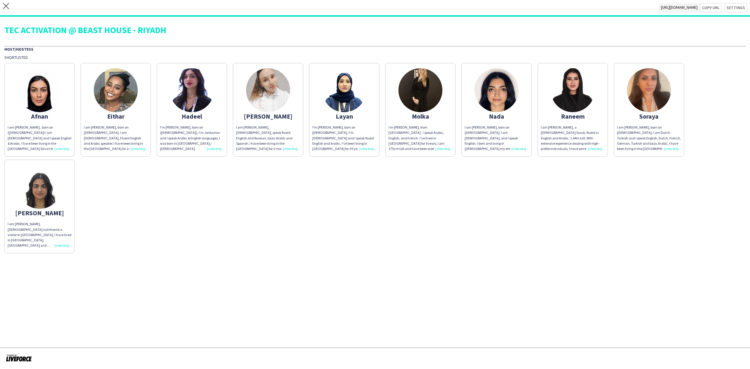
click at [57, 104] on app-share-pages-crew-card "Afnan I am [PERSON_NAME] , born on ([DEMOGRAPHIC_DATA]) I am [DEMOGRAPHIC_DATA]…" at bounding box center [39, 110] width 70 height 94
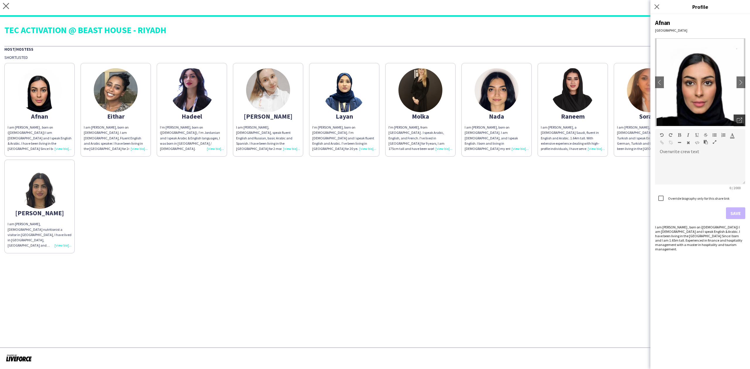
click at [741, 119] on icon at bounding box center [741, 120] width 4 height 4
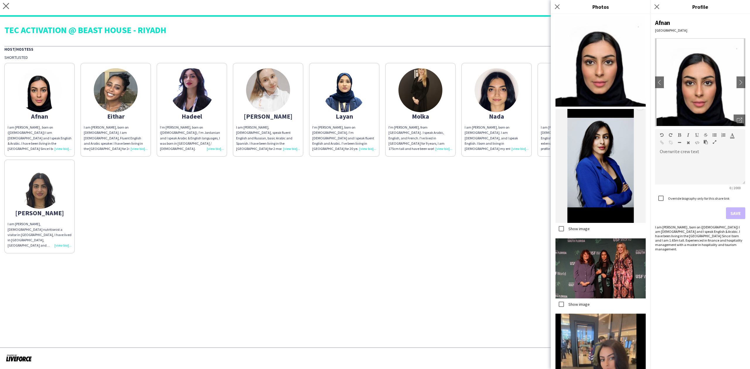
click at [137, 84] on img at bounding box center [116, 90] width 44 height 44
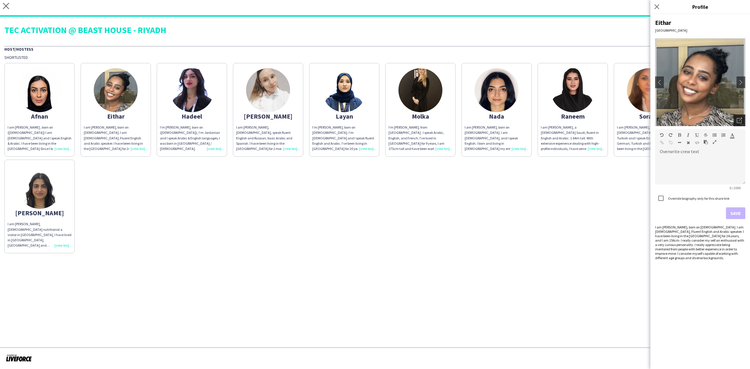
click at [741, 118] on icon "Open photos pop-in" at bounding box center [739, 120] width 5 height 5
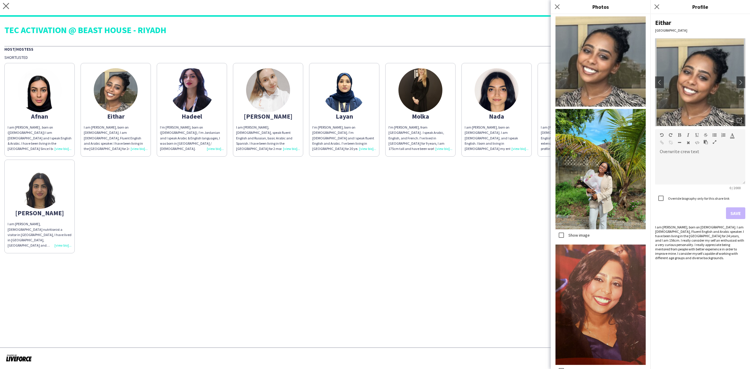
click at [178, 99] on img at bounding box center [192, 90] width 44 height 44
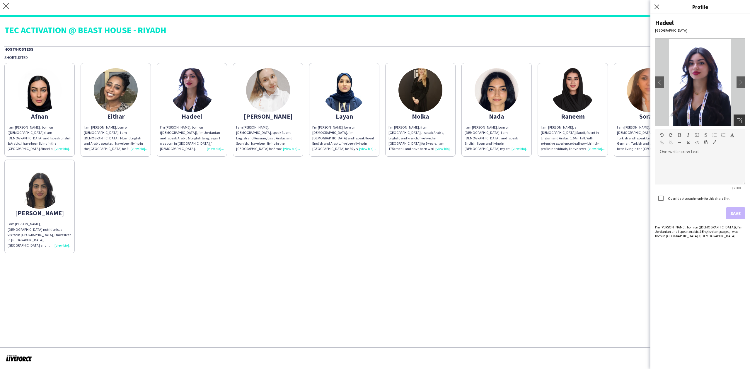
click at [740, 117] on div "Open photos pop-in" at bounding box center [740, 121] width 12 height 12
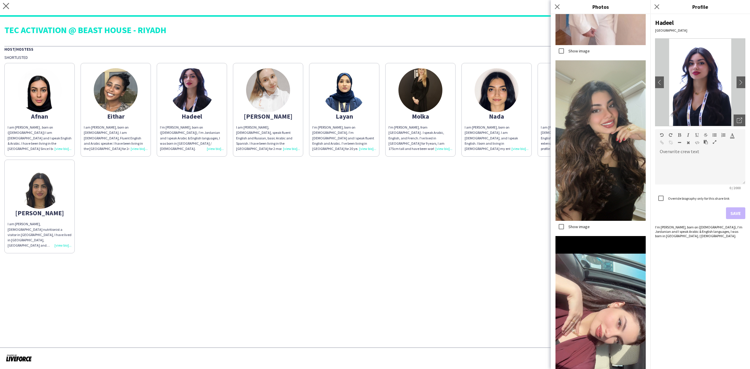
scroll to position [972, 0]
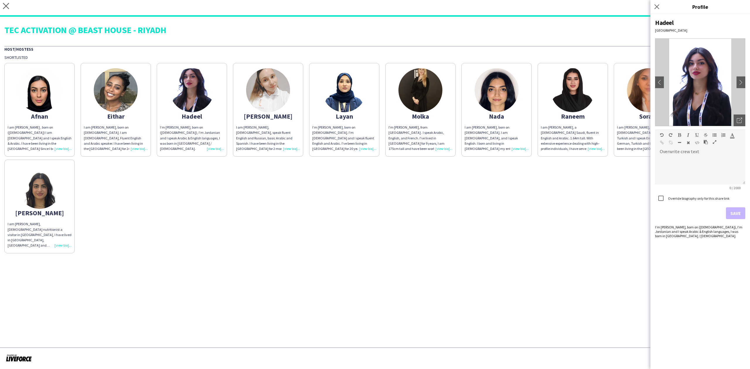
click at [277, 100] on img at bounding box center [268, 90] width 44 height 44
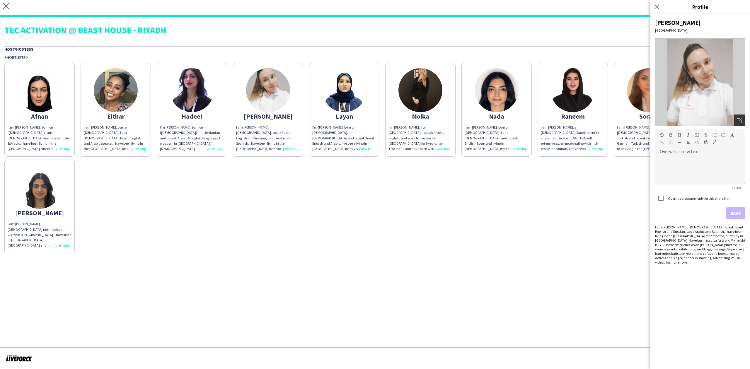
click at [739, 120] on icon "Open photos pop-in" at bounding box center [739, 120] width 5 height 5
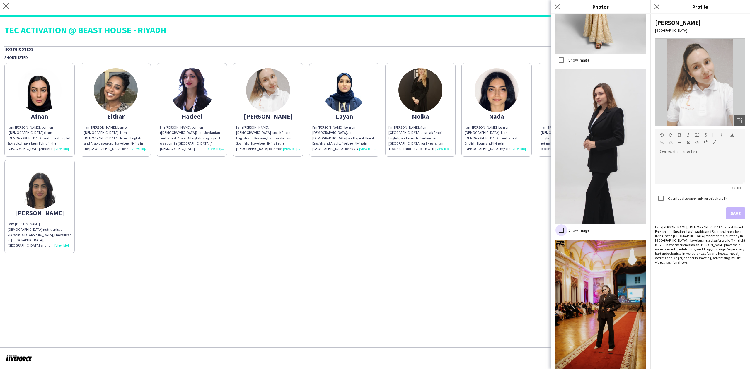
scroll to position [4266, 0]
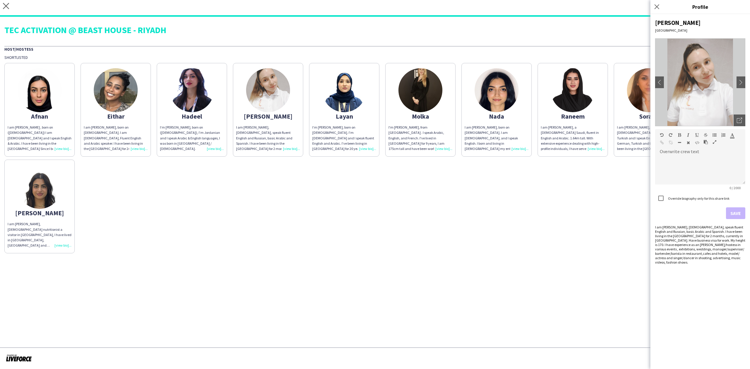
click at [358, 90] on img at bounding box center [344, 90] width 44 height 44
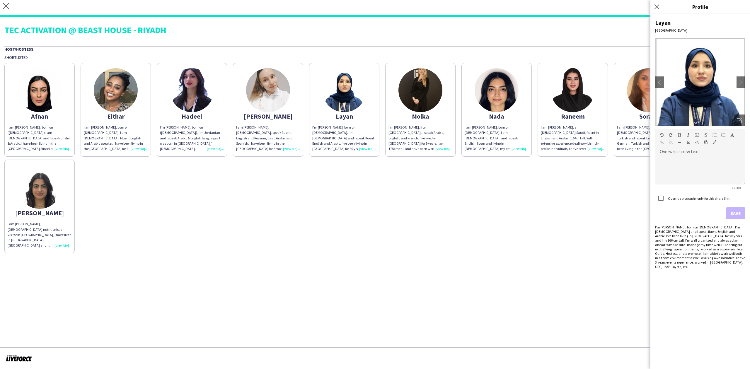
click at [444, 97] on app-share-pages-crew-card "Molka I'm [PERSON_NAME], from [GEOGRAPHIC_DATA] . I speak Arabic, English, and …" at bounding box center [420, 110] width 70 height 94
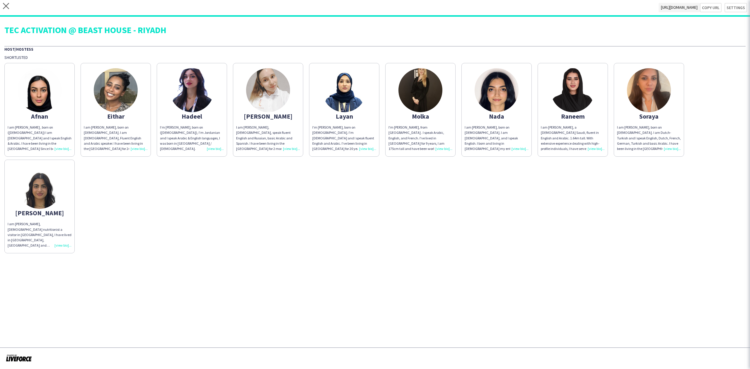
click at [503, 93] on img at bounding box center [497, 90] width 44 height 44
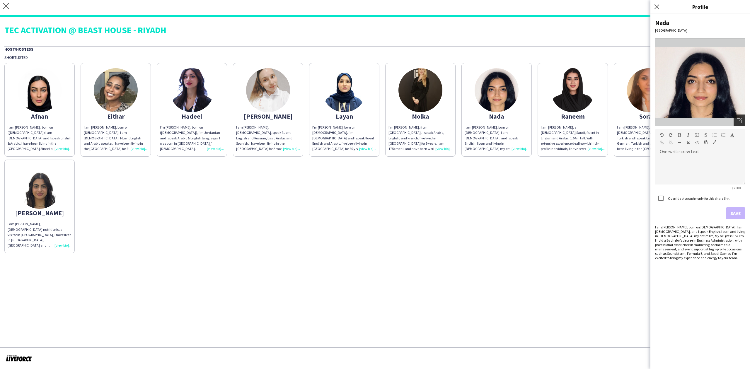
click at [743, 120] on div "Open photos pop-in" at bounding box center [740, 121] width 12 height 12
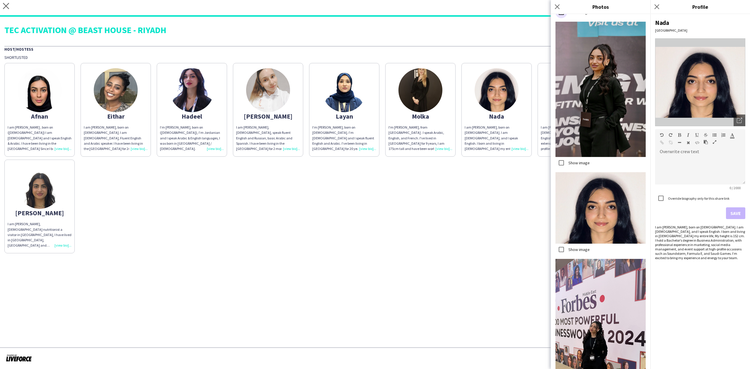
scroll to position [379, 0]
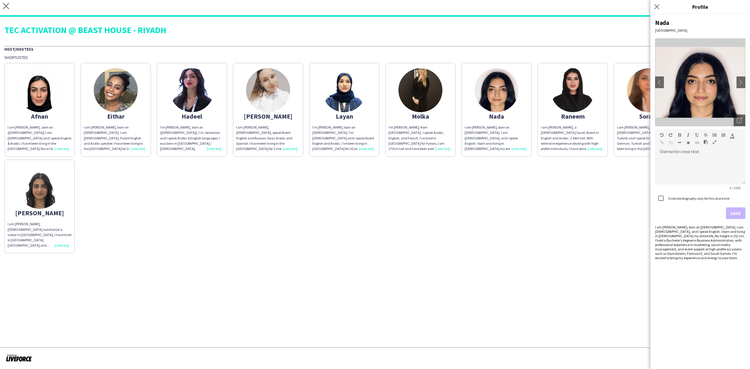
click at [573, 80] on img at bounding box center [573, 90] width 44 height 44
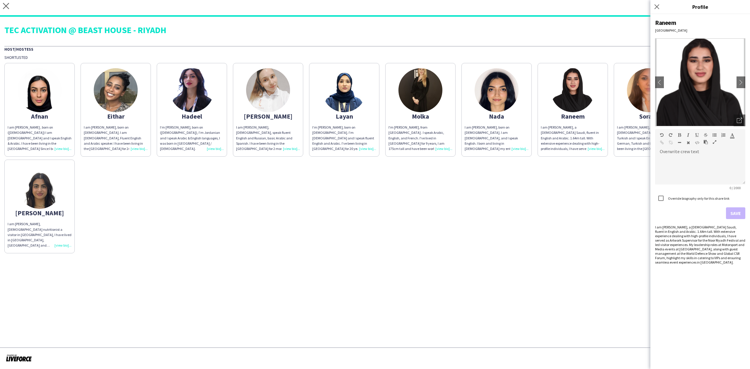
click at [636, 91] on img at bounding box center [649, 90] width 44 height 44
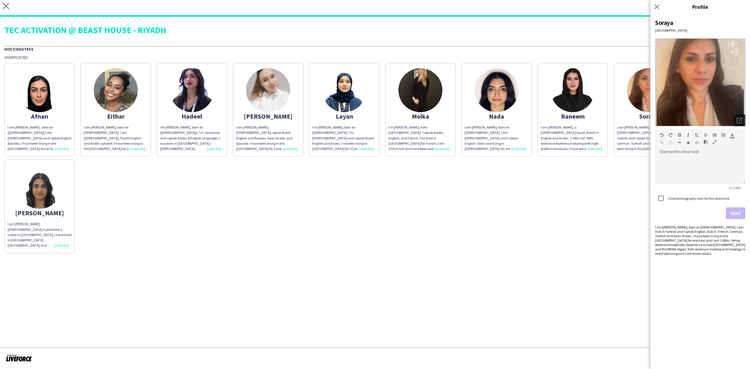
click at [742, 120] on icon "Open photos pop-in" at bounding box center [739, 120] width 5 height 5
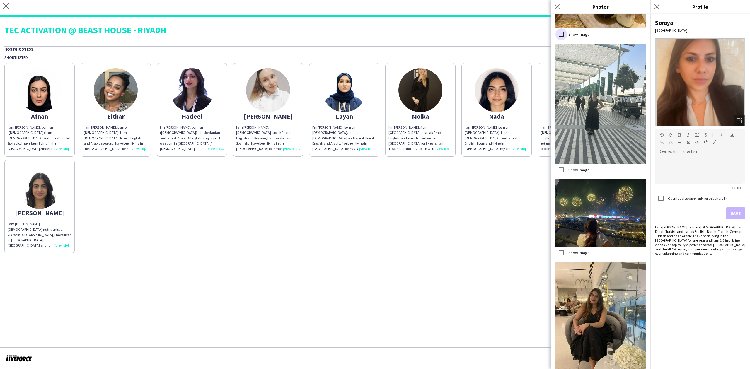
scroll to position [218, 0]
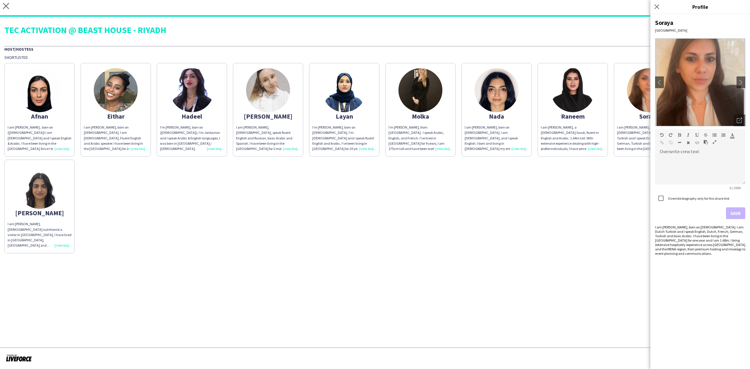
click at [60, 187] on img at bounding box center [40, 187] width 44 height 44
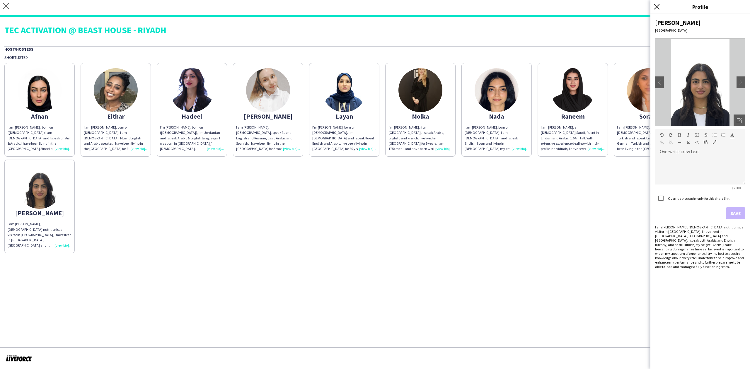
click at [657, 6] on icon "Close pop-in" at bounding box center [657, 7] width 6 height 6
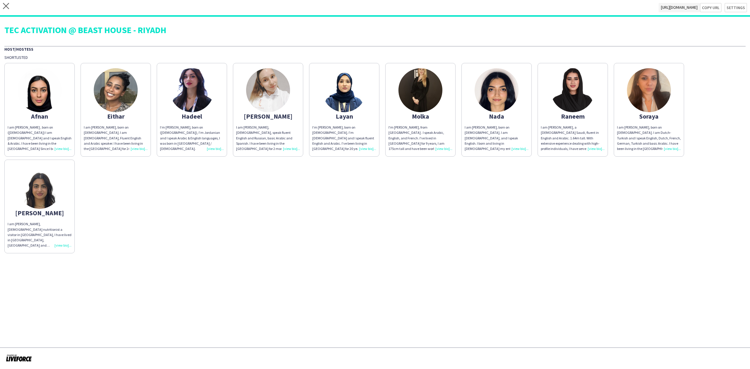
click at [524, 235] on div "Afnan I am [PERSON_NAME] , born on ([DEMOGRAPHIC_DATA]) I am [DEMOGRAPHIC_DATA]…" at bounding box center [374, 156] width 741 height 193
click at [5, 6] on icon "close" at bounding box center [6, 6] width 6 height 6
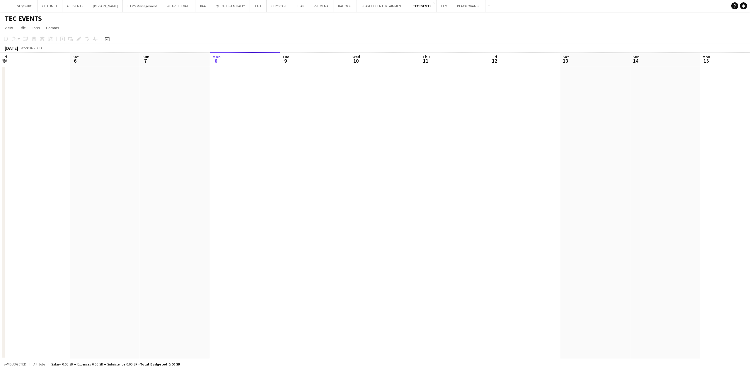
scroll to position [0, 140]
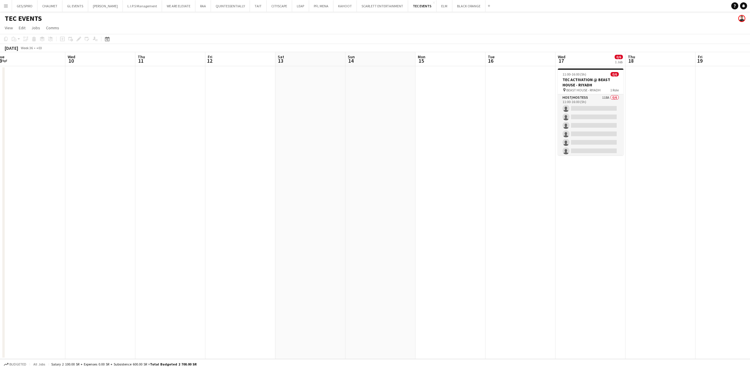
drag, startPoint x: 606, startPoint y: 204, endPoint x: 396, endPoint y: 196, distance: 210.0
click at [396, 196] on app-calendar-viewport "Sat 6 Sun 7 Mon 8 Tue 9 Wed 10 Thu 11 Fri 12 Sat 13 Sun 14 Mon 15 Tue 16 Wed 17…" at bounding box center [375, 205] width 750 height 307
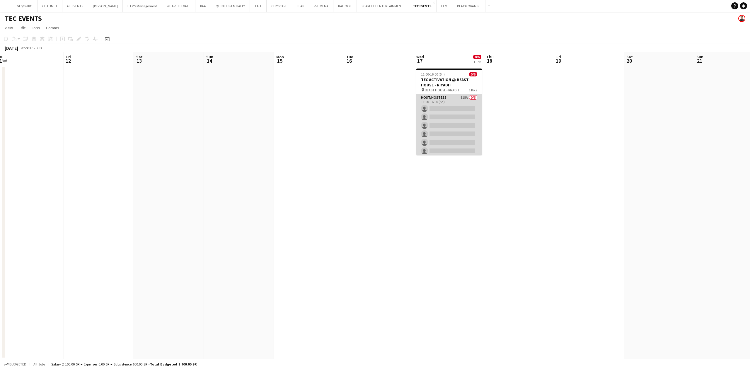
click at [461, 117] on app-card-role "Host/Hostess 118A 0/6 11:00-16:00 (5h) single-neutral-actions single-neutral-ac…" at bounding box center [449, 125] width 66 height 62
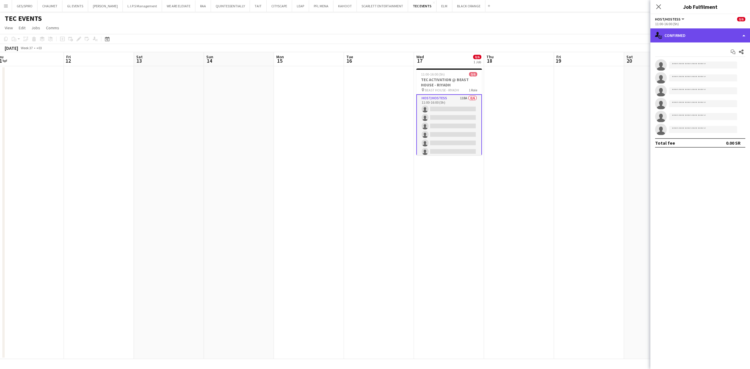
click at [727, 34] on div "single-neutral-actions-check-2 Confirmed" at bounding box center [701, 35] width 100 height 14
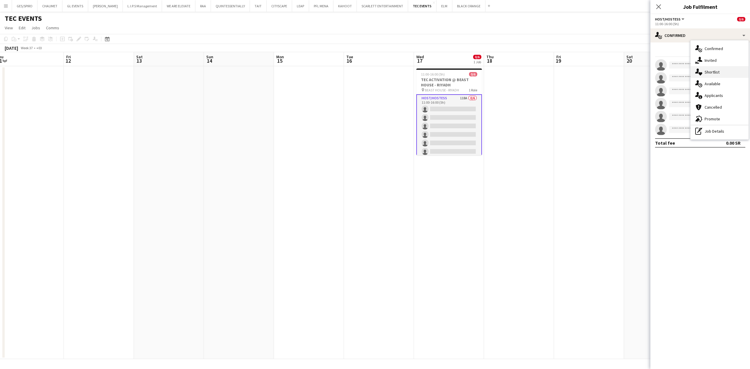
click at [726, 74] on div "single-neutral-actions-heart Shortlist" at bounding box center [720, 72] width 58 height 12
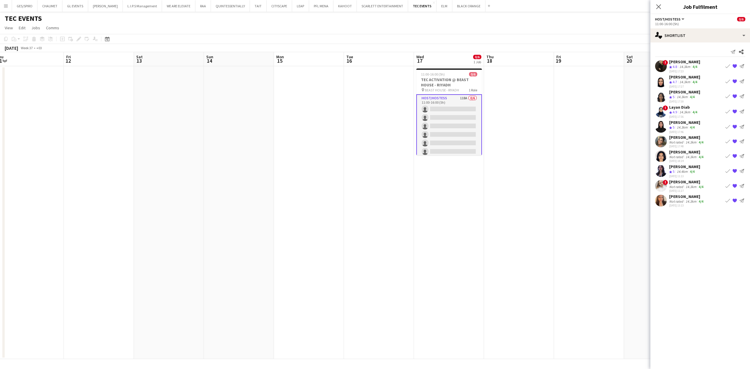
click at [682, 154] on div "[PERSON_NAME]" at bounding box center [686, 151] width 35 height 5
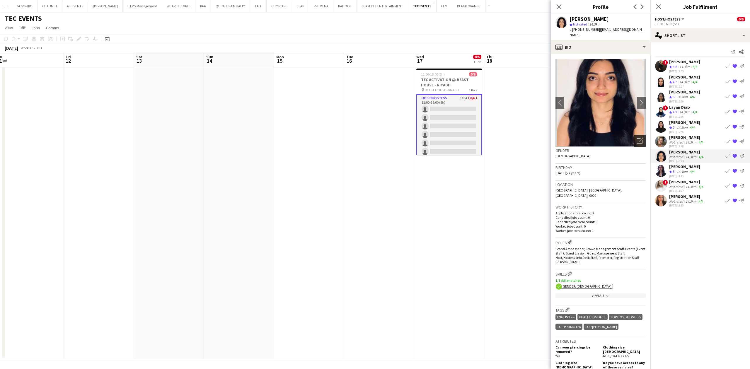
click at [634, 135] on div "Open photos pop-in" at bounding box center [640, 141] width 12 height 12
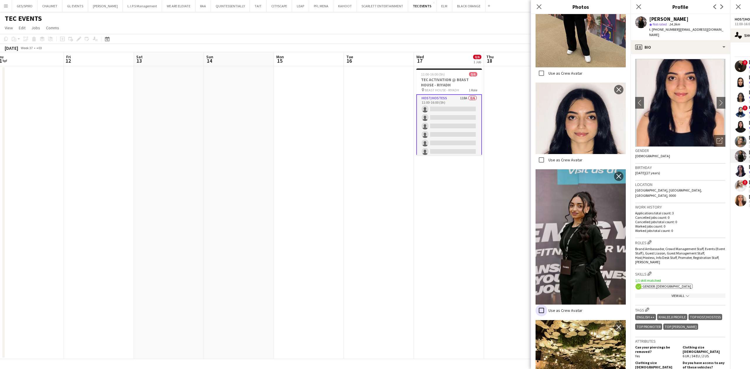
scroll to position [255, 0]
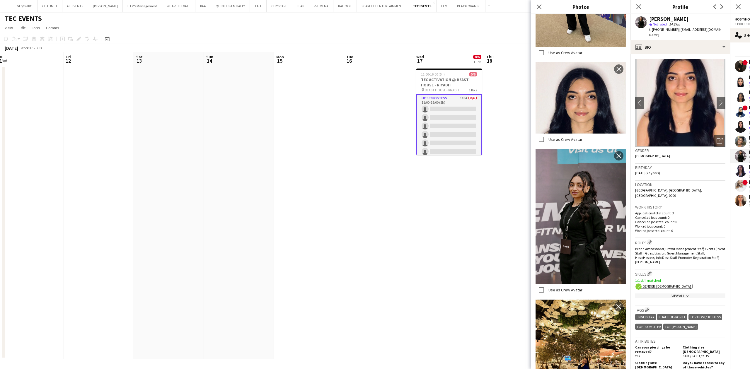
click at [740, 184] on app-user-avatar at bounding box center [741, 186] width 12 height 12
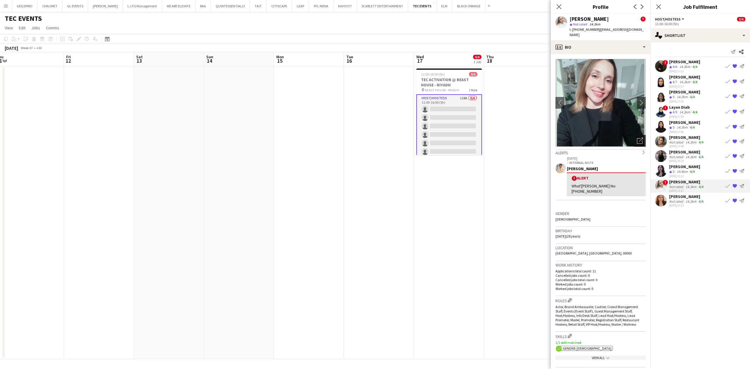
click at [637, 138] on icon "Open photos pop-in" at bounding box center [640, 141] width 6 height 6
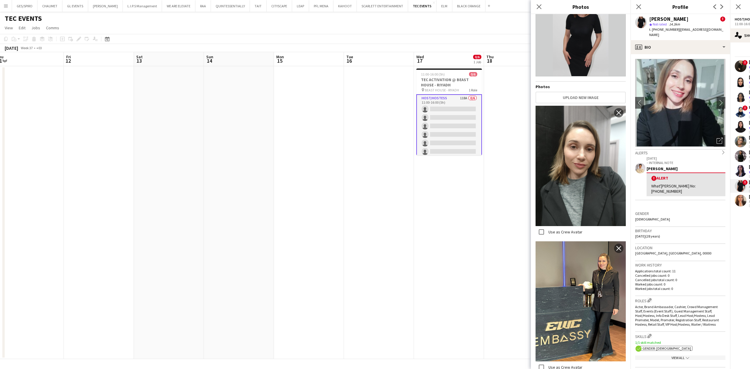
scroll to position [0, 0]
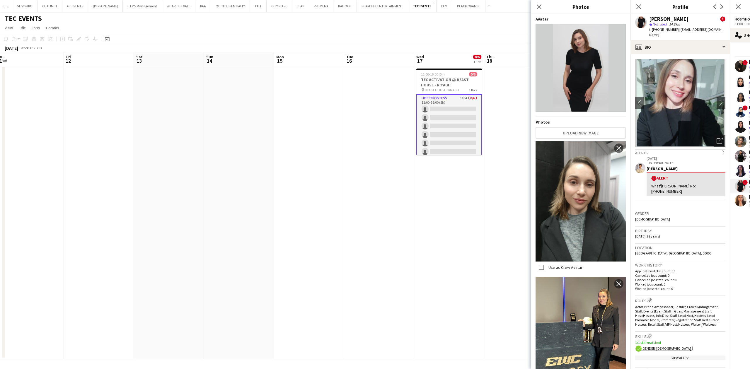
click at [538, 3] on div "Close pop-in" at bounding box center [539, 6] width 16 height 13
click at [542, 6] on icon "Close pop-in" at bounding box center [539, 7] width 6 height 6
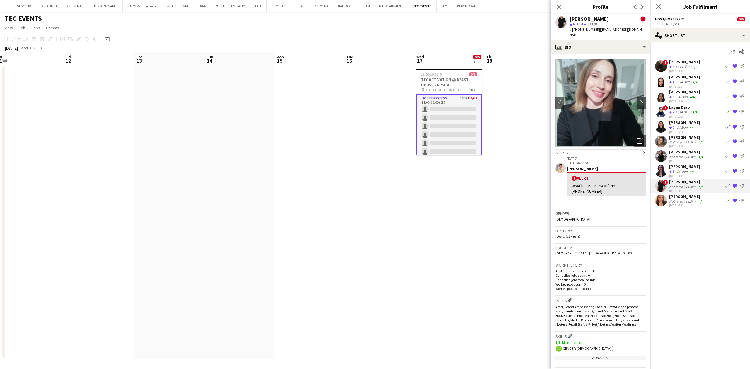
click at [691, 201] on div "14.3km" at bounding box center [691, 201] width 13 height 4
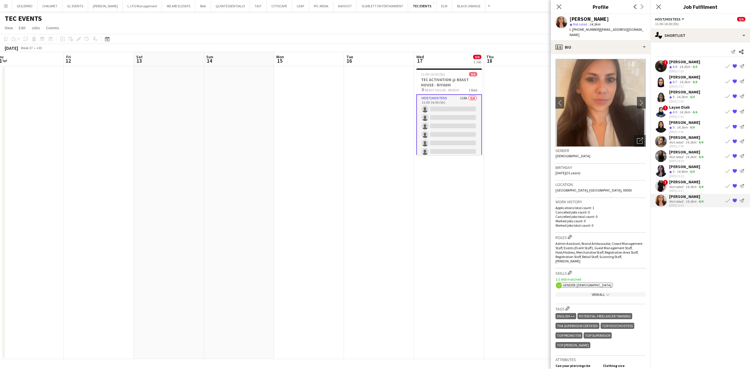
click at [685, 184] on div "[PERSON_NAME]" at bounding box center [686, 181] width 35 height 5
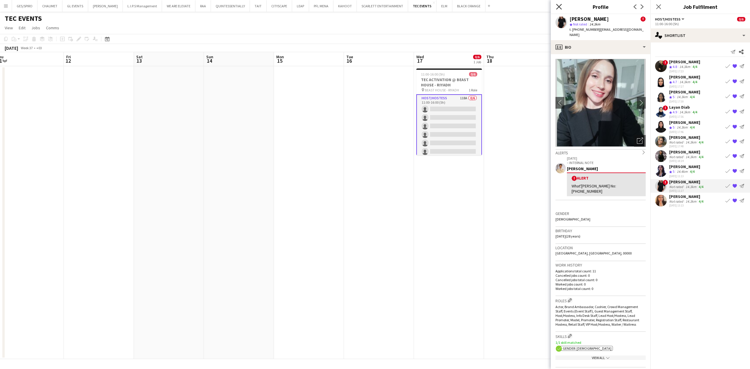
click at [560, 5] on icon "Close pop-in" at bounding box center [559, 7] width 6 height 6
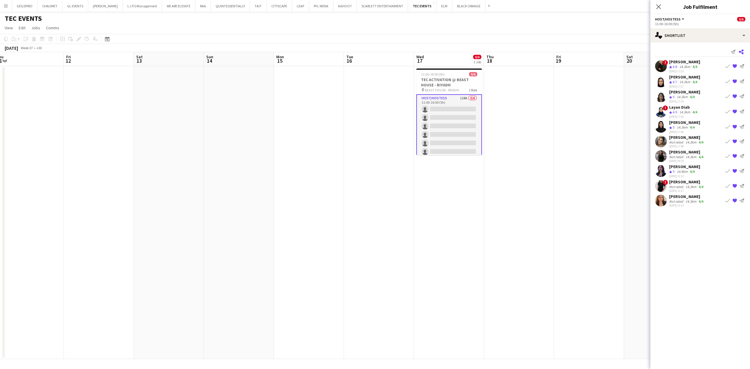
click at [743, 53] on icon at bounding box center [741, 52] width 5 height 5
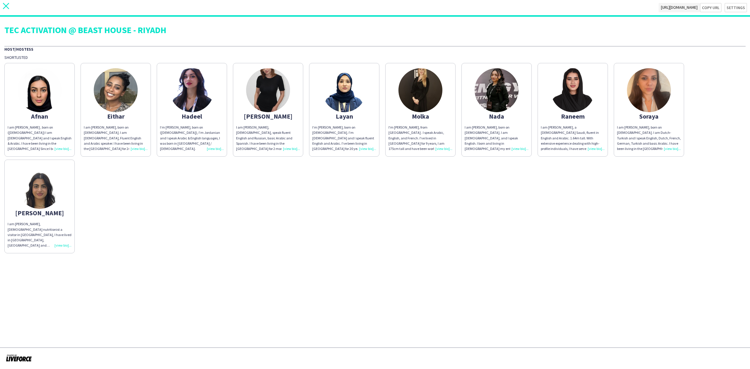
click at [7, 7] on icon at bounding box center [6, 6] width 6 height 6
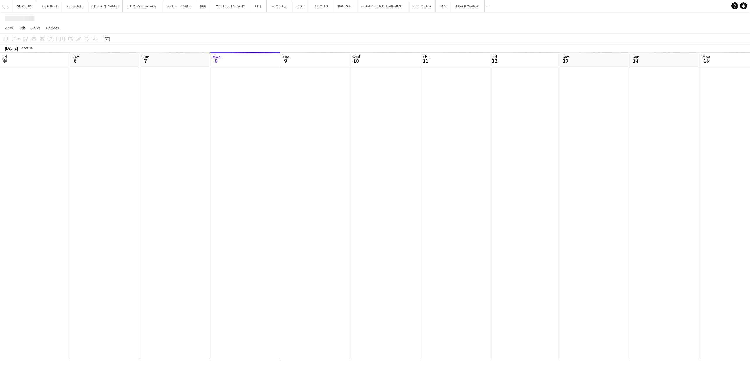
scroll to position [0, 140]
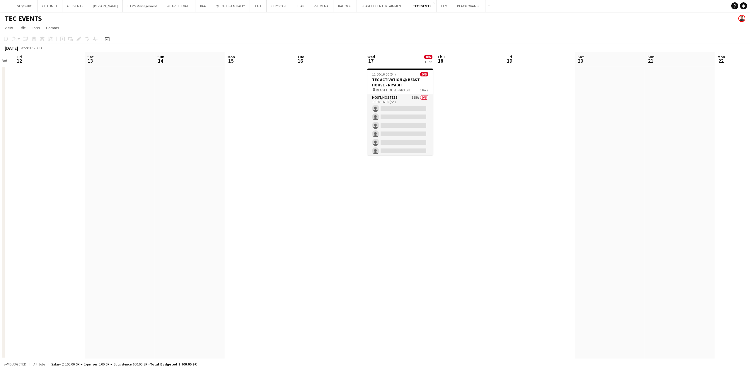
drag, startPoint x: 642, startPoint y: 177, endPoint x: 241, endPoint y: 184, distance: 401.8
click at [241, 184] on app-calendar-viewport "Tue 9 Wed 10 Thu 11 Fri 12 Sat 13 Sun 14 Mon 15 Tue 16 Wed 17 0/6 1 Job Thu 18 …" at bounding box center [375, 205] width 750 height 307
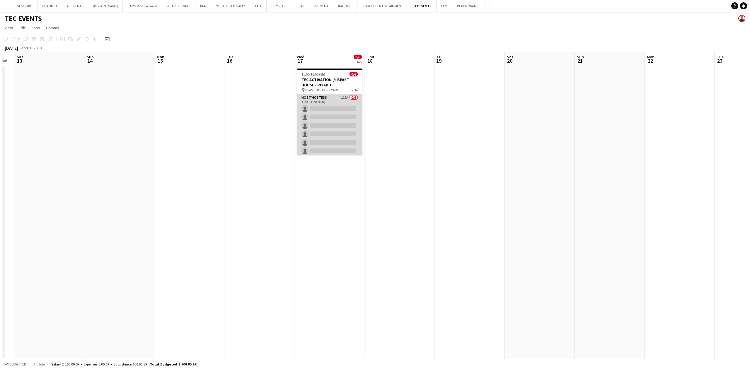
click at [321, 126] on app-card-role "Host/Hostess 118A 0/6 11:00-16:00 (5h) single-neutral-actions single-neutral-ac…" at bounding box center [330, 125] width 66 height 62
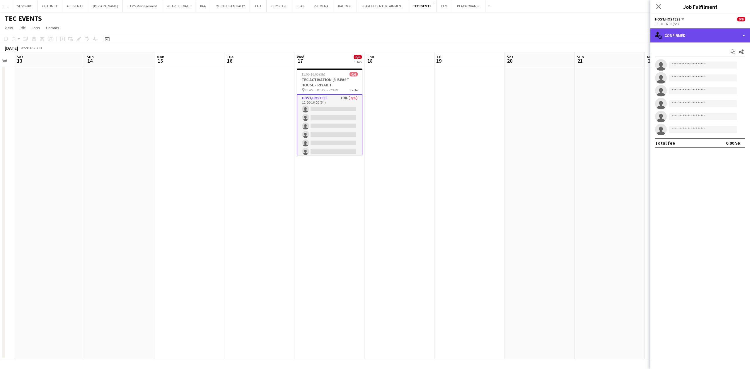
click at [690, 38] on div "single-neutral-actions-check-2 Confirmed" at bounding box center [701, 35] width 100 height 14
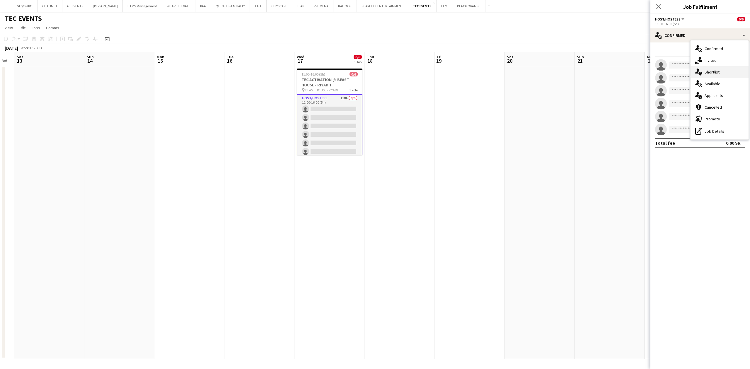
click at [716, 71] on span "Shortlist" at bounding box center [712, 71] width 15 height 5
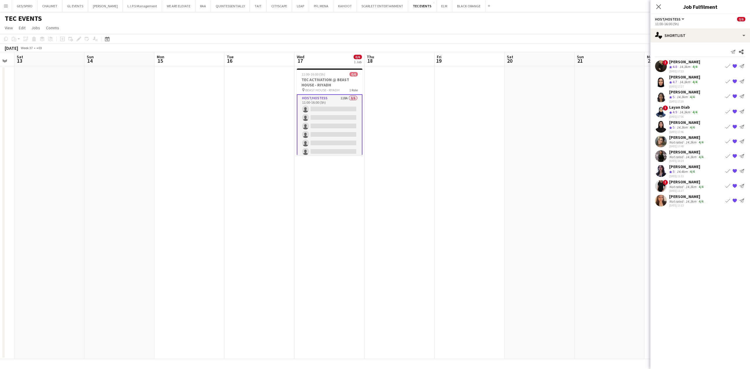
click at [679, 185] on div "Not rated" at bounding box center [676, 187] width 15 height 4
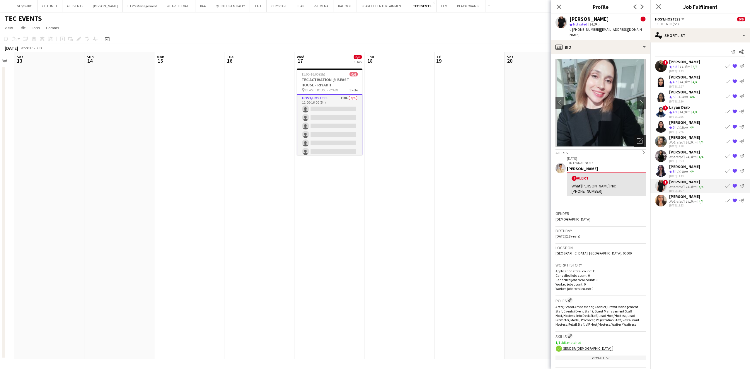
click at [637, 138] on icon "Open photos pop-in" at bounding box center [640, 141] width 6 height 6
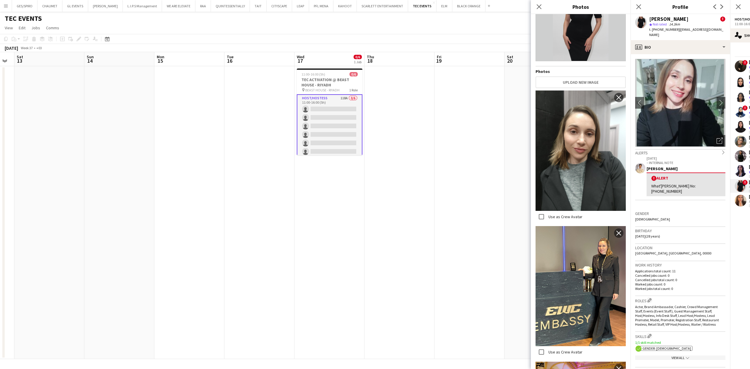
scroll to position [0, 0]
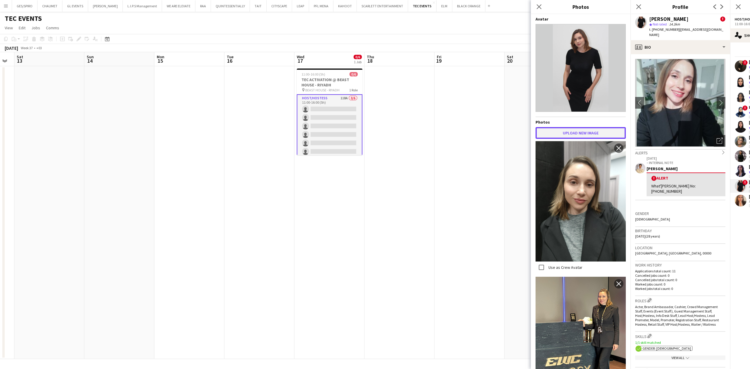
click at [583, 134] on button "Upload new image" at bounding box center [581, 133] width 90 height 12
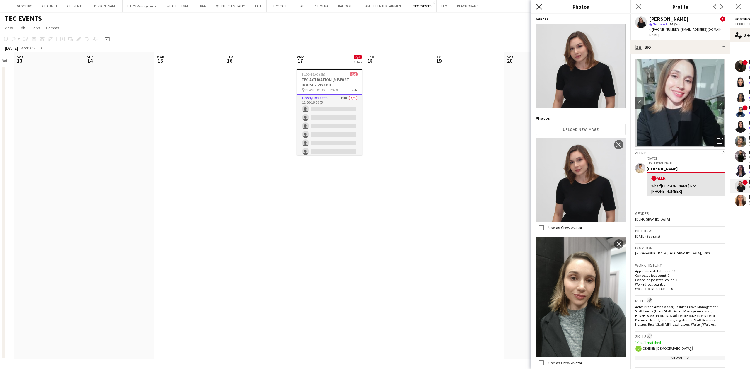
click at [537, 6] on icon "Close pop-in" at bounding box center [539, 7] width 6 height 6
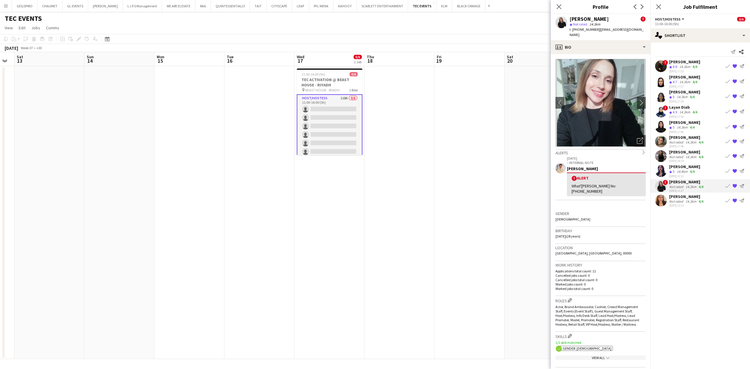
click at [711, 251] on mat-expansion-panel "heart Shortlist Send notification Share ! [PERSON_NAME] Crew rating 4.8 14.3km …" at bounding box center [701, 205] width 100 height 327
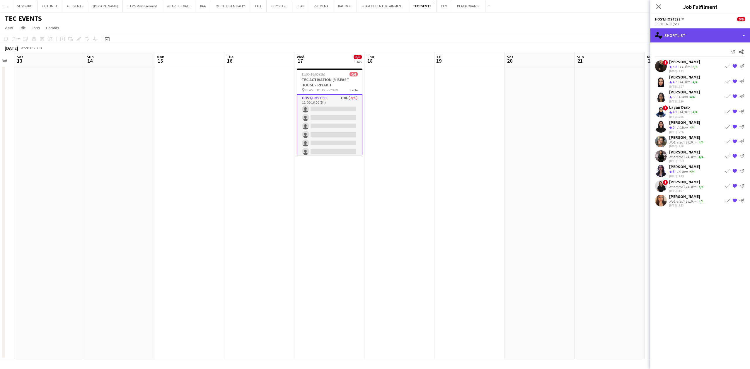
click at [694, 35] on div "single-neutral-actions-heart Shortlist" at bounding box center [701, 35] width 100 height 14
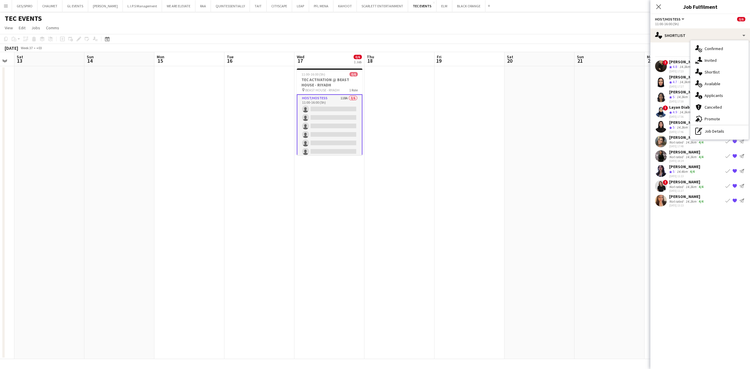
drag, startPoint x: 499, startPoint y: 128, endPoint x: 451, endPoint y: 84, distance: 65.3
click at [498, 128] on app-date-cell at bounding box center [470, 212] width 70 height 293
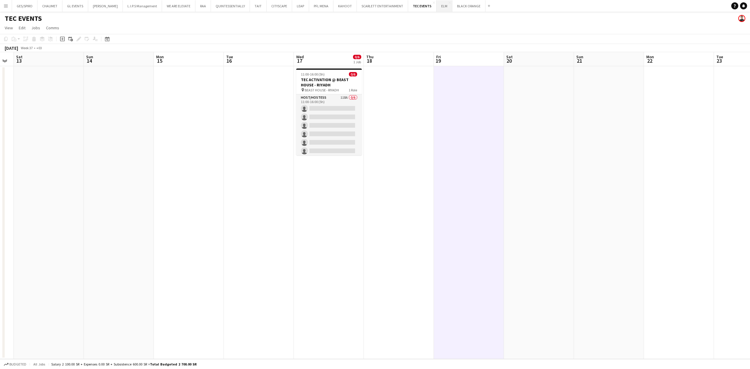
drag, startPoint x: 440, startPoint y: 6, endPoint x: 439, endPoint y: 11, distance: 4.7
click at [440, 6] on button "ELM Close" at bounding box center [445, 5] width 16 height 11
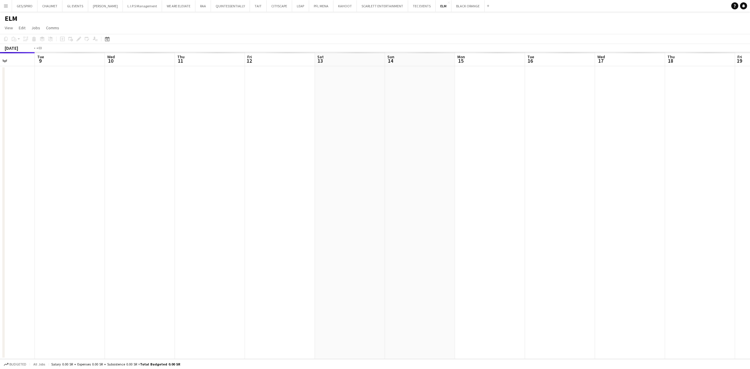
drag, startPoint x: 612, startPoint y: 212, endPoint x: 78, endPoint y: 245, distance: 535.2
click at [78, 245] on app-calendar-viewport "Fri 5 Sat 6 Sun 7 Mon 8 Tue 9 Wed 10 Thu 11 Fri 12 Sat 13 Sun 14 Mon 15 Tue 16 …" at bounding box center [375, 205] width 750 height 307
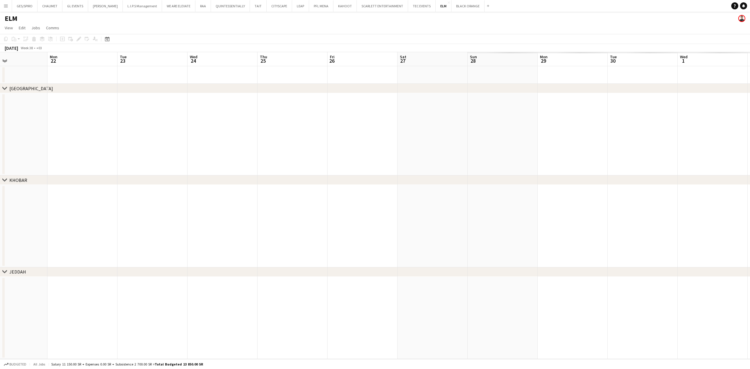
drag, startPoint x: 664, startPoint y: 204, endPoint x: 216, endPoint y: 236, distance: 448.6
click at [188, 236] on app-calendar-viewport "Fri 19 Sat 20 Sun 21 Mon 22 Tue 23 Wed 24 Thu 25 Fri 26 Sat 27 Sun 28 Mon 29 Tu…" at bounding box center [375, 205] width 750 height 307
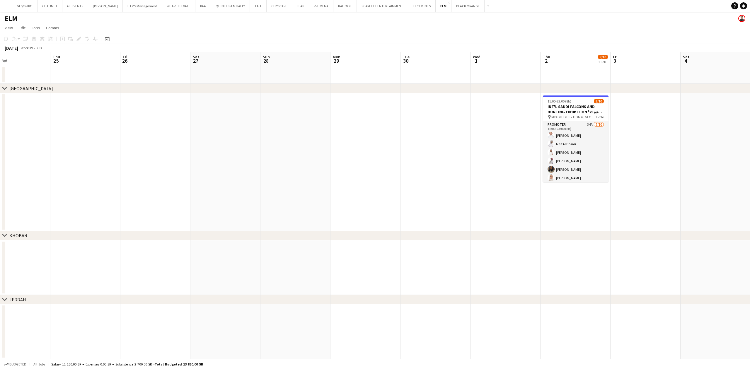
scroll to position [0, 147]
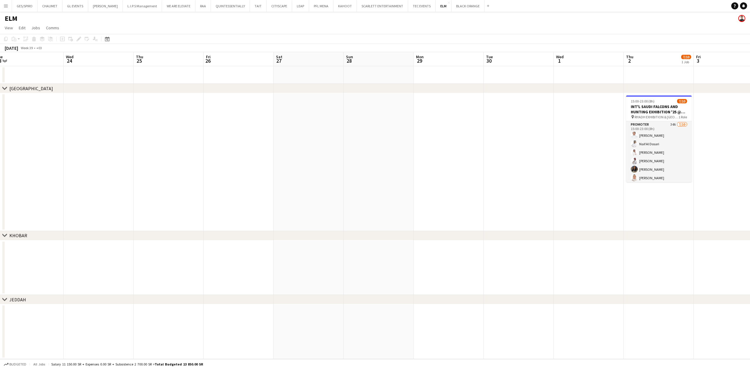
drag, startPoint x: 672, startPoint y: 224, endPoint x: 254, endPoint y: 237, distance: 418.0
click at [254, 237] on div "chevron-right [GEOGRAPHIC_DATA] chevron-right KHOBAR chevron-right JEDDAH Sun 2…" at bounding box center [375, 205] width 750 height 307
drag, startPoint x: 692, startPoint y: 238, endPoint x: 539, endPoint y: 253, distance: 154.0
click at [539, 253] on div "chevron-right [GEOGRAPHIC_DATA] chevron-right KHOBAR chevron-right JEDDAH Sun 2…" at bounding box center [375, 205] width 750 height 307
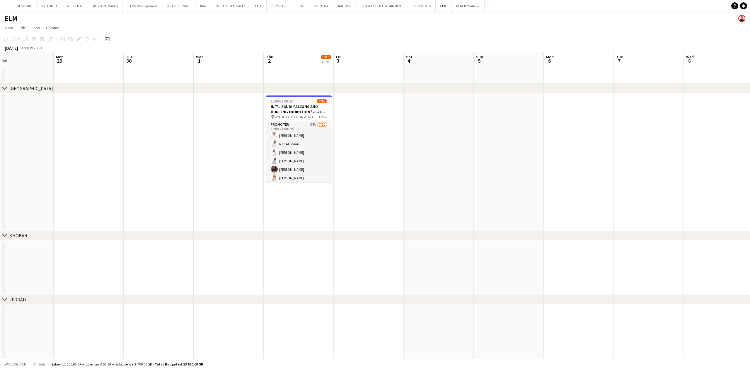
scroll to position [0, 159]
drag, startPoint x: 717, startPoint y: 257, endPoint x: 354, endPoint y: 261, distance: 362.8
click at [354, 261] on app-calendar-viewport "Fri 26 Sat 27 Sun 28 Mon 29 Tue 30 Wed 1 Thu 2 7/10 1 Job Fri 3 Sat 4 Sun 5 Mon…" at bounding box center [375, 205] width 750 height 307
click at [266, 115] on div "pin [GEOGRAPHIC_DATA] - [GEOGRAPHIC_DATA] 1 Role" at bounding box center [297, 117] width 66 height 5
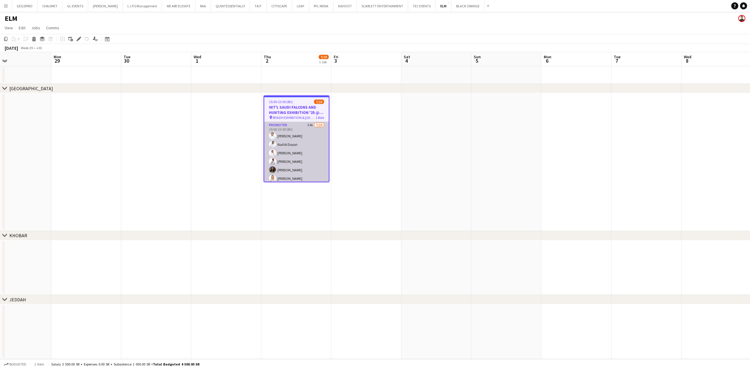
click at [292, 140] on app-card-role "Promoter 34A [DATE] 15:00-23:00 (8h) [PERSON_NAME] Naif Al Dosari Abdulaziz [PE…" at bounding box center [296, 170] width 64 height 96
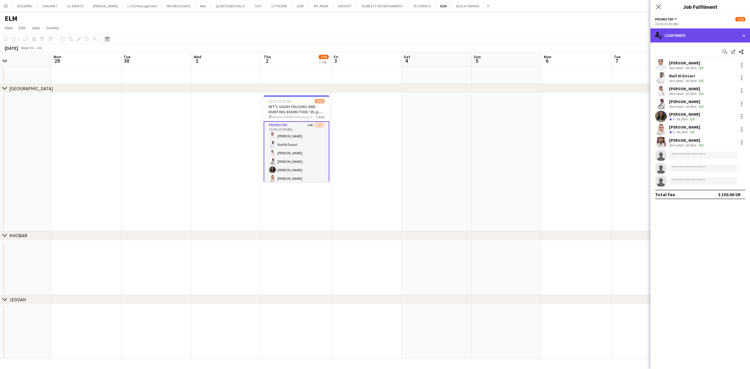
click at [716, 38] on div "single-neutral-actions-check-2 Confirmed" at bounding box center [701, 35] width 100 height 14
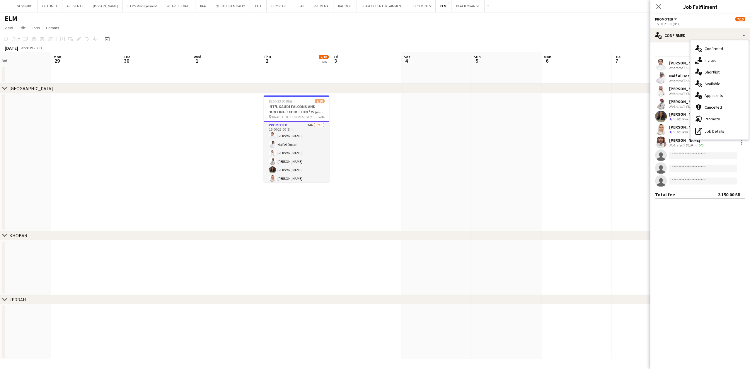
click at [700, 241] on mat-expansion-panel "check Confirmed Start chat Send notification Share [PERSON_NAME][GEOGRAPHIC_DAT…" at bounding box center [701, 205] width 100 height 327
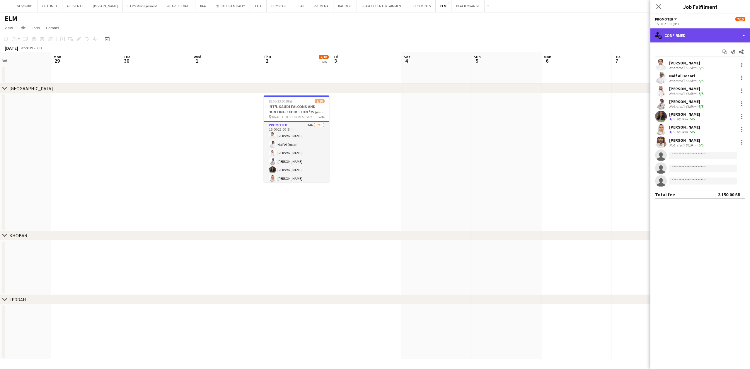
click at [699, 33] on div "single-neutral-actions-check-2 Confirmed" at bounding box center [701, 35] width 100 height 14
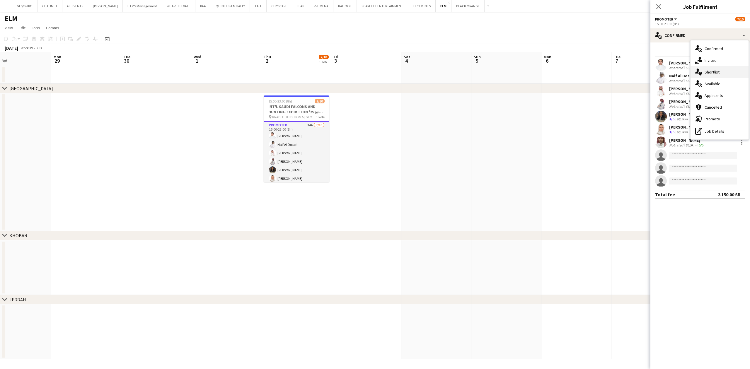
click at [725, 70] on div "single-neutral-actions-heart Shortlist" at bounding box center [720, 72] width 58 height 12
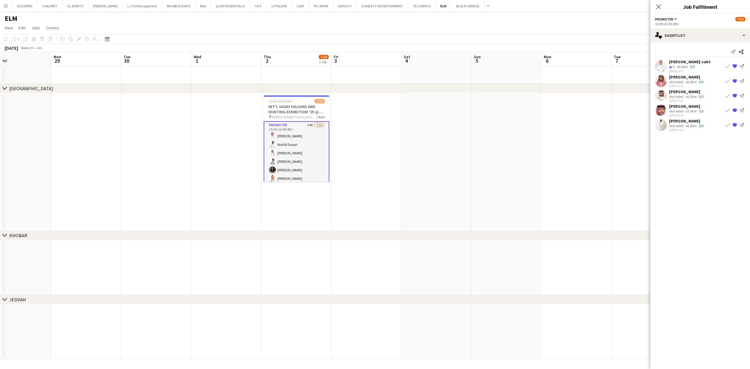
click at [691, 93] on div "[PERSON_NAME]" at bounding box center [686, 91] width 35 height 5
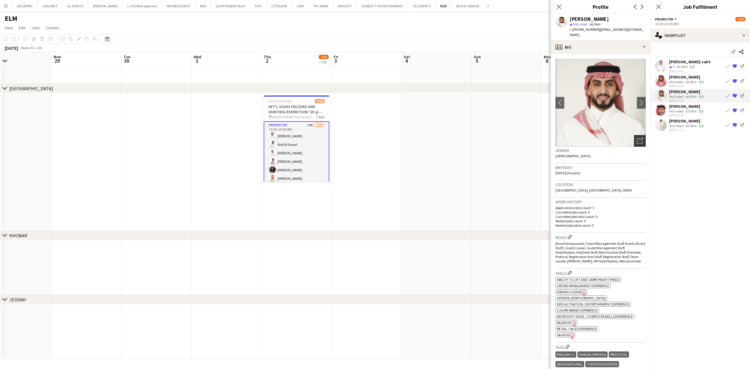
click at [634, 135] on div "Open photos pop-in" at bounding box center [640, 141] width 12 height 12
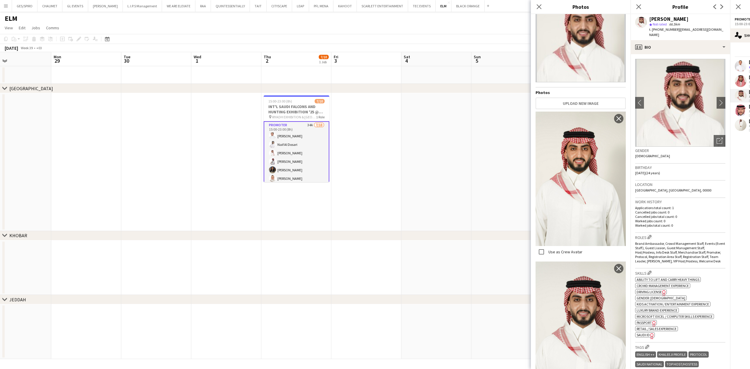
scroll to position [0, 0]
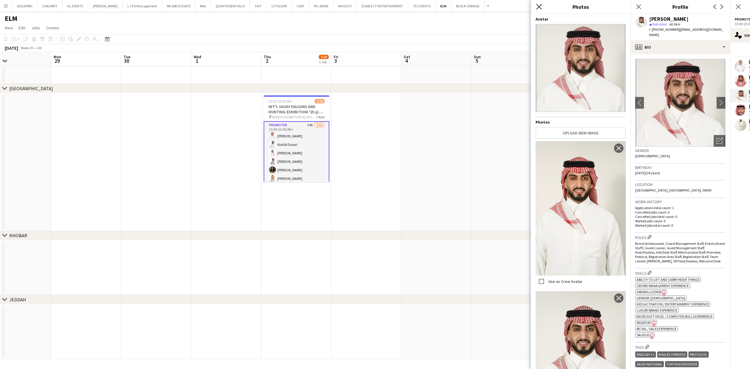
click at [541, 4] on icon "Close pop-in" at bounding box center [539, 7] width 6 height 6
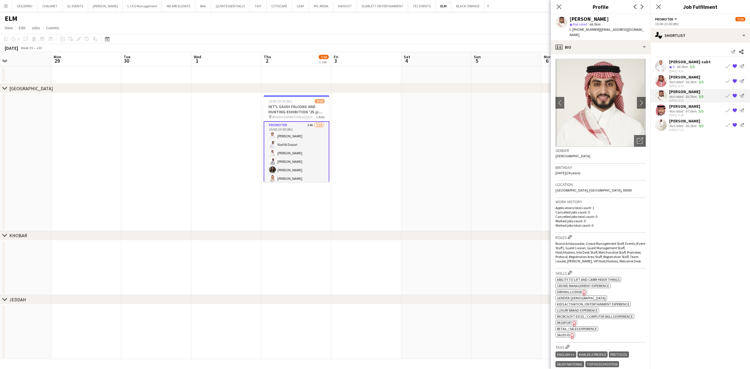
click at [711, 201] on mat-expansion-panel "heart Shortlist Send notification Share Abdulmajid Al-sabt Crew rating 5 66.5km…" at bounding box center [701, 205] width 100 height 327
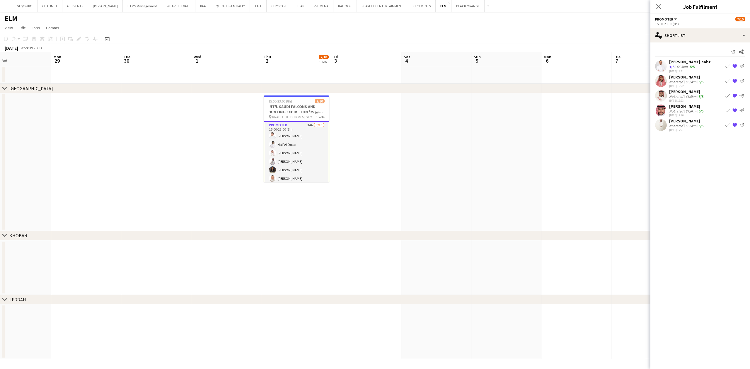
click at [464, 172] on app-date-cell at bounding box center [436, 162] width 70 height 138
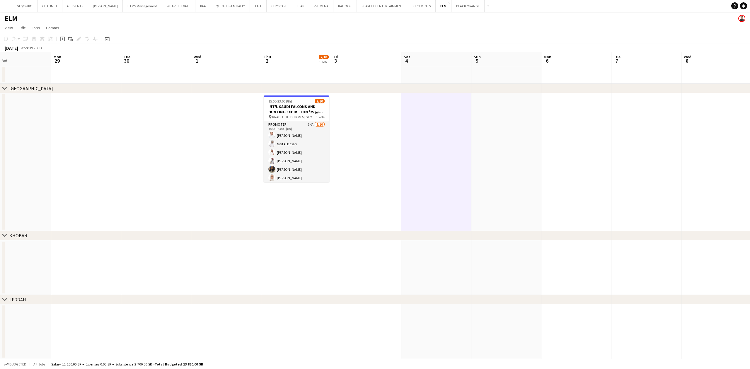
click at [370, 174] on app-date-cell at bounding box center [366, 162] width 70 height 138
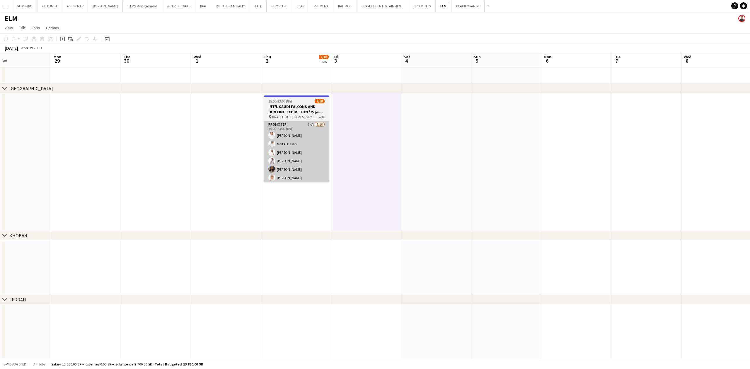
scroll to position [0, 160]
click at [281, 169] on app-card-role "Promoter 34A [DATE] 15:00-23:00 (8h) [PERSON_NAME] Naif Al Dosari Abdulaziz [PE…" at bounding box center [296, 169] width 66 height 96
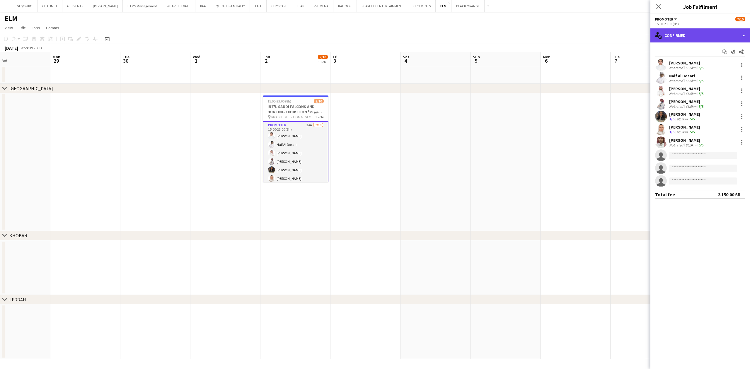
click at [703, 40] on div "single-neutral-actions-check-2 Confirmed" at bounding box center [701, 35] width 100 height 14
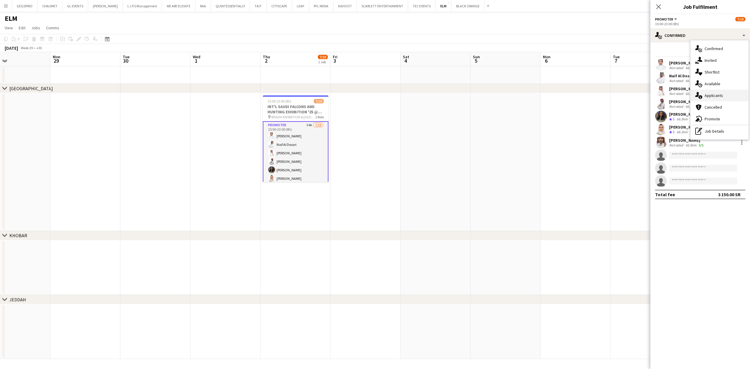
click at [727, 93] on div "single-neutral-actions-information Applicants" at bounding box center [720, 96] width 58 height 12
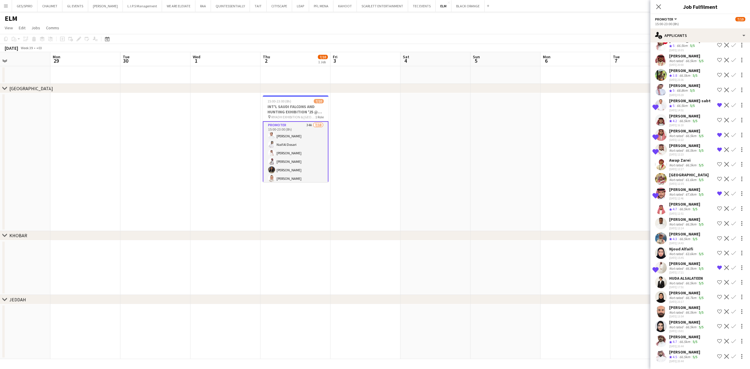
scroll to position [217, 0]
click at [685, 308] on div "[PERSON_NAME]" at bounding box center [686, 307] width 35 height 5
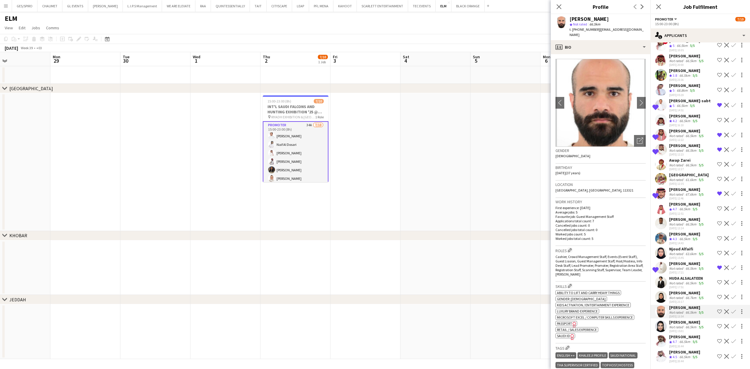
click at [686, 358] on div "66.5km" at bounding box center [684, 357] width 13 height 5
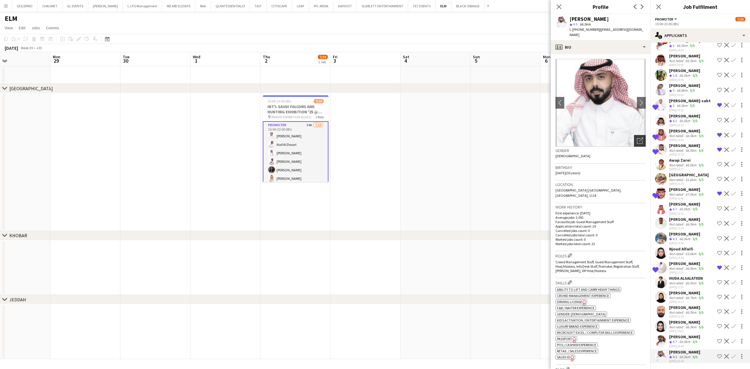
click at [637, 138] on icon "Open photos pop-in" at bounding box center [640, 141] width 6 height 6
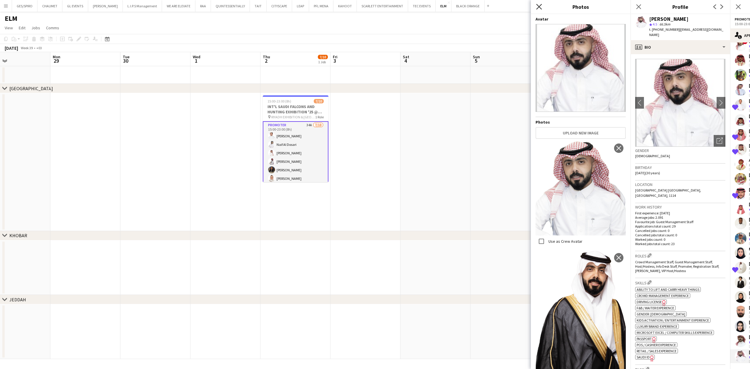
click at [539, 5] on icon "Close pop-in" at bounding box center [539, 7] width 6 height 6
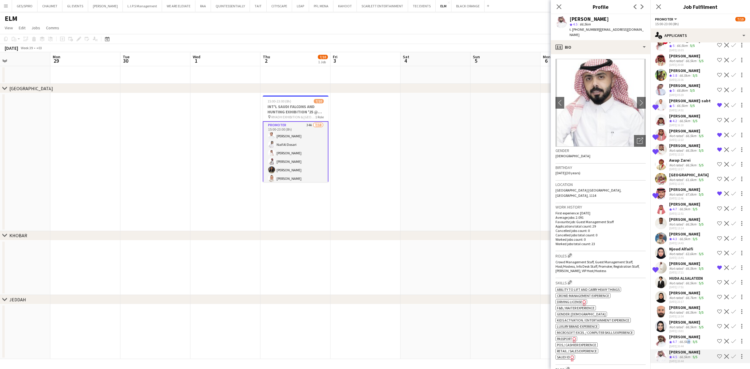
click at [687, 343] on div "66.5km" at bounding box center [684, 342] width 13 height 5
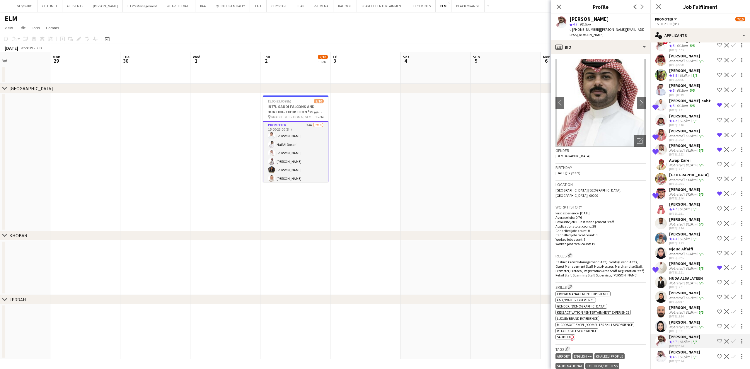
click at [685, 314] on div "66.5km" at bounding box center [691, 312] width 13 height 4
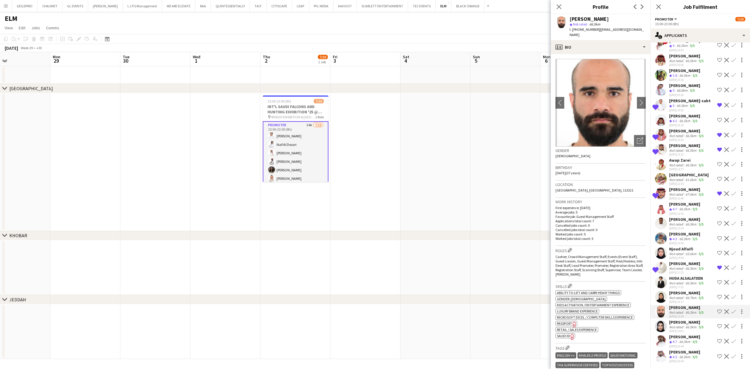
click at [686, 332] on div "[DATE] 15:01" at bounding box center [686, 331] width 35 height 4
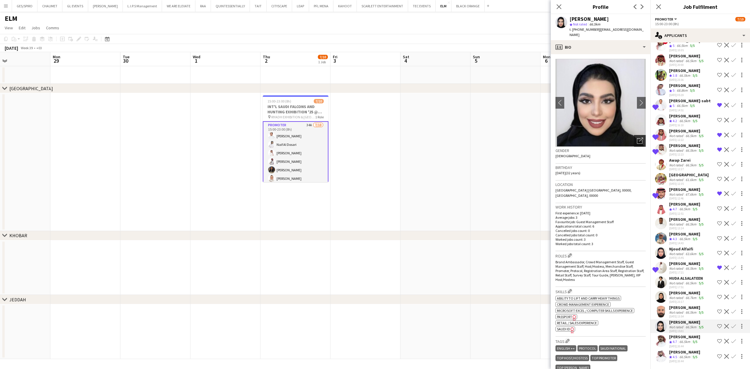
click at [637, 138] on icon "Open photos pop-in" at bounding box center [640, 141] width 6 height 6
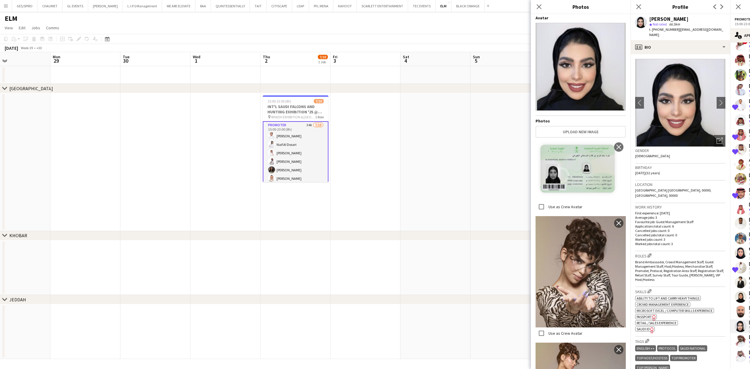
scroll to position [0, 0]
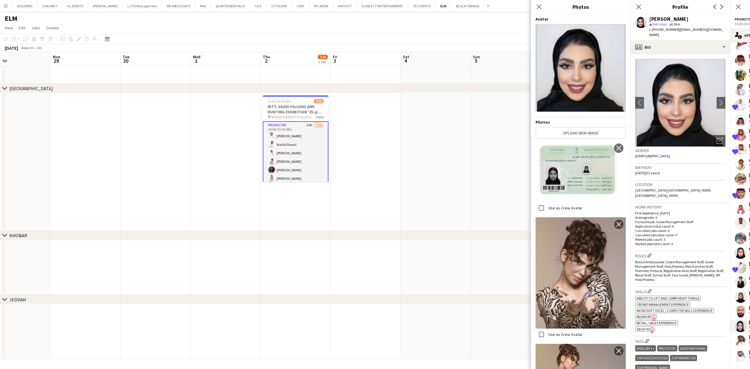
click at [377, 149] on app-date-cell at bounding box center [366, 162] width 70 height 138
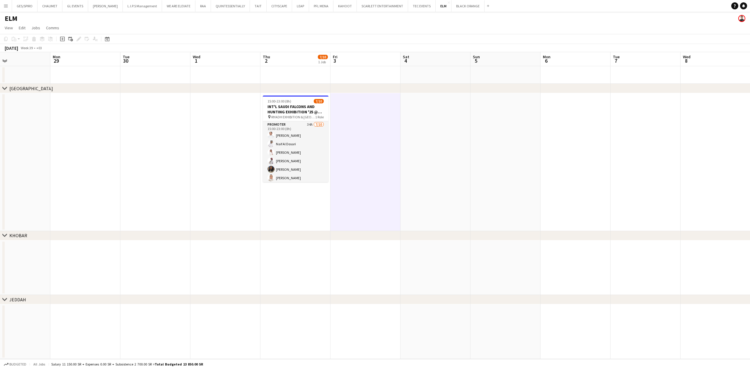
click at [5, 6] on app-icon "Menu" at bounding box center [6, 6] width 5 height 5
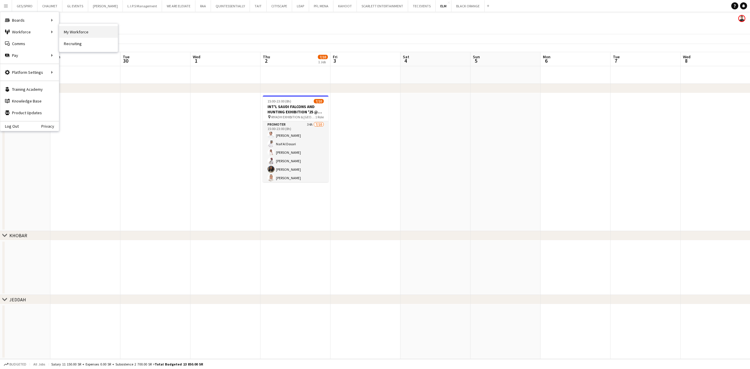
click at [84, 30] on link "My Workforce" at bounding box center [88, 32] width 59 height 12
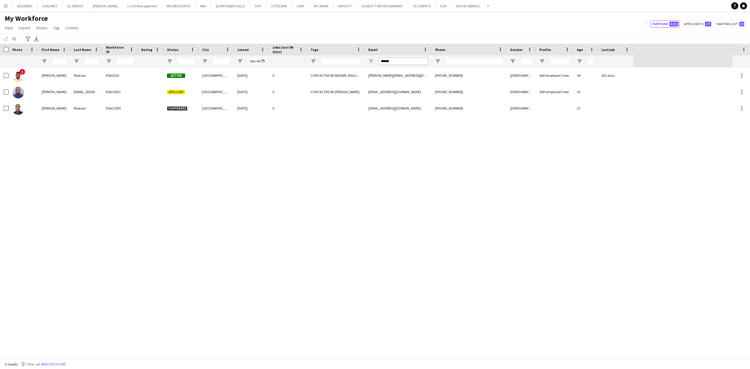
drag, startPoint x: 408, startPoint y: 62, endPoint x: 333, endPoint y: 65, distance: 74.8
click at [333, 65] on div at bounding box center [316, 61] width 633 height 12
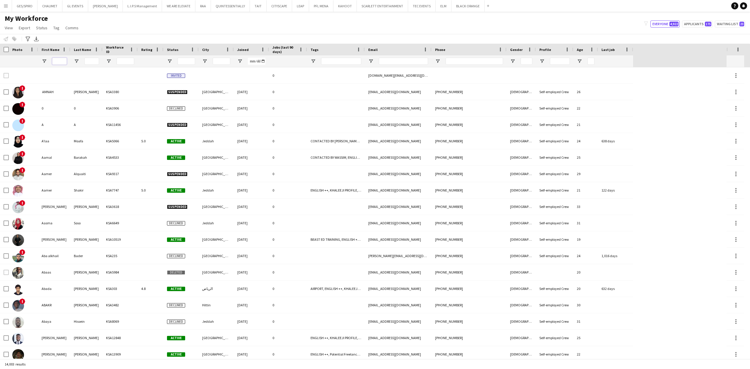
click at [54, 62] on input "First Name Filter Input" at bounding box center [59, 61] width 15 height 7
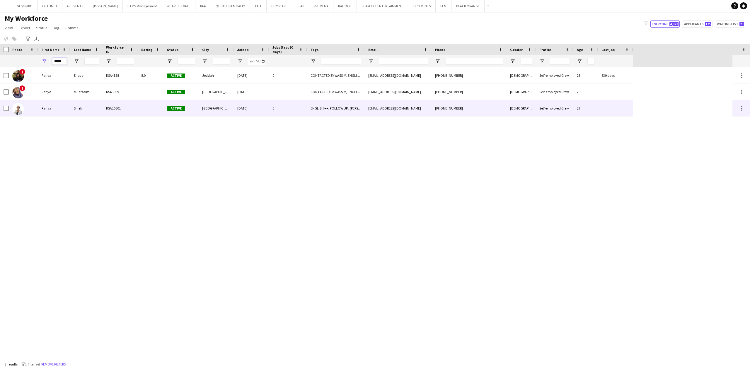
type input "*****"
click at [114, 106] on div "KSA10601" at bounding box center [120, 108] width 35 height 16
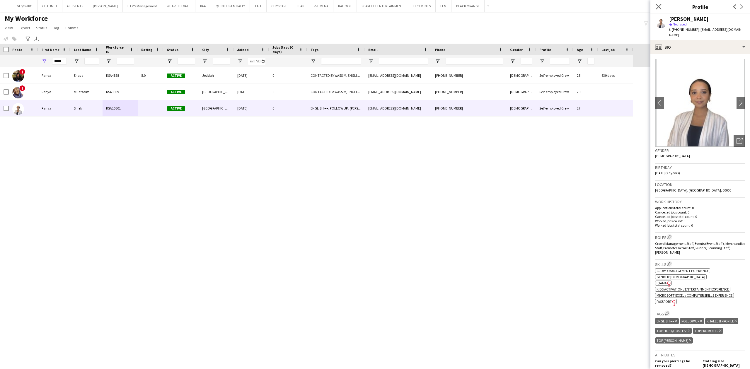
click at [659, 10] on app-icon "Close pop-in" at bounding box center [659, 7] width 8 height 8
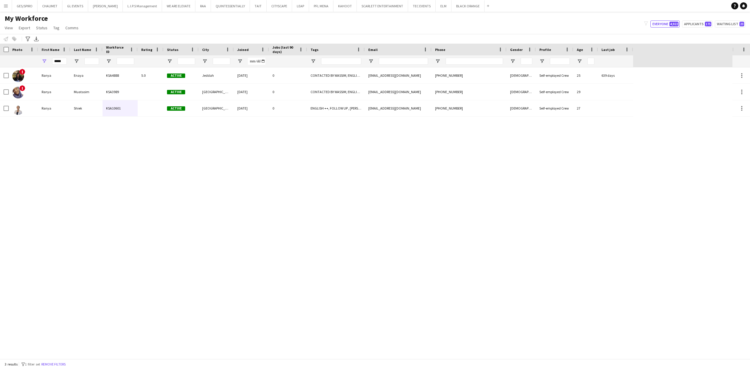
click at [489, 236] on div "! [PERSON_NAME] KSA4888 5.0 Active Jeddah [DATE] 0 CONTACTED BY [PERSON_NAME], …" at bounding box center [366, 213] width 733 height 292
drag, startPoint x: 62, startPoint y: 59, endPoint x: -48, endPoint y: 70, distance: 111.0
click at [0, 70] on html "Menu Boards Boards Boards All jobs Status Workforce Workforce My Workforce Recr…" at bounding box center [375, 184] width 750 height 369
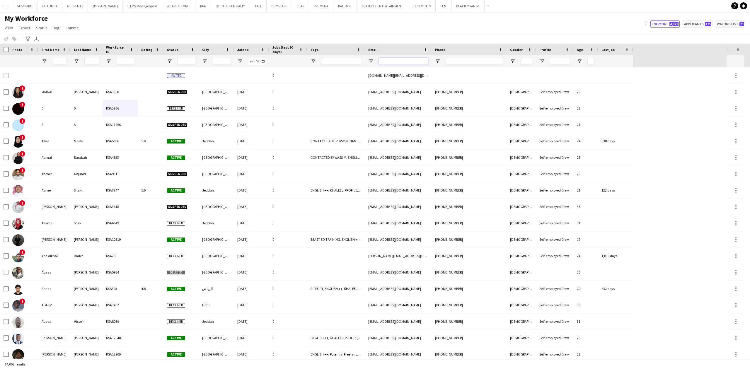
click at [400, 63] on input "Email Filter Input" at bounding box center [403, 61] width 49 height 7
paste input "**********"
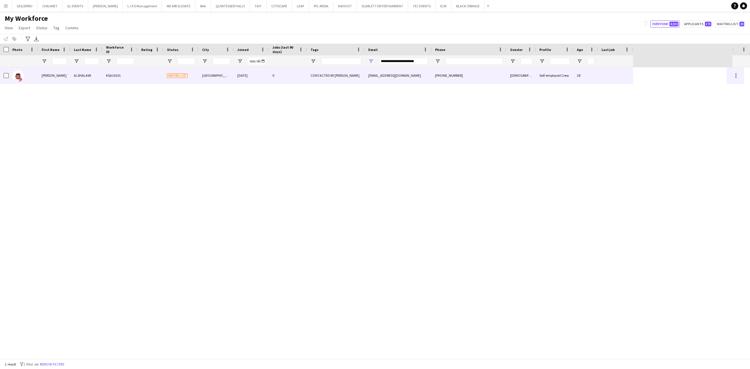
click at [309, 74] on div "CONTACTED BY [PERSON_NAME]" at bounding box center [336, 75] width 58 height 16
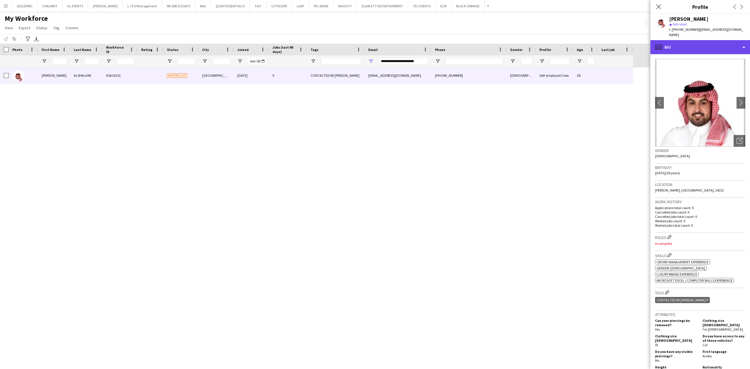
click at [695, 40] on div "profile Bio" at bounding box center [701, 47] width 100 height 14
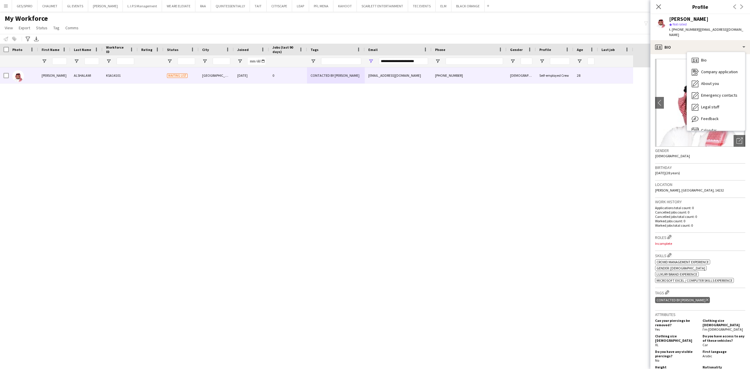
click at [727, 165] on h3 "Birthday" at bounding box center [700, 167] width 90 height 5
click at [734, 135] on div "Open photos pop-in" at bounding box center [740, 141] width 12 height 12
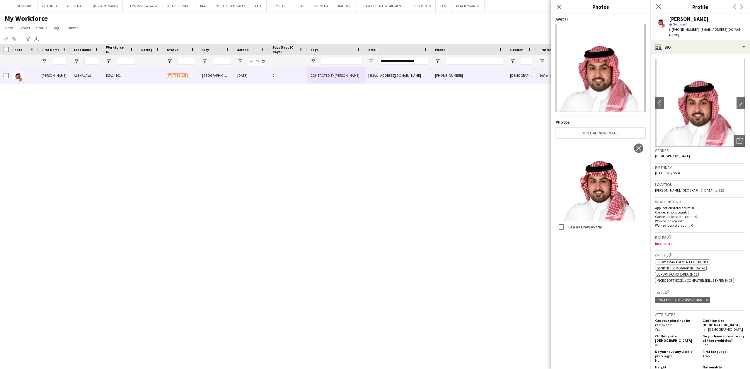
click at [674, 33] on div "[PERSON_NAME] star Not rated t. [PHONE_NUMBER] | [EMAIL_ADDRESS][DOMAIN_NAME]" at bounding box center [701, 27] width 100 height 26
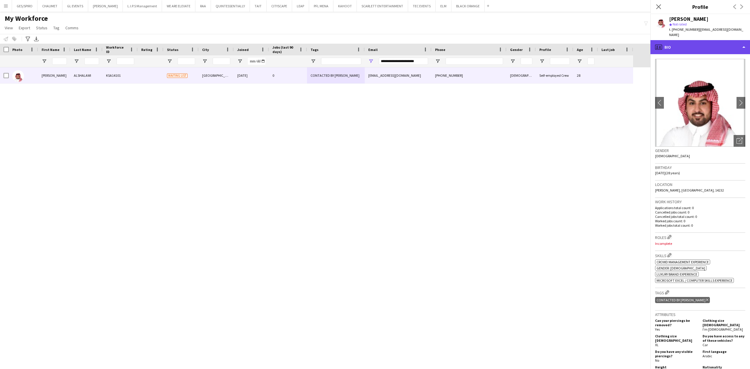
drag, startPoint x: 678, startPoint y: 37, endPoint x: 691, endPoint y: 45, distance: 15.3
click at [678, 40] on div "profile Bio" at bounding box center [701, 47] width 100 height 14
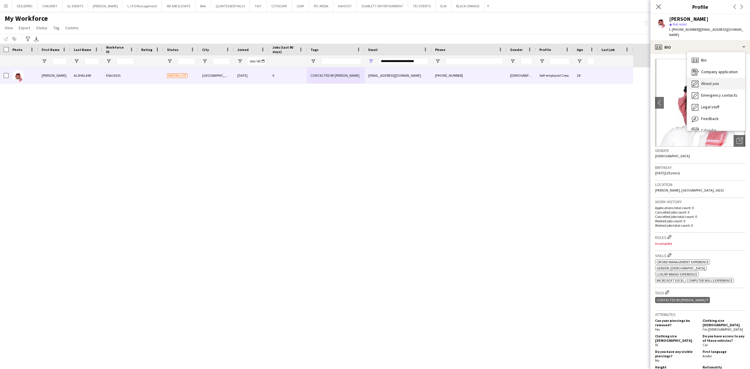
click at [723, 78] on div "About you About you" at bounding box center [716, 84] width 58 height 12
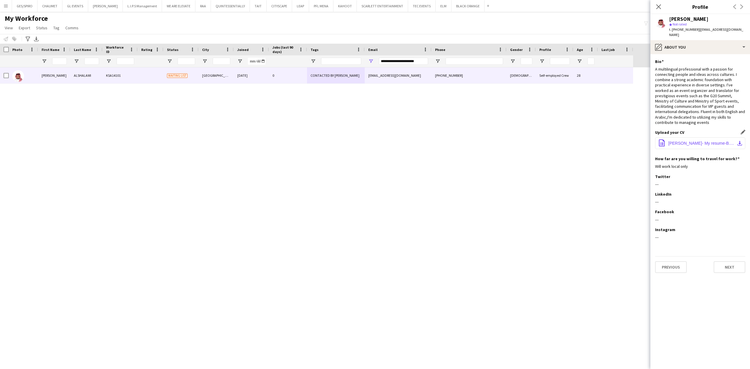
click at [690, 141] on span "[PERSON_NAME]- My resume-B.pdf" at bounding box center [701, 143] width 66 height 5
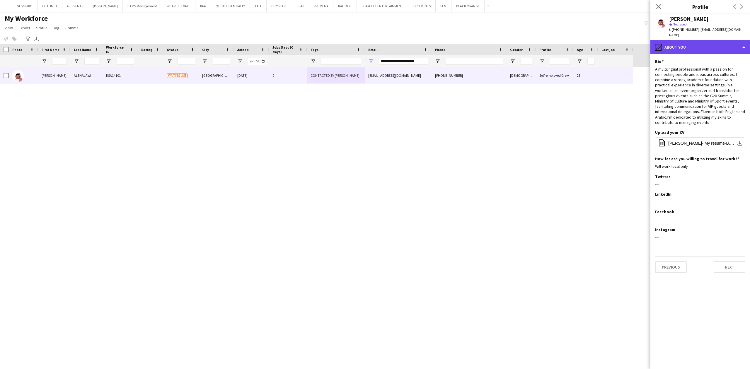
click at [702, 40] on div "pencil4 About you" at bounding box center [701, 47] width 100 height 14
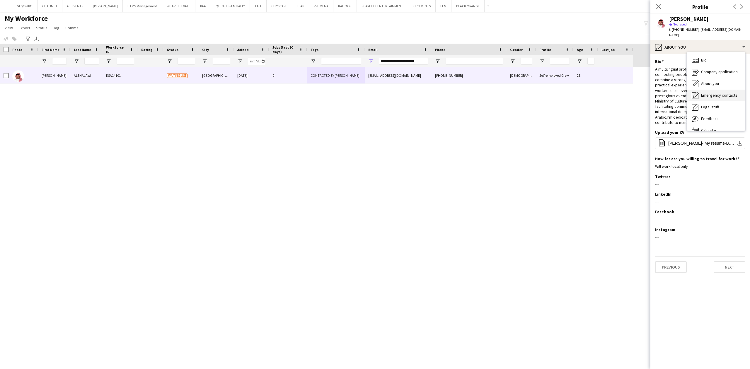
click at [720, 93] on span "Emergency contacts" at bounding box center [719, 95] width 36 height 5
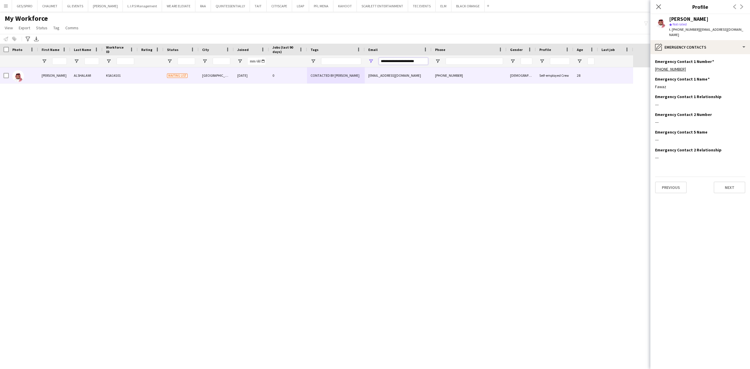
drag, startPoint x: 425, startPoint y: 64, endPoint x: 174, endPoint y: 62, distance: 250.8
click at [187, 58] on div at bounding box center [316, 61] width 633 height 12
paste input "Email Filter Input"
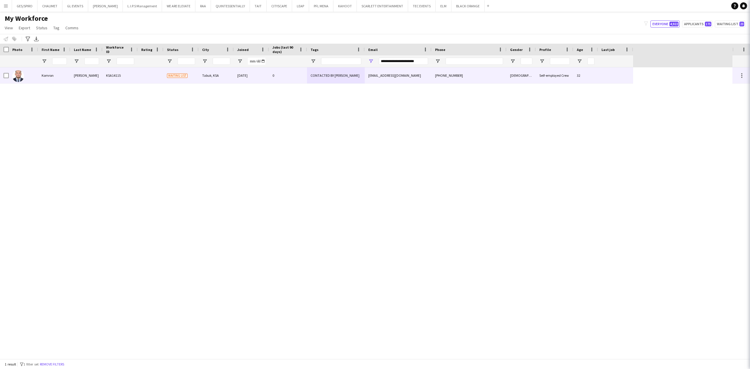
click at [408, 73] on div "[EMAIL_ADDRESS][DOMAIN_NAME]" at bounding box center [398, 75] width 67 height 16
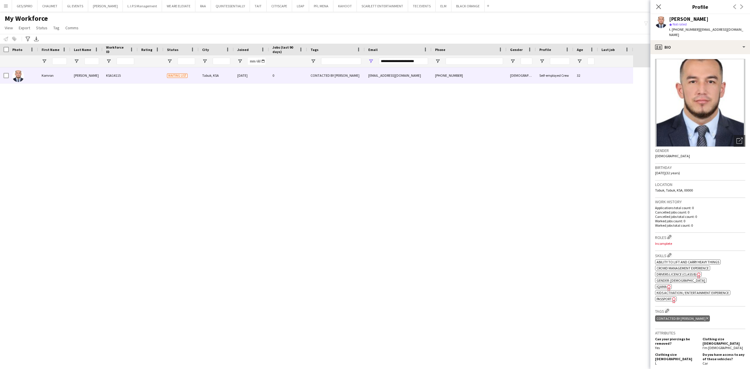
click at [667, 285] on icon at bounding box center [668, 288] width 3 height 6
click at [668, 291] on app-spec-pill "ok-circled2 background Layer 1 cross-circle-red background Layer 1 Kids activat…" at bounding box center [692, 292] width 75 height 5
click at [668, 297] on span "Passport" at bounding box center [664, 299] width 15 height 4
click at [719, 45] on div "profile Bio" at bounding box center [701, 47] width 100 height 14
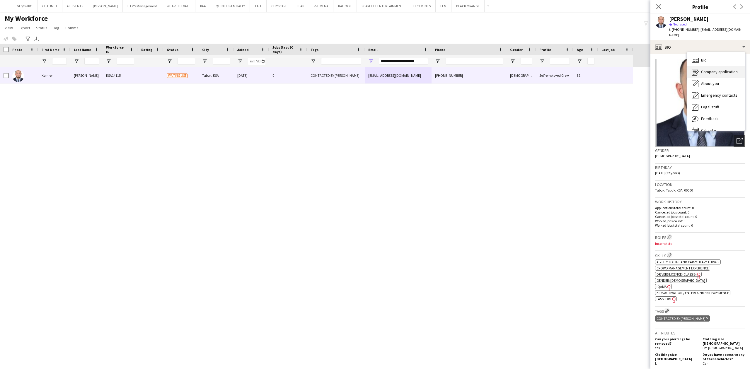
click at [722, 69] on span "Company application" at bounding box center [719, 71] width 37 height 5
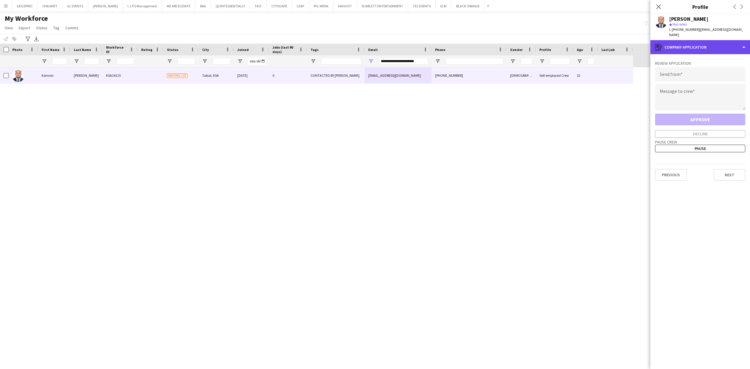
click at [713, 46] on div "register Company application" at bounding box center [701, 47] width 100 height 14
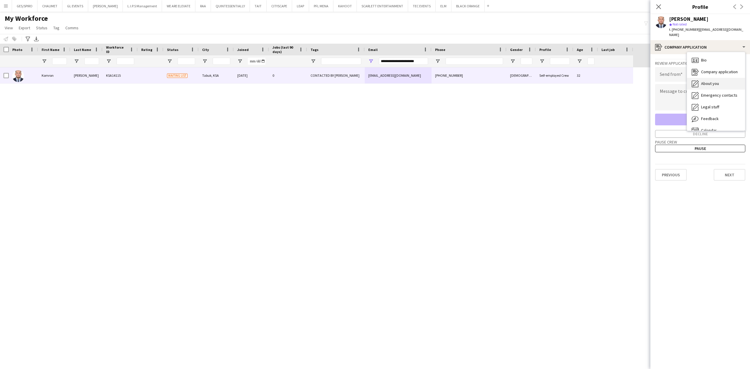
click at [722, 78] on div "About you About you" at bounding box center [716, 84] width 58 height 12
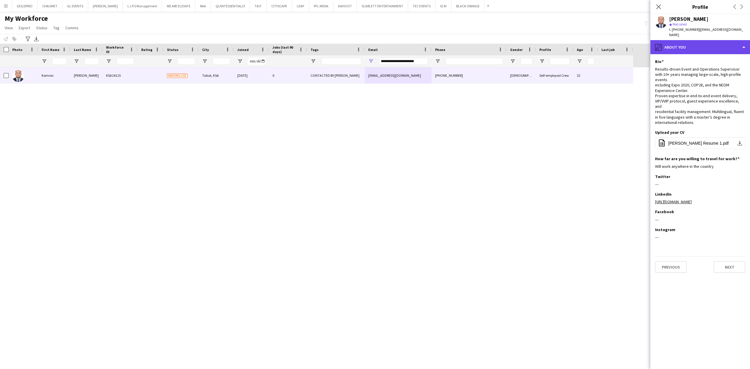
click at [706, 42] on div "pencil4 About you" at bounding box center [701, 47] width 100 height 14
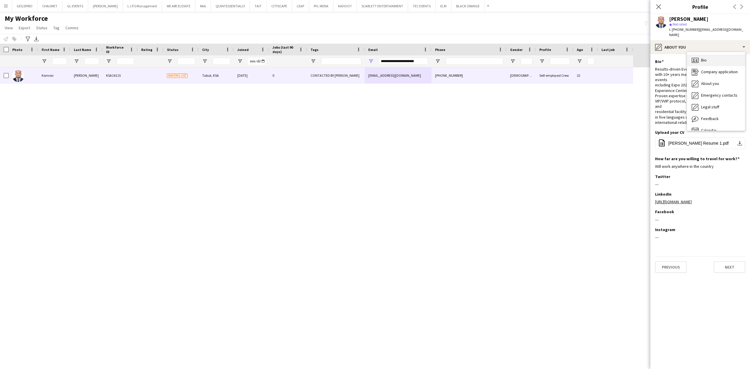
click at [714, 59] on div "Bio Bio" at bounding box center [716, 61] width 58 height 12
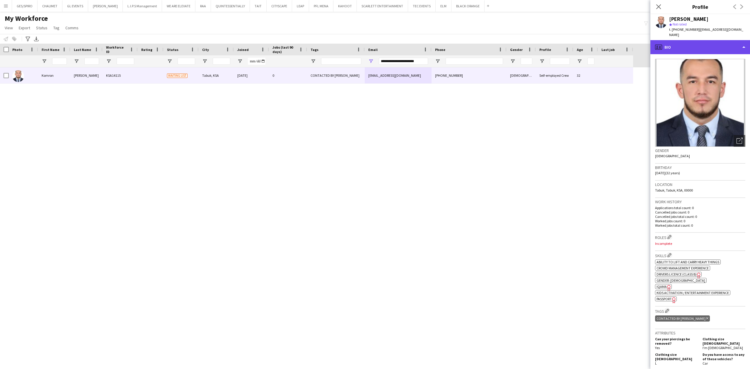
click at [715, 40] on div "profile Bio" at bounding box center [701, 47] width 100 height 14
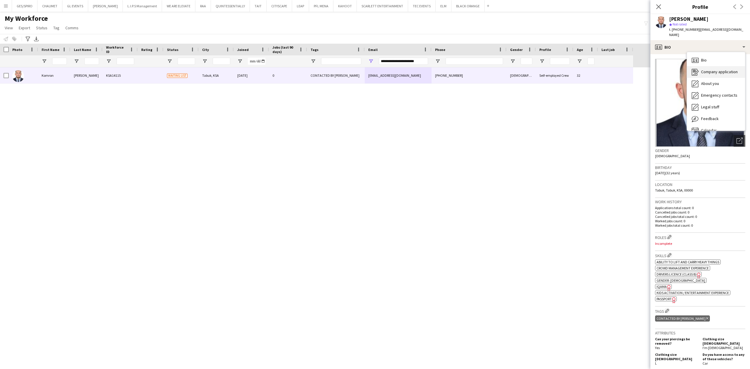
click at [721, 71] on div "Company application Company application" at bounding box center [716, 72] width 58 height 12
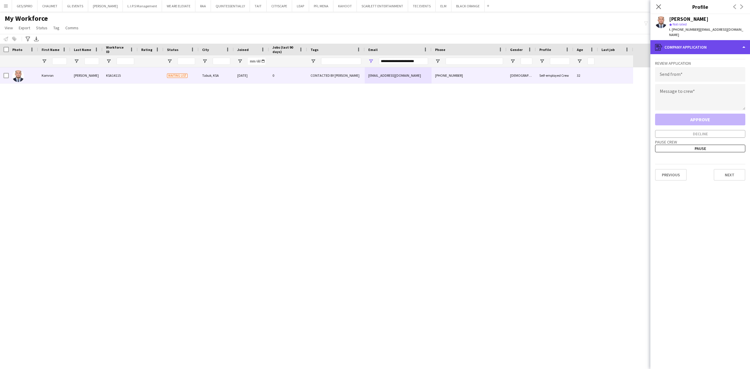
drag, startPoint x: 699, startPoint y: 42, endPoint x: 702, endPoint y: 44, distance: 3.0
click at [700, 41] on div "register Company application" at bounding box center [701, 47] width 100 height 14
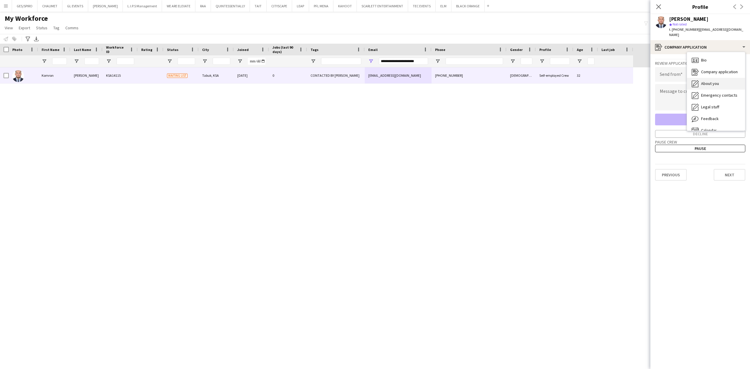
click at [714, 78] on div "About you About you" at bounding box center [716, 84] width 58 height 12
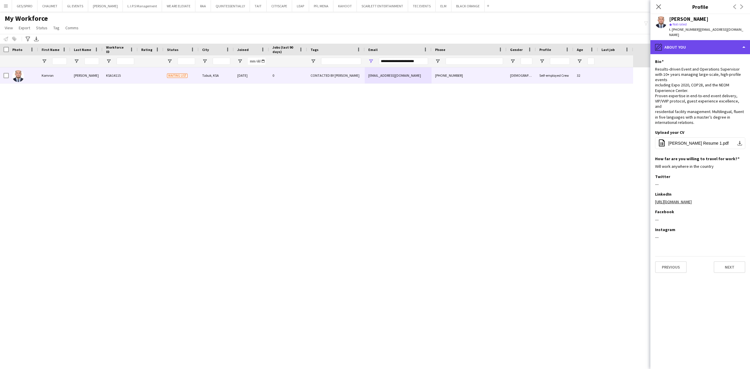
click at [711, 45] on div "pencil4 About you" at bounding box center [701, 47] width 100 height 14
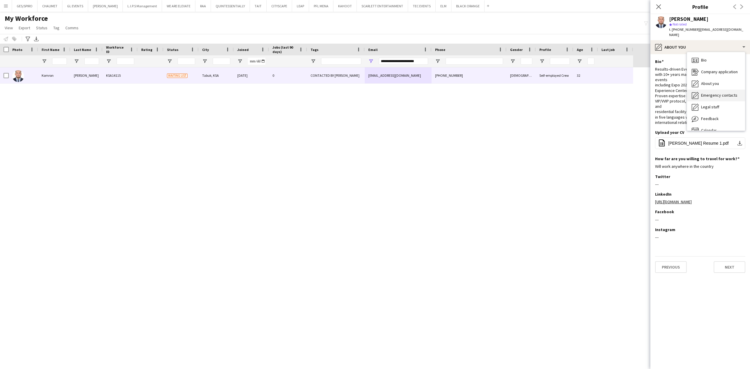
click at [723, 90] on div "Emergency contacts Emergency contacts" at bounding box center [716, 96] width 58 height 12
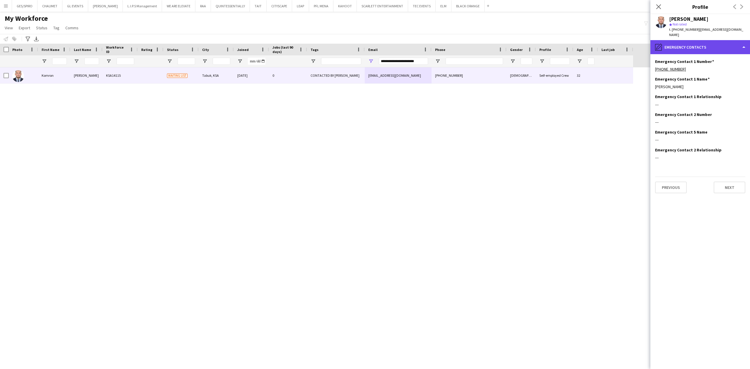
click at [697, 40] on div "pencil4 Emergency contacts" at bounding box center [701, 47] width 100 height 14
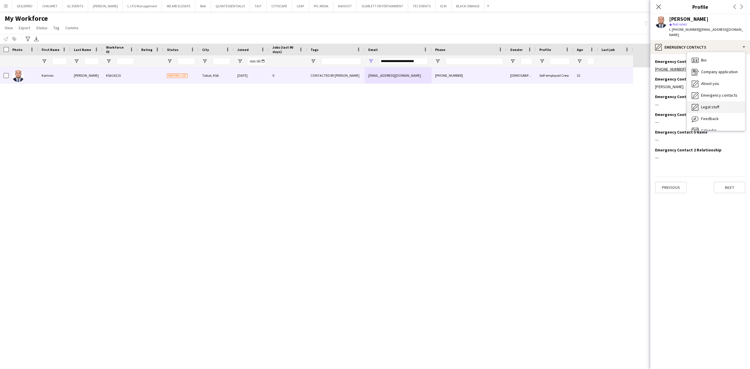
click at [711, 104] on span "Legal stuff" at bounding box center [710, 106] width 18 height 5
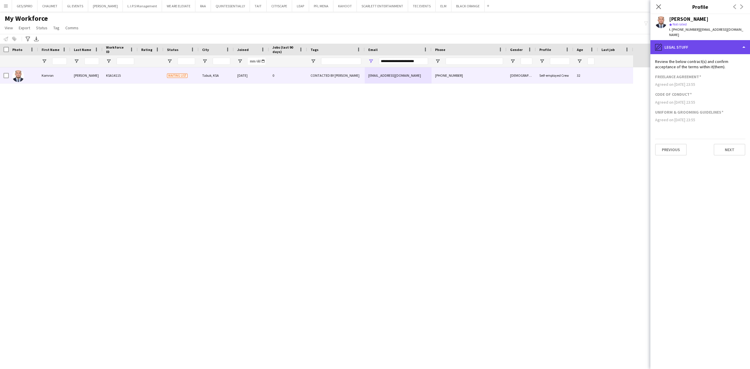
click at [696, 40] on div "pencil4 Legal stuff" at bounding box center [701, 47] width 100 height 14
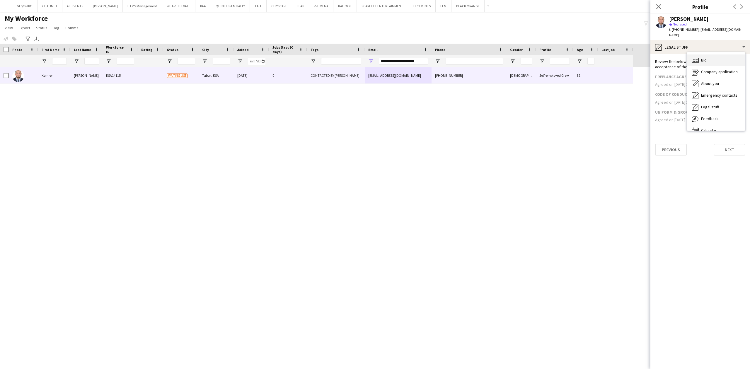
click at [720, 55] on div "Bio Bio" at bounding box center [716, 61] width 58 height 12
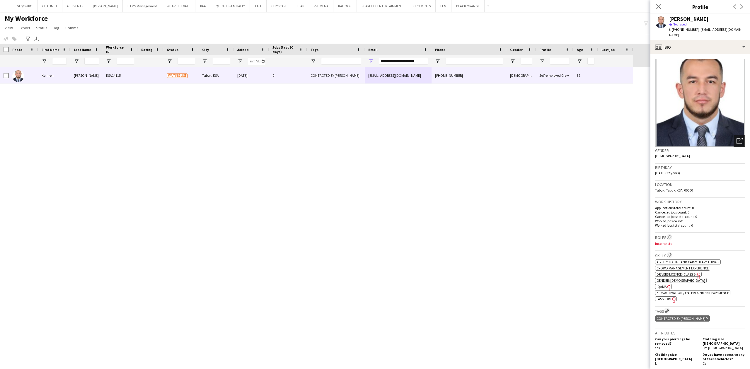
click at [738, 135] on div "Open photos pop-in" at bounding box center [740, 141] width 12 height 12
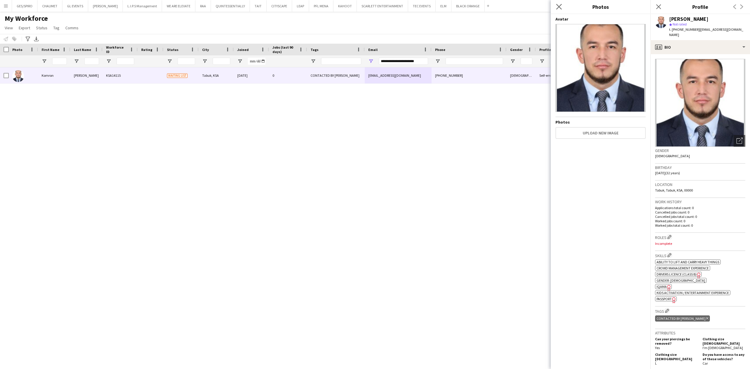
click at [562, 5] on app-icon "Close pop-in" at bounding box center [559, 7] width 8 height 8
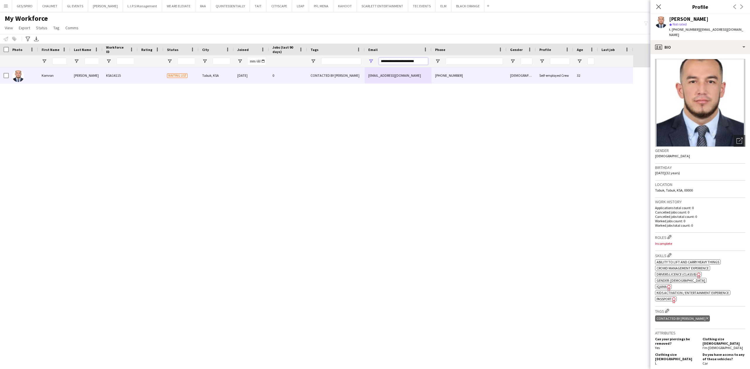
drag, startPoint x: 424, startPoint y: 59, endPoint x: 307, endPoint y: 67, distance: 116.9
click at [307, 67] on div at bounding box center [316, 61] width 633 height 12
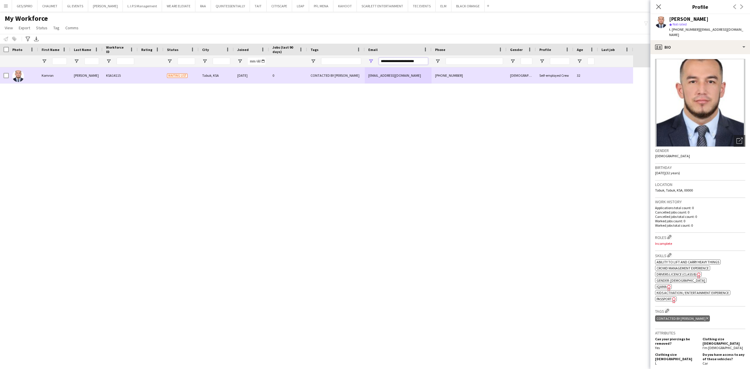
paste input "Email Filter Input"
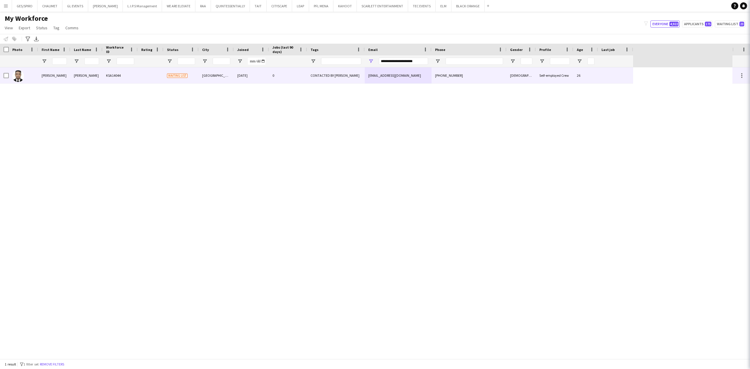
click at [336, 80] on div "CONTACTED BY [PERSON_NAME]" at bounding box center [336, 75] width 58 height 16
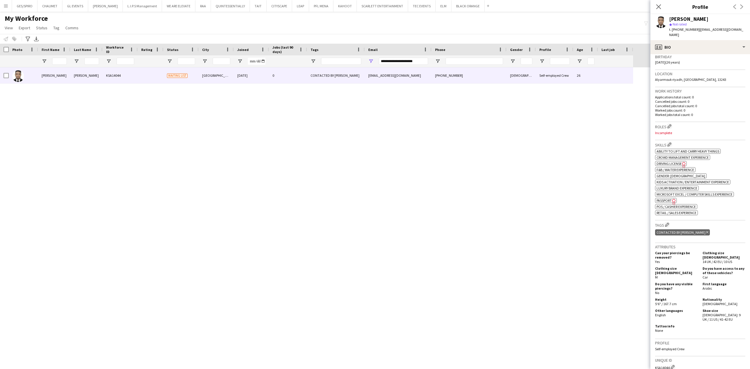
scroll to position [216, 0]
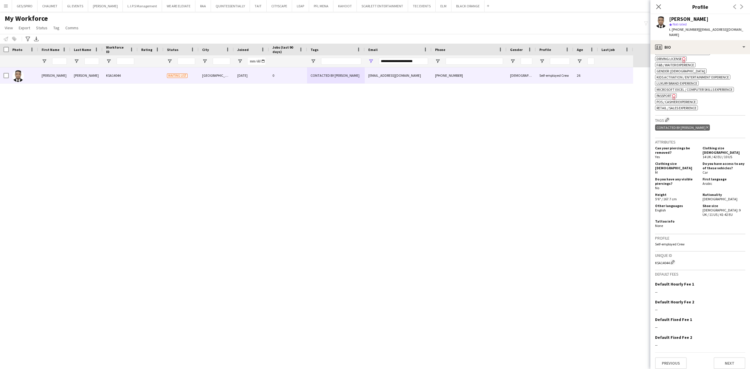
drag, startPoint x: 686, startPoint y: 213, endPoint x: 718, endPoint y: 116, distance: 101.4
click at [718, 117] on h3 "Tags Edit crew company tags" at bounding box center [700, 120] width 90 height 6
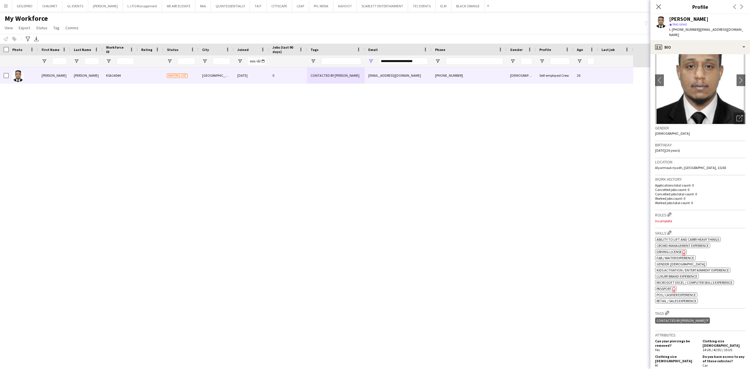
scroll to position [20, 0]
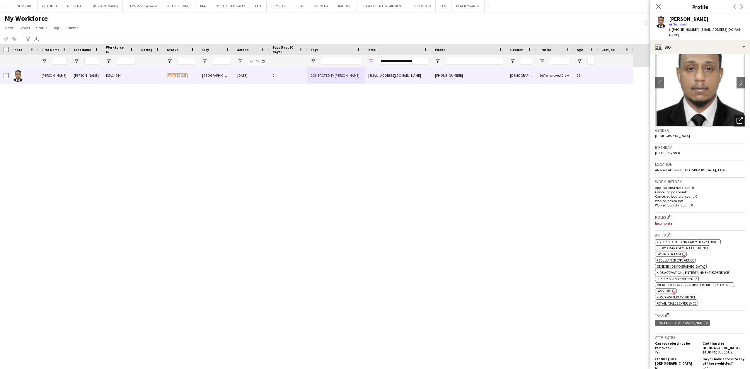
click at [737, 118] on icon "Open photos pop-in" at bounding box center [740, 121] width 6 height 6
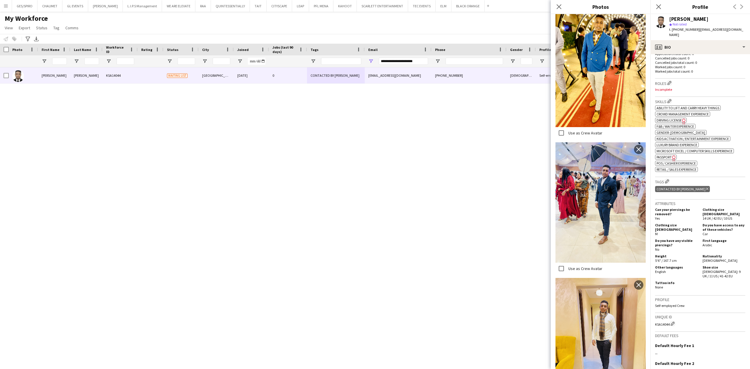
scroll to position [176, 0]
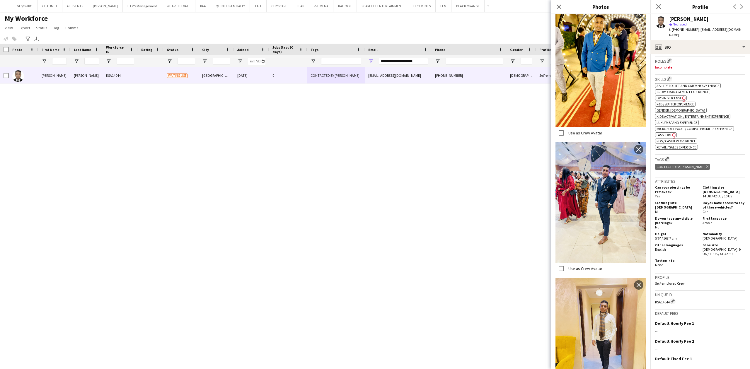
click at [668, 133] on span "Passport" at bounding box center [664, 135] width 15 height 4
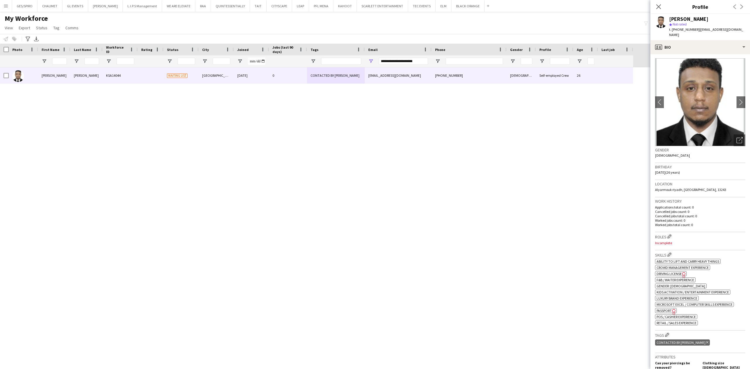
scroll to position [0, 0]
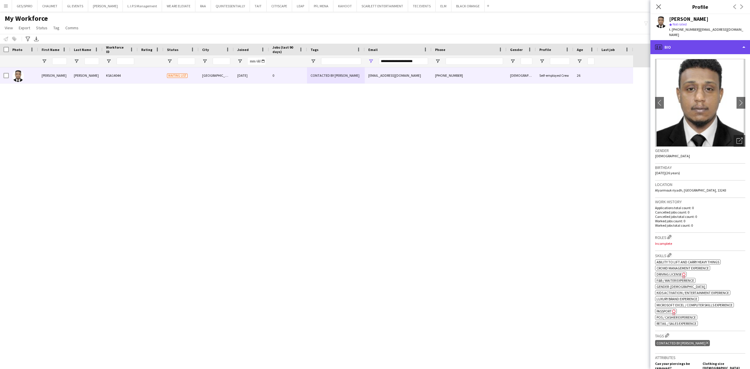
click at [706, 44] on div "profile Bio" at bounding box center [701, 47] width 100 height 14
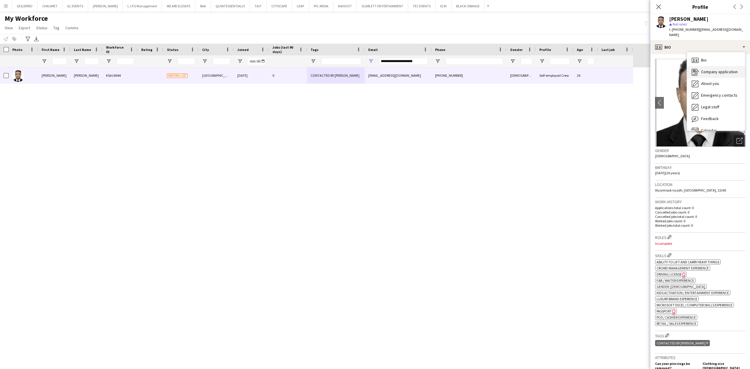
click at [711, 69] on span "Company application" at bounding box center [719, 71] width 37 height 5
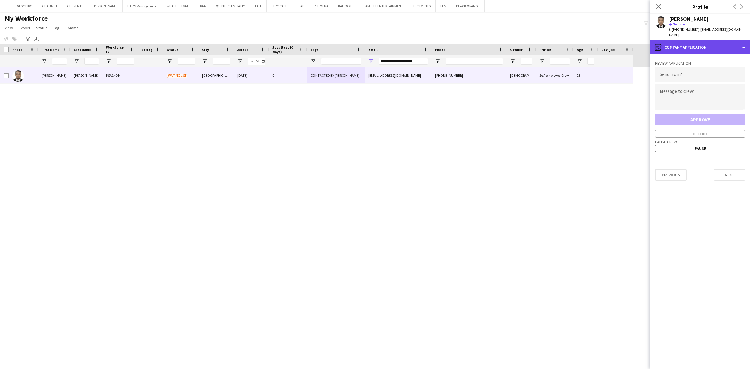
click at [704, 47] on div "register Company application" at bounding box center [701, 47] width 100 height 14
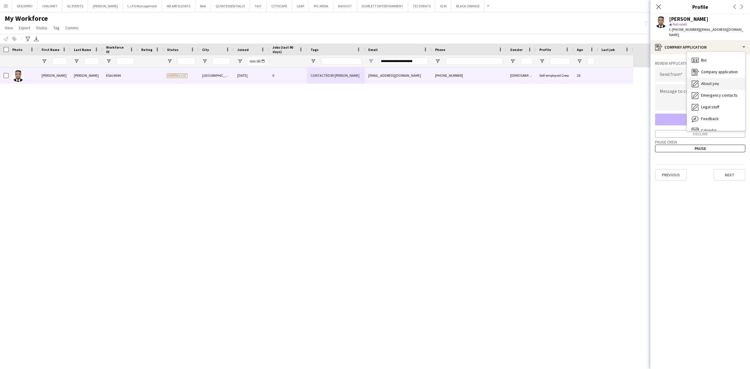
click at [711, 81] on span "About you" at bounding box center [710, 83] width 18 height 5
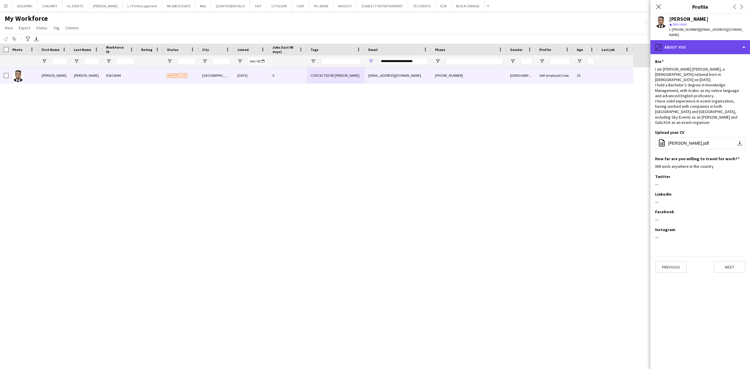
click at [715, 40] on div "pencil4 About you" at bounding box center [701, 47] width 100 height 14
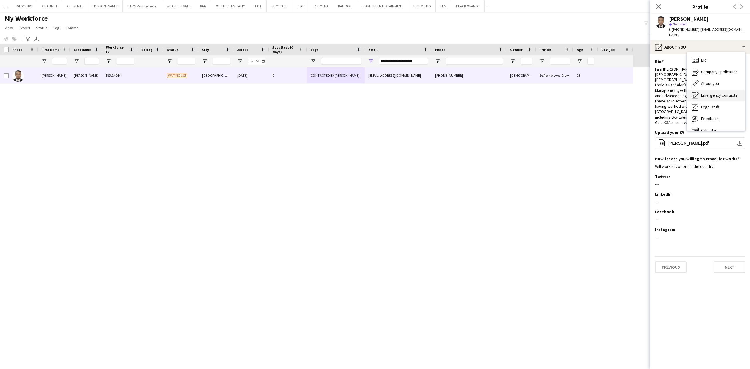
click at [715, 93] on span "Emergency contacts" at bounding box center [719, 95] width 36 height 5
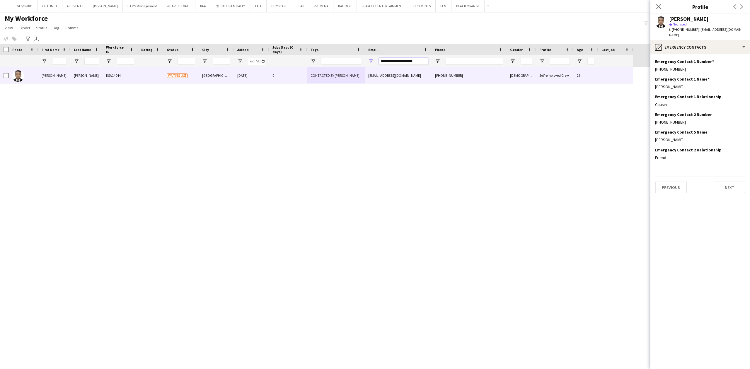
drag, startPoint x: 421, startPoint y: 62, endPoint x: 320, endPoint y: 61, distance: 101.4
click at [321, 62] on div at bounding box center [316, 61] width 633 height 12
paste input "Email Filter Input"
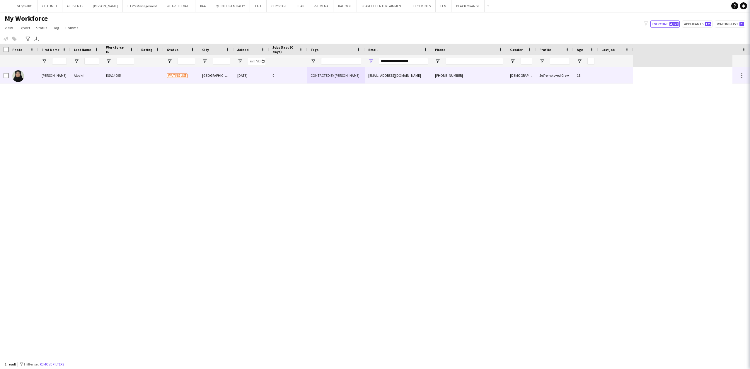
click at [460, 78] on div "[PHONE_NUMBER]" at bounding box center [469, 75] width 75 height 16
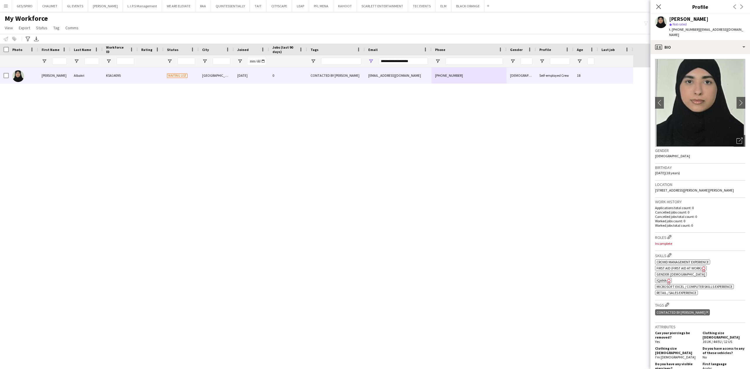
click at [663, 278] on span "IQAMA" at bounding box center [662, 280] width 10 height 4
click at [738, 138] on div "Open photos pop-in" at bounding box center [740, 141] width 12 height 12
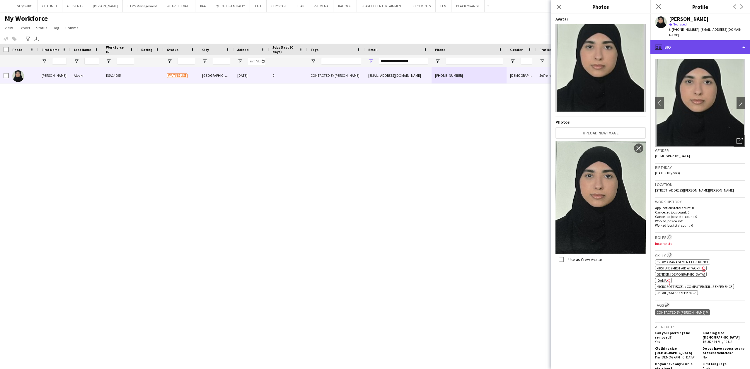
click at [728, 41] on div "profile Bio" at bounding box center [701, 47] width 100 height 14
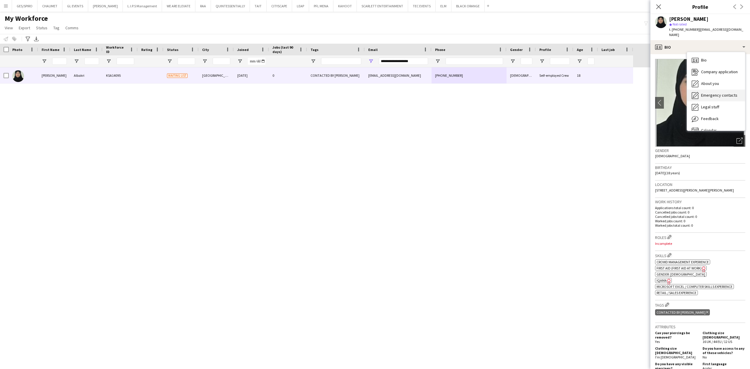
click at [730, 93] on span "Emergency contacts" at bounding box center [719, 95] width 36 height 5
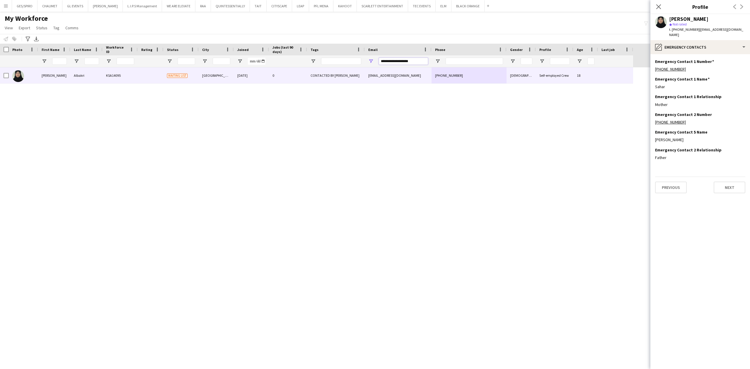
drag, startPoint x: 309, startPoint y: 60, endPoint x: 259, endPoint y: 61, distance: 49.5
click at [267, 61] on div at bounding box center [316, 61] width 633 height 12
paste input "*****"
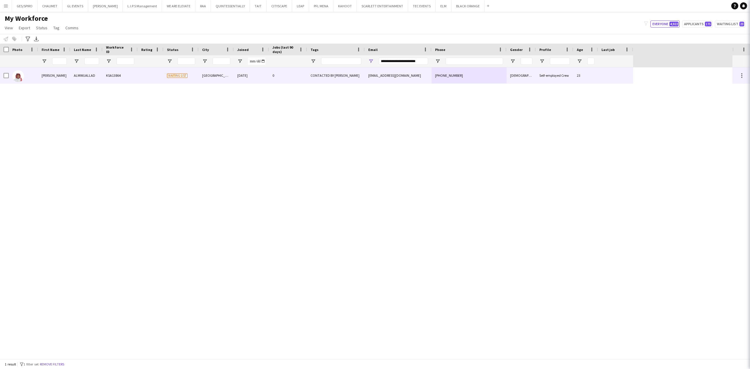
click at [345, 79] on div "CONTACTED BY [PERSON_NAME]" at bounding box center [336, 75] width 58 height 16
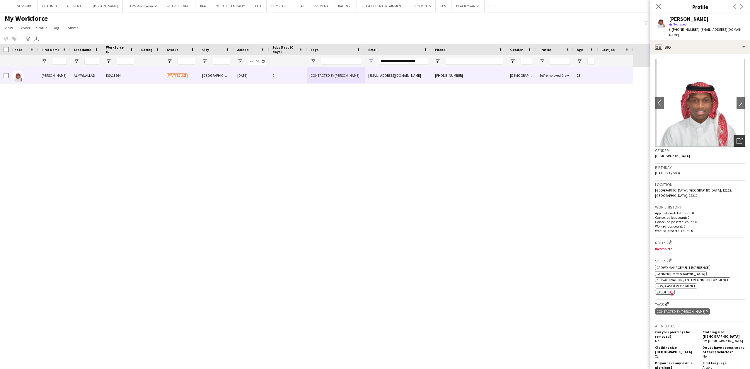
click at [737, 138] on icon "Open photos pop-in" at bounding box center [740, 141] width 6 height 6
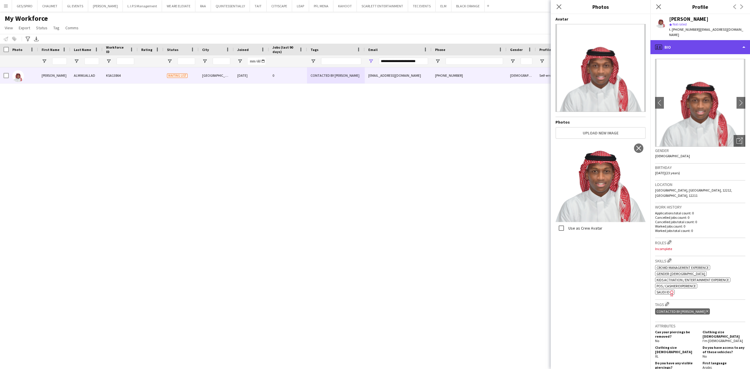
click at [702, 42] on div "profile Bio" at bounding box center [701, 47] width 100 height 14
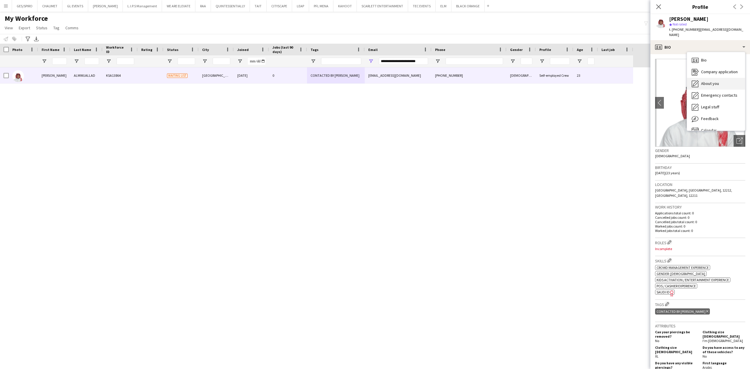
click at [727, 79] on div "About you About you" at bounding box center [716, 84] width 58 height 12
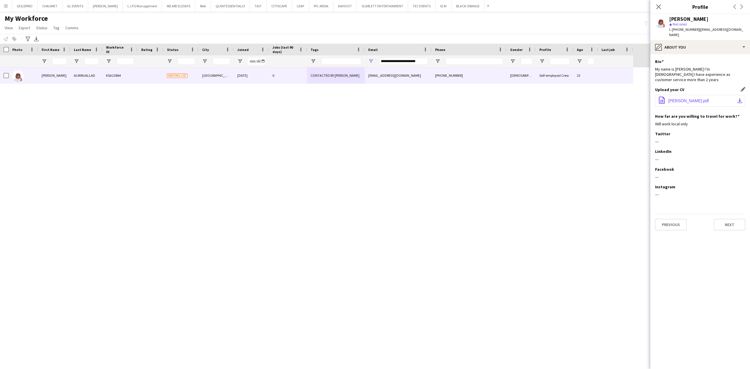
click at [689, 95] on button "office-file-sheet [PERSON_NAME].pdf download-bottom" at bounding box center [700, 101] width 90 height 12
click at [694, 40] on div "pencil4 About you" at bounding box center [701, 47] width 100 height 14
click at [697, 52] on div "Bio Bio Company application Company application About you About you Emergency c…" at bounding box center [716, 91] width 58 height 79
click at [717, 93] on span "Emergency contacts" at bounding box center [719, 95] width 36 height 5
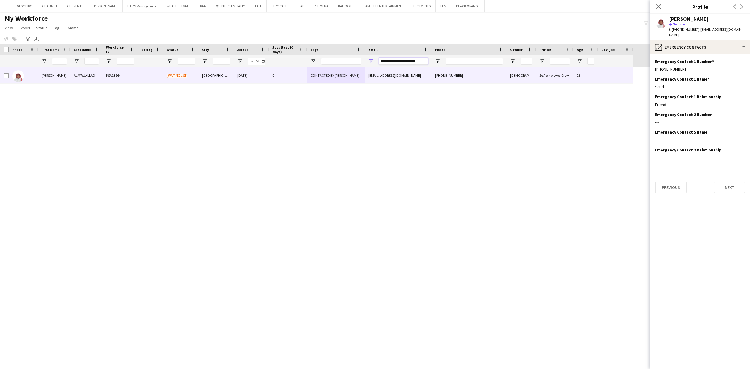
drag, startPoint x: 415, startPoint y: 60, endPoint x: 341, endPoint y: 60, distance: 74.1
click at [342, 60] on div at bounding box center [316, 61] width 633 height 12
paste input "*"
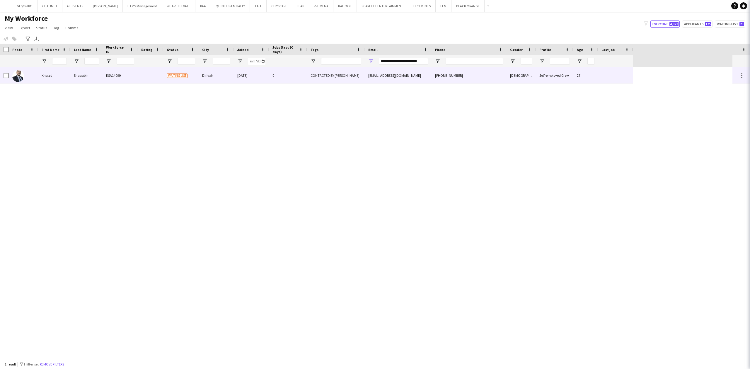
click at [367, 72] on div "[EMAIL_ADDRESS][DOMAIN_NAME]" at bounding box center [398, 75] width 67 height 16
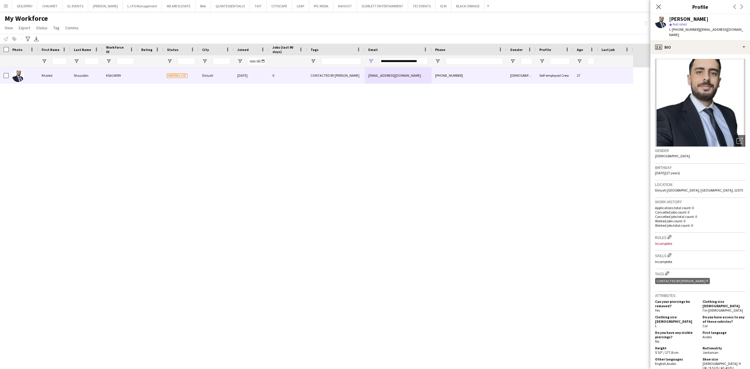
click at [707, 54] on app-crew-profile-bio "Open photos pop-in Gender [DEMOGRAPHIC_DATA] Birthday [DEMOGRAPHIC_DATA] (27 ye…" at bounding box center [701, 211] width 100 height 315
click at [715, 40] on div "profile Bio" at bounding box center [701, 47] width 100 height 14
drag, startPoint x: 715, startPoint y: 193, endPoint x: 720, endPoint y: 100, distance: 92.7
click at [715, 198] on div "Work history Applications total count: 0 Cancelled jobs count: 0 Cancelled jobs…" at bounding box center [700, 215] width 90 height 35
drag, startPoint x: 718, startPoint y: 25, endPoint x: 716, endPoint y: 33, distance: 8.0
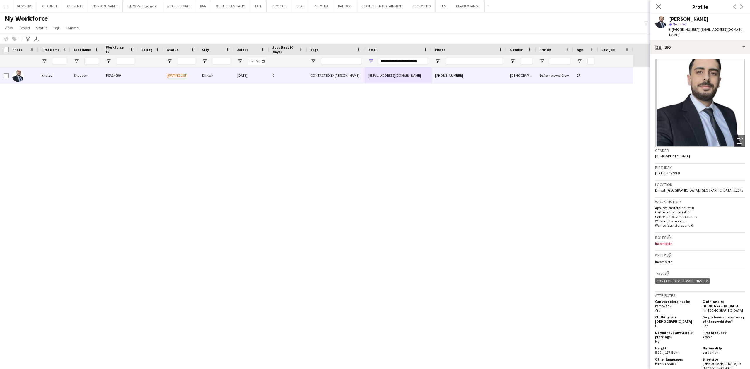
click at [719, 27] on div "Khaled Shaaabin star Not rated t. [PHONE_NUMBER] | [EMAIL_ADDRESS][DOMAIN_NAME]" at bounding box center [707, 26] width 76 height 21
click at [715, 40] on div "profile Bio" at bounding box center [701, 47] width 100 height 14
click at [727, 78] on div "About you About you" at bounding box center [716, 84] width 58 height 12
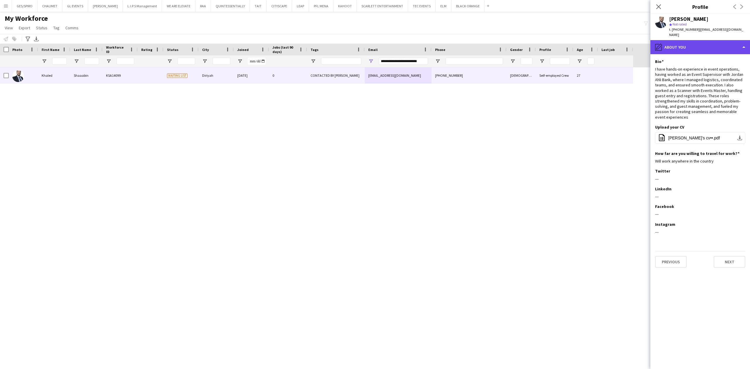
click at [713, 43] on div "pencil4 About you" at bounding box center [701, 47] width 100 height 14
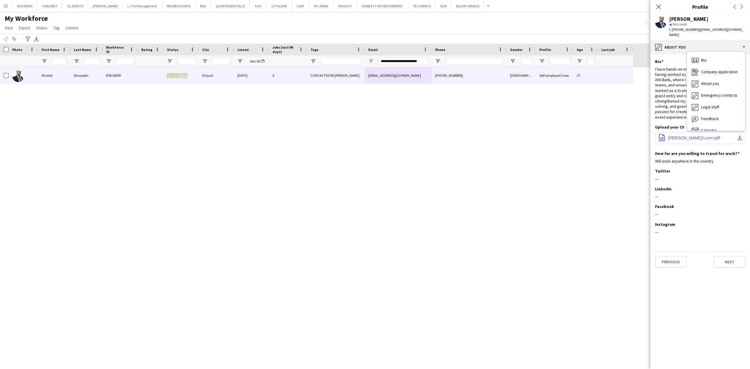
click at [678, 136] on span "[PERSON_NAME]’s cv••.pdf" at bounding box center [694, 138] width 52 height 5
click at [719, 93] on div "I have hands-on experience in event operations, having worked as an Event Super…" at bounding box center [700, 93] width 90 height 53
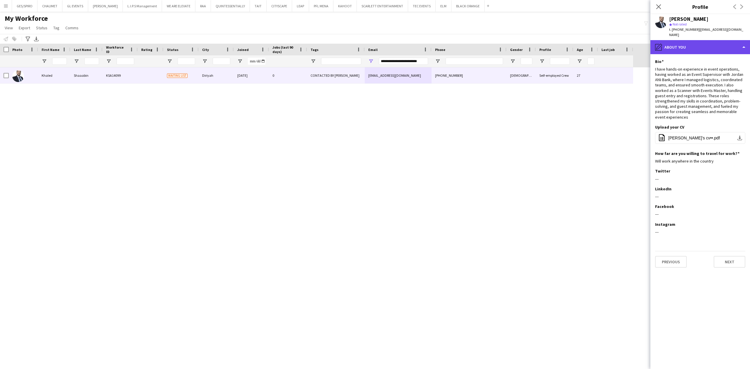
click at [722, 45] on div "pencil4 About you" at bounding box center [701, 47] width 100 height 14
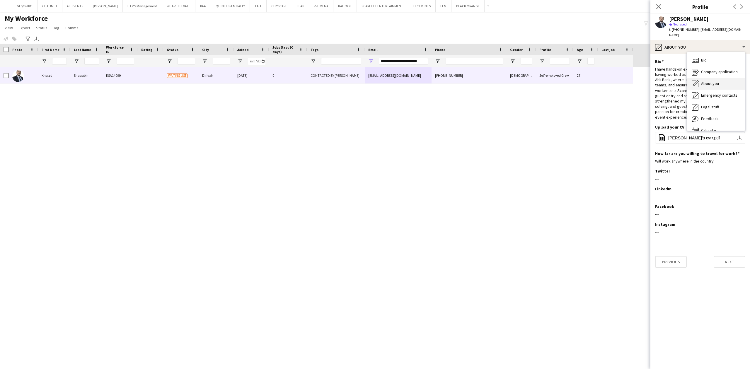
click at [720, 79] on div "About you About you" at bounding box center [716, 84] width 58 height 12
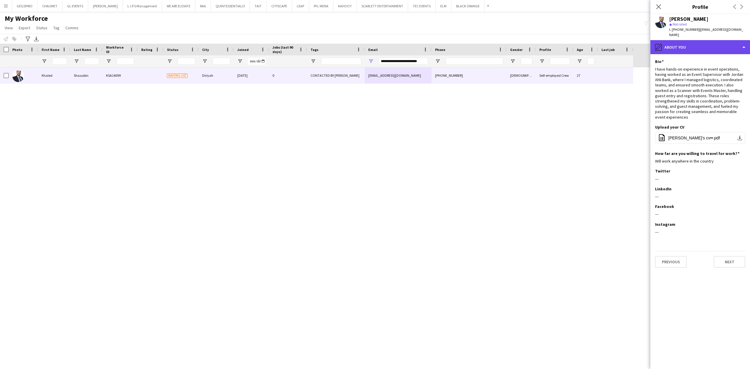
drag, startPoint x: 704, startPoint y: 39, endPoint x: 718, endPoint y: 78, distance: 40.9
click at [704, 40] on div "pencil4 About you" at bounding box center [701, 47] width 100 height 14
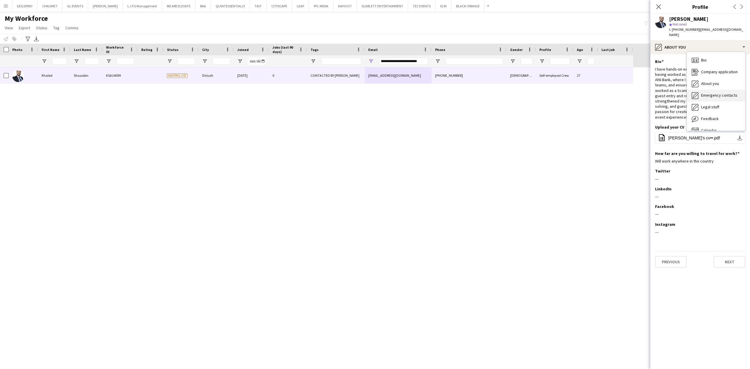
click at [717, 90] on div "Emergency contacts Emergency contacts" at bounding box center [716, 96] width 58 height 12
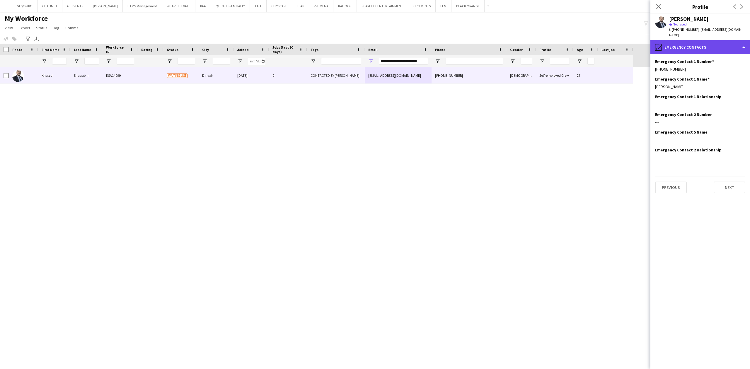
click at [714, 42] on div "pencil4 Emergency contacts" at bounding box center [701, 47] width 100 height 14
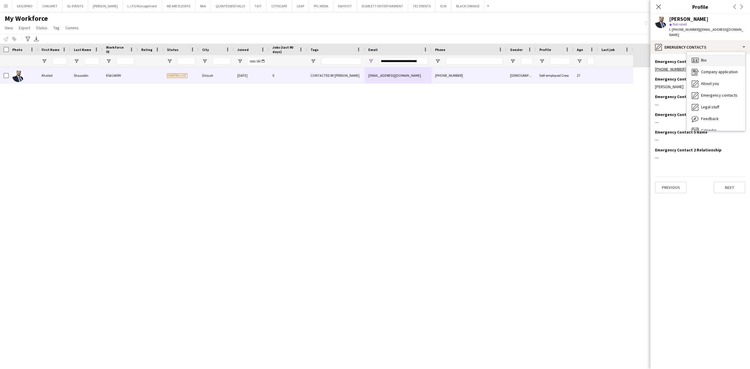
click at [725, 55] on div "Bio Bio" at bounding box center [716, 61] width 58 height 12
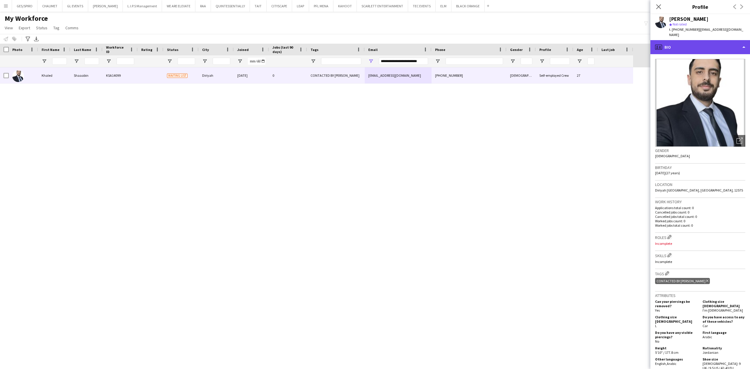
click at [713, 40] on div "profile Bio" at bounding box center [701, 47] width 100 height 14
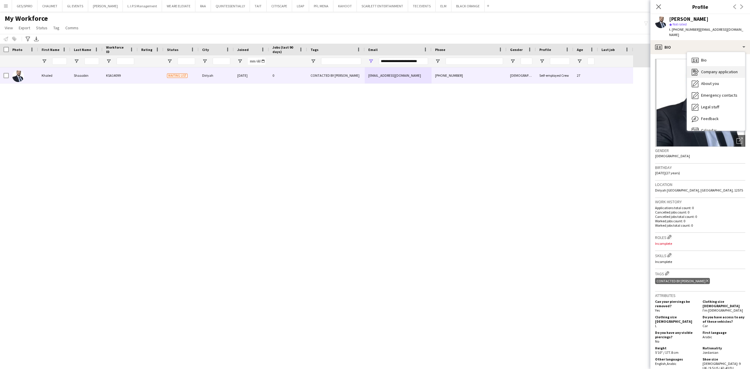
click at [725, 69] on span "Company application" at bounding box center [719, 71] width 37 height 5
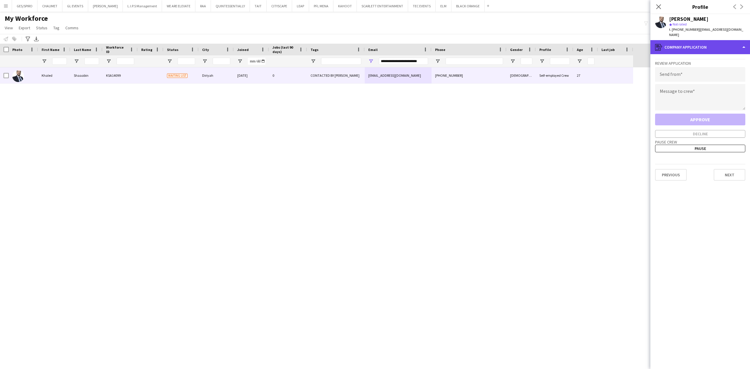
click at [719, 40] on div "register Company application" at bounding box center [701, 47] width 100 height 14
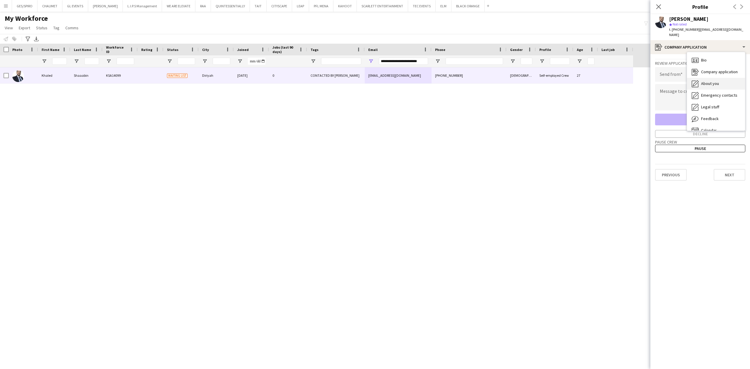
click at [719, 78] on div "About you About you" at bounding box center [716, 84] width 58 height 12
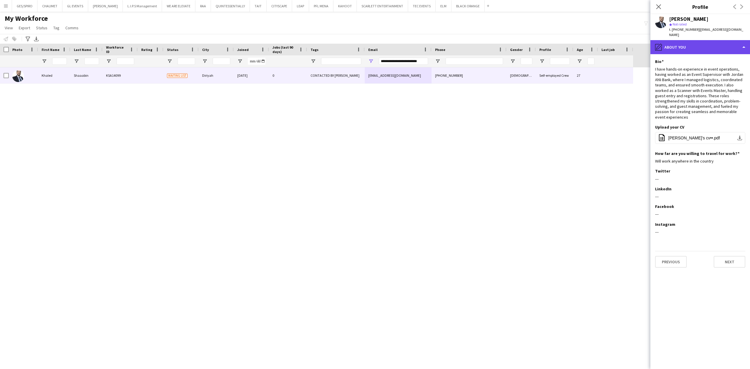
click at [712, 45] on div "pencil4 About you" at bounding box center [701, 47] width 100 height 14
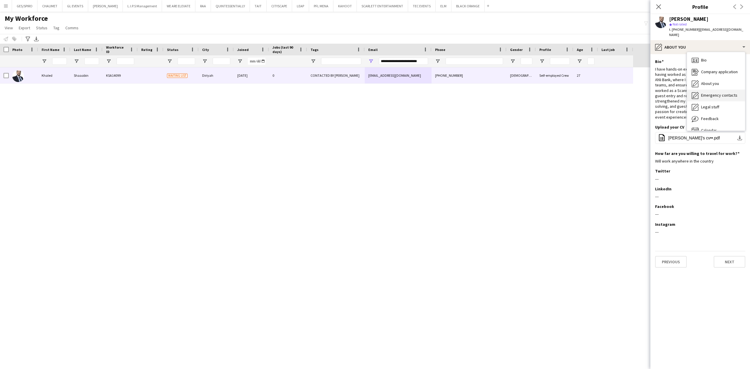
click at [726, 93] on span "Emergency contacts" at bounding box center [719, 95] width 36 height 5
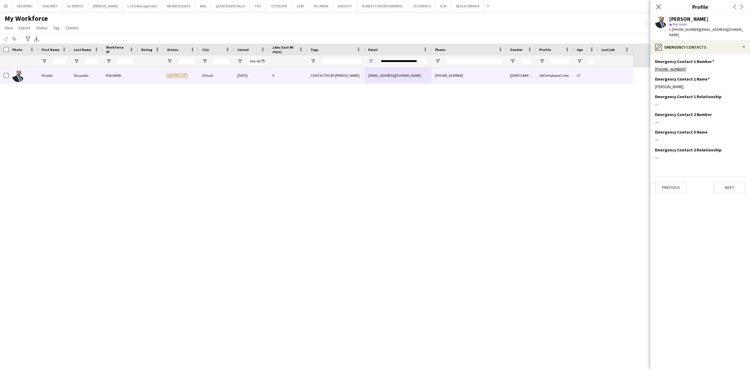
click at [713, 34] on div "Khaled Shaaabin star Not rated t. [PHONE_NUMBER] | [EMAIL_ADDRESS][DOMAIN_NAME]" at bounding box center [701, 27] width 100 height 26
click at [728, 41] on div "pencil4 Emergency contacts" at bounding box center [701, 47] width 100 height 14
click at [728, 55] on div "Bio Bio" at bounding box center [716, 61] width 58 height 12
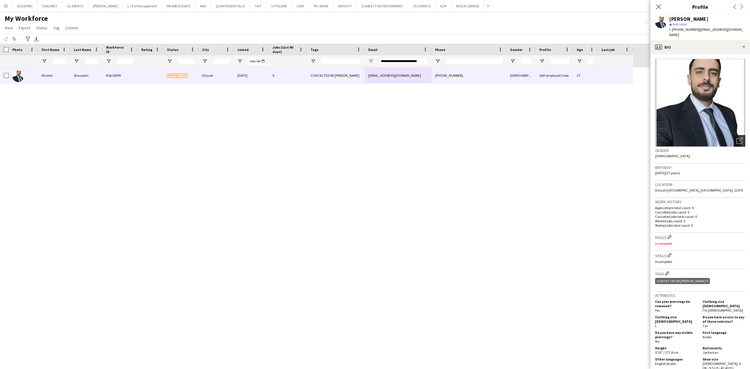
click at [737, 138] on icon "Open photos pop-in" at bounding box center [740, 141] width 6 height 6
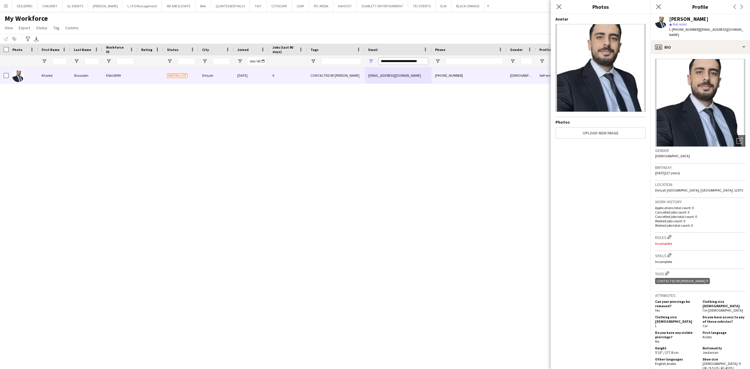
drag, startPoint x: 409, startPoint y: 61, endPoint x: 213, endPoint y: 50, distance: 196.9
click at [222, 52] on div "Workforce Details Photo First Name Age" at bounding box center [316, 56] width 633 height 24
paste input "*"
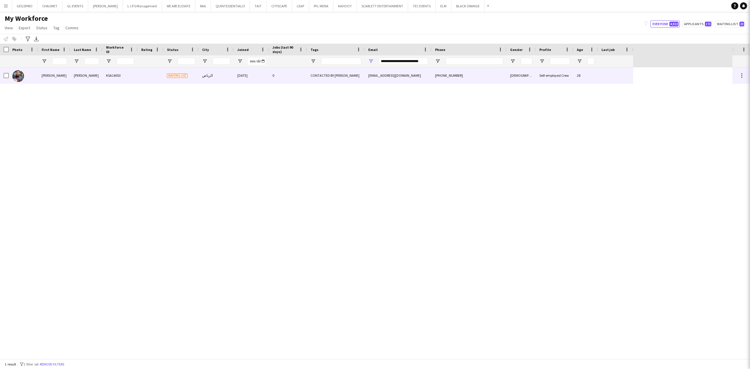
click at [506, 74] on div "[PHONE_NUMBER]" at bounding box center [469, 75] width 75 height 16
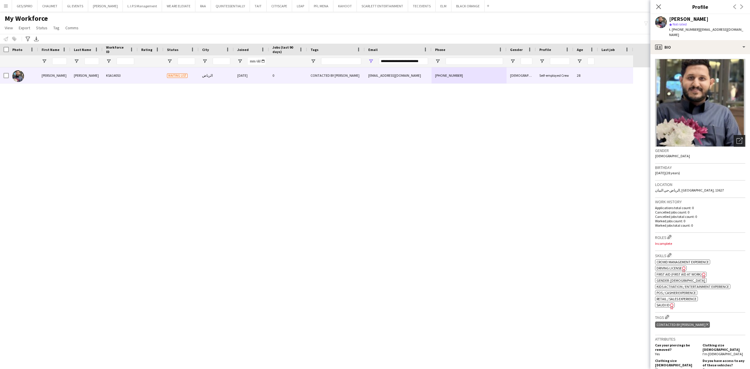
click at [737, 138] on icon "Open photos pop-in" at bounding box center [740, 141] width 6 height 6
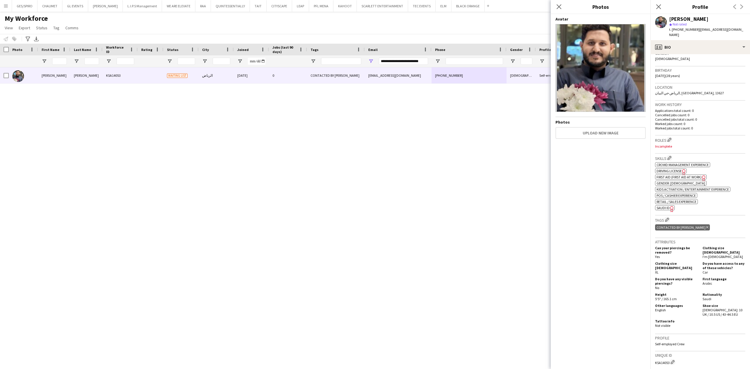
scroll to position [117, 0]
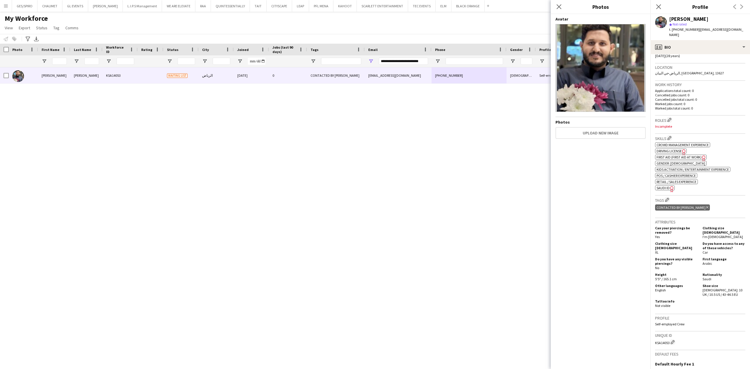
click at [665, 186] on span "SAUDI ID" at bounding box center [663, 188] width 13 height 4
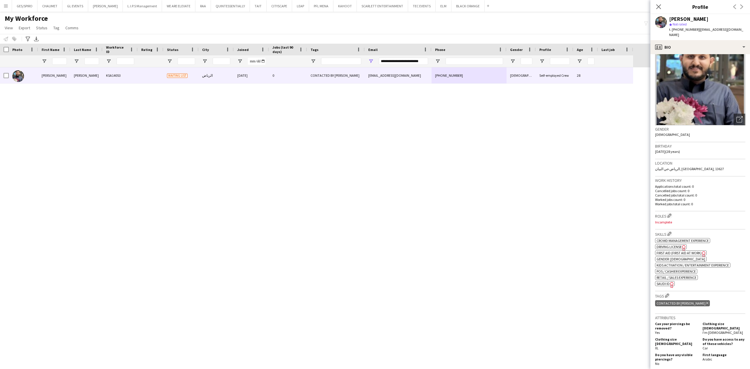
scroll to position [0, 0]
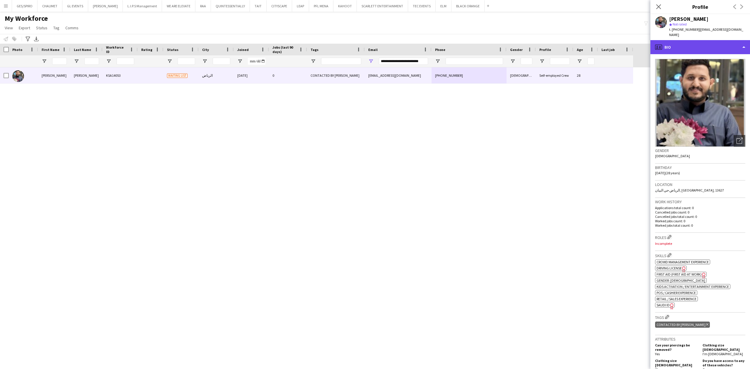
click at [715, 45] on div "profile Bio" at bounding box center [701, 47] width 100 height 14
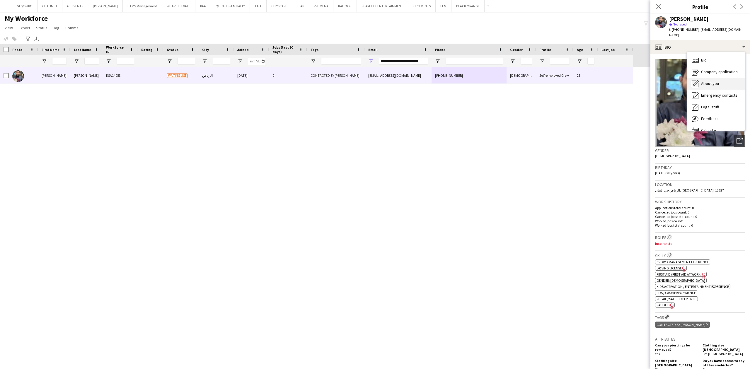
click at [717, 81] on span "About you" at bounding box center [710, 83] width 18 height 5
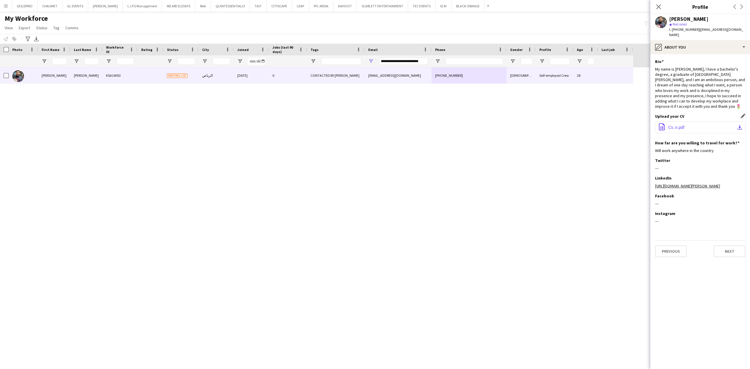
click at [682, 125] on span "Cv..n.pdf" at bounding box center [676, 127] width 16 height 5
click at [734, 67] on div "My name is [PERSON_NAME], I have a bachelor's degree, a graduate of [GEOGRAPHIC…" at bounding box center [700, 88] width 90 height 43
click at [715, 40] on div "pencil4 About you" at bounding box center [701, 47] width 100 height 14
click at [726, 93] on span "Emergency contacts" at bounding box center [719, 95] width 36 height 5
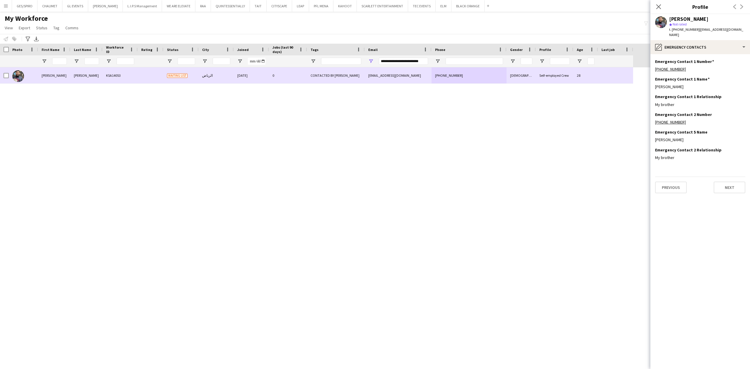
click at [67, 55] on div "First Name" at bounding box center [54, 50] width 32 height 12
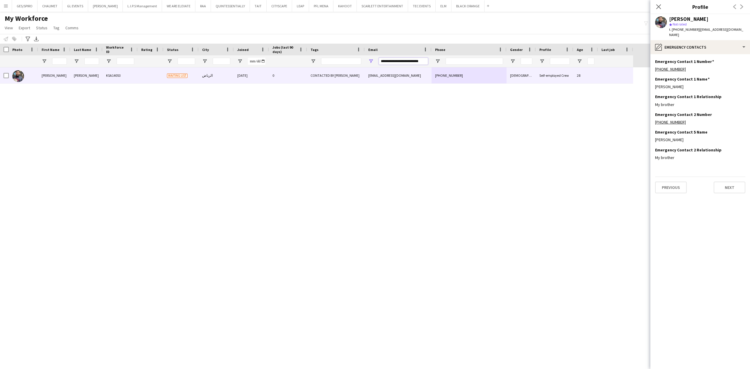
click at [404, 59] on input "**********" at bounding box center [403, 61] width 49 height 7
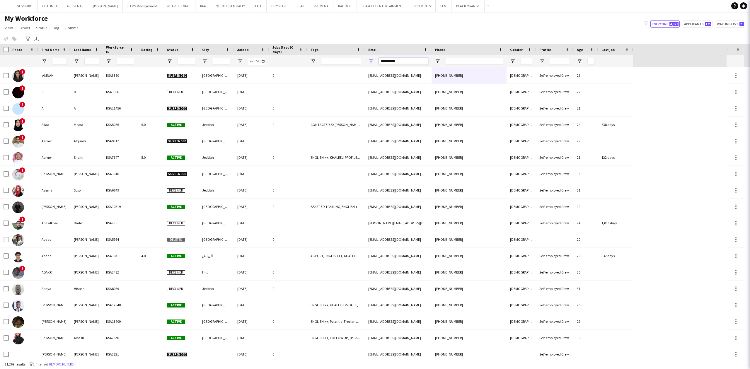
type input "**********"
click at [53, 63] on input "First Name Filter Input" at bounding box center [59, 61] width 15 height 7
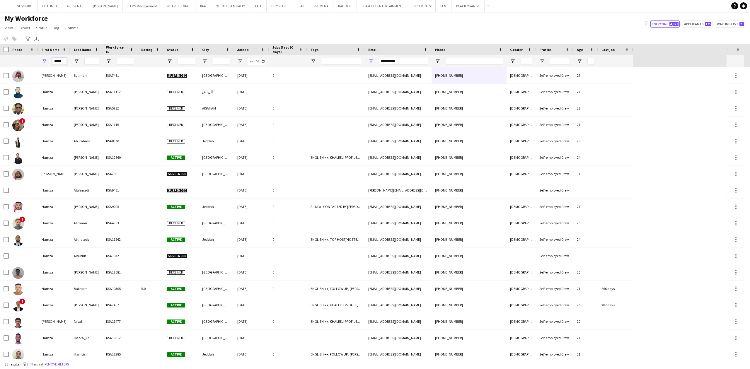
type input "*****"
click at [95, 59] on input "Last Name Filter Input" at bounding box center [91, 61] width 15 height 7
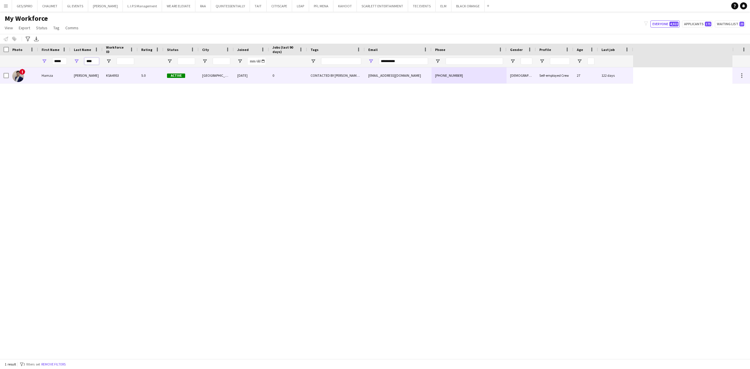
type input "****"
click at [118, 79] on div "KSA4953" at bounding box center [120, 75] width 35 height 16
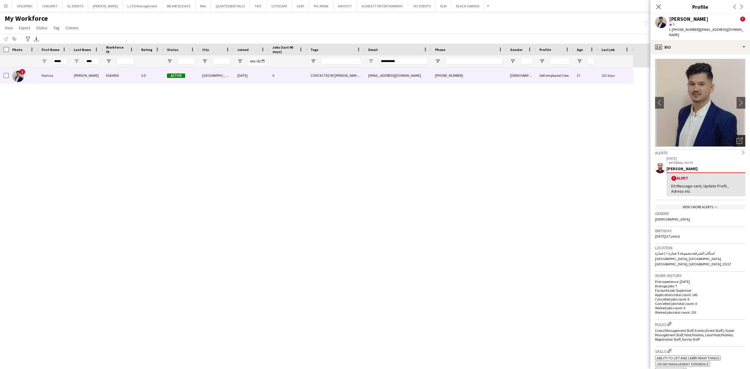
click at [734, 135] on div "Open photos pop-in" at bounding box center [740, 141] width 12 height 12
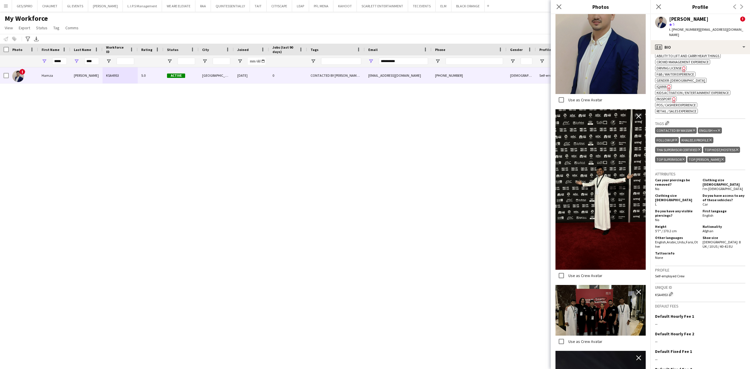
scroll to position [299, 0]
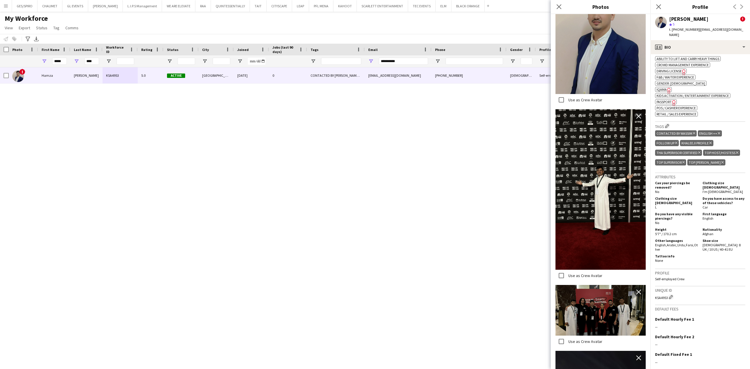
click at [666, 88] on icon "Freelancer has uploaded a photo validation of skill. Click to see" at bounding box center [669, 91] width 6 height 6
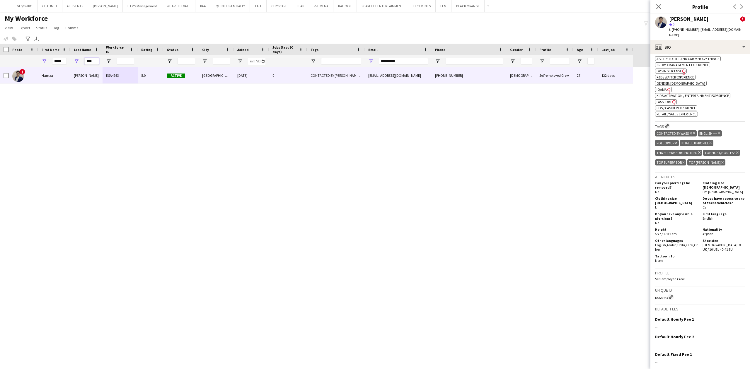
drag, startPoint x: 97, startPoint y: 61, endPoint x: 57, endPoint y: 58, distance: 40.0
click at [57, 58] on div "***** ****" at bounding box center [316, 61] width 633 height 12
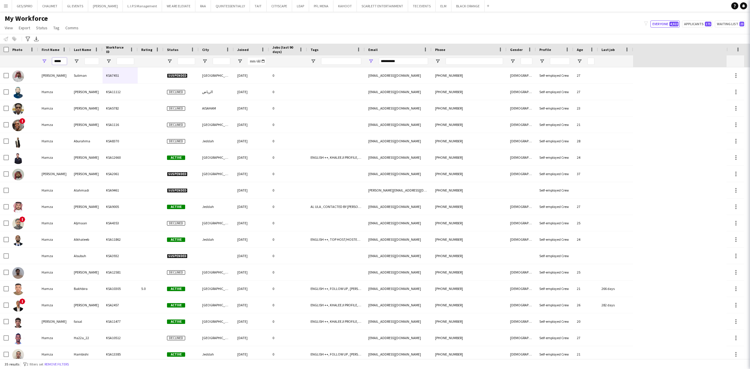
click at [61, 59] on input "*****" at bounding box center [59, 61] width 15 height 7
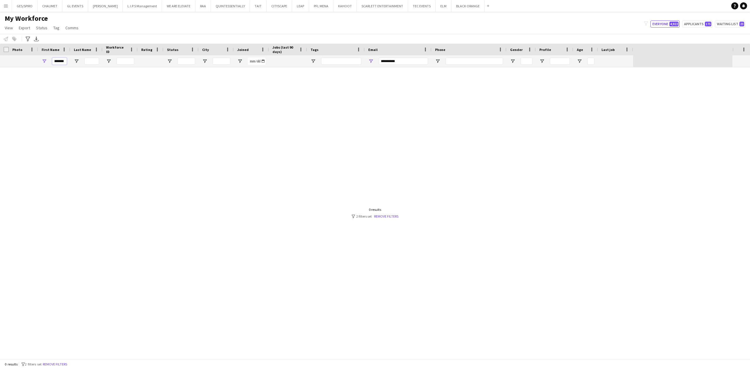
scroll to position [0, 0]
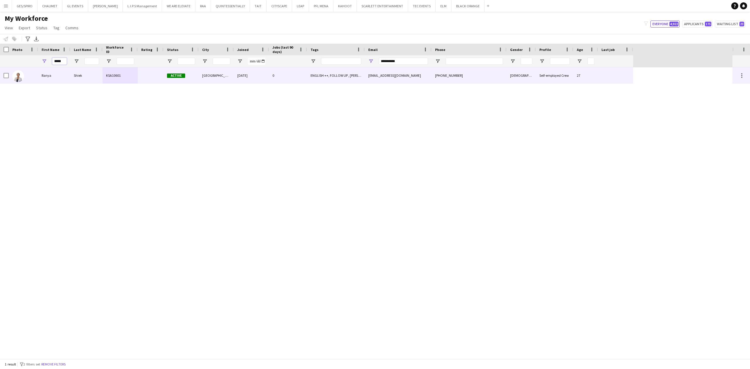
type input "*****"
click at [88, 77] on div "Shiek" at bounding box center [86, 75] width 32 height 16
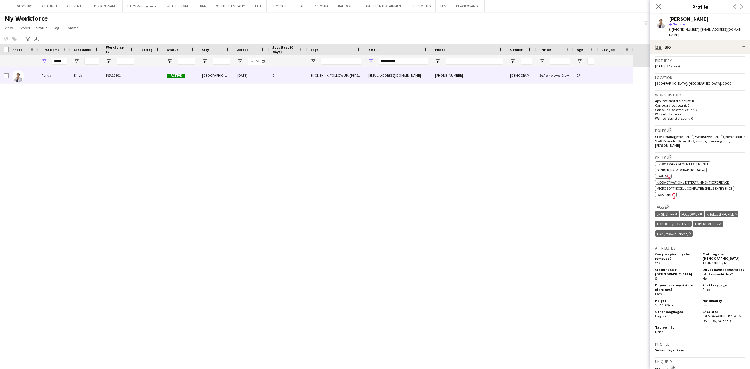
scroll to position [17, 0]
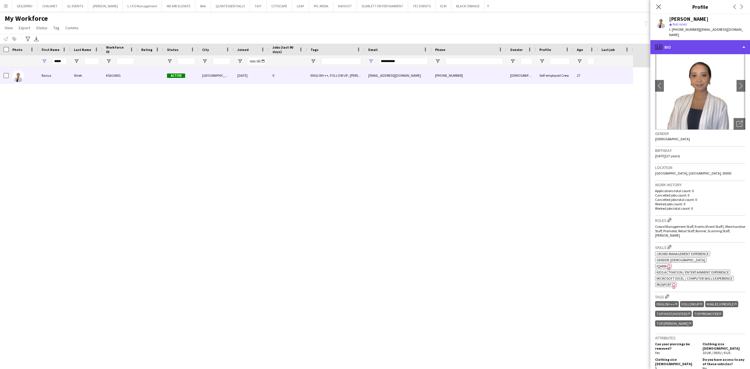
click at [705, 45] on div "profile Bio" at bounding box center [701, 47] width 100 height 14
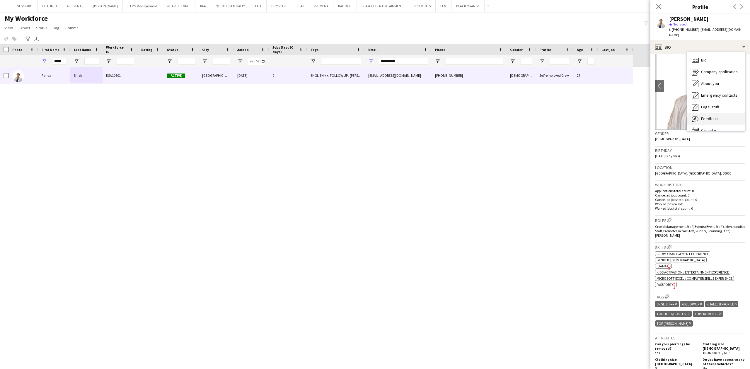
click at [715, 113] on div "Feedback Feedback" at bounding box center [716, 119] width 58 height 12
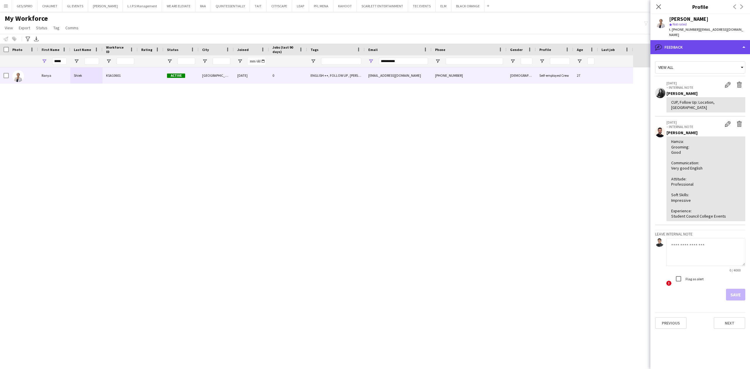
click at [711, 40] on div "bubble-pencil Feedback" at bounding box center [701, 47] width 100 height 14
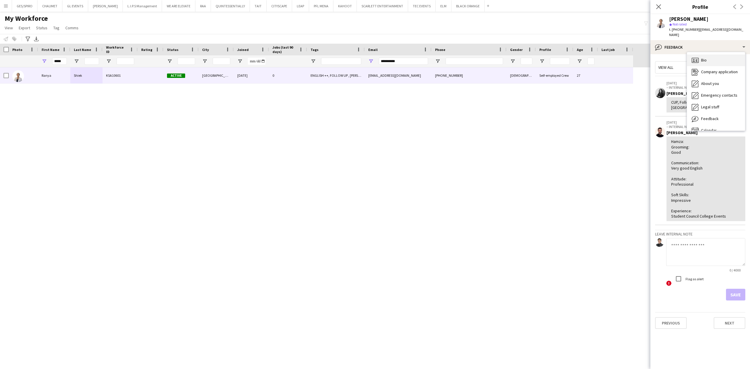
click at [710, 55] on div "Bio Bio" at bounding box center [716, 61] width 58 height 12
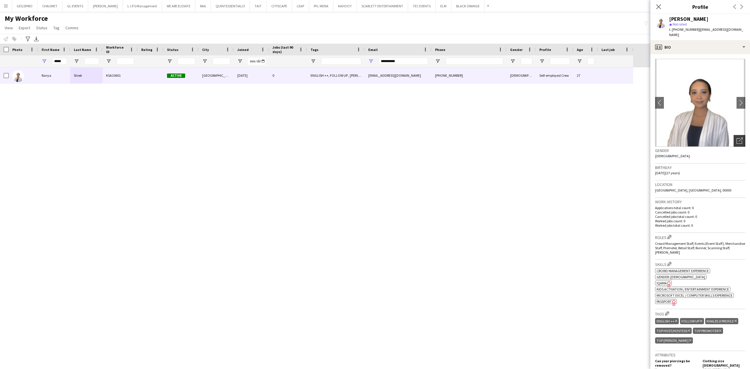
click at [737, 138] on icon "Open photos pop-in" at bounding box center [740, 141] width 6 height 6
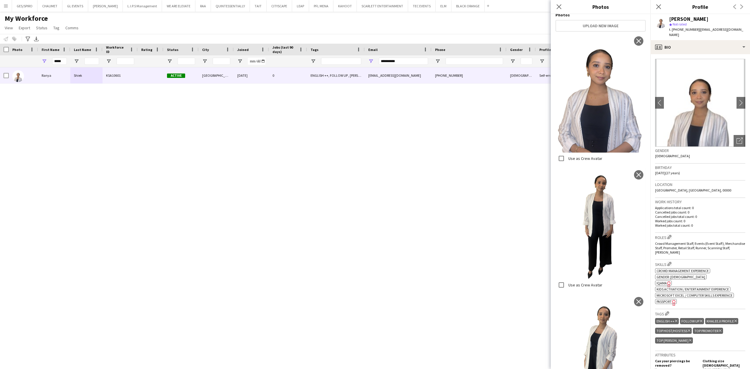
scroll to position [117, 0]
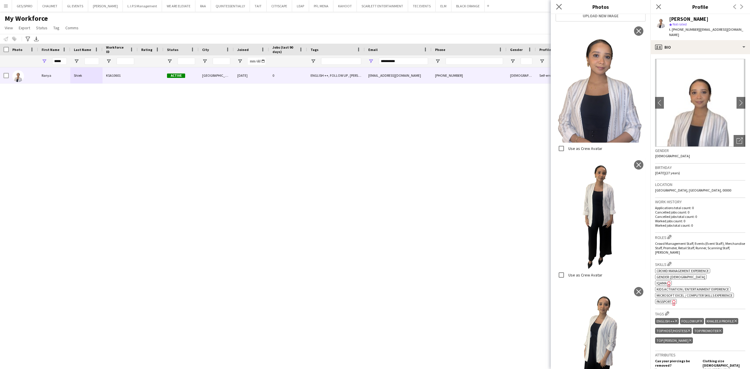
click at [562, 6] on app-icon "Close pop-in" at bounding box center [559, 7] width 8 height 8
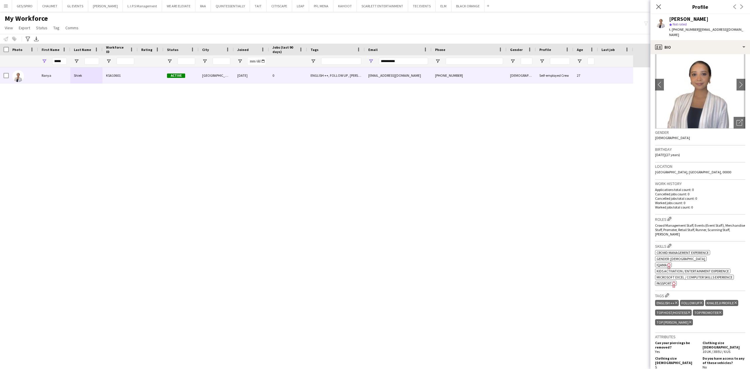
scroll to position [78, 0]
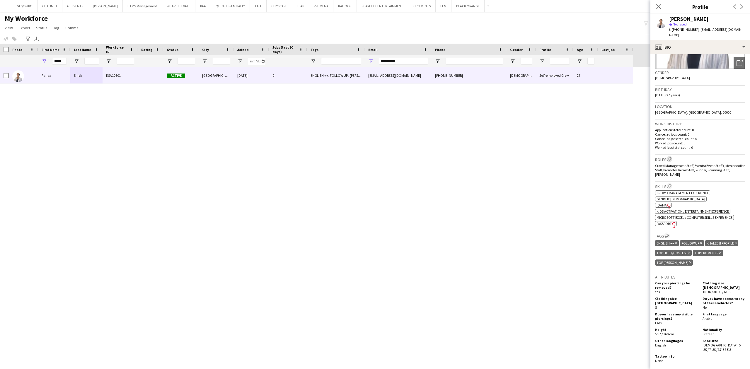
click at [670, 157] on app-icon "Edit crew company roles" at bounding box center [670, 159] width 4 height 4
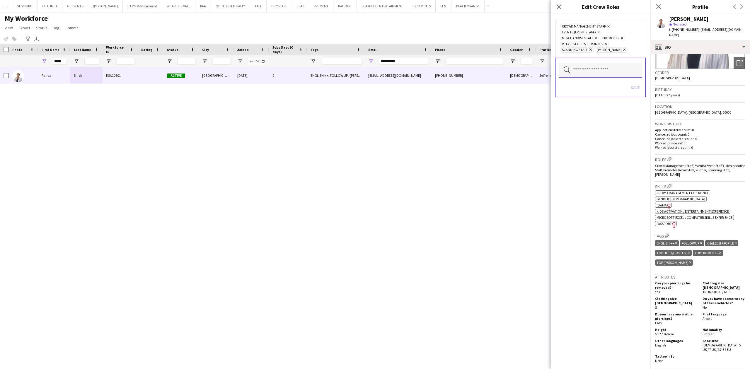
click at [608, 75] on input "text" at bounding box center [600, 70] width 83 height 15
click at [597, 161] on div "Crowd Management Staff Remove Events (Event Staff) Remove Merchandise Staff Rem…" at bounding box center [601, 191] width 100 height 355
click at [560, 7] on icon "Close pop-in" at bounding box center [559, 7] width 6 height 6
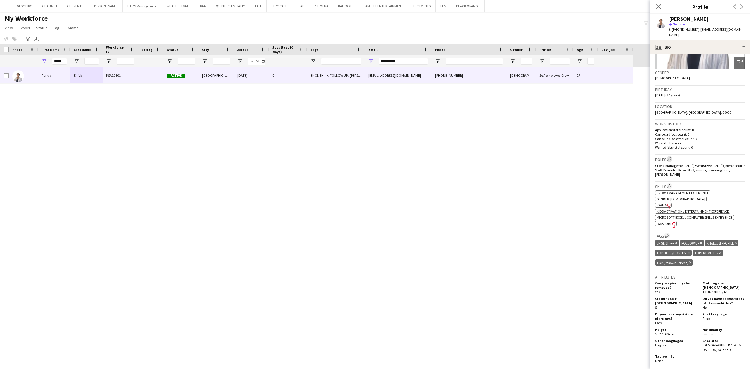
click at [670, 157] on app-icon "Edit crew company roles" at bounding box center [670, 159] width 4 height 4
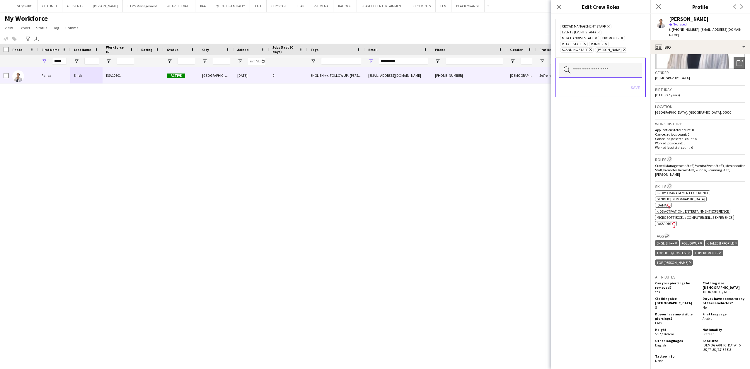
click at [602, 69] on input "text" at bounding box center [600, 70] width 83 height 15
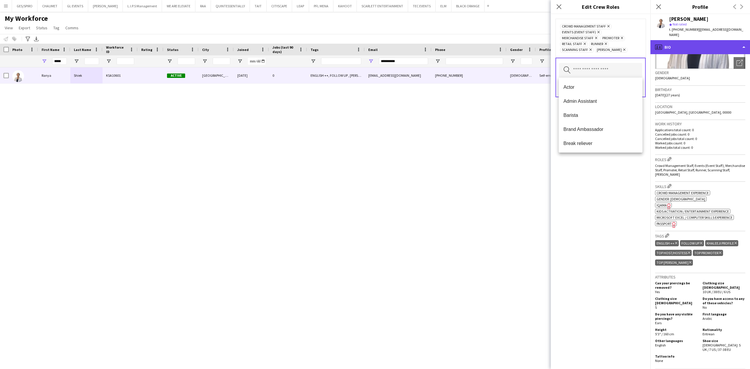
click at [678, 40] on div "profile Bio" at bounding box center [701, 47] width 100 height 14
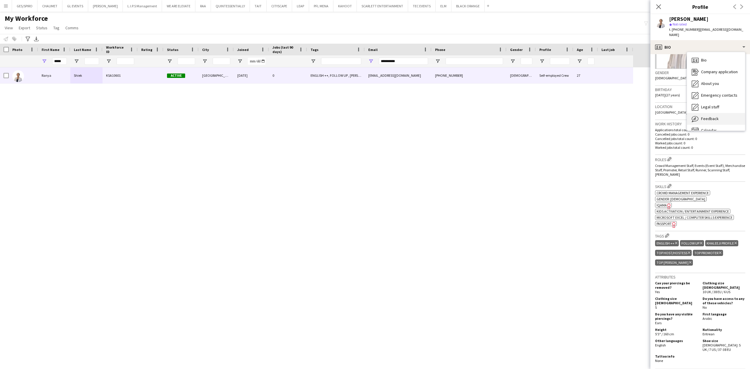
click at [716, 116] on span "Feedback" at bounding box center [710, 118] width 18 height 5
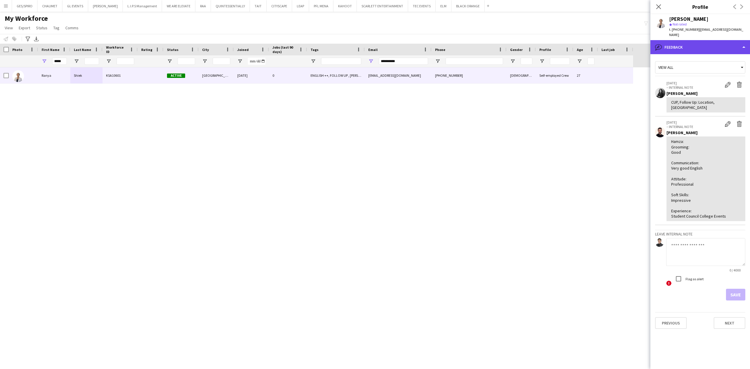
click at [726, 40] on div "bubble-pencil Feedback" at bounding box center [701, 47] width 100 height 14
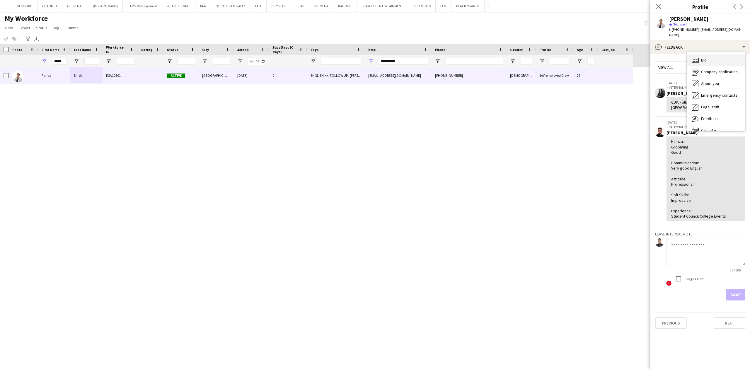
click at [716, 55] on div "Bio Bio" at bounding box center [716, 61] width 58 height 12
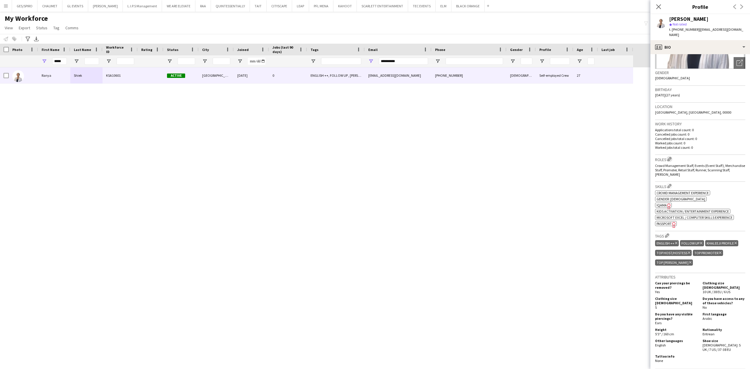
click at [670, 157] on app-icon "Edit crew company roles" at bounding box center [670, 159] width 4 height 4
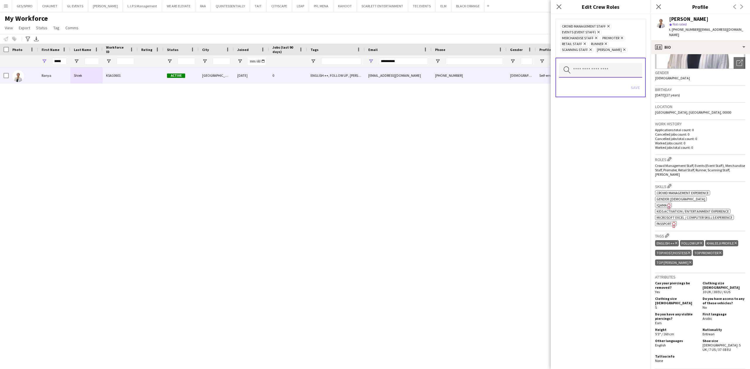
click at [614, 68] on input "text" at bounding box center [600, 70] width 83 height 15
click at [607, 101] on span "VIP Host/Hostess" at bounding box center [600, 101] width 74 height 6
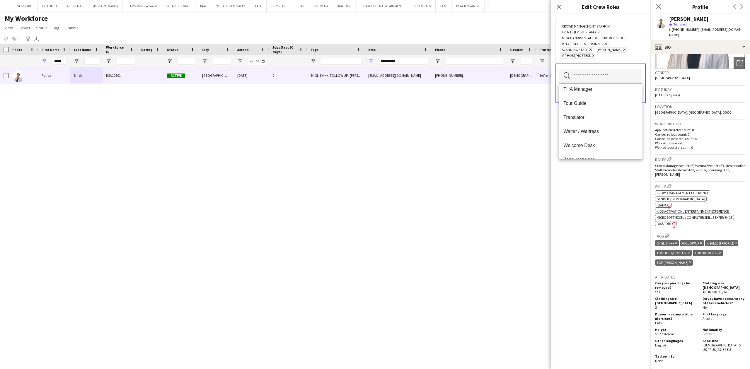
scroll to position [394, 0]
click at [609, 134] on span "Welcome Desk" at bounding box center [600, 135] width 74 height 6
click at [609, 115] on span "Survey Staff" at bounding box center [600, 115] width 74 height 6
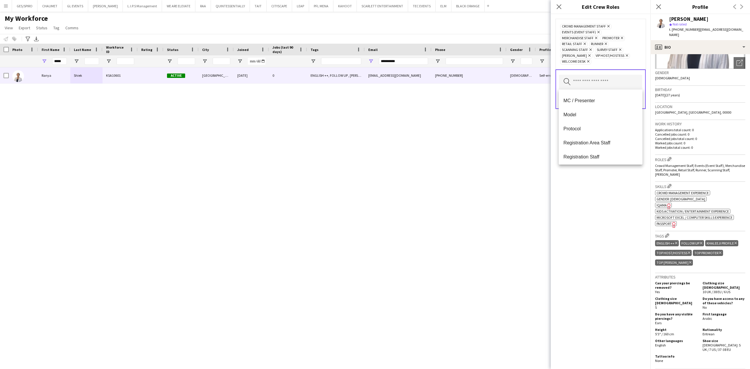
click at [609, 142] on span "Registration Area Staff" at bounding box center [600, 143] width 74 height 6
click at [605, 120] on span "Registration Staff" at bounding box center [600, 118] width 74 height 6
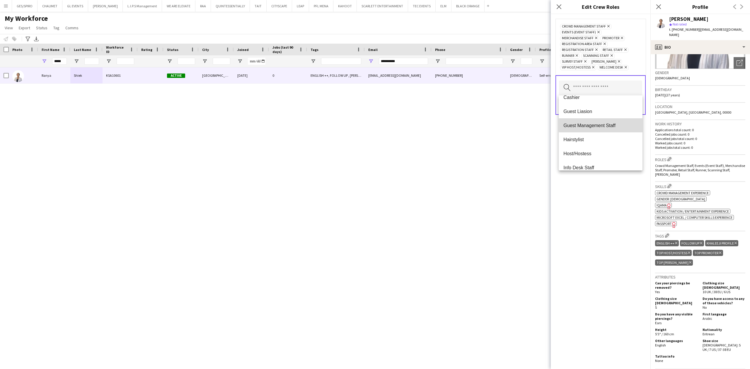
click at [615, 125] on span "Guest Management Staff" at bounding box center [600, 126] width 74 height 6
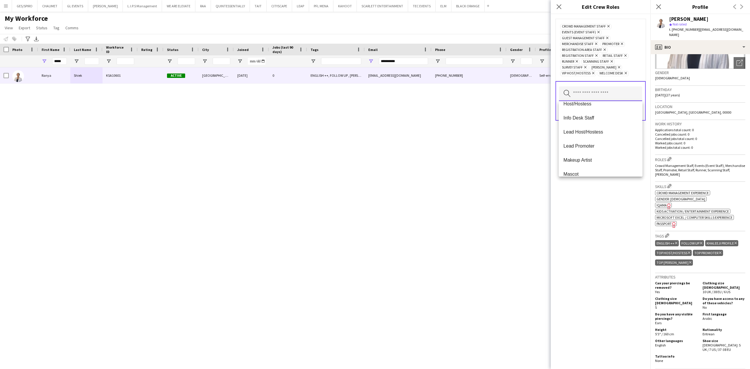
scroll to position [117, 0]
click at [611, 120] on span "Info Desk Staff" at bounding box center [600, 121] width 74 height 6
click at [605, 151] on mat-option "Guest Liasion" at bounding box center [601, 156] width 84 height 14
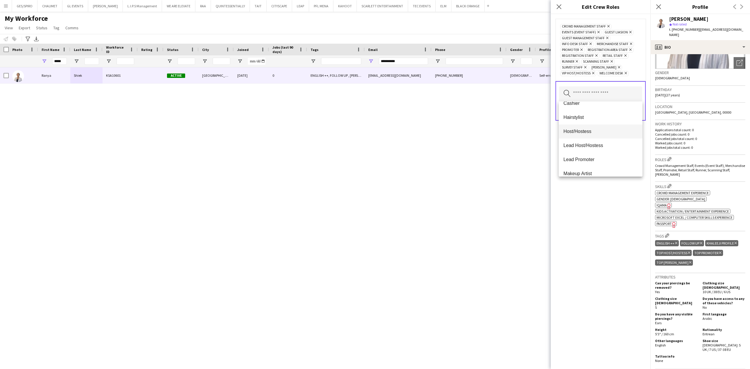
click at [607, 131] on span "Host/Hostess" at bounding box center [600, 132] width 74 height 6
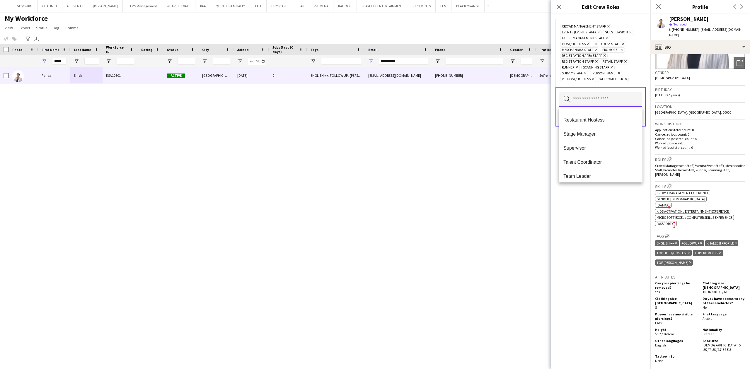
scroll to position [195, 0]
click at [588, 148] on span "Supervisor" at bounding box center [600, 147] width 74 height 6
click at [610, 125] on mat-option "Team Leader" at bounding box center [601, 122] width 84 height 14
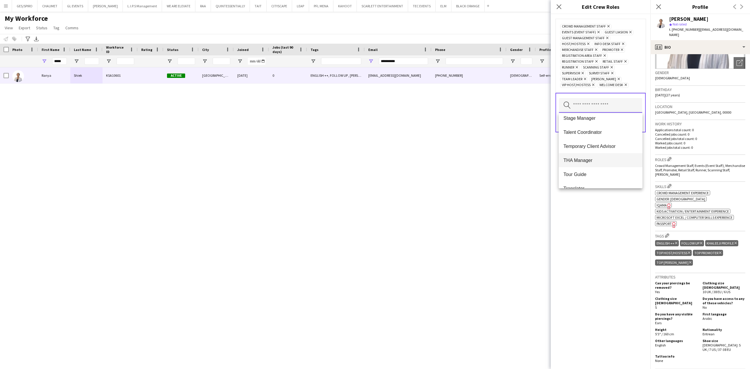
scroll to position [214, 0]
click at [599, 211] on div "Crowd Management Staff Remove Events (Event Staff) Remove Guest Liasion Remove …" at bounding box center [601, 191] width 100 height 355
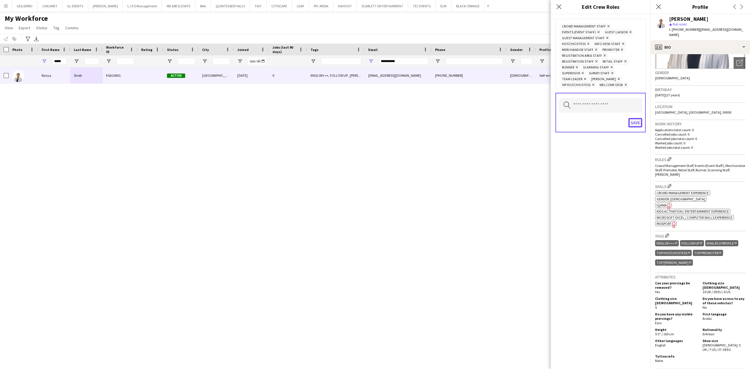
click at [634, 125] on button "Save" at bounding box center [636, 122] width 14 height 9
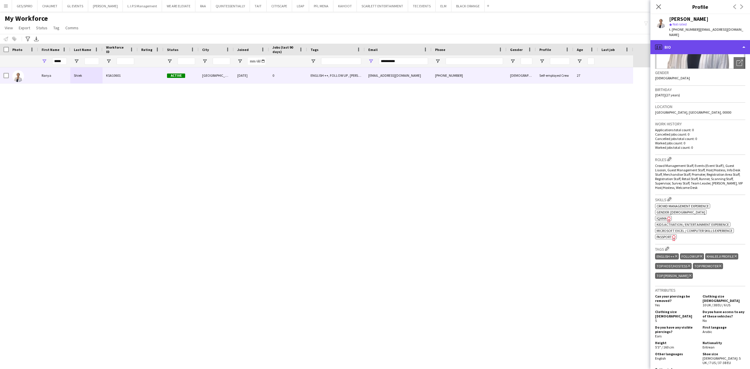
click at [713, 42] on div "profile Bio" at bounding box center [701, 47] width 100 height 14
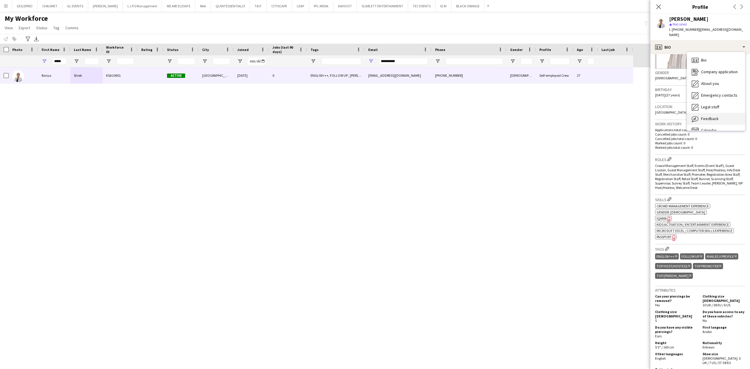
click at [723, 113] on div "Feedback Feedback" at bounding box center [716, 119] width 58 height 12
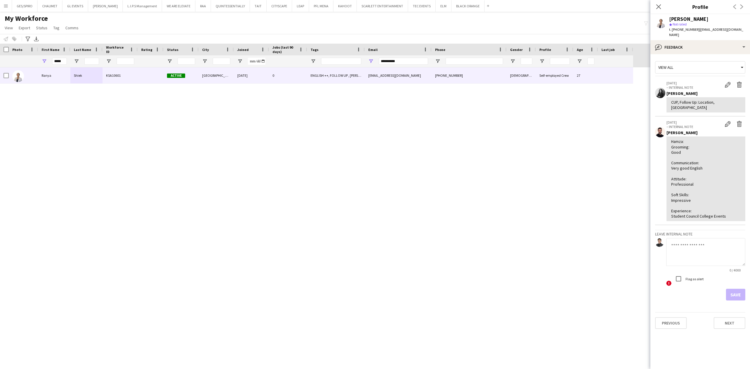
click at [701, 243] on textarea at bounding box center [705, 252] width 79 height 28
type textarea "**********"
drag, startPoint x: 740, startPoint y: 275, endPoint x: 735, endPoint y: 279, distance: 6.8
click at [740, 274] on div "! Flag as alert" at bounding box center [705, 279] width 79 height 13
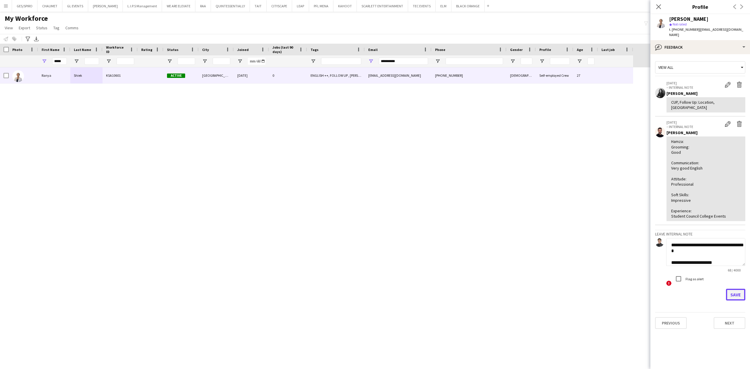
click at [734, 289] on button "Save" at bounding box center [735, 295] width 19 height 12
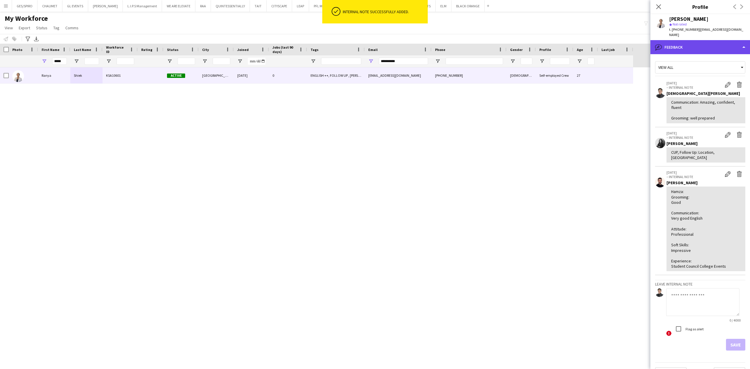
click at [711, 40] on div "bubble-pencil Feedback" at bounding box center [701, 47] width 100 height 14
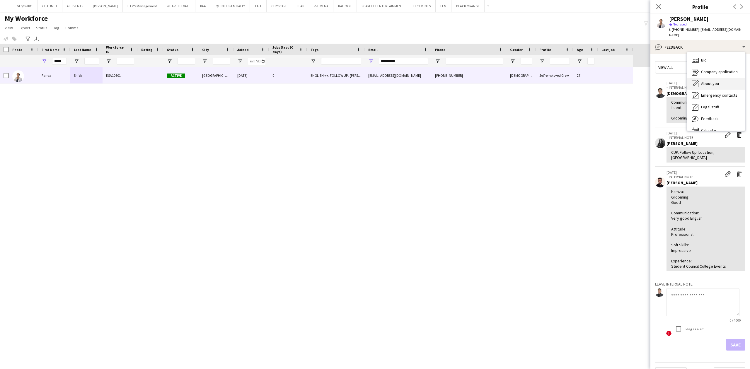
drag, startPoint x: 714, startPoint y: 77, endPoint x: 714, endPoint y: 74, distance: 3.2
click at [714, 78] on div "About you About you" at bounding box center [716, 84] width 58 height 12
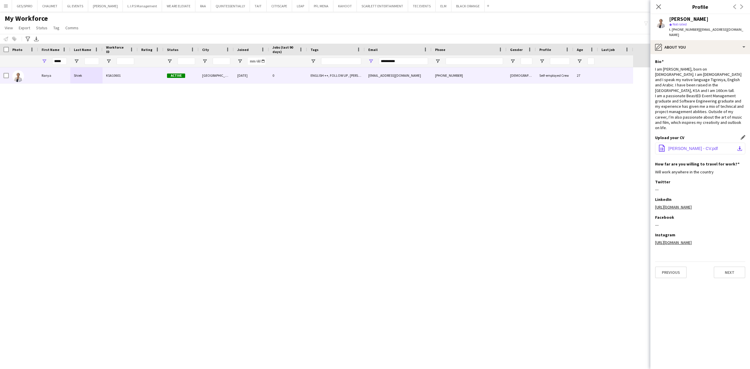
click at [689, 146] on span "[PERSON_NAME] - CV.pdf" at bounding box center [693, 148] width 50 height 5
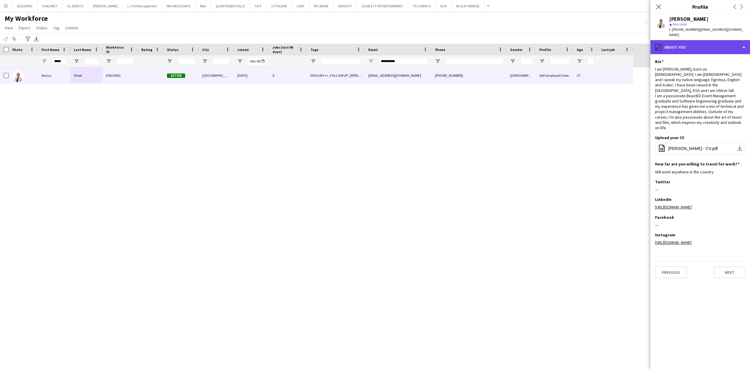
click at [703, 41] on div "pencil4 About you" at bounding box center [701, 47] width 100 height 14
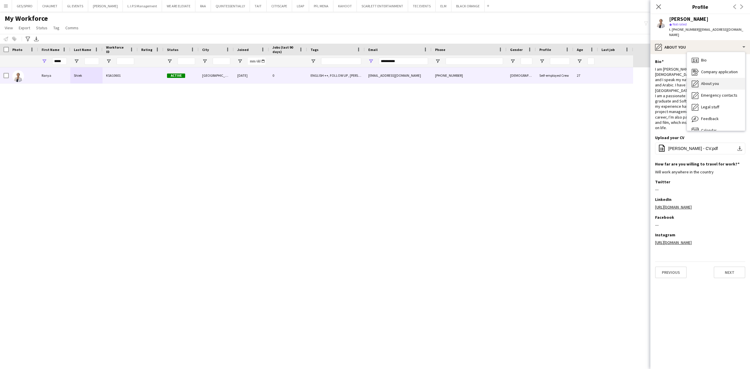
click at [713, 78] on div "About you About you" at bounding box center [716, 84] width 58 height 12
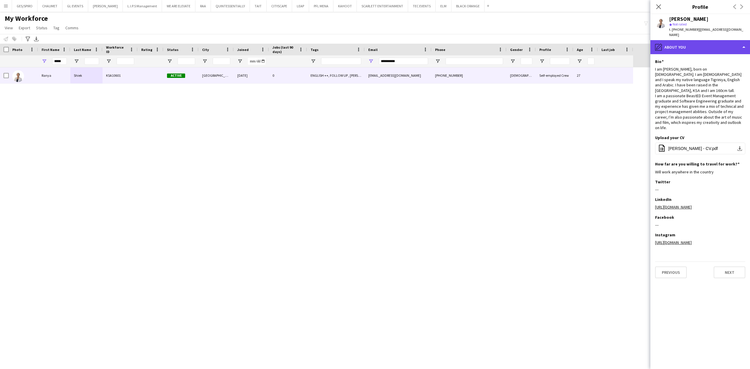
click at [704, 45] on div "pencil4 About you" at bounding box center [701, 47] width 100 height 14
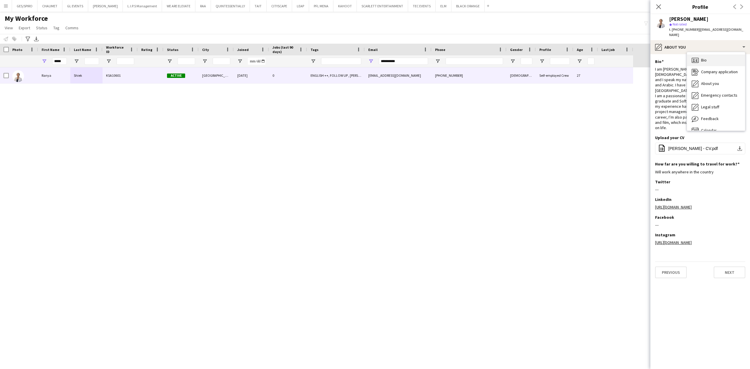
click at [716, 58] on div "Bio Bio" at bounding box center [716, 61] width 58 height 12
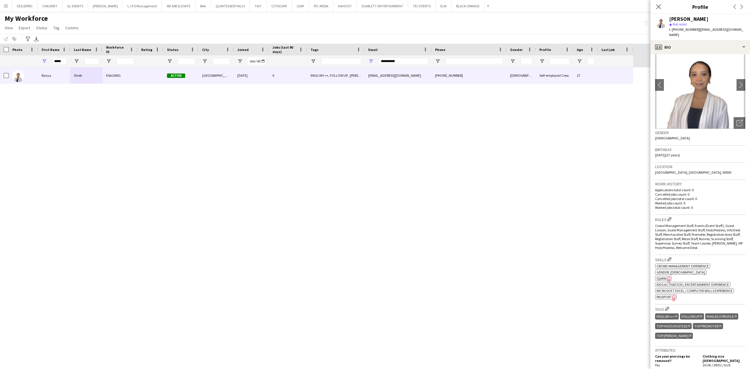
scroll to position [78, 0]
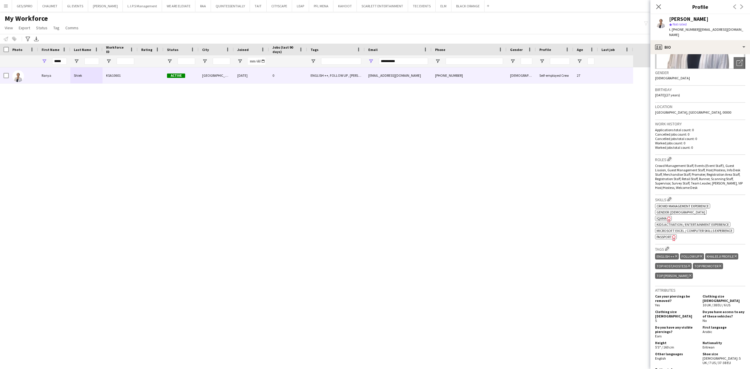
drag, startPoint x: 666, startPoint y: 213, endPoint x: 666, endPoint y: 217, distance: 3.5
click at [666, 216] on div "ok-circled2 background Layer 1 cross-circle-red background Layer 1 Crowd manage…" at bounding box center [700, 220] width 90 height 37
click at [693, 213] on div "ok-circled2 background Layer 1 cross-circle-red background Layer 1 Crowd manage…" at bounding box center [700, 220] width 90 height 37
click at [663, 216] on span "IQAMA" at bounding box center [662, 218] width 10 height 4
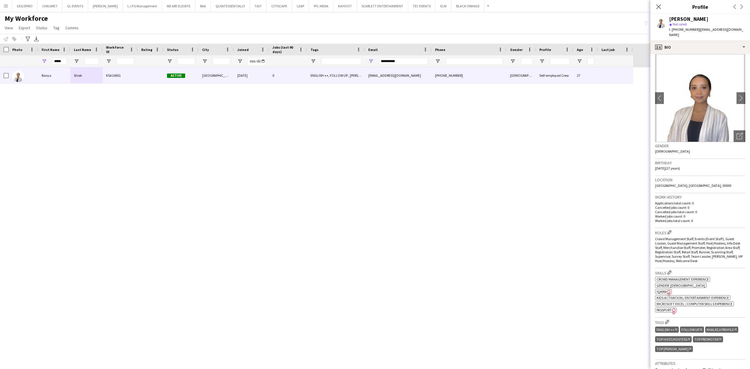
scroll to position [0, 0]
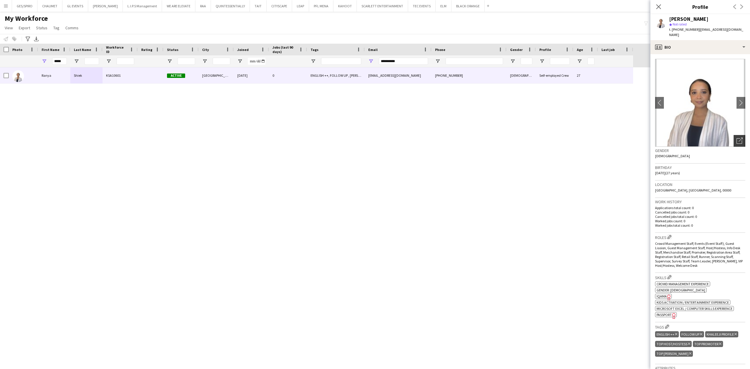
click at [737, 135] on div "Open photos pop-in" at bounding box center [740, 141] width 12 height 12
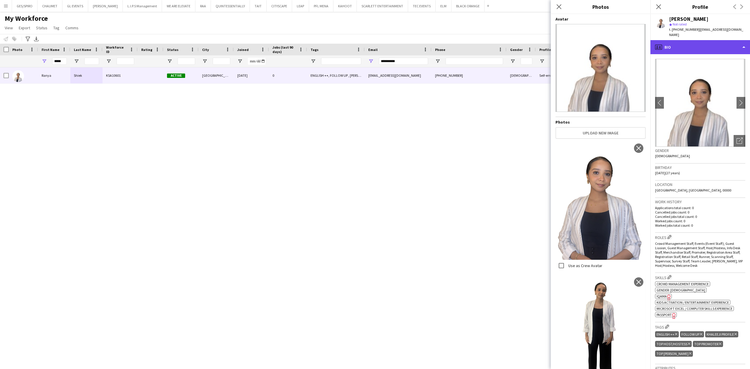
click at [724, 40] on div "profile Bio" at bounding box center [701, 47] width 100 height 14
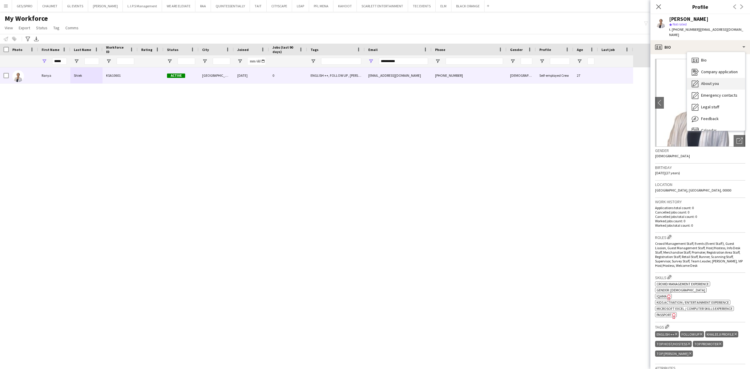
click at [725, 78] on div "About you About you" at bounding box center [716, 84] width 58 height 12
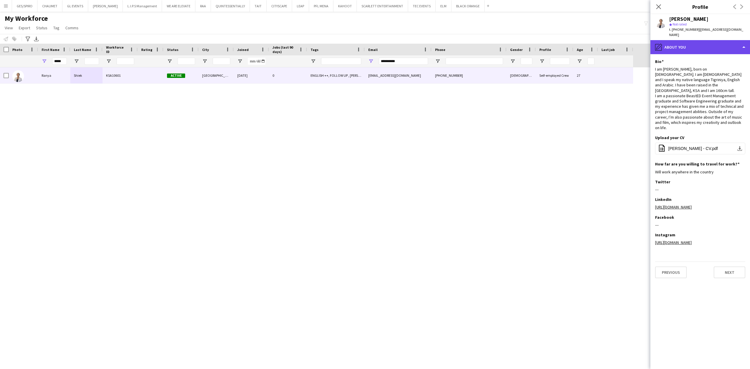
click at [714, 45] on div "pencil4 About you" at bounding box center [701, 47] width 100 height 14
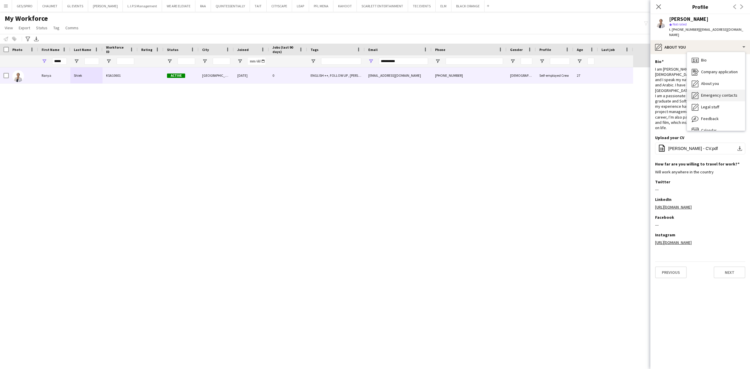
click at [718, 93] on span "Emergency contacts" at bounding box center [719, 95] width 36 height 5
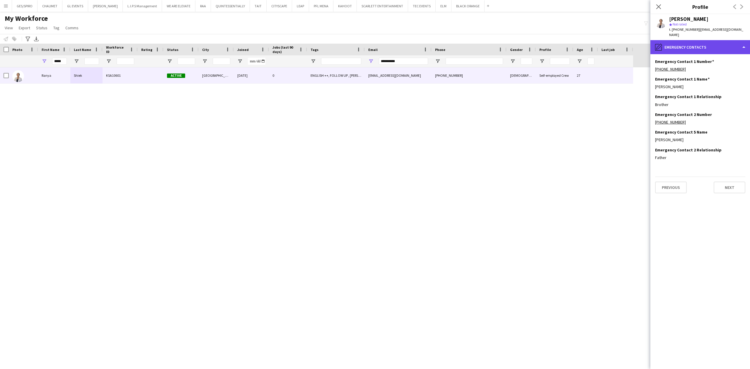
click at [700, 43] on div "pencil4 Emergency contacts" at bounding box center [701, 47] width 100 height 14
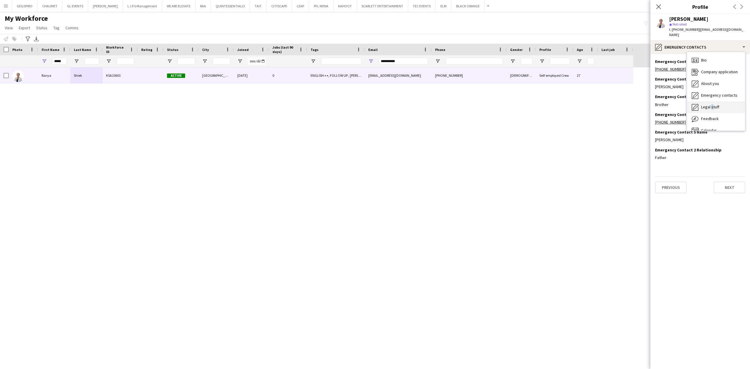
click at [711, 104] on span "Legal stuff" at bounding box center [710, 106] width 18 height 5
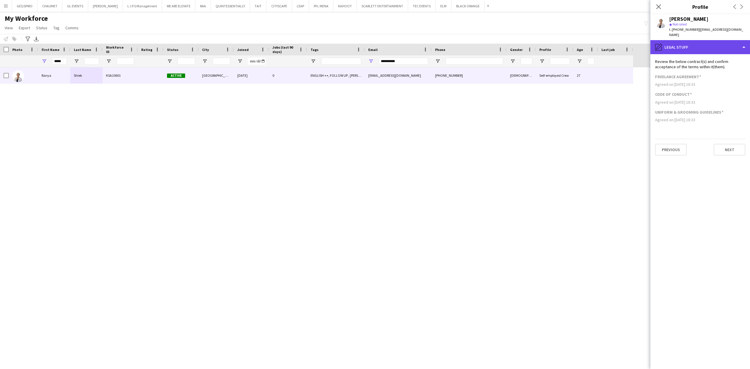
click at [697, 41] on div "pencil4 Legal stuff" at bounding box center [701, 47] width 100 height 14
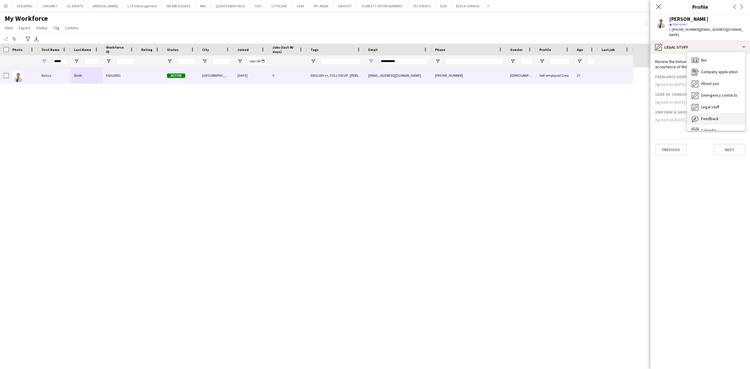
click at [703, 116] on span "Feedback" at bounding box center [710, 118] width 18 height 5
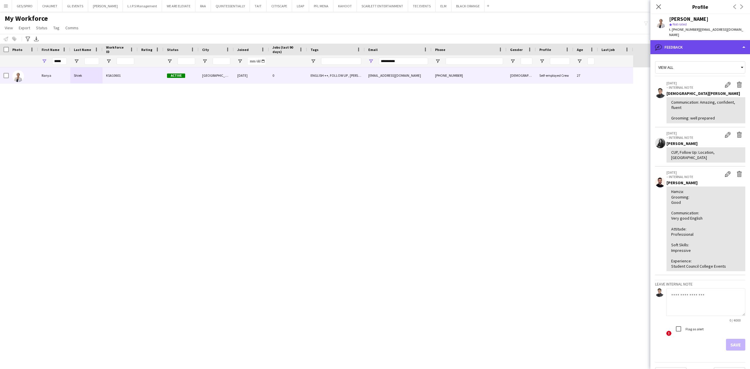
click at [701, 40] on div "bubble-pencil Feedback" at bounding box center [701, 47] width 100 height 14
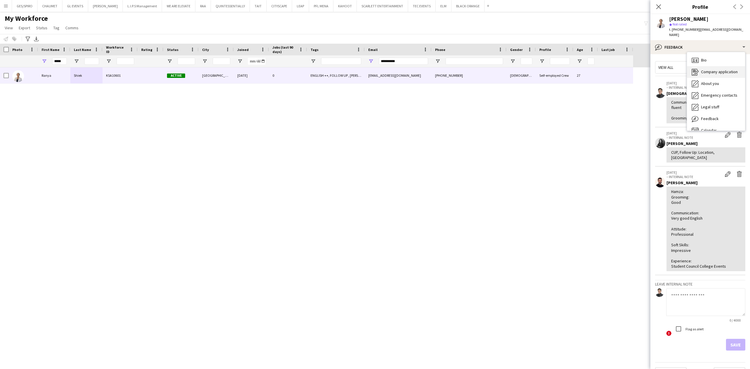
click at [711, 69] on span "Company application" at bounding box center [719, 71] width 37 height 5
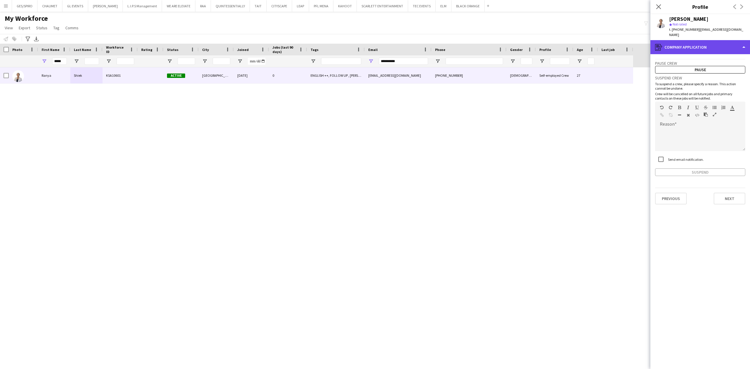
click at [705, 40] on div "register Company application" at bounding box center [701, 47] width 100 height 14
click at [711, 55] on div "Bio Bio" at bounding box center [716, 61] width 58 height 12
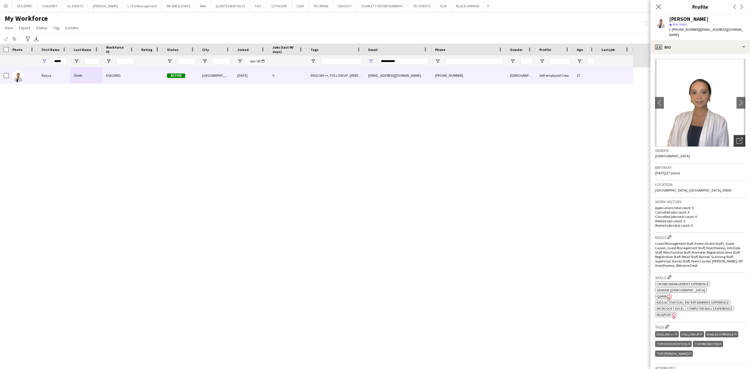
click at [735, 139] on div "Open photos pop-in" at bounding box center [740, 141] width 12 height 12
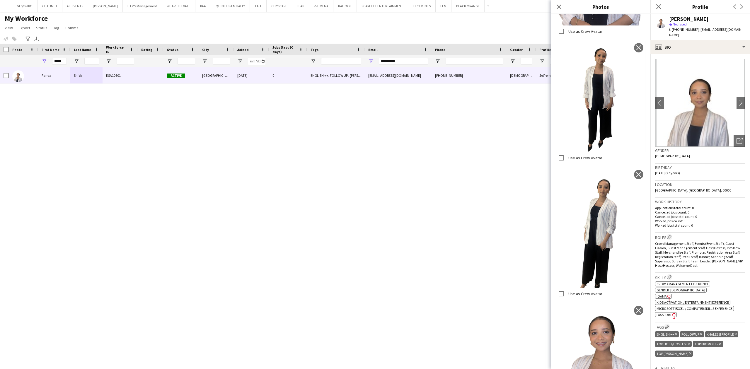
scroll to position [471, 0]
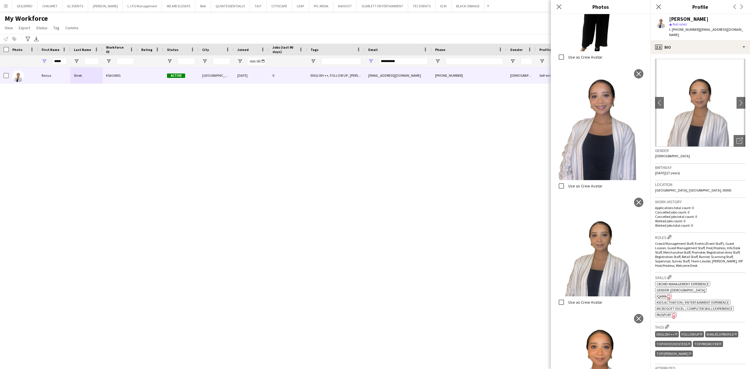
click at [667, 313] on span "Passport" at bounding box center [664, 315] width 15 height 4
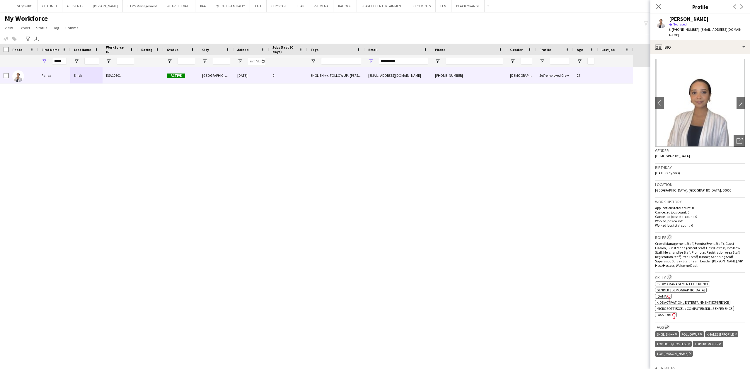
click at [684, 26] on div "star Not rated" at bounding box center [707, 24] width 76 height 5
click at [684, 31] on span "t. [PHONE_NUMBER]" at bounding box center [684, 29] width 30 height 4
copy span "966545517684"
drag, startPoint x: 416, startPoint y: 62, endPoint x: 284, endPoint y: 62, distance: 132.4
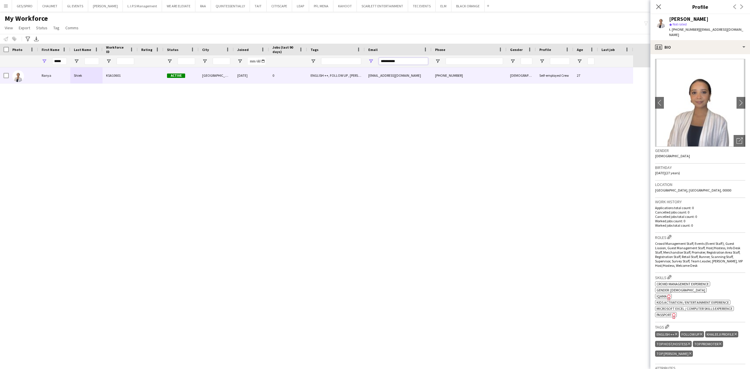
click at [286, 62] on div "*****" at bounding box center [316, 61] width 633 height 12
paste input "**"
type input "**********"
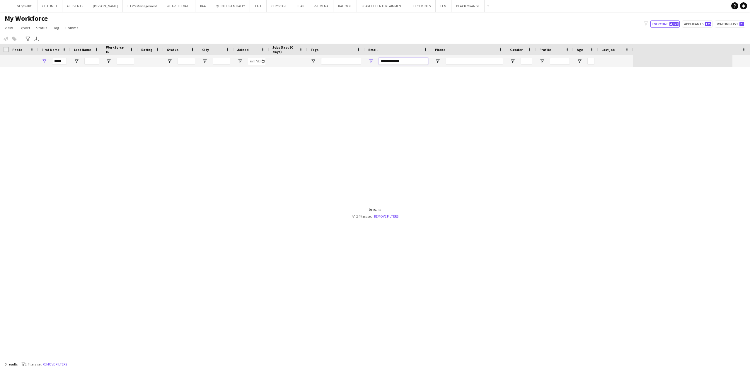
drag, startPoint x: 417, startPoint y: 59, endPoint x: 280, endPoint y: 53, distance: 136.7
click at [297, 58] on div "*****" at bounding box center [316, 61] width 633 height 12
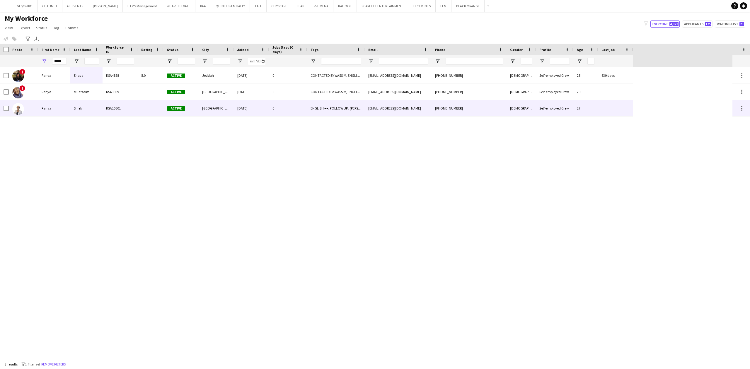
click at [192, 108] on div "Active" at bounding box center [181, 108] width 35 height 16
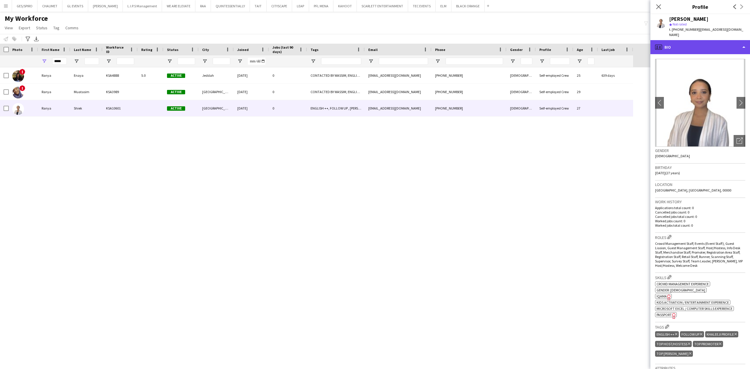
click at [718, 43] on div "profile Bio" at bounding box center [701, 47] width 100 height 14
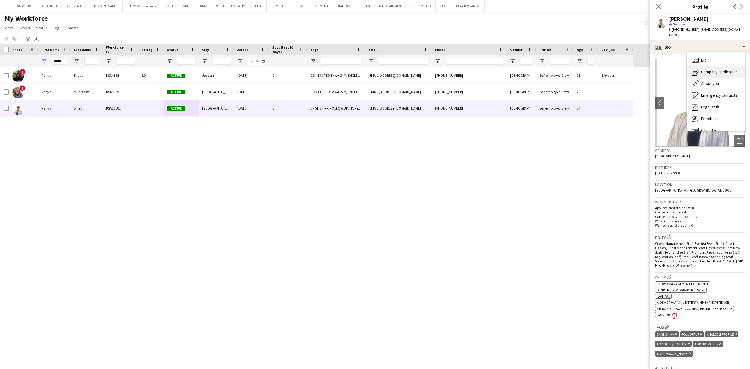
click at [722, 69] on span "Company application" at bounding box center [719, 71] width 37 height 5
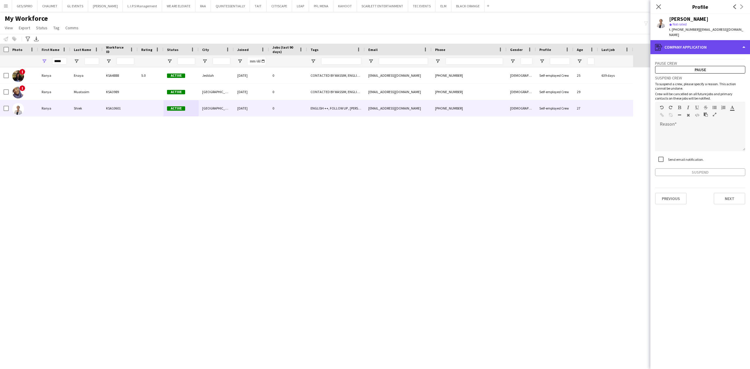
click at [699, 42] on div "register Company application" at bounding box center [701, 47] width 100 height 14
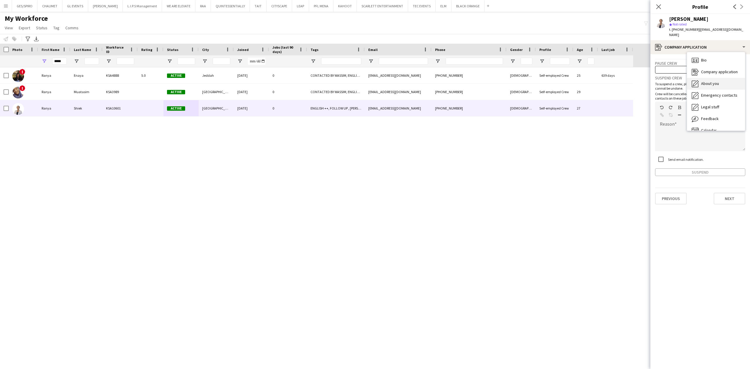
click at [706, 81] on span "About you" at bounding box center [710, 83] width 18 height 5
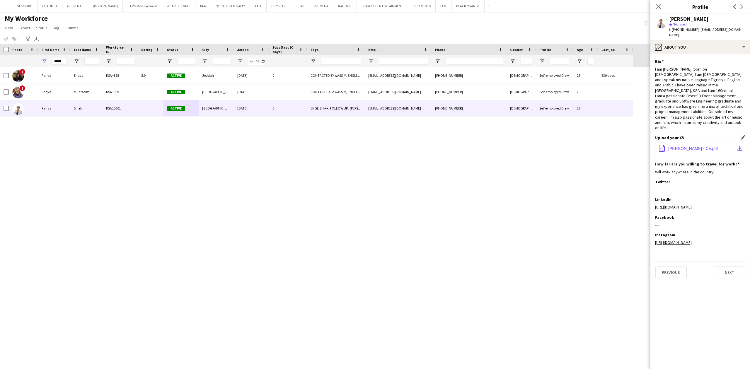
click at [679, 143] on button "office-file-sheet [PERSON_NAME] - CV.pdf download-bottom" at bounding box center [700, 149] width 90 height 12
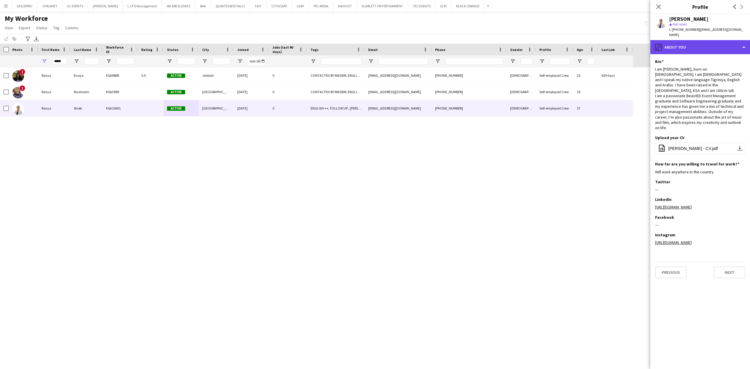
click at [703, 40] on div "pencil4 About you" at bounding box center [701, 47] width 100 height 14
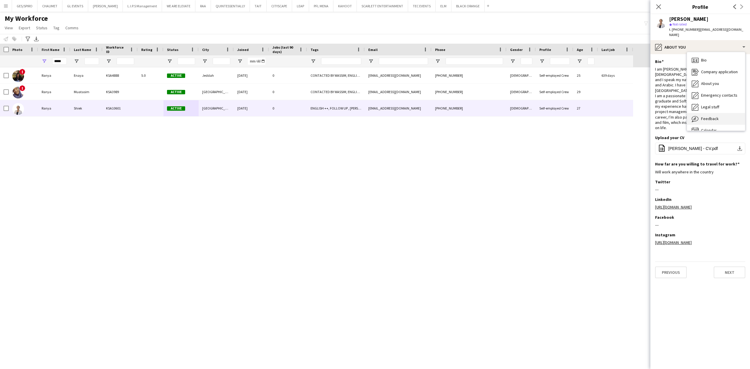
click at [704, 116] on span "Feedback" at bounding box center [710, 118] width 18 height 5
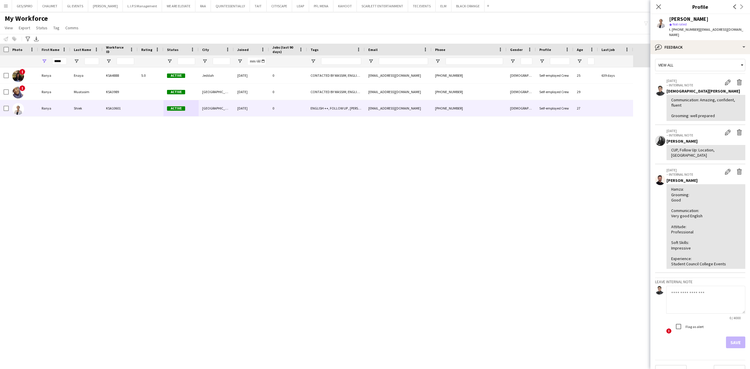
scroll to position [4, 0]
click at [725, 78] on app-icon "Edit internal note" at bounding box center [728, 81] width 6 height 6
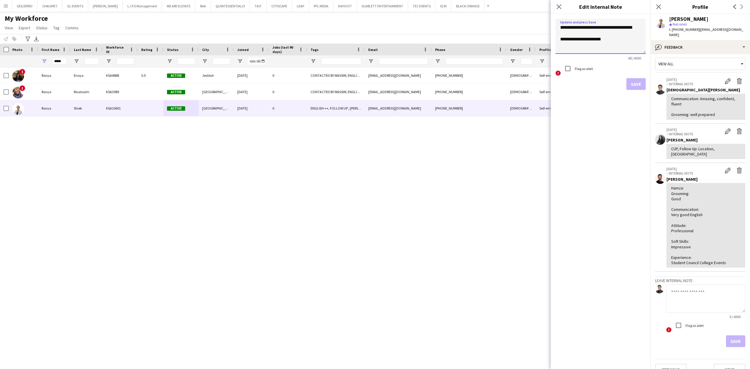
click at [613, 40] on textarea "**********" at bounding box center [601, 36] width 90 height 35
paste textarea "**********"
type textarea "**********"
click at [638, 83] on button "Save" at bounding box center [635, 84] width 19 height 12
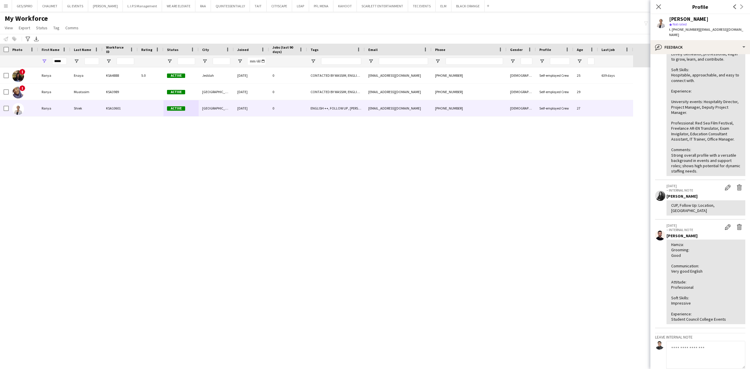
scroll to position [121, 0]
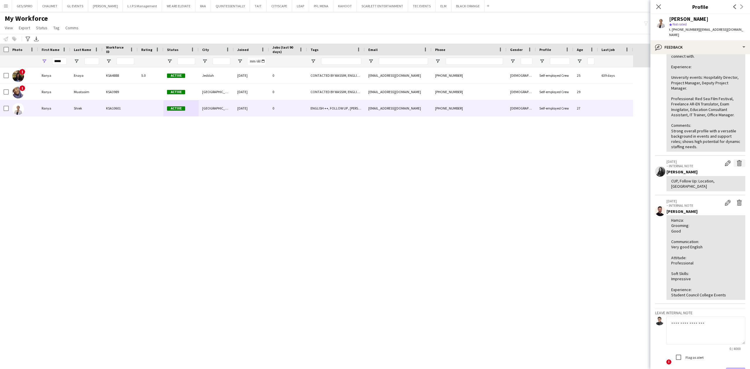
click at [737, 160] on app-icon "Delete internal note" at bounding box center [740, 163] width 6 height 6
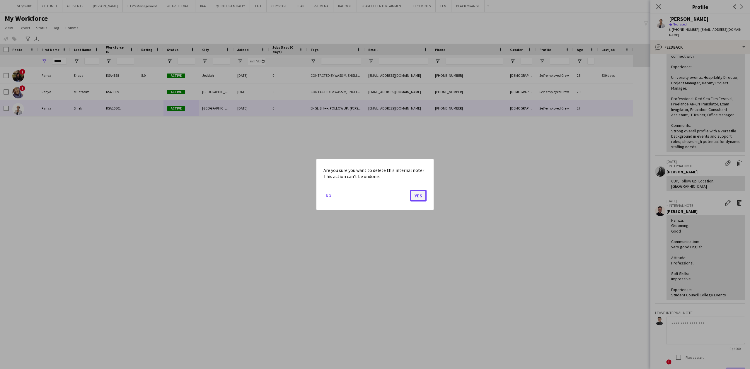
click at [413, 197] on button "Yes" at bounding box center [418, 196] width 16 height 12
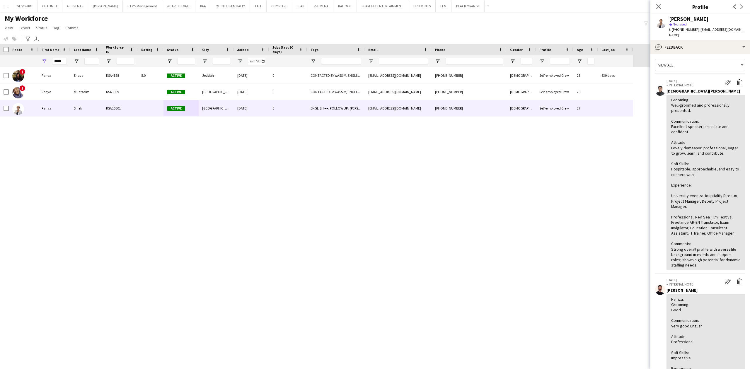
scroll to position [0, 0]
click at [311, 156] on div "! [PERSON_NAME] KSA4888 5.0 Active Jeddah [DATE] 0 CONTACTED BY [PERSON_NAME], …" at bounding box center [366, 213] width 733 height 292
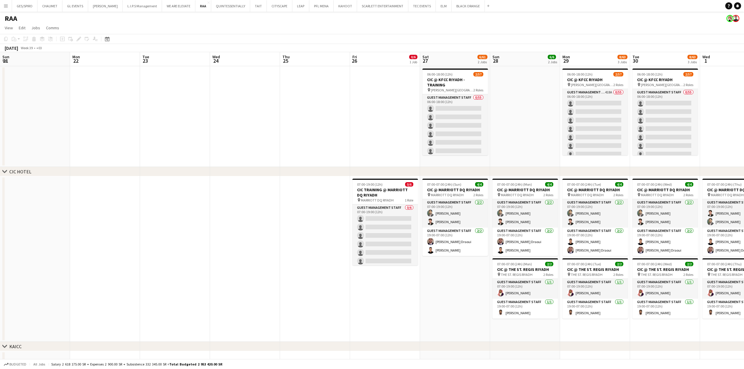
scroll to position [0, 143]
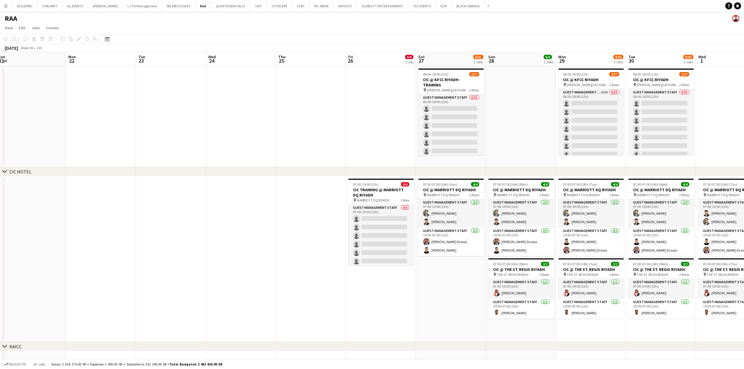
drag, startPoint x: 160, startPoint y: 130, endPoint x: 298, endPoint y: 137, distance: 138.2
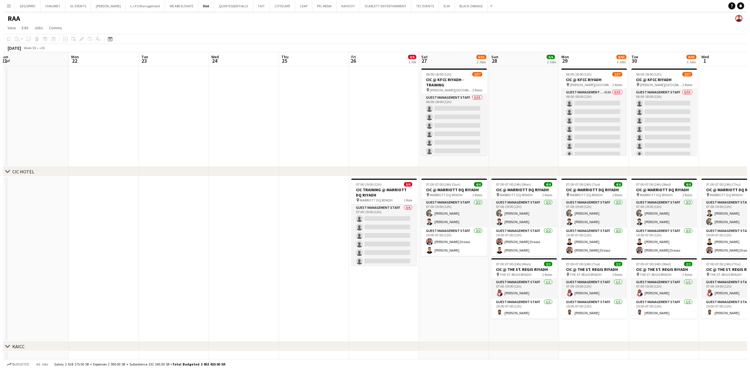
scroll to position [0, 145]
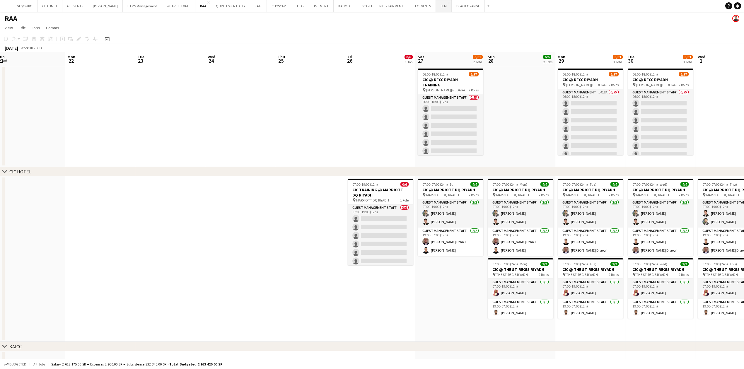
click at [436, 6] on button "ELM Close" at bounding box center [444, 5] width 16 height 11
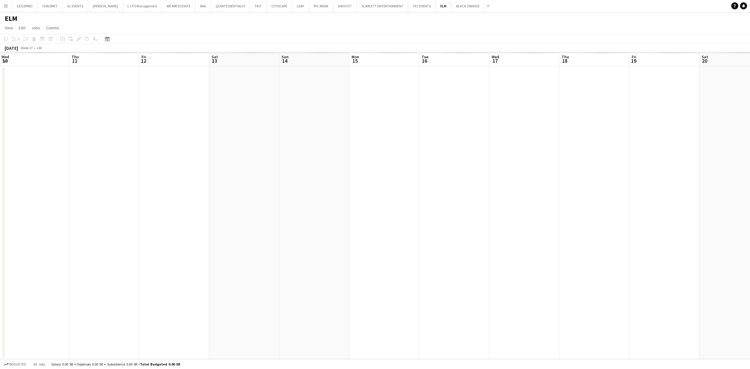
click at [9, 177] on app-calendar-viewport "Sun 7 Mon 8 Tue 9 Wed 10 Thu 11 Fri 12 Sat 13 Sun 14 Mon 15 Tue 16 Wed 17 Thu 1…" at bounding box center [375, 205] width 750 height 307
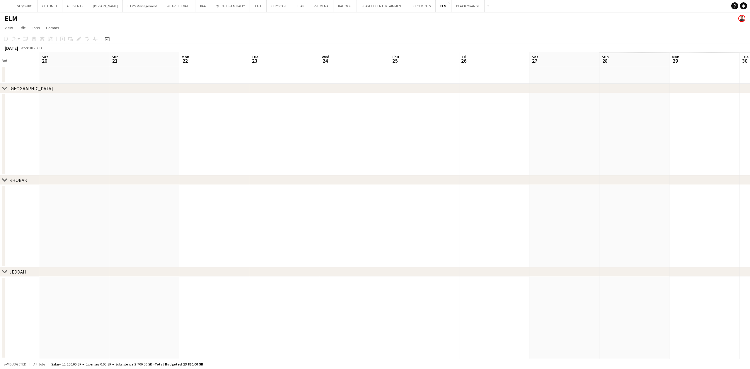
drag, startPoint x: 557, startPoint y: 174, endPoint x: 236, endPoint y: 186, distance: 320.8
click at [233, 187] on app-calendar-viewport "Tue 16 Wed 17 Thu 18 Fri 19 Sat 20 Sun 21 Mon 22 Tue 23 Wed 24 Thu 25 Fri 26 Sa…" at bounding box center [375, 205] width 750 height 307
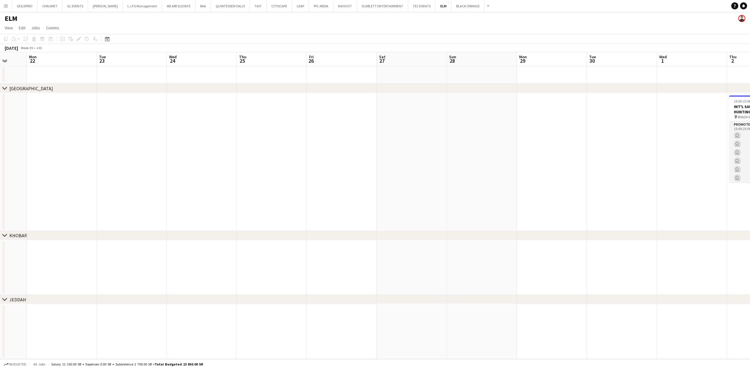
drag, startPoint x: 631, startPoint y: 156, endPoint x: 228, endPoint y: 168, distance: 402.8
click at [228, 168] on app-calendar-viewport "Fri 19 Sat 20 Sun 21 Mon 22 Tue 23 Wed 24 Thu 25 Fri 26 Sat 27 Sun 28 Mon 29 Tu…" at bounding box center [375, 205] width 750 height 307
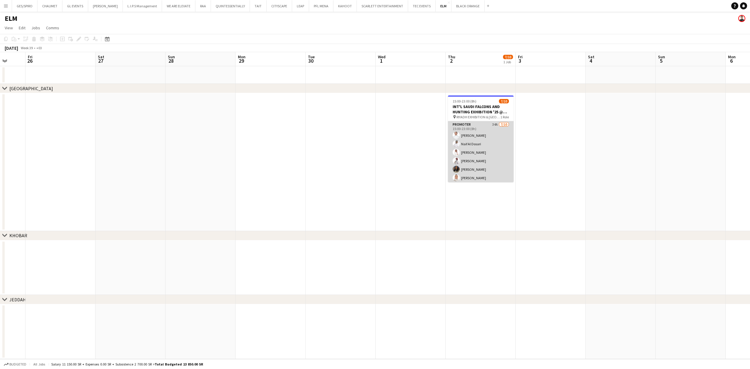
click at [493, 155] on app-card-role "Promoter 34A [DATE] 15:00-23:00 (8h) [PERSON_NAME] Naif Al Dosari Abdulaziz [PE…" at bounding box center [481, 169] width 66 height 96
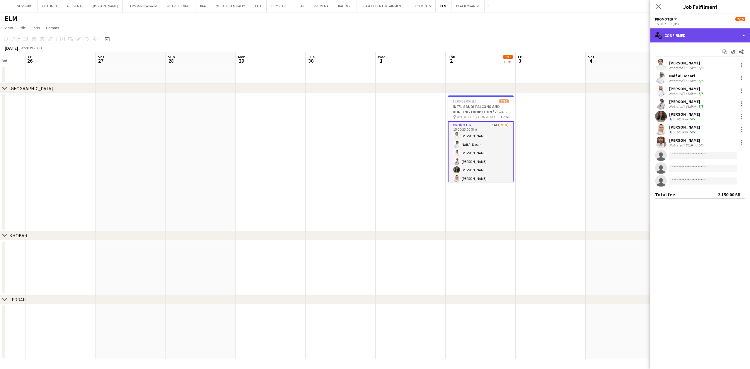
click at [694, 37] on div "single-neutral-actions-check-2 Confirmed" at bounding box center [701, 35] width 100 height 14
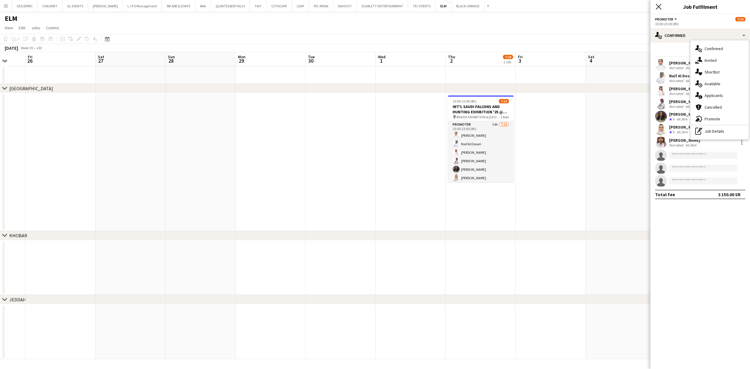
click at [658, 8] on icon at bounding box center [659, 7] width 6 height 6
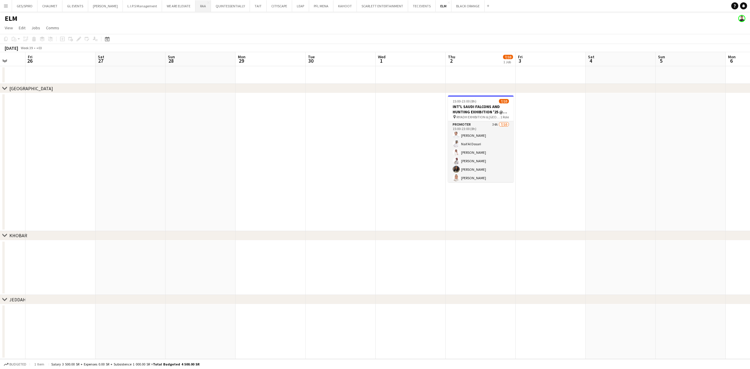
click at [195, 8] on button "RAA Close" at bounding box center [203, 5] width 16 height 11
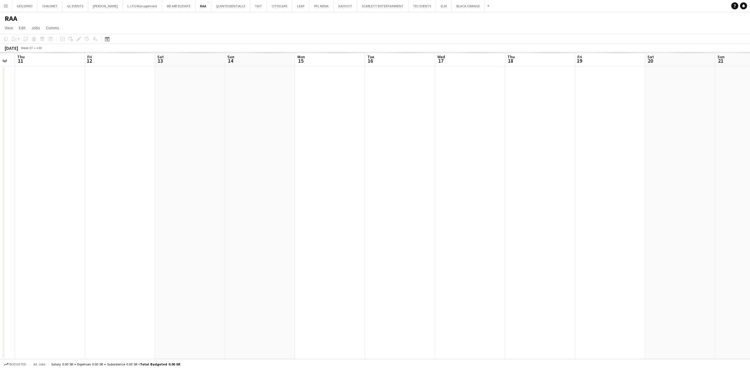
click at [166, 199] on div "Mon 8 Tue 9 Wed 10 Thu 11 Fri 12 Sat 13 Sun 14 Mon 15 Tue 16 Wed 17 Thu 18 Fri …" at bounding box center [375, 205] width 750 height 307
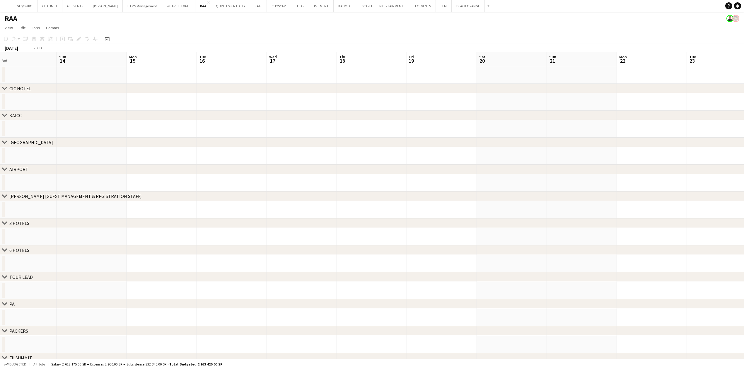
drag, startPoint x: 573, startPoint y: 140, endPoint x: 149, endPoint y: 164, distance: 424.4
click at [145, 164] on app-calendar-viewport "Wed 10 Thu 11 Fri 12 Sat 13 Sun 14 Mon 15 Tue 16 Wed 17 Thu 18 Fri 19 Sat 20 Su…" at bounding box center [372, 229] width 744 height 355
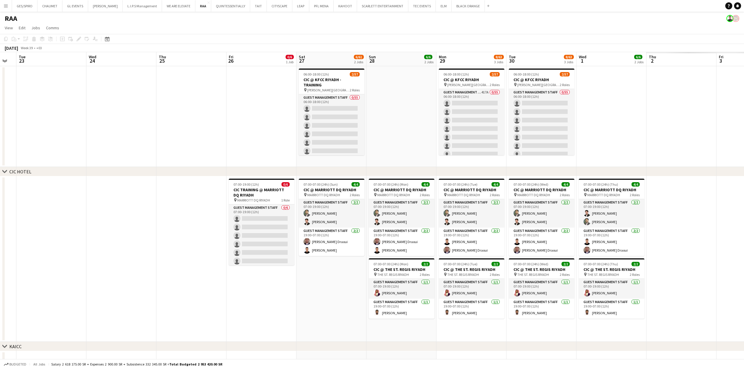
scroll to position [0, 192]
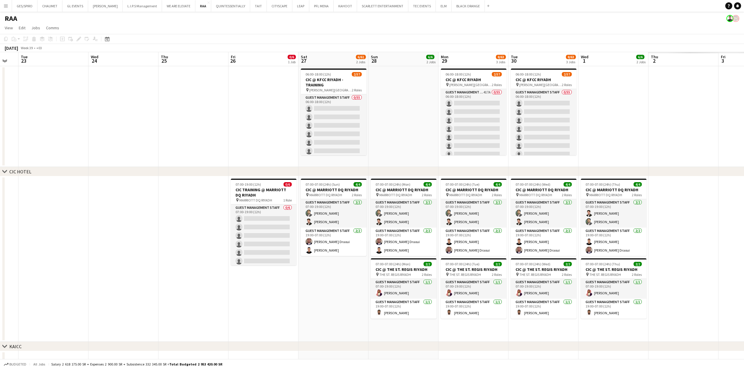
drag, startPoint x: 335, startPoint y: 151, endPoint x: 141, endPoint y: 167, distance: 194.7
click at [141, 167] on div "chevron-right CIC HOTEL chevron-right KAICC chevron-right CROWNE PLAZA chevron-…" at bounding box center [372, 345] width 744 height 586
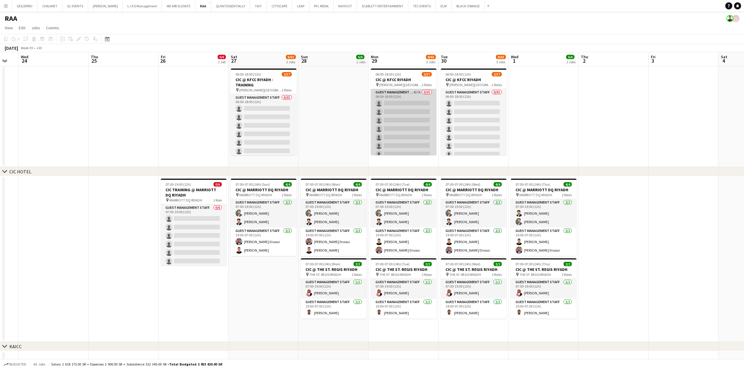
click at [400, 141] on app-card-role "Guest Management Staff 417A 0/55 06:00-18:00 (12h) single-neutral-actions singl…" at bounding box center [404, 328] width 66 height 479
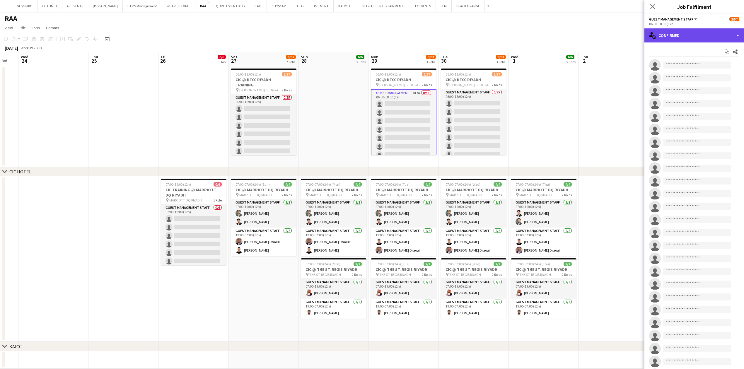
click at [704, 38] on div "single-neutral-actions-check-2 Confirmed" at bounding box center [695, 35] width 100 height 14
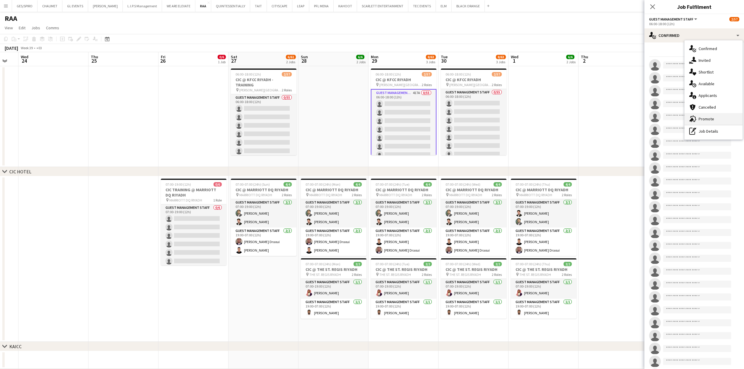
click at [713, 116] on div "advertising-megaphone Promote" at bounding box center [714, 119] width 58 height 12
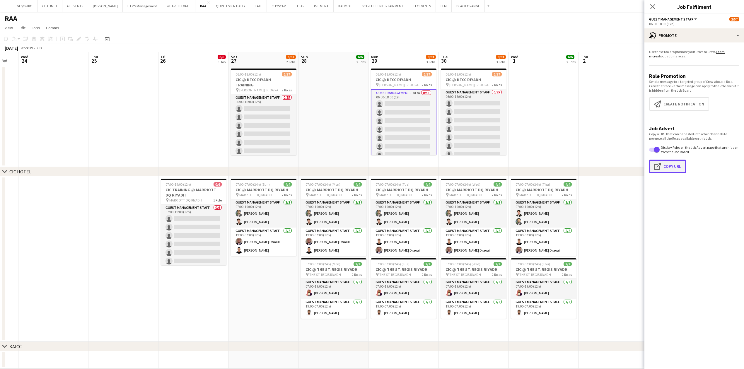
click at [675, 163] on button "Click to copy URL Copy Url" at bounding box center [667, 166] width 37 height 13
click at [411, 81] on h3 "CIC @ KFCC RIYADH" at bounding box center [404, 79] width 66 height 5
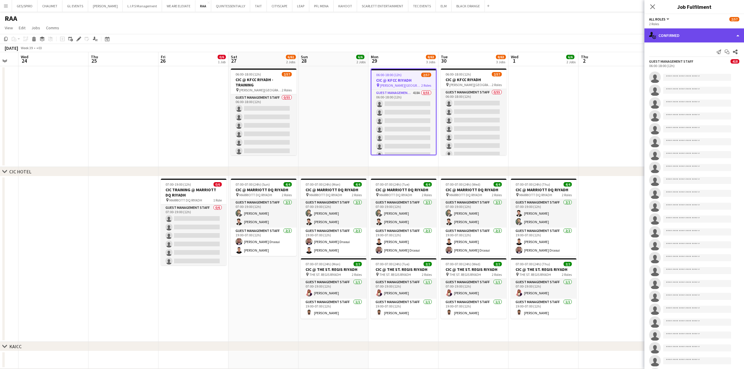
click at [687, 35] on div "single-neutral-actions-check-2 Confirmed" at bounding box center [695, 35] width 100 height 14
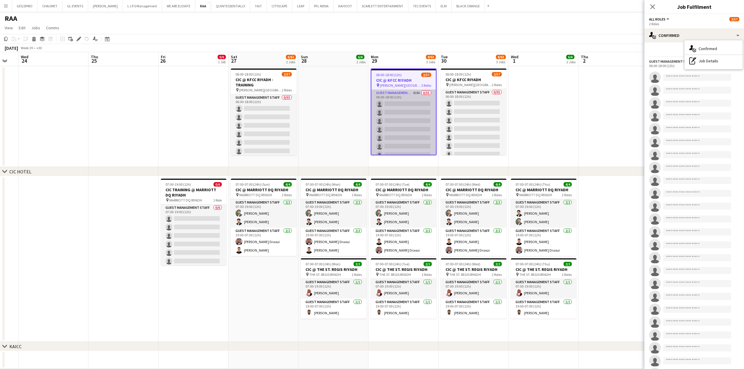
click at [396, 130] on app-card-role "Guest Management Staff 418A 0/55 06:00-18:00 (12h) single-neutral-actions singl…" at bounding box center [404, 329] width 64 height 479
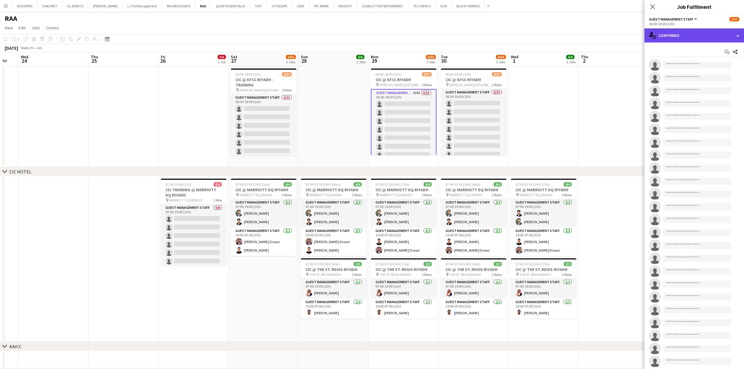
click at [688, 35] on div "single-neutral-actions-check-2 Confirmed" at bounding box center [695, 35] width 100 height 14
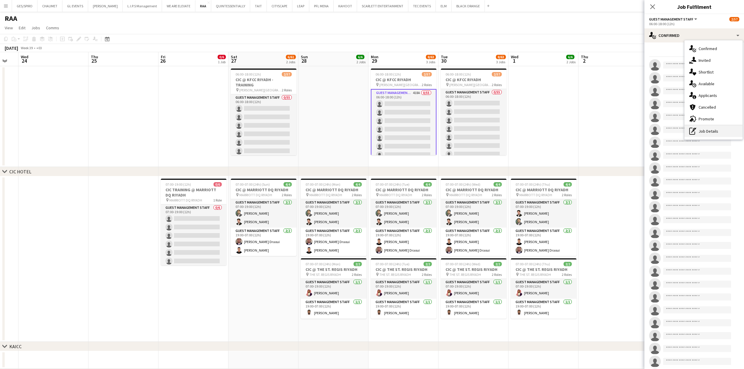
click at [721, 132] on div "pen-write Job Details" at bounding box center [714, 131] width 58 height 12
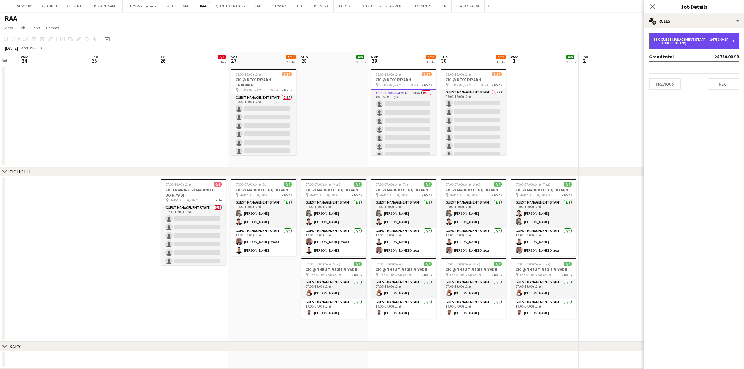
click at [695, 44] on div "06:00-18:00 (12h)" at bounding box center [691, 43] width 75 height 3
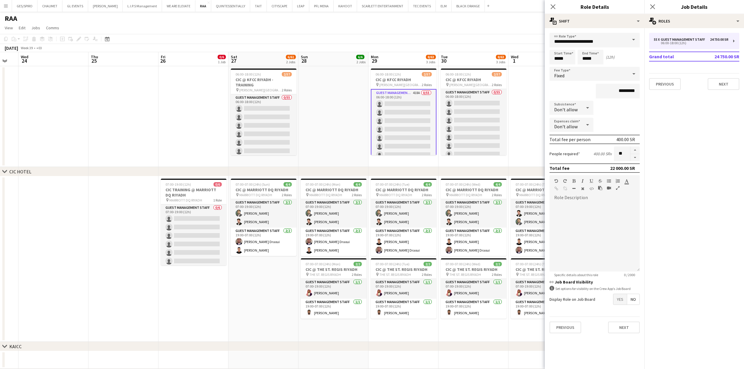
click at [583, 105] on div at bounding box center [588, 108] width 12 height 12
click at [571, 120] on mat-option "Allow" at bounding box center [572, 123] width 44 height 15
click at [555, 5] on icon at bounding box center [553, 7] width 6 height 6
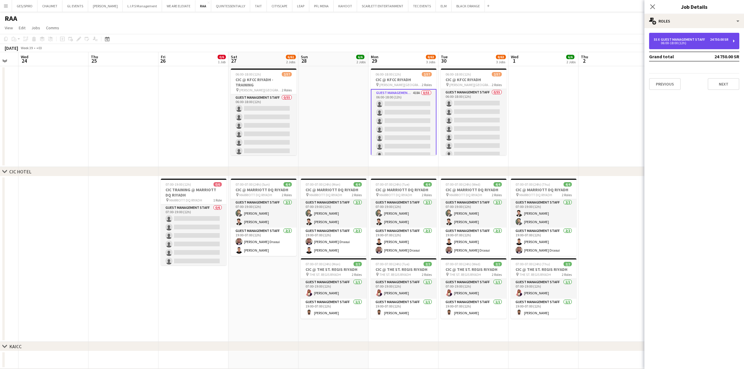
click at [676, 40] on div "Guest Management Staff" at bounding box center [684, 40] width 47 height 4
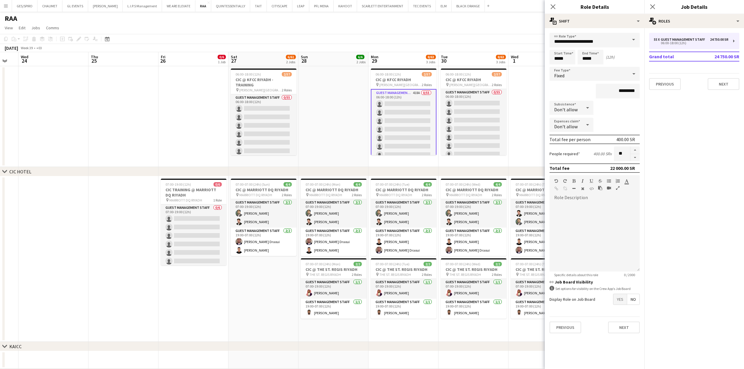
click at [618, 123] on div "Expenses claim Don't allow" at bounding box center [595, 125] width 90 height 15
click at [617, 114] on div "Subsistence Don't allow" at bounding box center [595, 108] width 90 height 15
click at [615, 71] on div "Fixed" at bounding box center [589, 74] width 79 height 14
click at [626, 60] on div at bounding box center [372, 184] width 744 height 369
click at [554, 8] on icon "Close pop-in" at bounding box center [553, 7] width 6 height 6
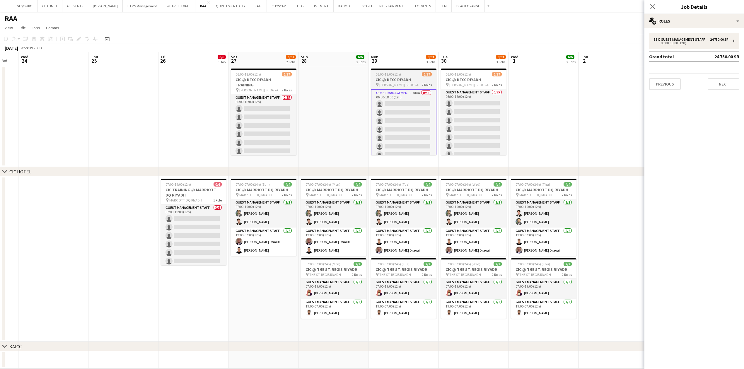
click at [411, 85] on span "[PERSON_NAME][GEOGRAPHIC_DATA]" at bounding box center [400, 85] width 42 height 4
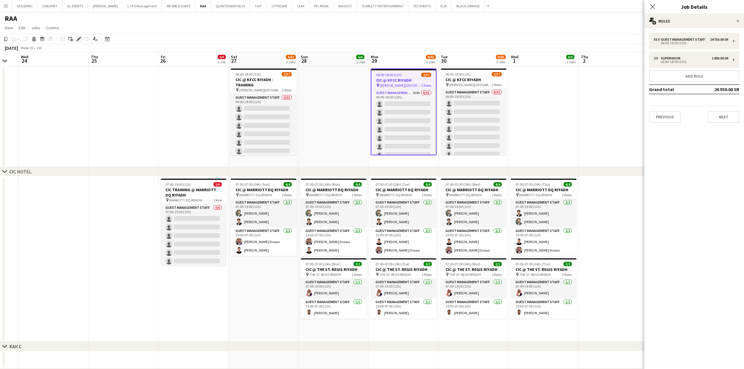
click at [77, 38] on icon "Edit" at bounding box center [78, 39] width 5 height 5
click at [690, 42] on div "06:00-18:00 (12h)" at bounding box center [691, 43] width 75 height 3
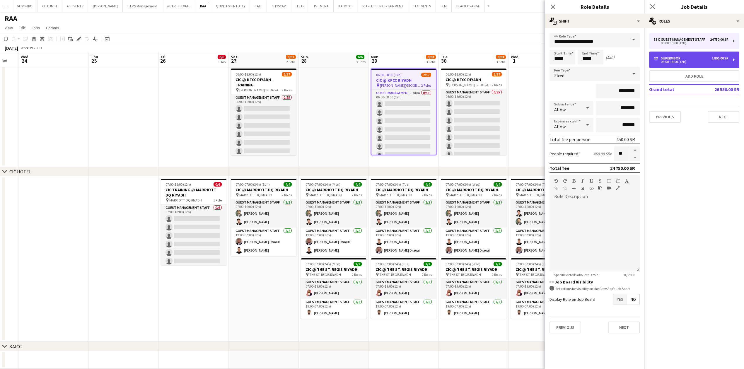
click at [674, 54] on div "2 x Supervisor 1 800.00 SR 06:00-18:00 (12h)" at bounding box center [694, 60] width 90 height 16
type input "**********"
type input "*********"
type input "*"
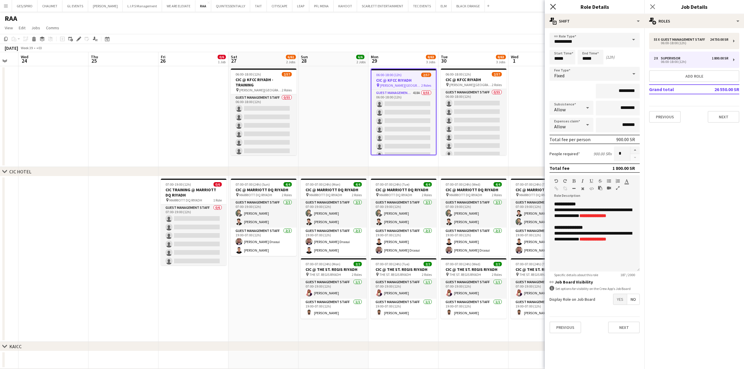
click at [554, 4] on icon "Close pop-in" at bounding box center [553, 7] width 6 height 6
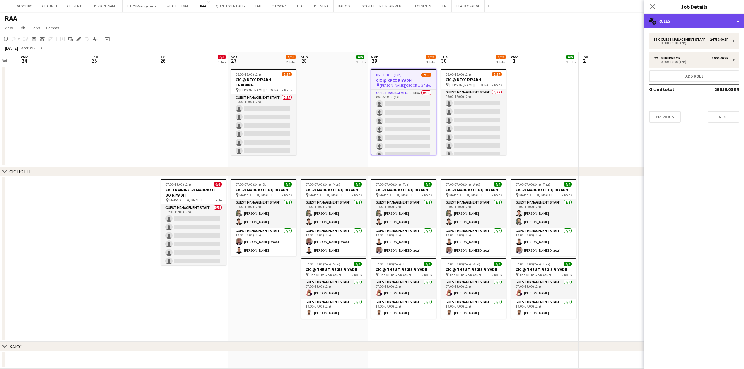
click at [718, 23] on div "multiple-users-add Roles" at bounding box center [695, 21] width 100 height 14
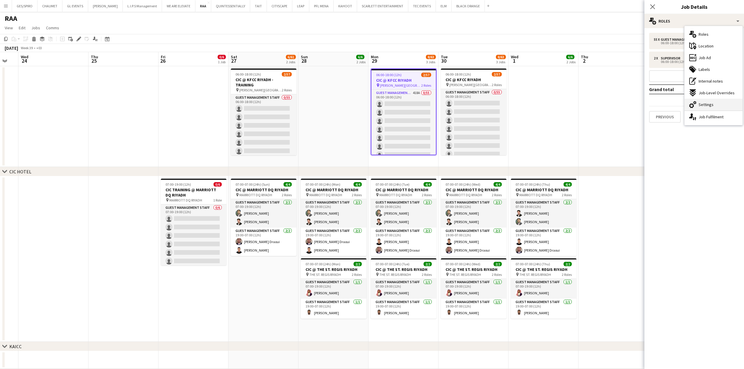
click at [716, 103] on div "cog-double-3 Settings" at bounding box center [714, 105] width 58 height 12
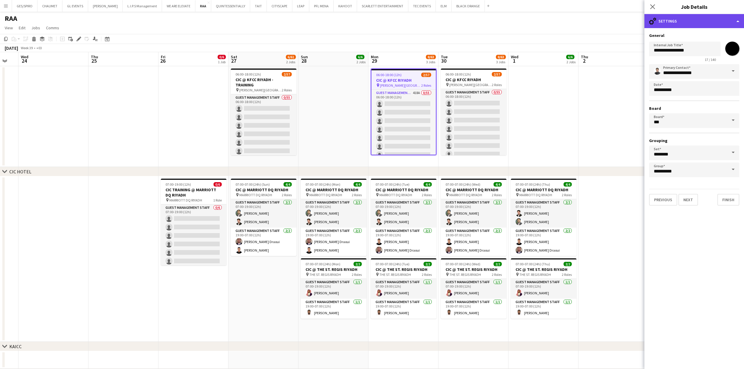
click at [686, 24] on div "cog-double-3 Settings" at bounding box center [695, 21] width 100 height 14
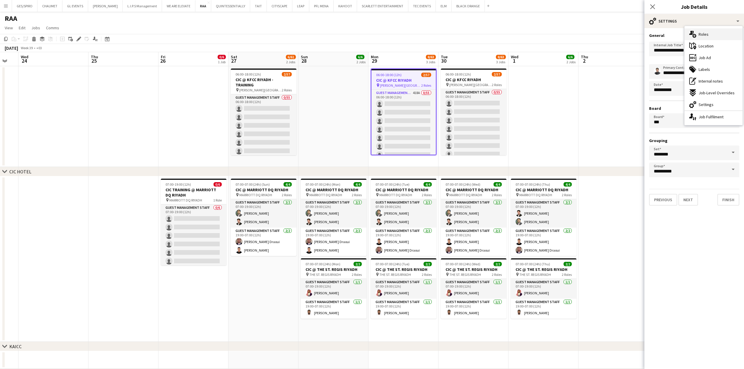
click at [710, 32] on div "multiple-users-add Roles" at bounding box center [714, 34] width 58 height 12
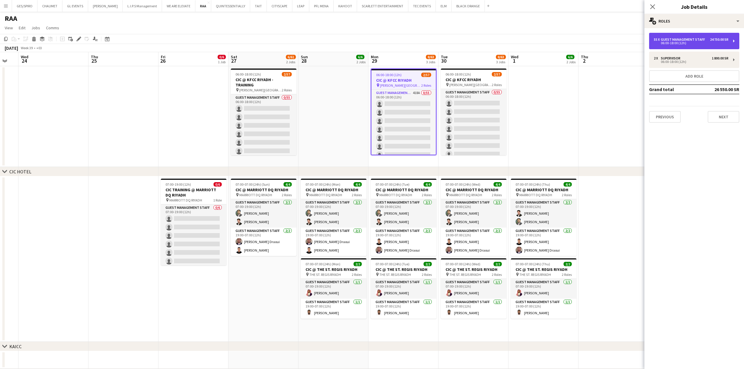
click at [710, 41] on div "24 750.00 SR" at bounding box center [719, 40] width 18 height 4
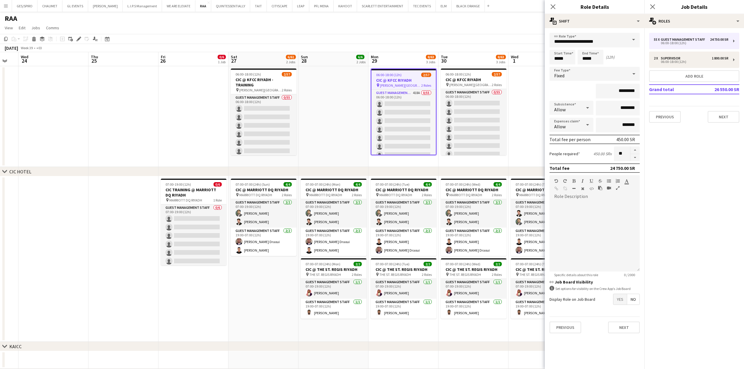
click at [701, 69] on div "55 x Guest Management Staff 24 750.00 SR 06:00-18:00 (12h) 2 x Supervisor 1 800…" at bounding box center [695, 78] width 100 height 90
click at [704, 63] on div "06:00-18:00 (12h)" at bounding box center [691, 61] width 75 height 3
type input "**********"
type input "*********"
type input "*"
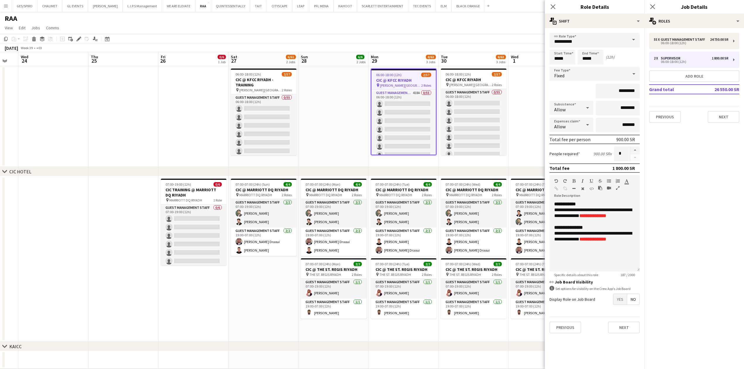
click at [557, 10] on div "Close pop-in" at bounding box center [553, 6] width 16 height 13
click at [551, 12] on div "Close pop-in" at bounding box center [553, 6] width 16 height 13
click at [554, 6] on icon at bounding box center [553, 7] width 6 height 6
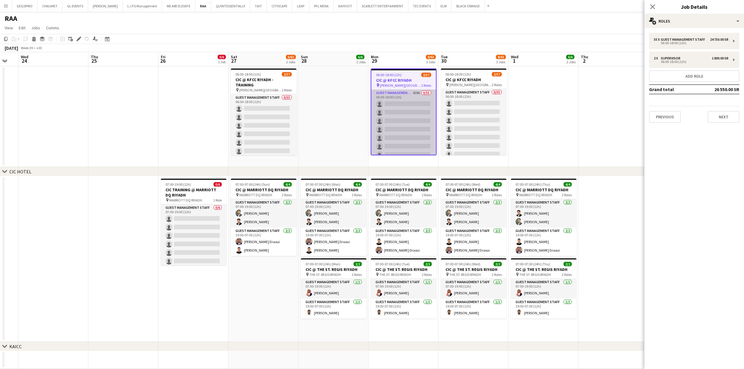
click at [410, 117] on app-card-role "Guest Management Staff 418A 0/55 06:00-18:00 (12h) single-neutral-actions singl…" at bounding box center [404, 329] width 64 height 479
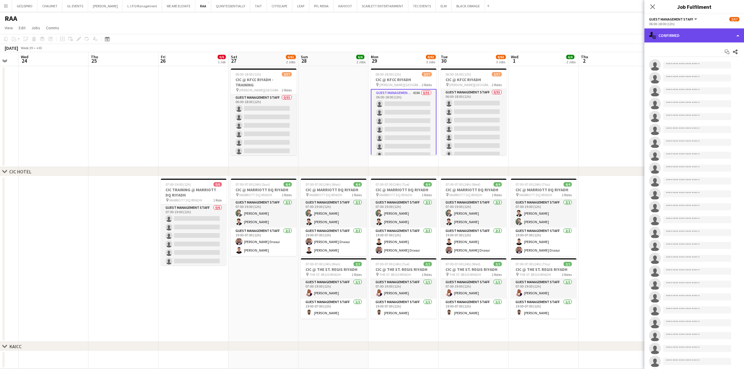
click at [678, 31] on div "single-neutral-actions-check-2 Confirmed" at bounding box center [695, 35] width 100 height 14
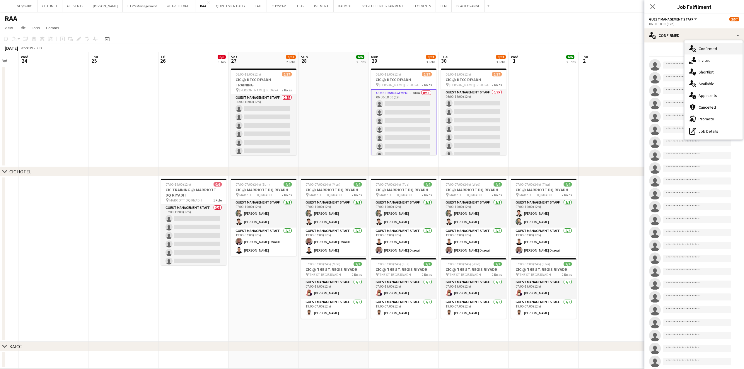
click at [721, 49] on div "single-neutral-actions-check-2 Confirmed" at bounding box center [714, 49] width 58 height 12
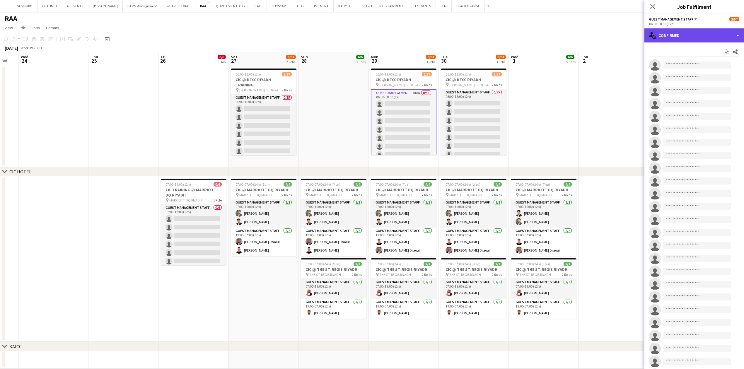
click at [718, 40] on div "single-neutral-actions-check-2 Confirmed" at bounding box center [695, 35] width 100 height 14
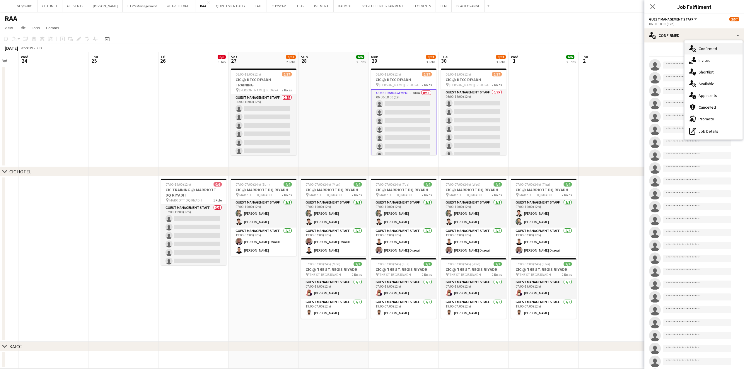
click at [720, 47] on div "single-neutral-actions-check-2 Confirmed" at bounding box center [714, 49] width 58 height 12
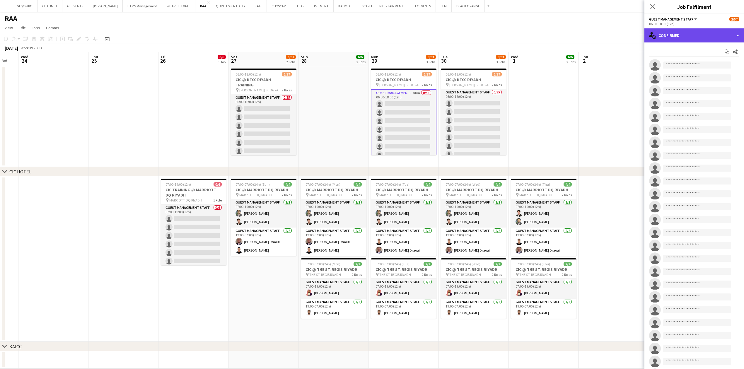
click at [716, 33] on div "single-neutral-actions-check-2 Confirmed" at bounding box center [695, 35] width 100 height 14
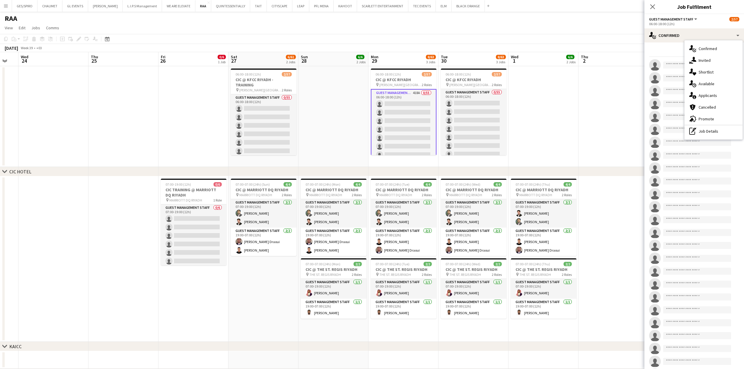
click at [714, 62] on div "single-neutral-actions-share-1 Invited" at bounding box center [714, 61] width 58 height 12
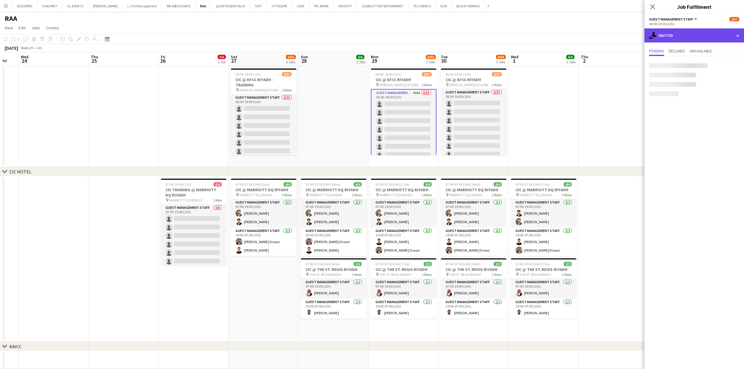
click at [705, 34] on div "single-neutral-actions-share-1 Invited" at bounding box center [695, 35] width 100 height 14
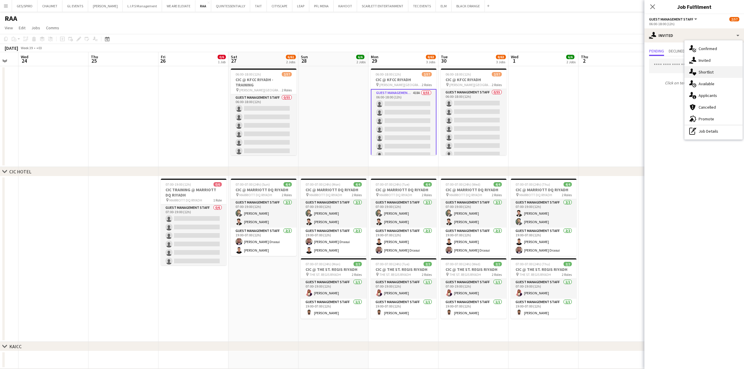
click at [703, 73] on span "Shortlist" at bounding box center [706, 71] width 15 height 5
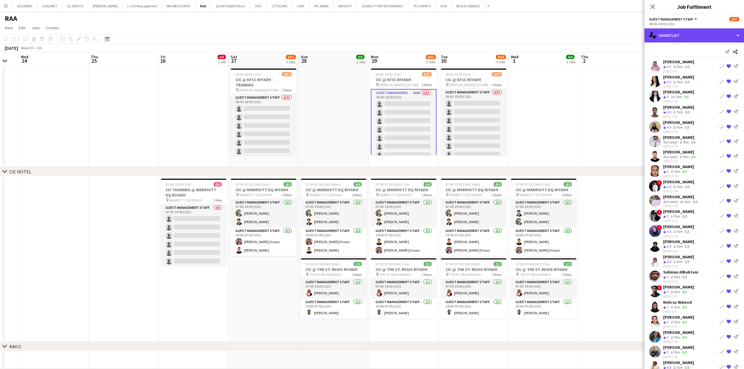
drag, startPoint x: 675, startPoint y: 31, endPoint x: 468, endPoint y: 45, distance: 207.6
click at [611, 35] on body "Menu Boards Boards Boards All jobs Status Workforce Workforce My Workforce Recr…" at bounding box center [372, 324] width 744 height 648
click at [680, 37] on div "single-neutral-actions-heart Shortlist" at bounding box center [695, 35] width 100 height 14
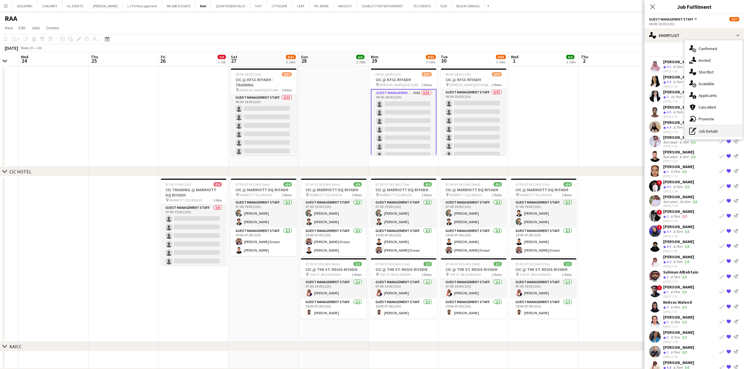
click at [718, 130] on div "pen-write Job Details" at bounding box center [714, 131] width 58 height 12
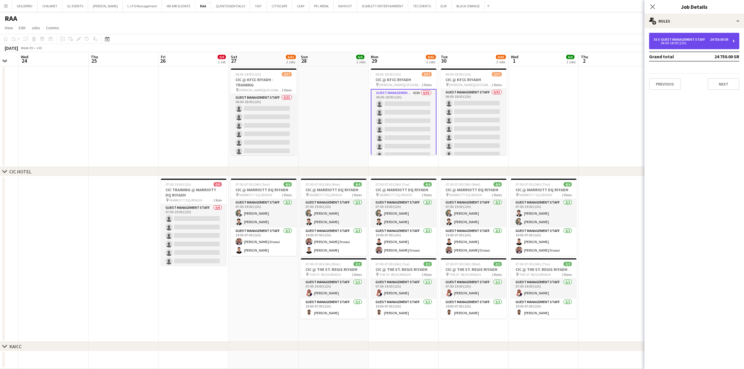
click at [699, 45] on div "55 x Guest Management Staff 24 750.00 SR 06:00-18:00 (12h)" at bounding box center [694, 41] width 90 height 16
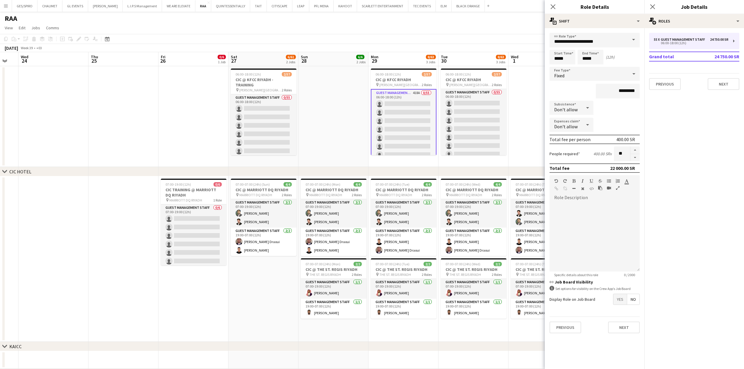
click at [628, 120] on div "Expenses claim Don't allow" at bounding box center [595, 125] width 90 height 15
click at [552, 8] on icon "Close pop-in" at bounding box center [553, 7] width 6 height 6
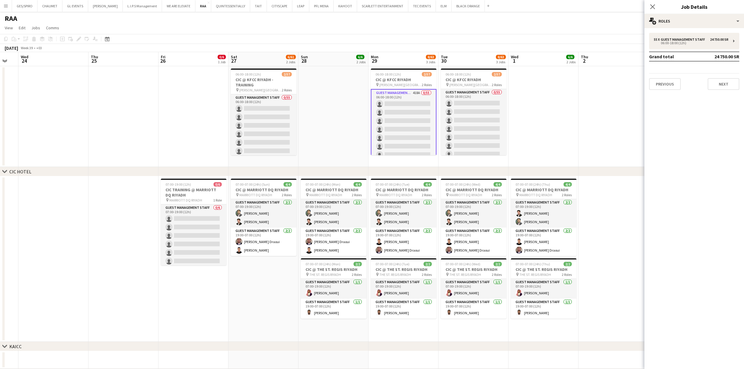
click at [560, 113] on app-date-cell at bounding box center [544, 116] width 70 height 101
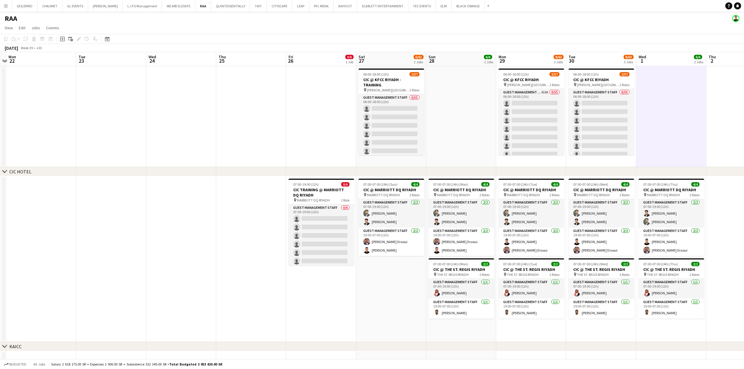
drag, startPoint x: 164, startPoint y: 103, endPoint x: 583, endPoint y: 65, distance: 420.8
click at [563, 67] on app-calendar-viewport "Sat 20 Sun 21 Mon 22 Tue 23 Wed 24 Thu 25 Fri 26 0/6 1 Job Sat 27 6/61 2 Jobs S…" at bounding box center [372, 345] width 744 height 586
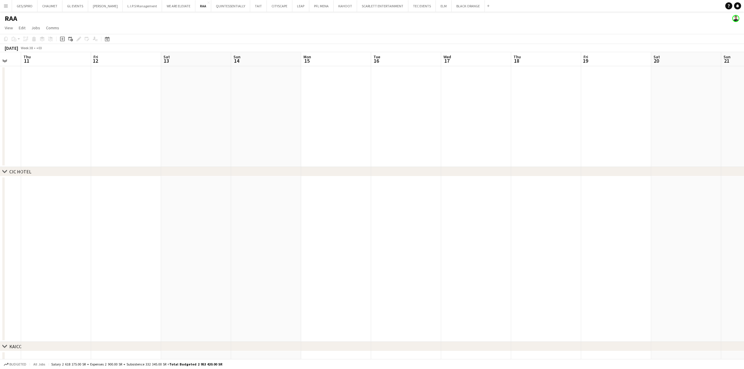
drag, startPoint x: 356, startPoint y: 112, endPoint x: 687, endPoint y: 120, distance: 331.2
click at [687, 120] on app-calendar-viewport "Tue 9 Wed 10 Thu 11 Fri 12 Sat 13 Sun 14 Mon 15 Tue 16 Wed 17 Thu 18 Fri 19 Sat…" at bounding box center [372, 345] width 744 height 586
drag, startPoint x: 271, startPoint y: 130, endPoint x: 586, endPoint y: 121, distance: 315.4
click at [621, 124] on app-calendar-viewport "Fri 5 Sat 6 Sun 7 Mon 8 Tue 9 Wed 10 Thu 11 Fri 12 Sat 13 Sun 14 Mon 15 Tue 16 …" at bounding box center [372, 345] width 744 height 586
drag, startPoint x: 180, startPoint y: 105, endPoint x: 429, endPoint y: 99, distance: 249.7
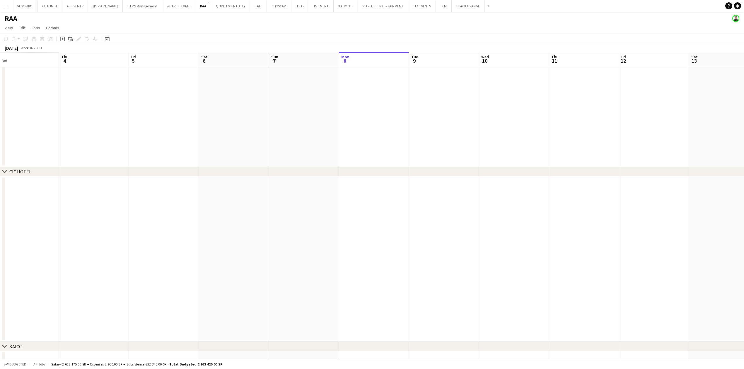
click at [429, 99] on app-calendar-viewport "Mon 1 Tue 2 Wed 3 Thu 4 Fri 5 Sat 6 Sun 7 Mon 8 Tue 9 Wed 10 Thu 11 Fri 12 Sat …" at bounding box center [372, 345] width 744 height 586
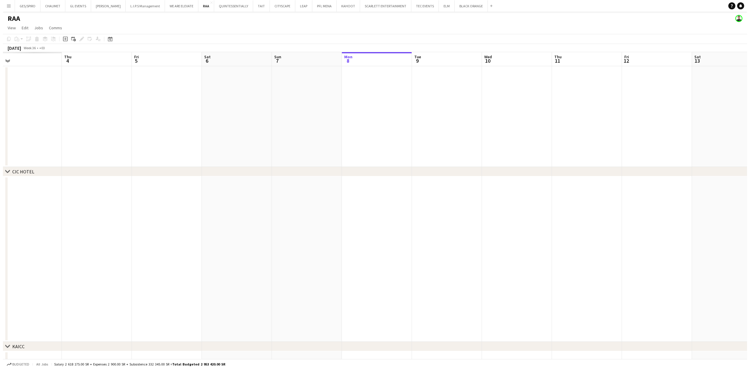
scroll to position [0, 177]
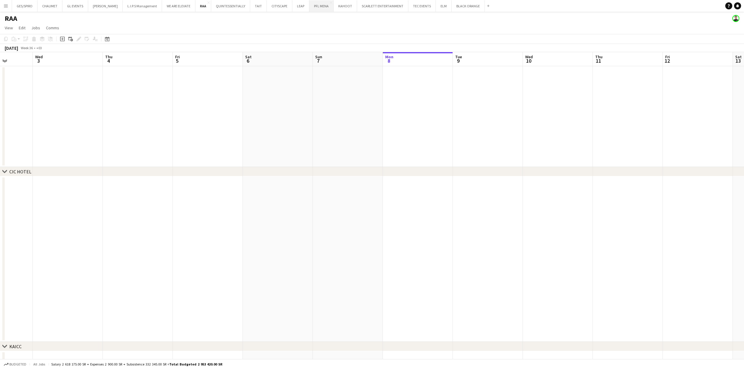
click at [318, 6] on button "PFL MENA Close" at bounding box center [321, 5] width 24 height 11
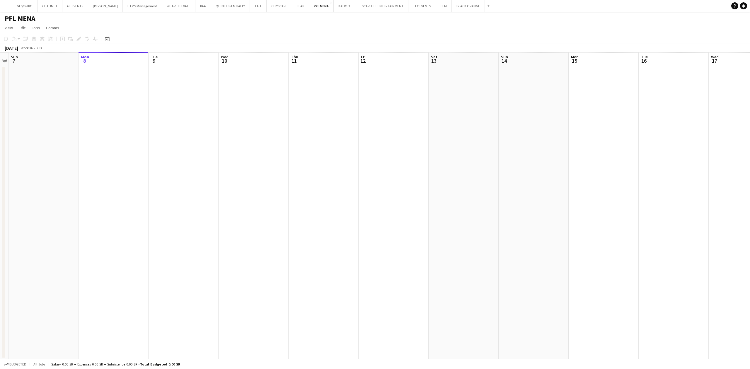
drag, startPoint x: 174, startPoint y: 125, endPoint x: 597, endPoint y: 126, distance: 422.8
click at [605, 125] on app-calendar-viewport "Fri 5 Sat 6 Sun 7 Mon 8 Tue 9 Wed 10 Thu 11 Fri 12 Sat 13 Sun 14 Mon 15 Tue 16 …" at bounding box center [375, 205] width 750 height 307
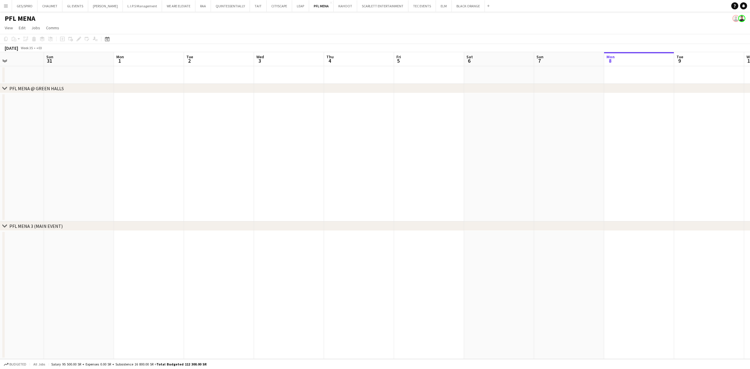
drag, startPoint x: 162, startPoint y: 127, endPoint x: 393, endPoint y: 129, distance: 230.9
click at [509, 127] on app-calendar-viewport "Fri 29 Sat 30 Sun 31 Mon 1 Tue 2 Wed 3 Thu 4 Fri 5 Sat 6 Sun 7 Mon 8 Tue 9 Wed …" at bounding box center [375, 205] width 750 height 307
drag, startPoint x: 207, startPoint y: 100, endPoint x: 190, endPoint y: 72, distance: 32.8
click at [291, 100] on app-calendar-viewport "Sat 23 Sun 24 Mon 25 Tue 26 Wed 27 Thu 28 Fri 29 Sat 30 Sun 31 Mon 1 Tue 2 Wed …" at bounding box center [375, 205] width 750 height 307
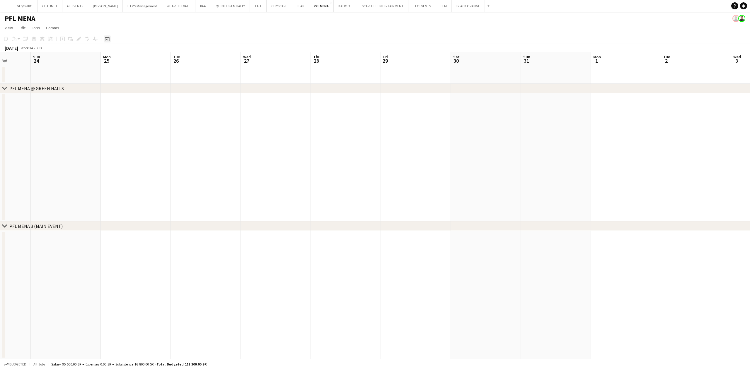
click at [110, 38] on div "Date picker" at bounding box center [107, 38] width 7 height 7
click at [118, 59] on span "[DATE]" at bounding box center [112, 59] width 11 height 5
click at [123, 88] on span "2025" at bounding box center [125, 89] width 12 height 7
click at [138, 88] on span "JUL" at bounding box center [138, 89] width 12 height 7
click at [124, 97] on span "9" at bounding box center [123, 96] width 7 height 7
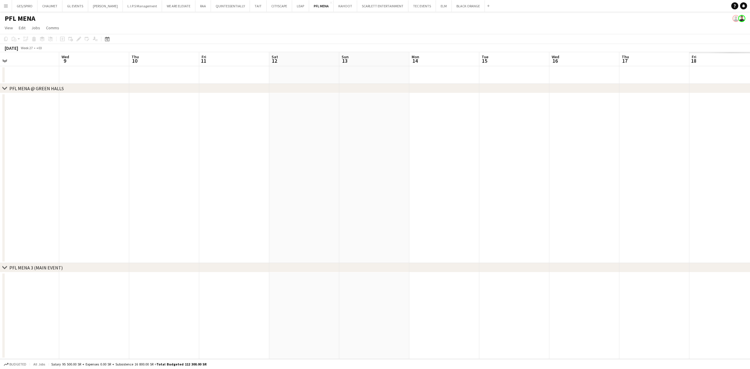
drag, startPoint x: 330, startPoint y: 178, endPoint x: 73, endPoint y: 190, distance: 257.0
click at [77, 189] on app-calendar-viewport "Sat 5 Sun 6 Mon 7 Tue 8 Wed 9 Thu 10 Fri 11 Sat 12 Sun 13 Mon 14 Tue 15 Wed 16 …" at bounding box center [375, 205] width 750 height 307
drag, startPoint x: 302, startPoint y: 180, endPoint x: 500, endPoint y: 173, distance: 197.9
click at [507, 173] on app-calendar-viewport "Fri 4 37/37 1 Job Sat 5 Sun 6 Mon 7 Tue 8 Wed 9 Thu 10 Fri 11 Sat 12 Sun 13 Mon…" at bounding box center [375, 205] width 750 height 307
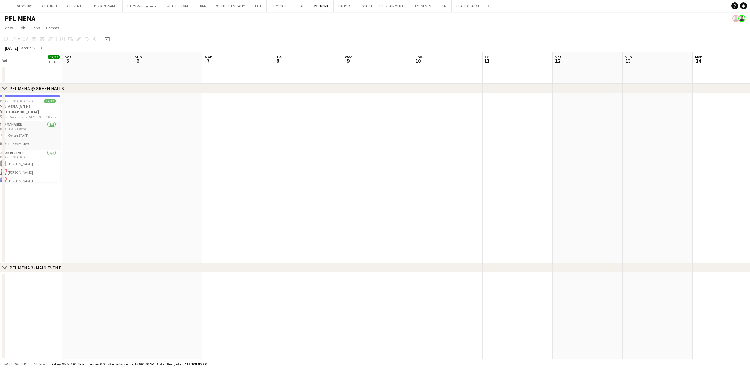
scroll to position [0, 175]
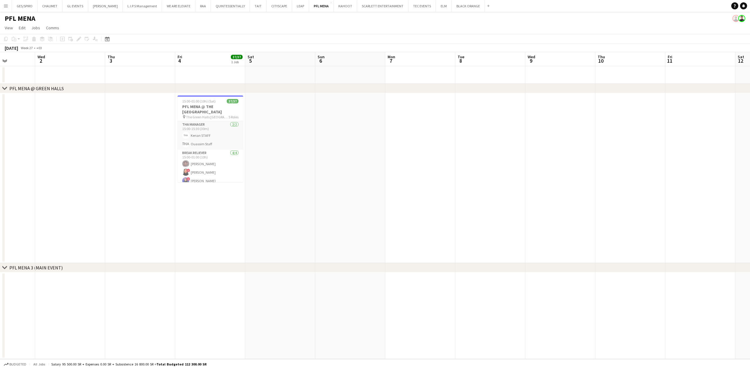
drag, startPoint x: 108, startPoint y: 182, endPoint x: 309, endPoint y: 176, distance: 201.7
click at [309, 176] on app-calendar-viewport "Sun 29 Mon 30 Tue 1 Wed 2 Thu 3 Fri 4 37/37 1 Job Sat 5 Sun 6 Mon 7 Tue 8 Wed 9…" at bounding box center [375, 205] width 750 height 307
click at [205, 103] on span "15:00-01:00 (10h) (Sat)" at bounding box center [198, 101] width 33 height 4
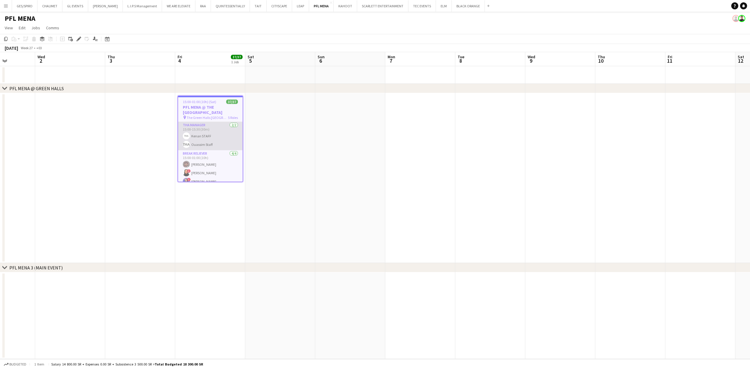
click at [198, 137] on app-card-role "THA Manager 2/2 15:00-15:30 (30m) Kenan STAFF Ouassim Staff" at bounding box center [210, 136] width 64 height 28
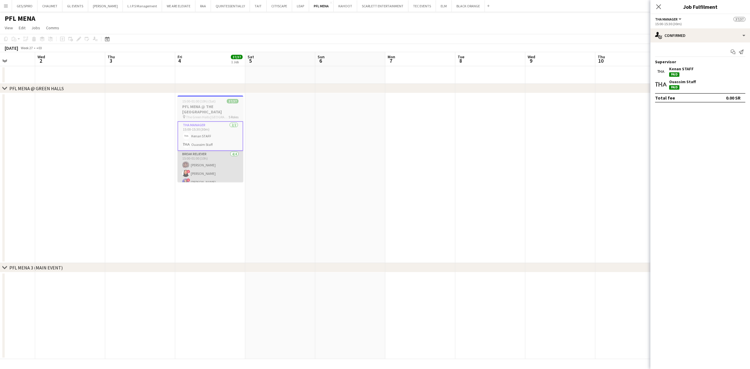
click at [220, 169] on app-card-role "Break reliever 4/4 15:00-01:00 (10h) Hassan Mohammed ! Ahlam Mohammed ! Manar M…" at bounding box center [211, 173] width 66 height 45
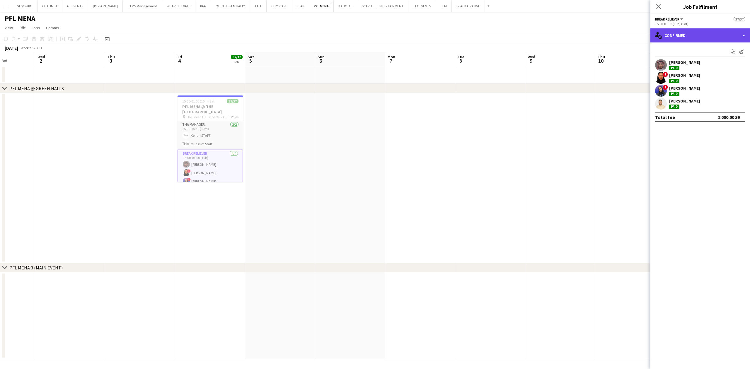
click at [724, 35] on div "single-neutral-actions-check-2 Confirmed" at bounding box center [701, 35] width 100 height 14
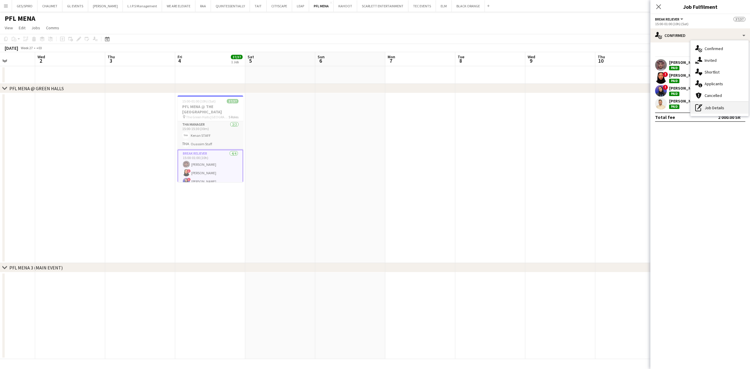
click at [720, 107] on div "pen-write Job Details" at bounding box center [720, 108] width 58 height 12
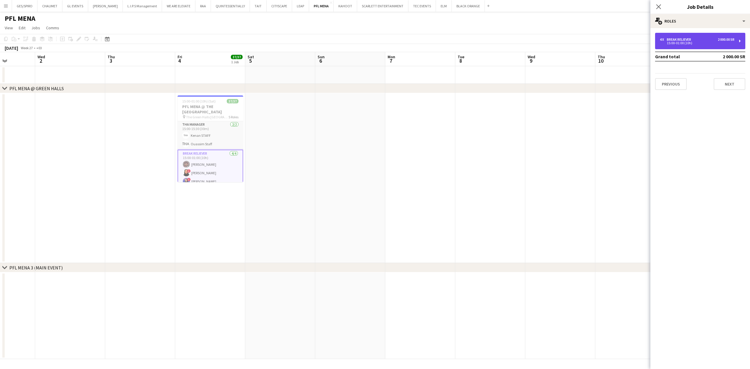
click at [683, 38] on div "Break reliever" at bounding box center [680, 40] width 27 height 4
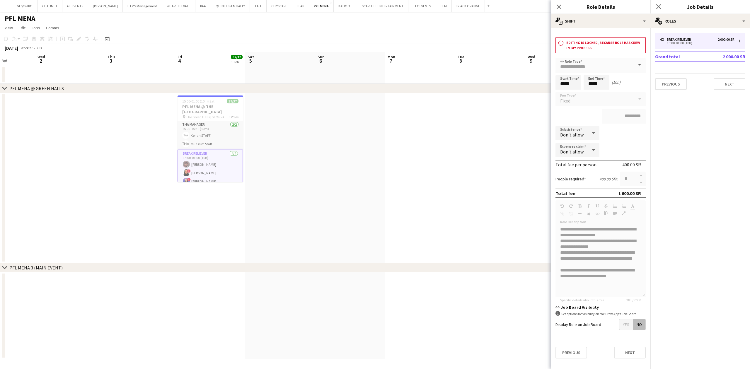
click at [714, 126] on mat-expansion-panel "pencil3 General details 4 x Break reliever 2 000.00 SR 15:00-01:00 (10h) Grand …" at bounding box center [701, 198] width 100 height 341
